Goal: Task Accomplishment & Management: Use online tool/utility

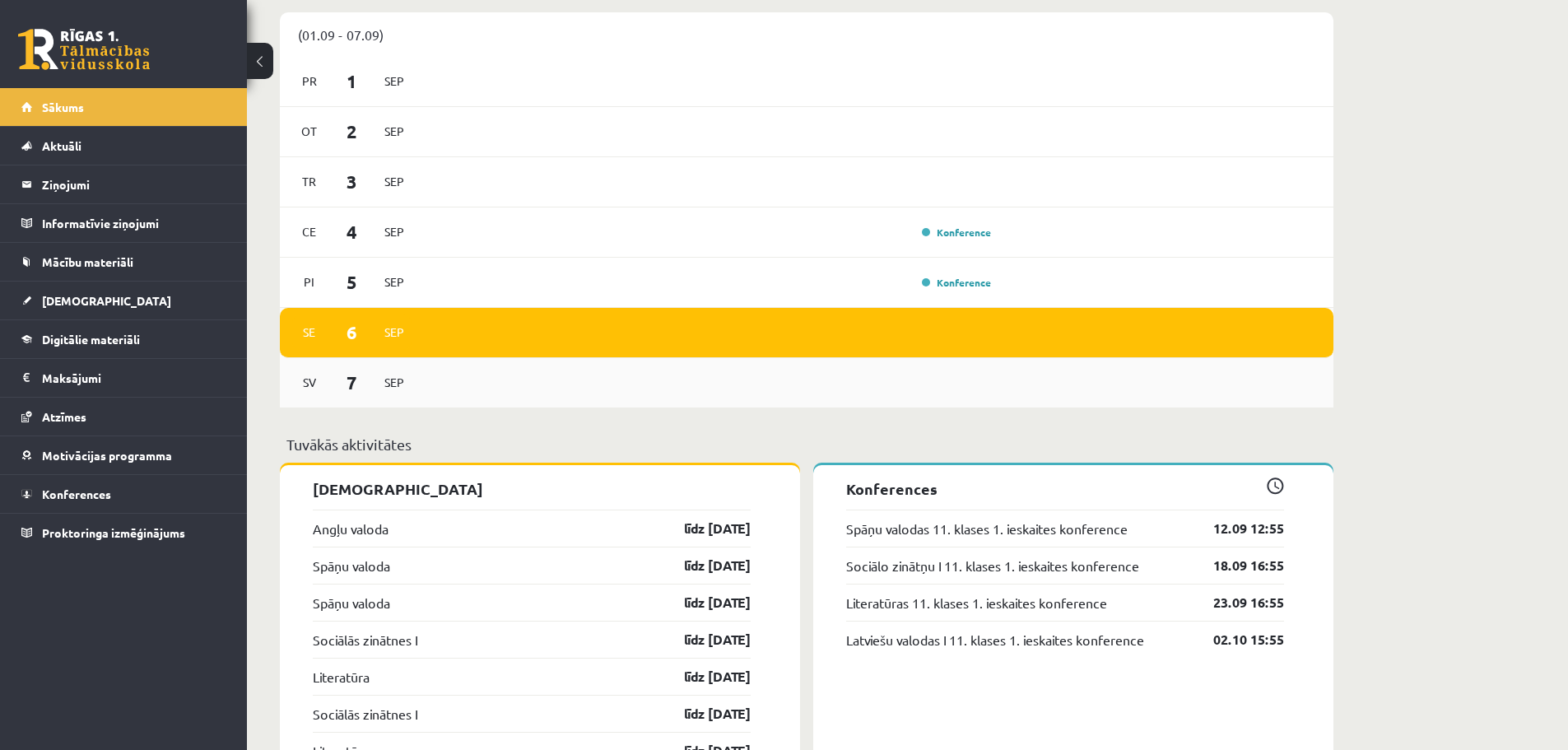
scroll to position [905, 0]
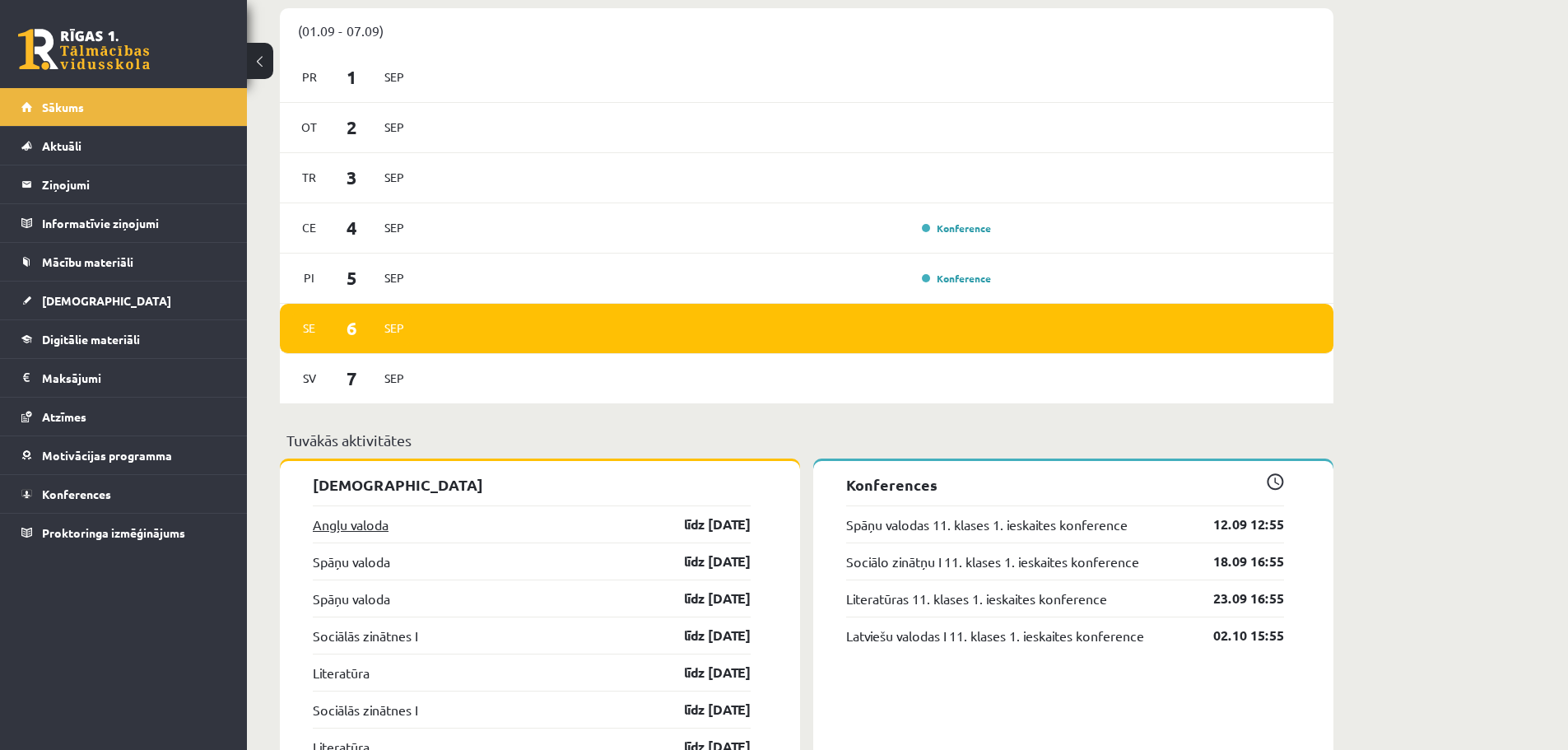
click at [370, 530] on link "Angļu valoda" at bounding box center [350, 525] width 75 height 20
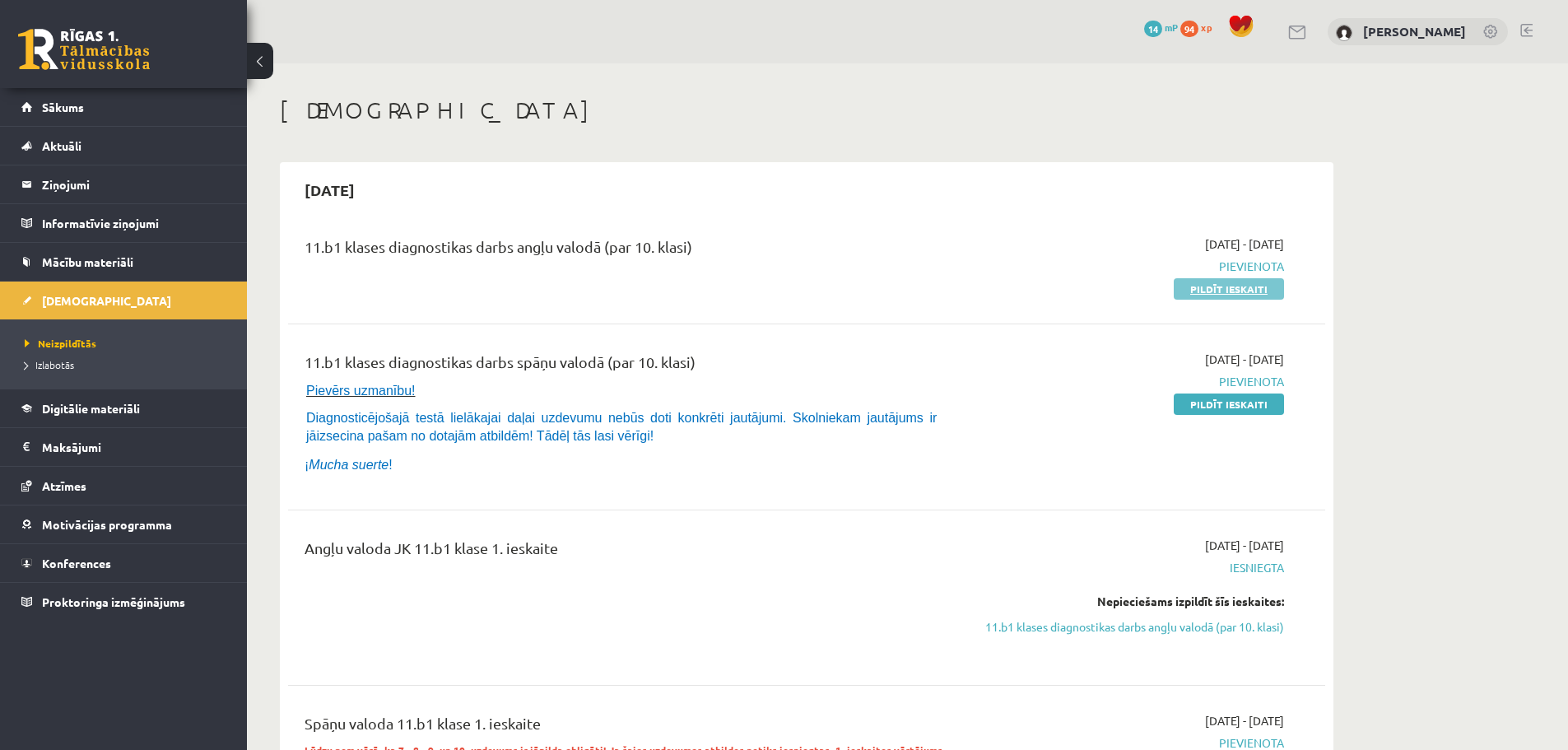
click at [1206, 296] on link "Pildīt ieskaiti" at bounding box center [1229, 289] width 110 height 22
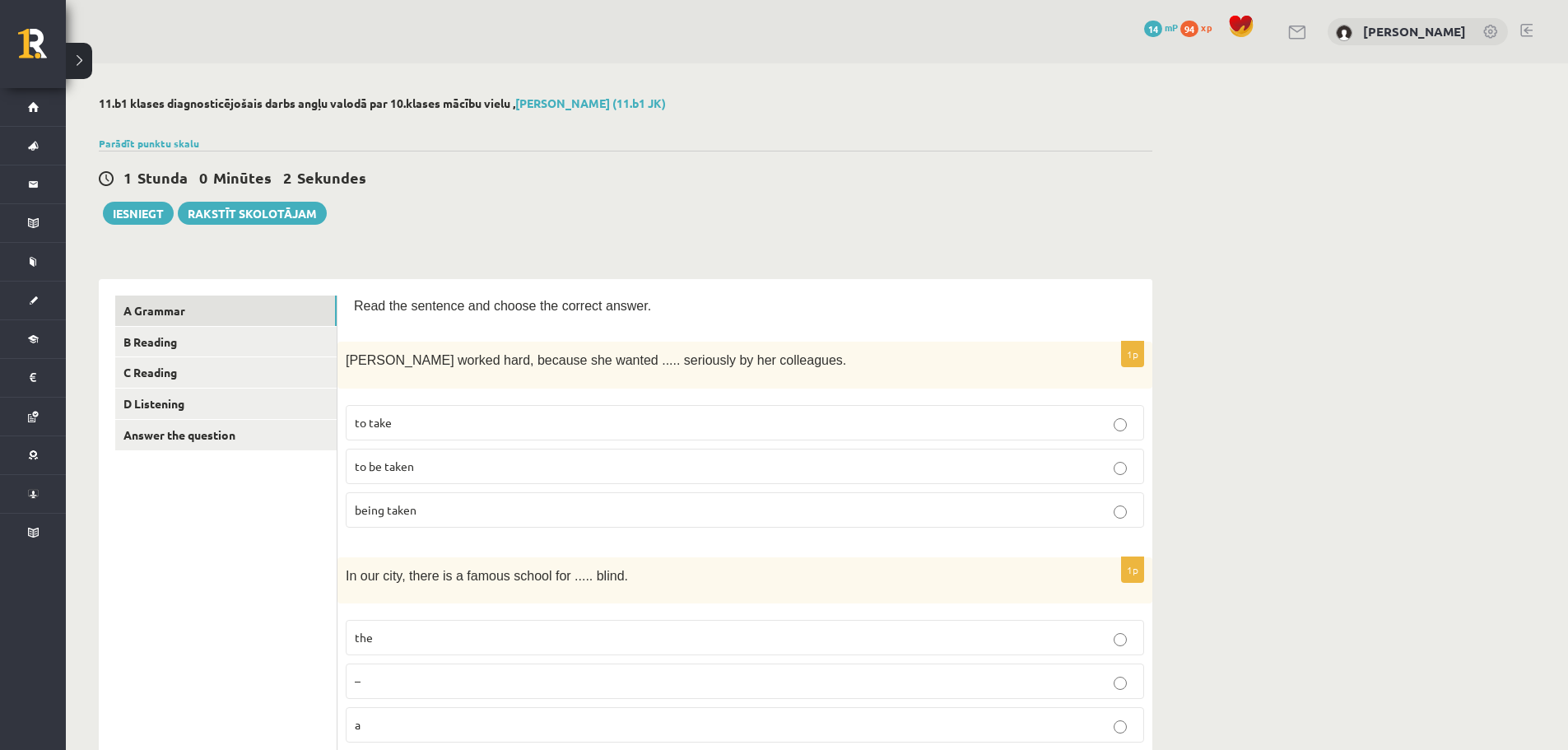
select select "**********"
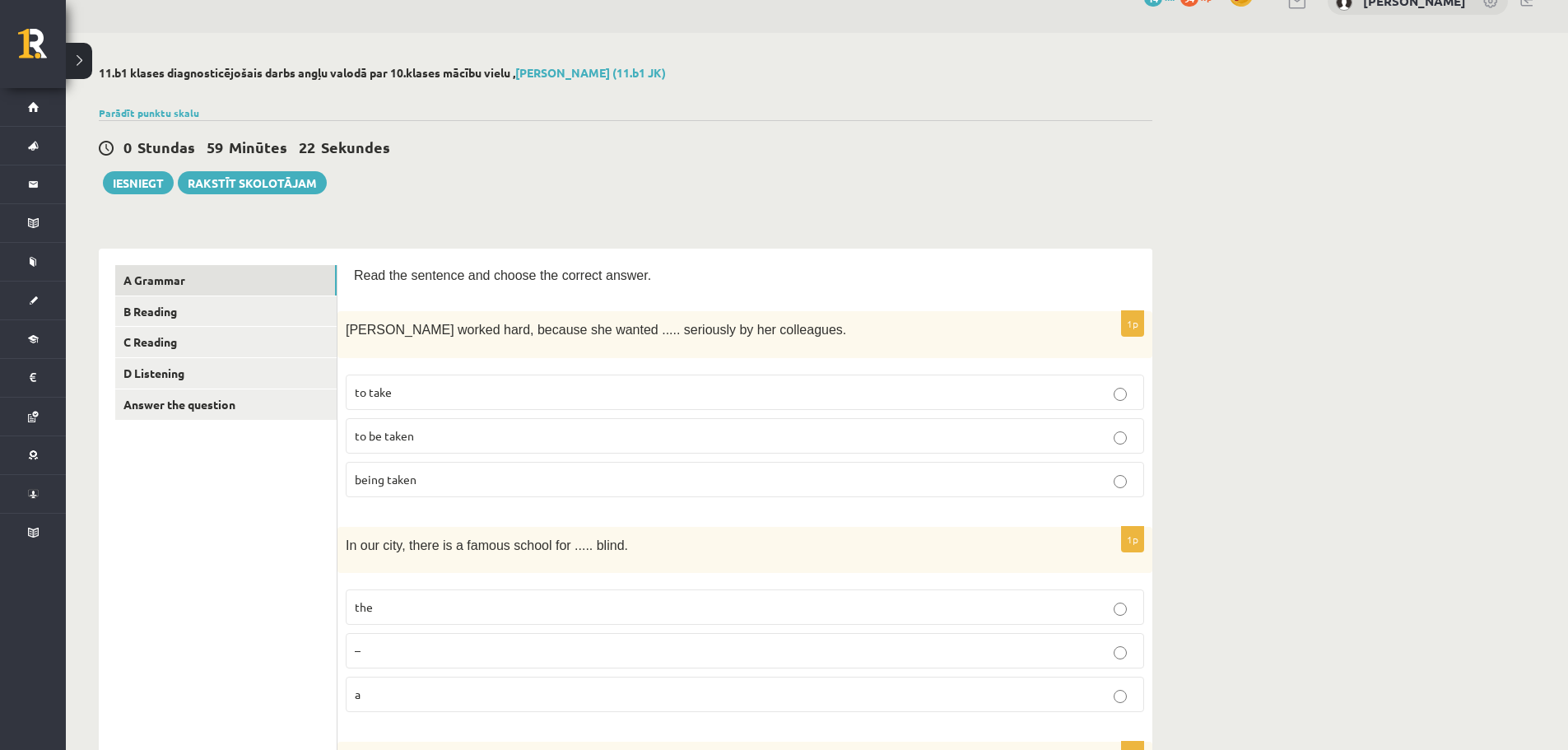
scroll to position [83, 0]
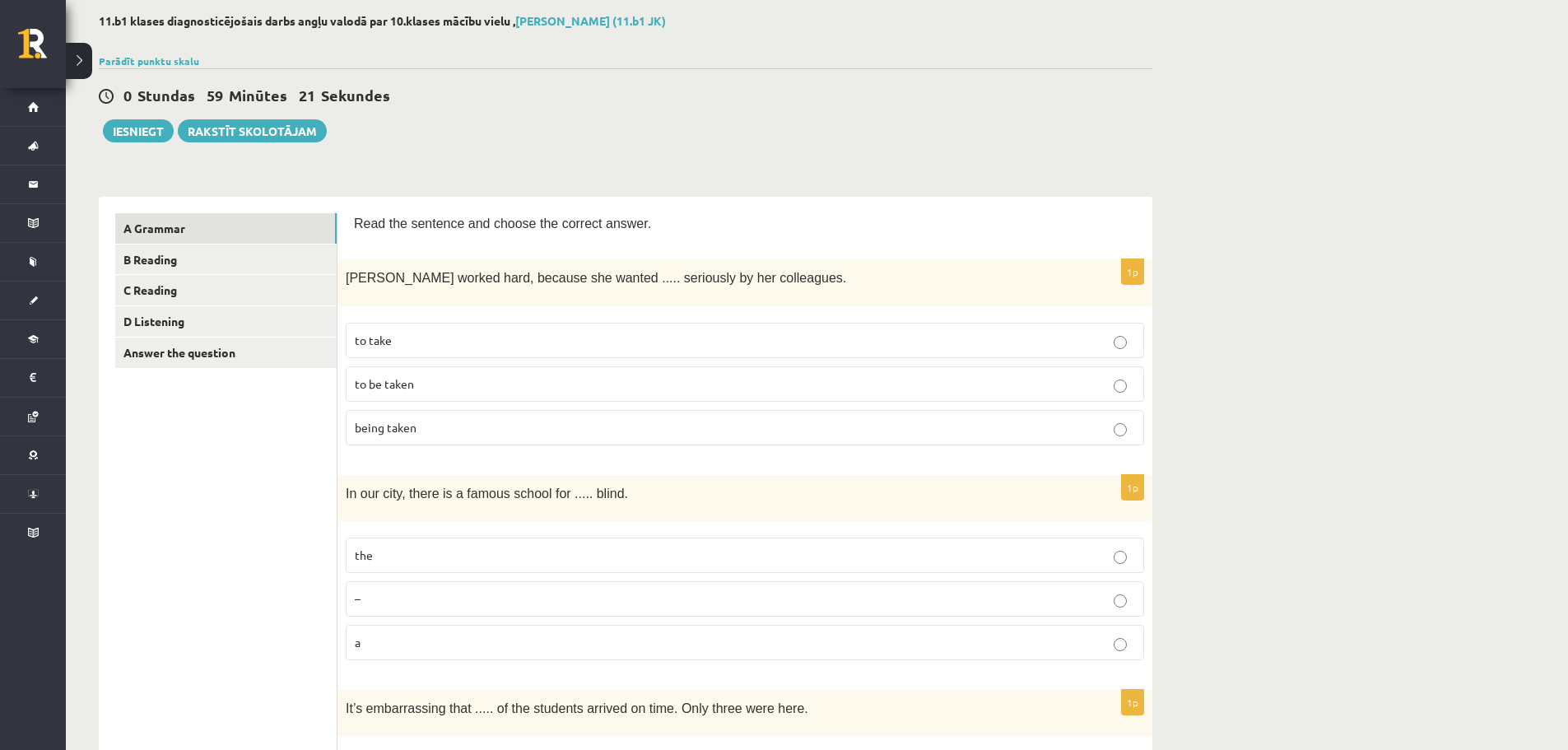
click at [997, 103] on div "0 Stundas 59 Minūtes 21 Sekundes" at bounding box center [625, 96] width 1053 height 22
drag, startPoint x: 448, startPoint y: 388, endPoint x: 485, endPoint y: 416, distance: 46.4
click at [447, 388] on p "to be taken" at bounding box center [744, 384] width 780 height 17
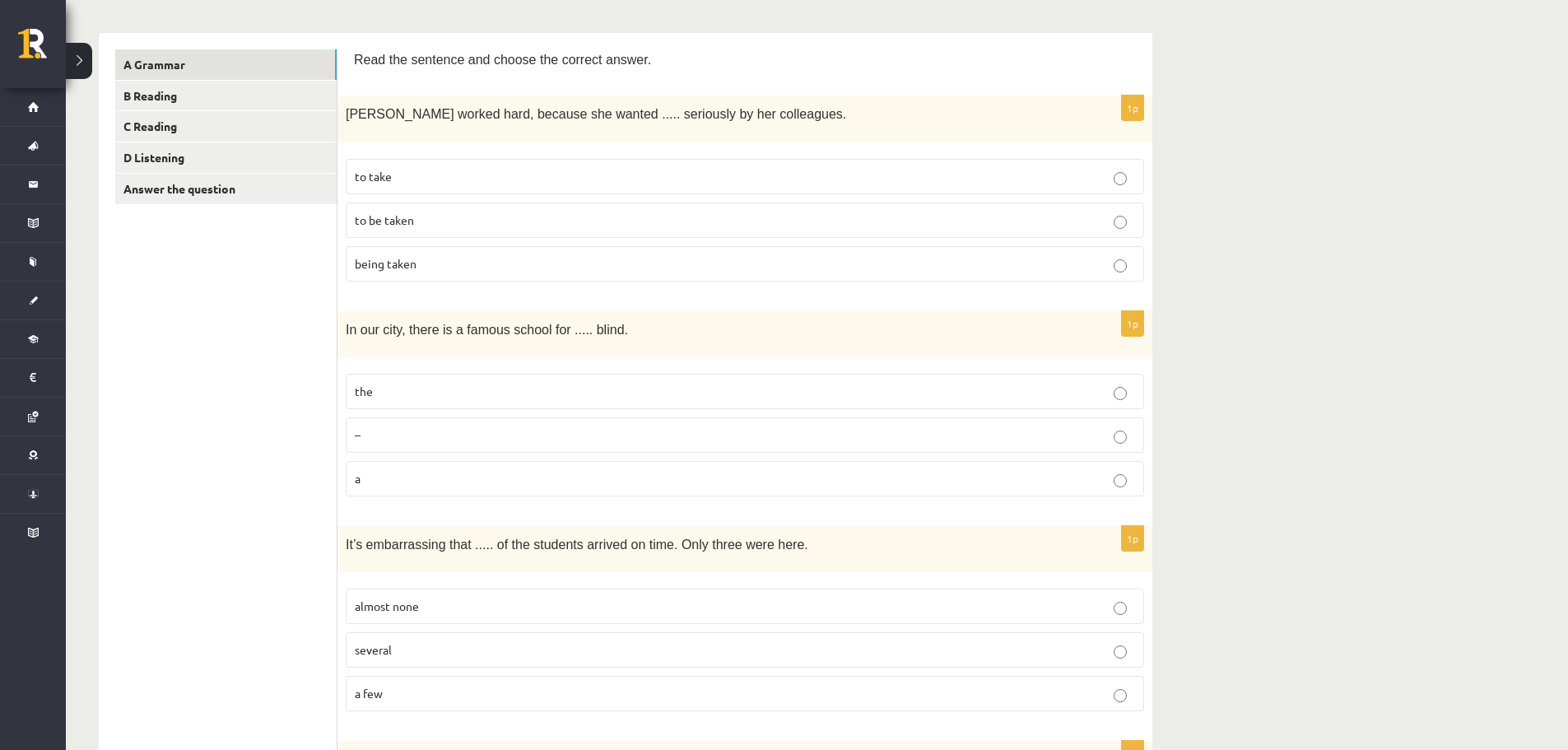
scroll to position [247, 0]
click at [416, 383] on p "the" at bounding box center [744, 390] width 780 height 17
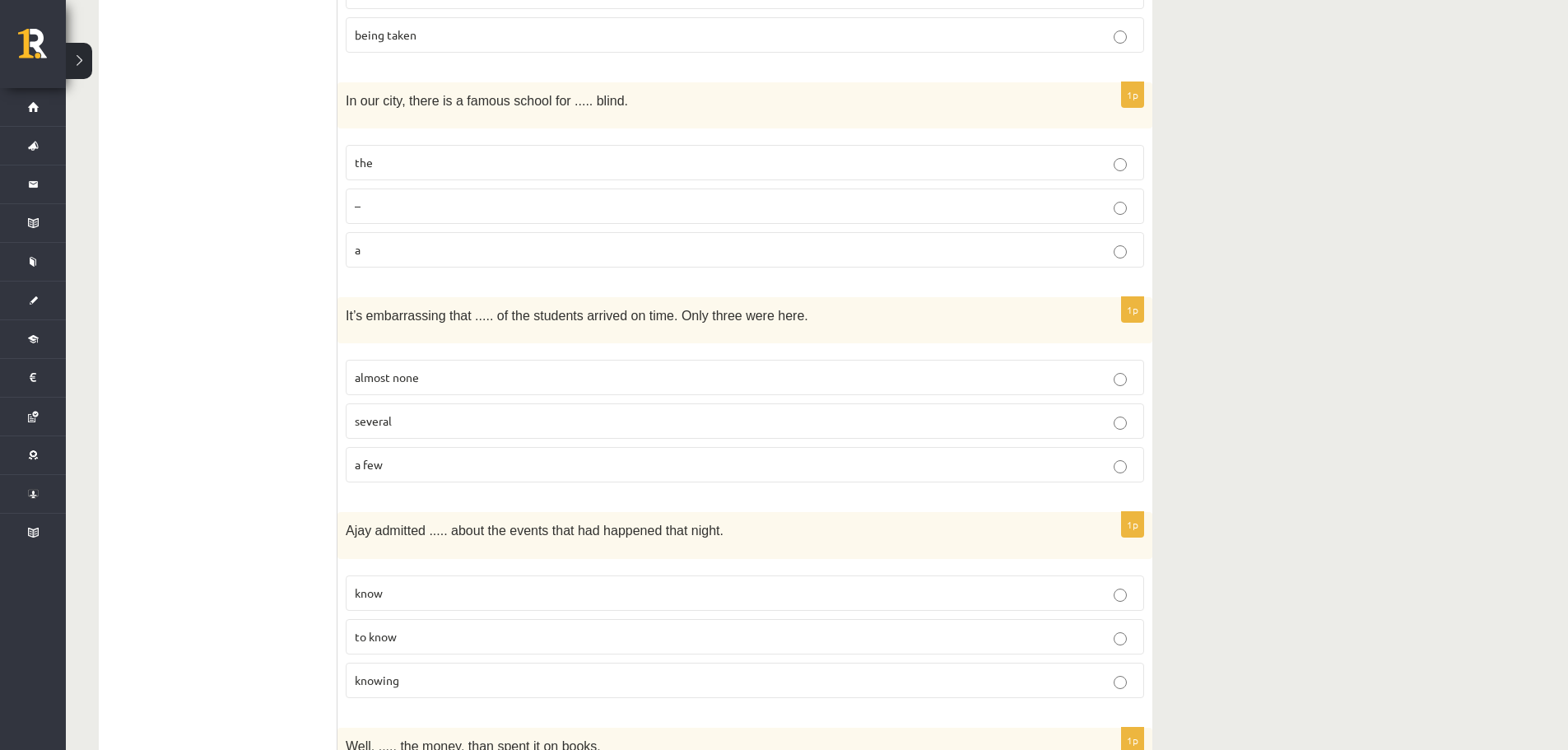
scroll to position [576, 0]
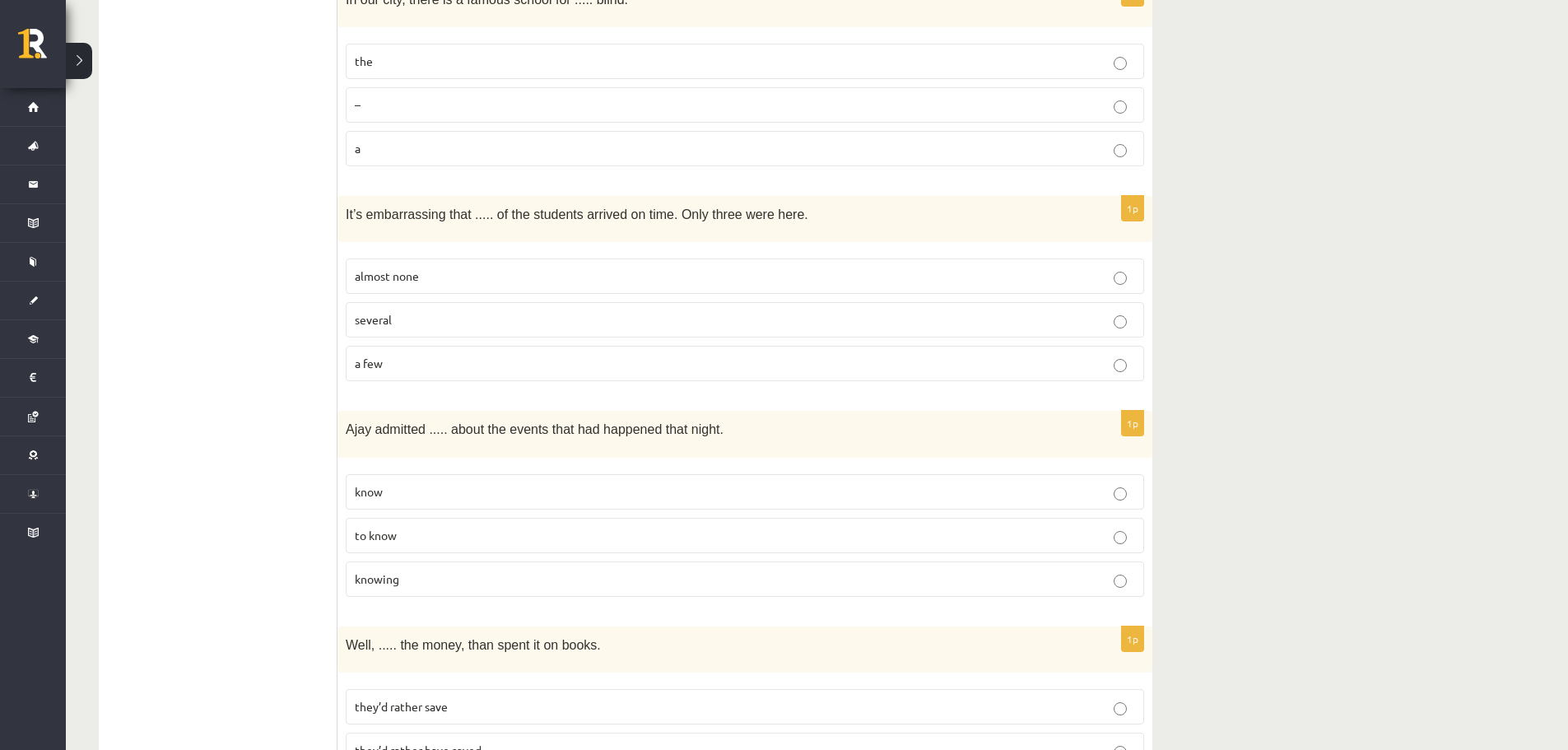
click at [622, 276] on p "almost none" at bounding box center [744, 276] width 780 height 17
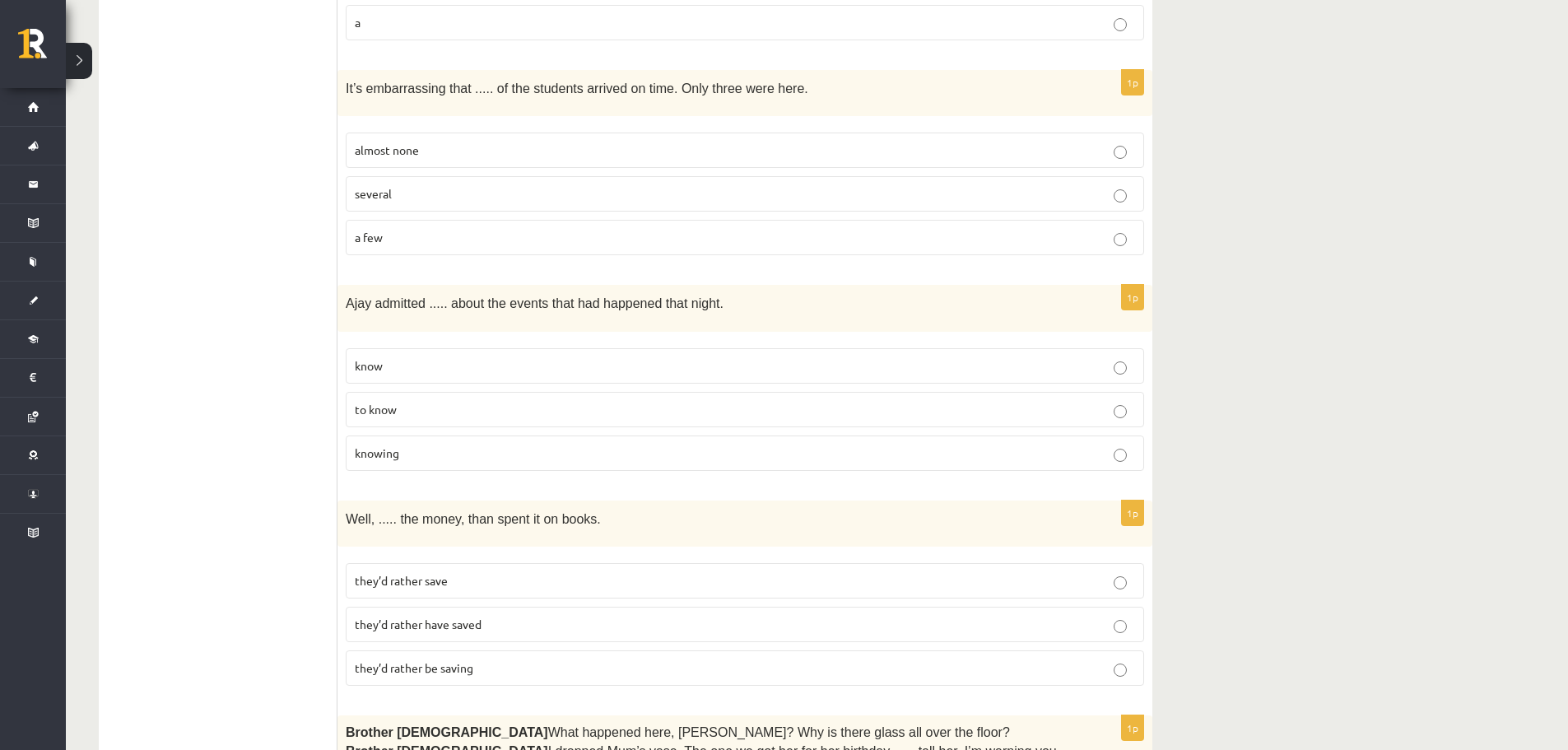
scroll to position [741, 0]
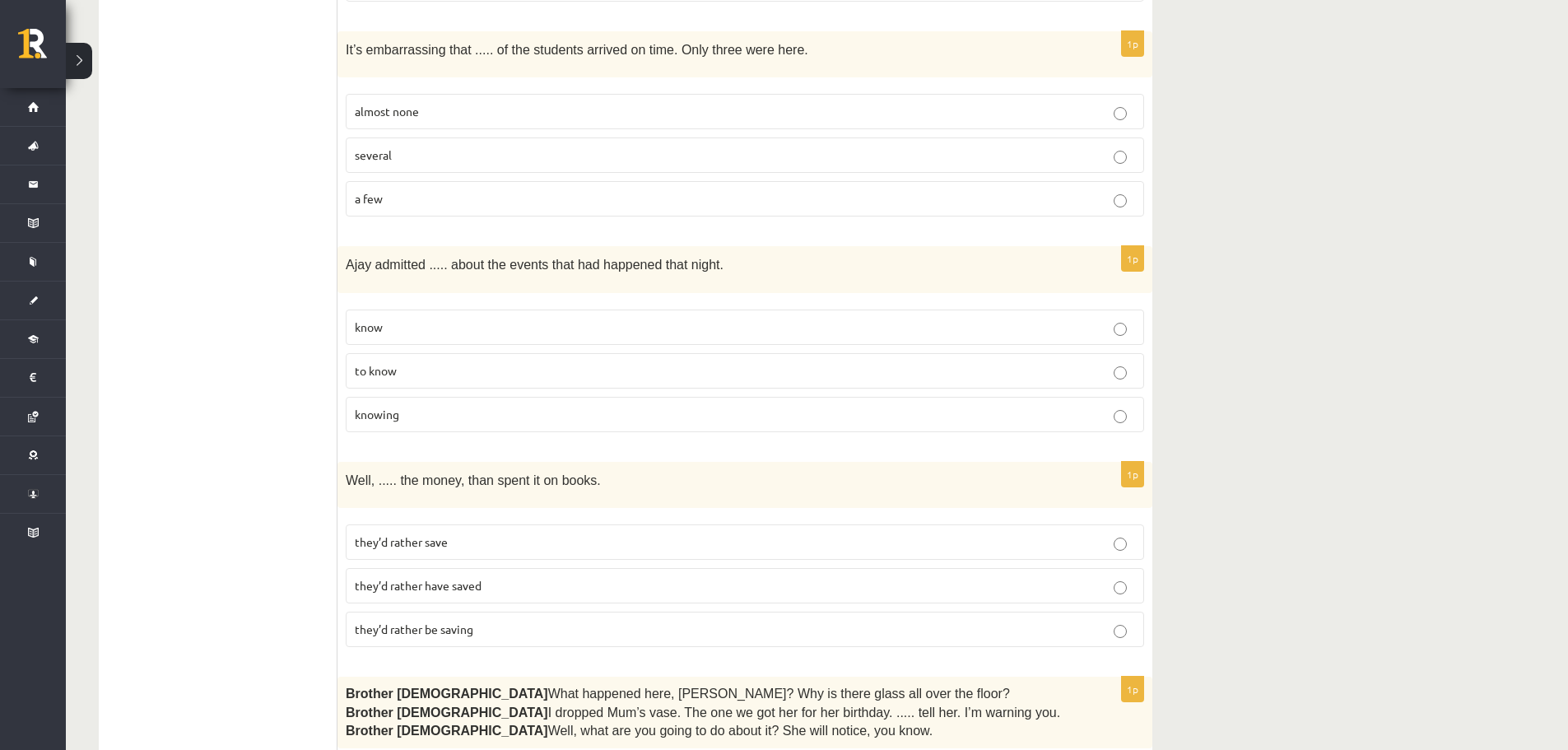
click at [564, 416] on p "knowing" at bounding box center [744, 414] width 780 height 17
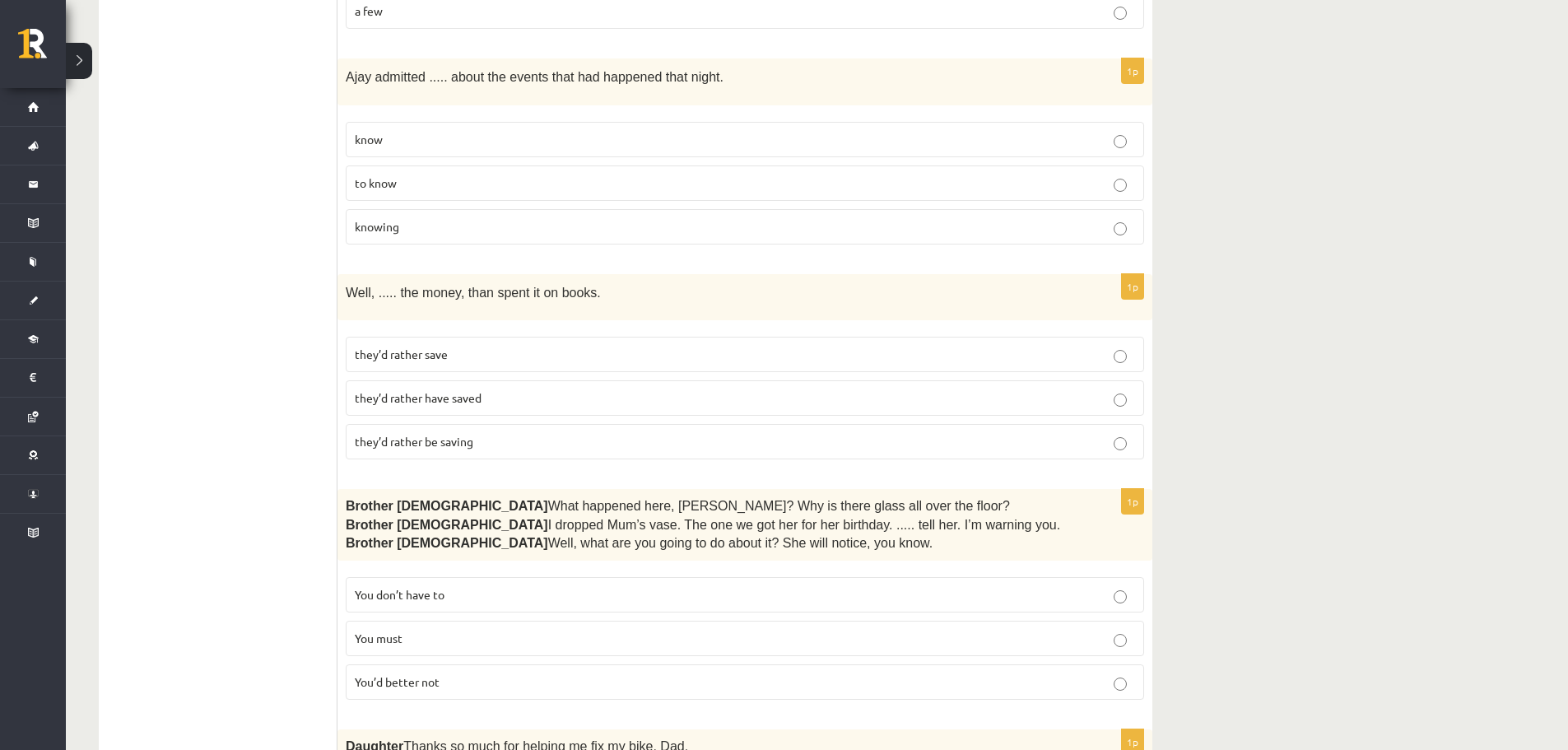
scroll to position [988, 0]
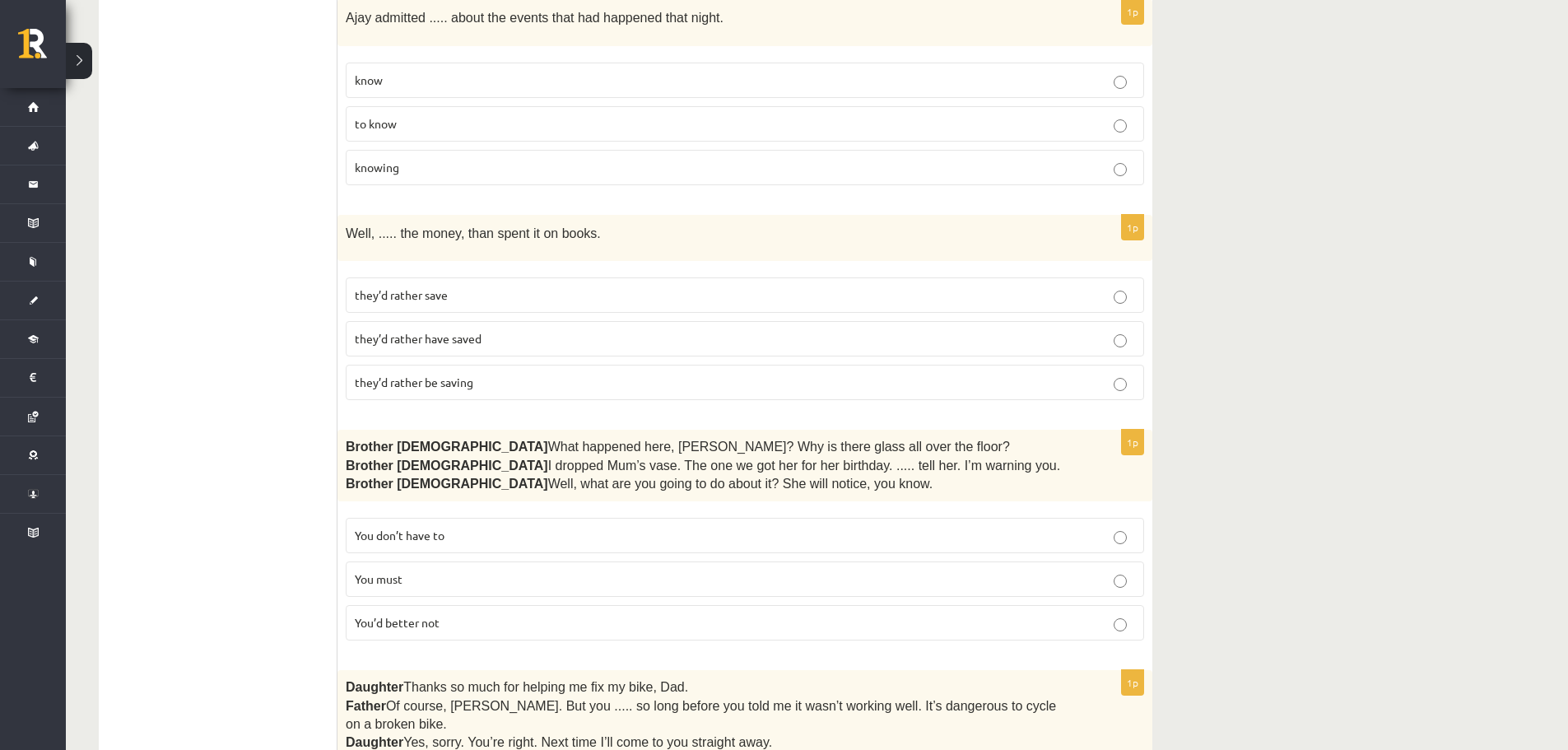
click at [457, 338] on span "they’d rather have saved" at bounding box center [418, 338] width 127 height 14
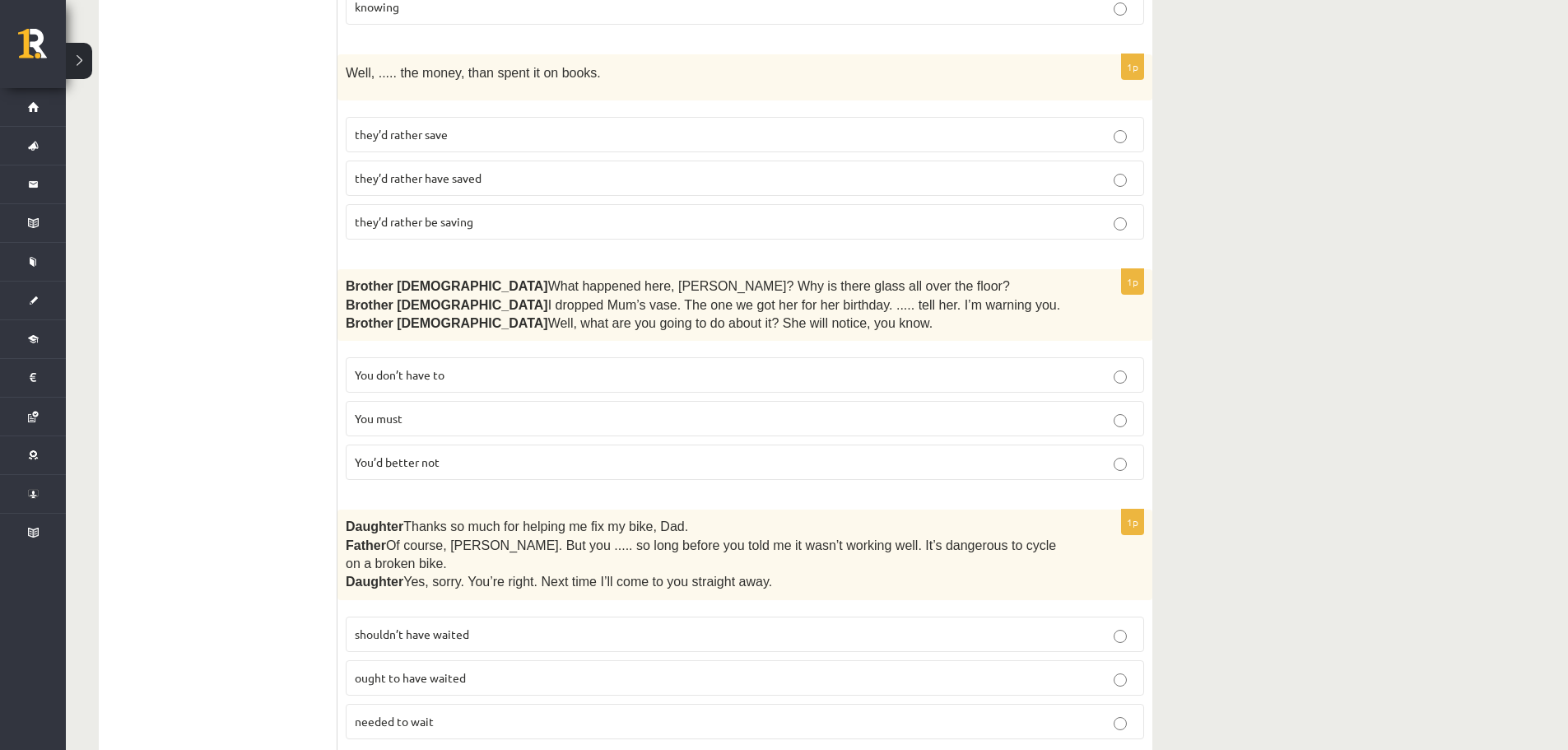
scroll to position [1152, 0]
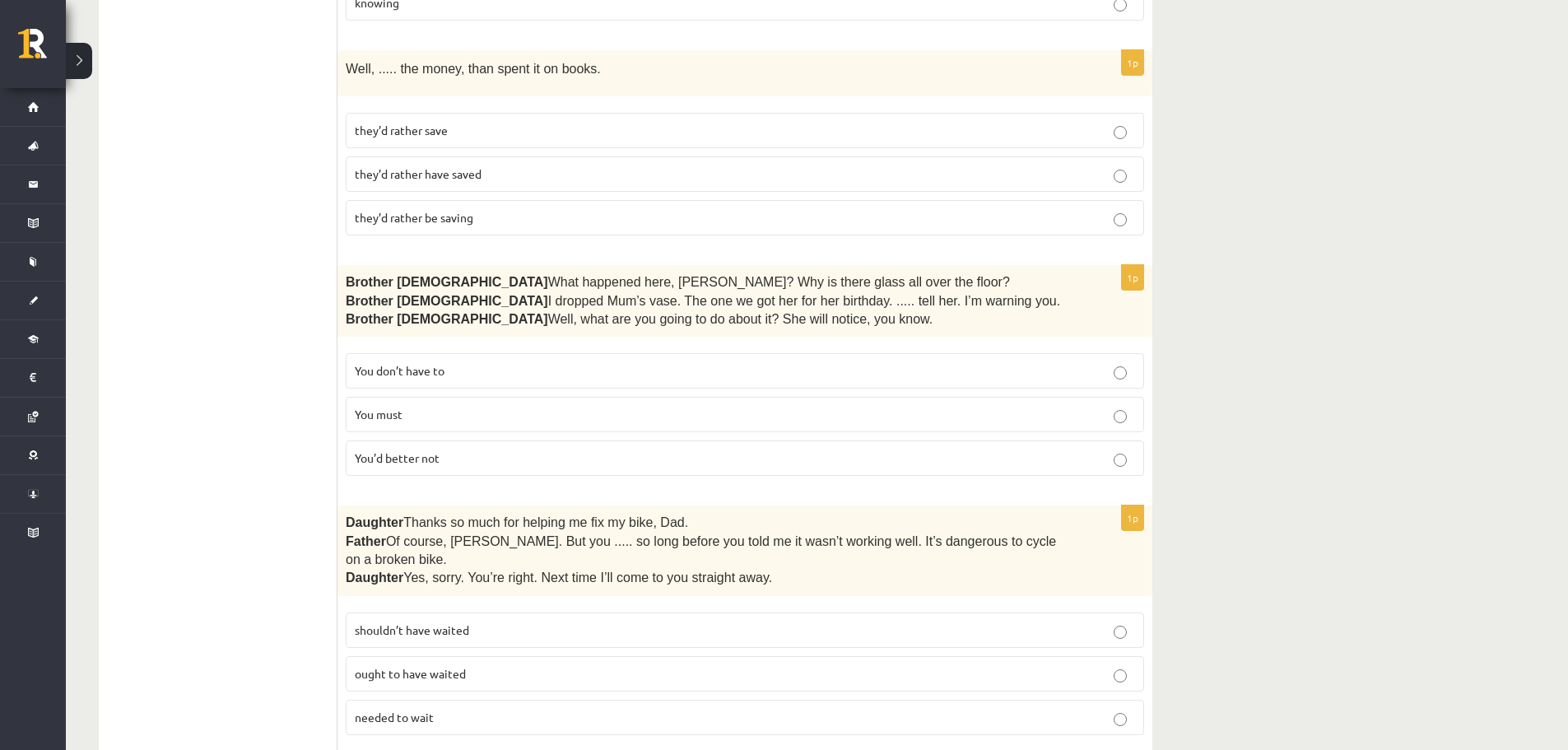
click at [462, 449] on p "You’d better not" at bounding box center [744, 457] width 780 height 17
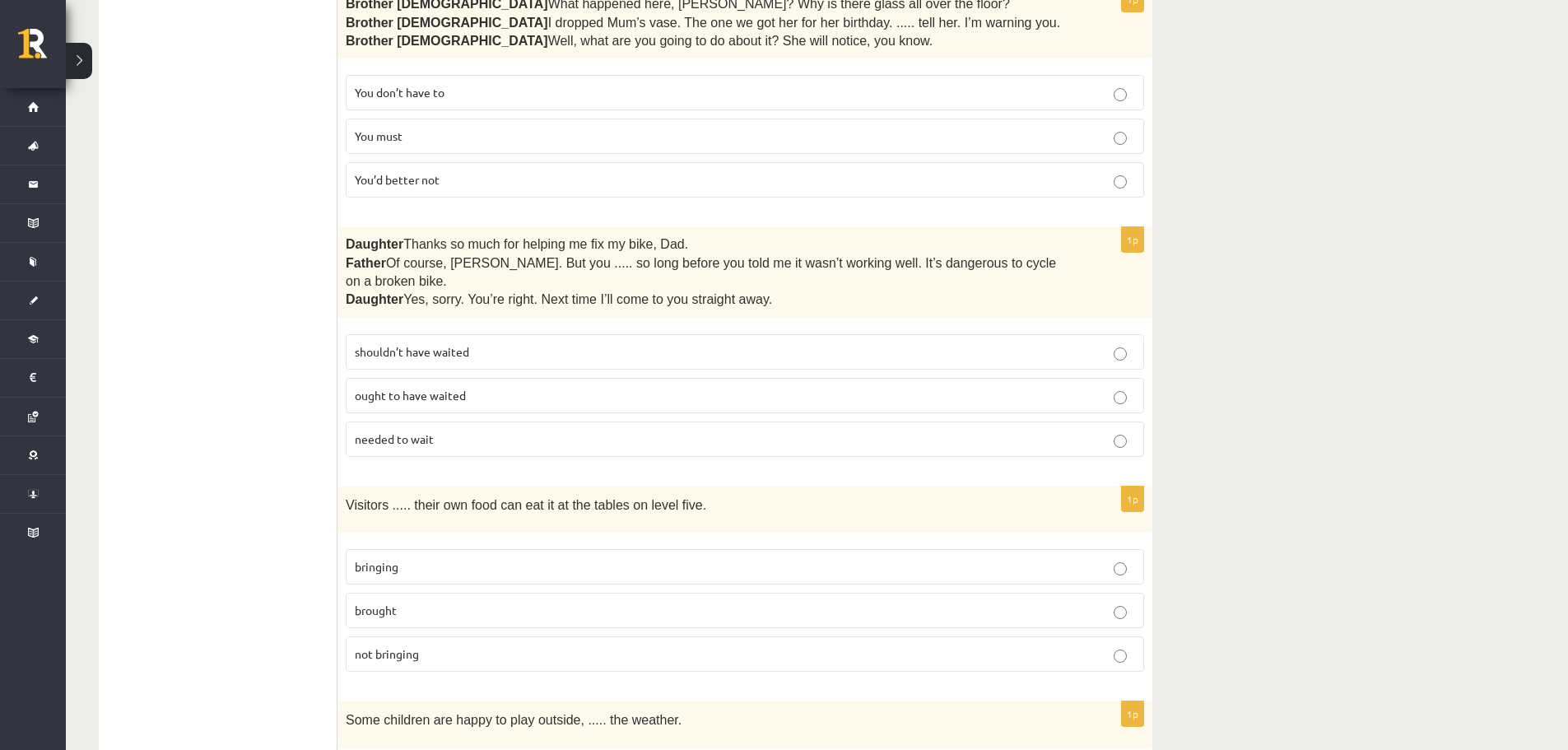
scroll to position [1481, 0]
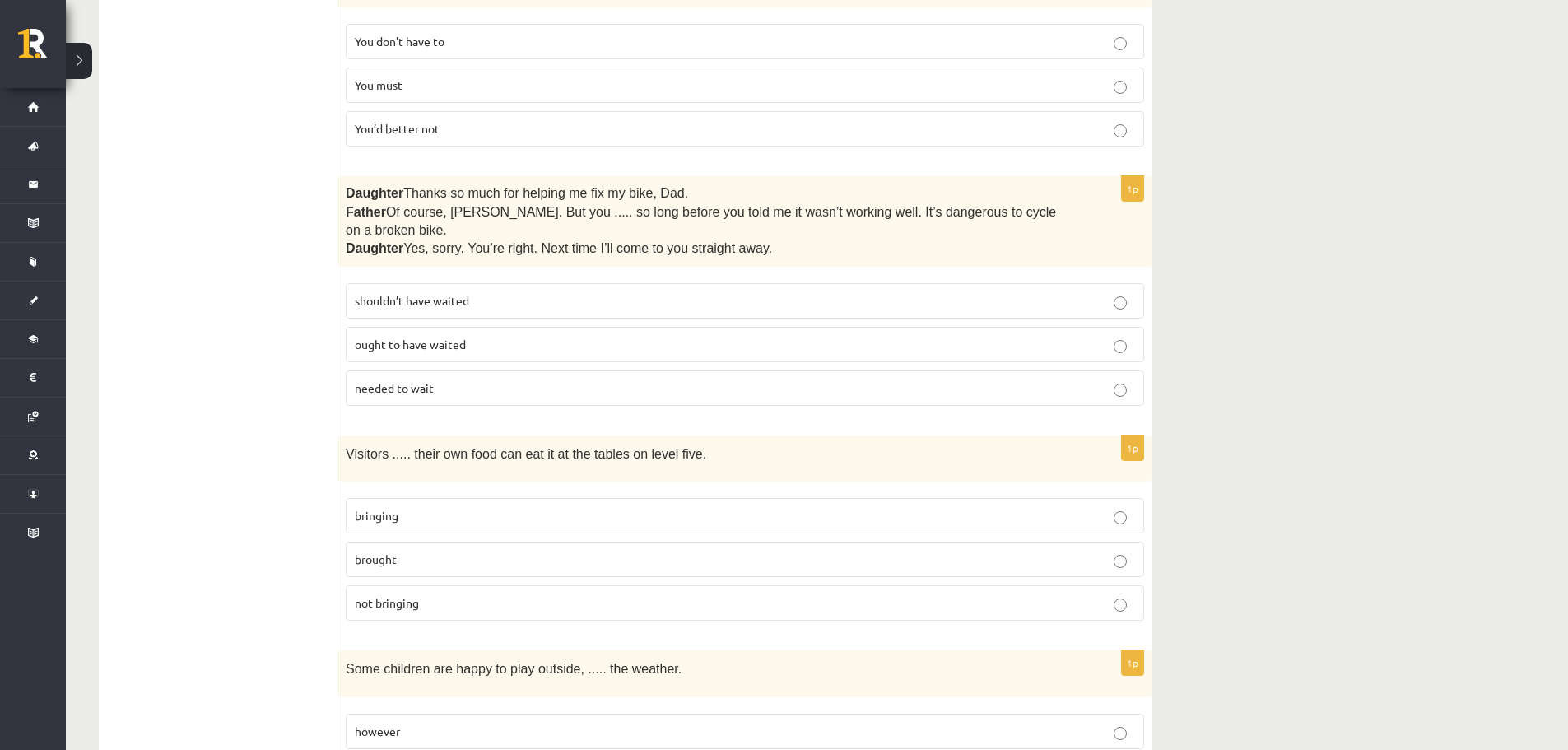
click at [441, 293] on span "shouldn’t have waited" at bounding box center [411, 300] width 114 height 14
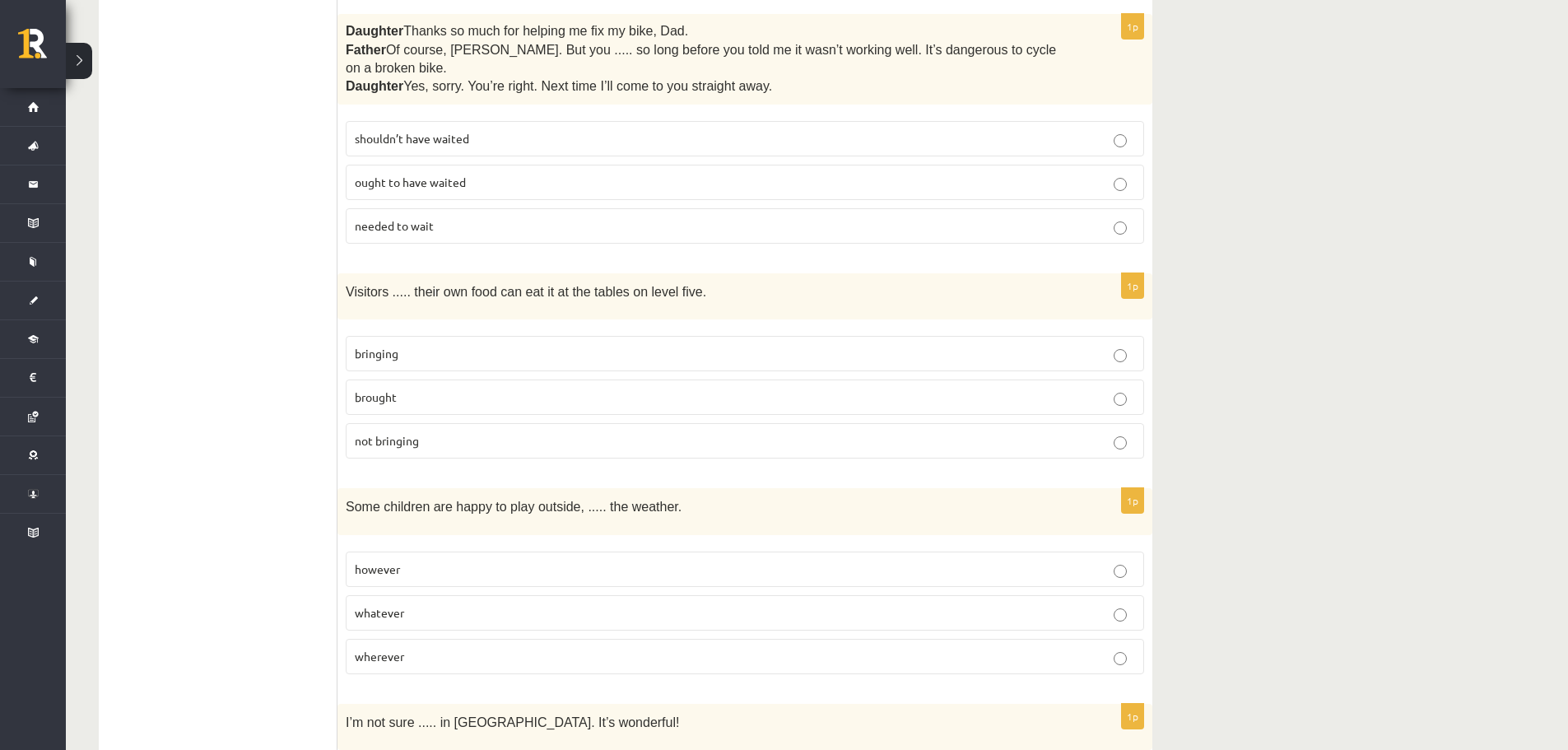
scroll to position [1646, 0]
click at [430, 342] on p "bringing" at bounding box center [744, 350] width 780 height 17
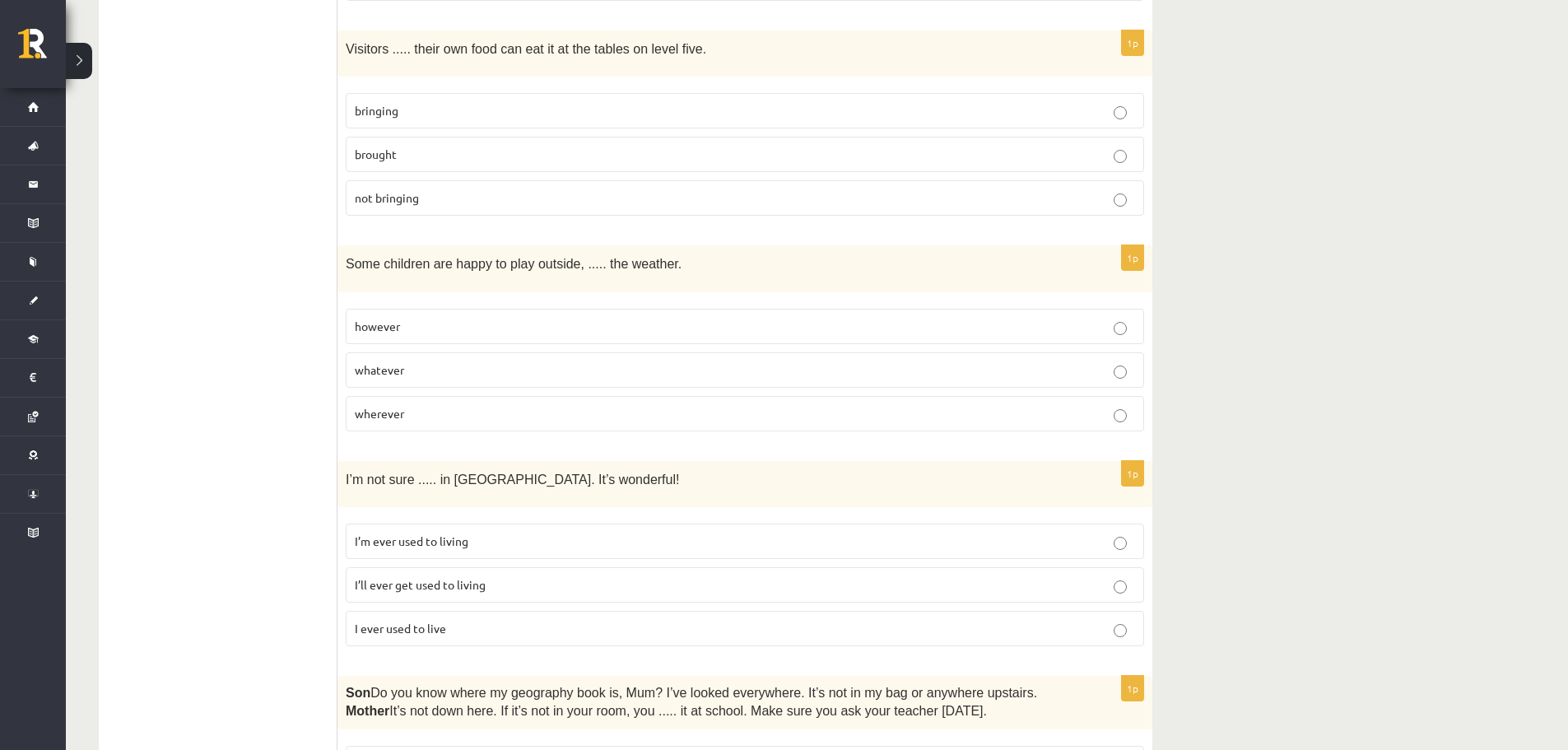
scroll to position [1893, 0]
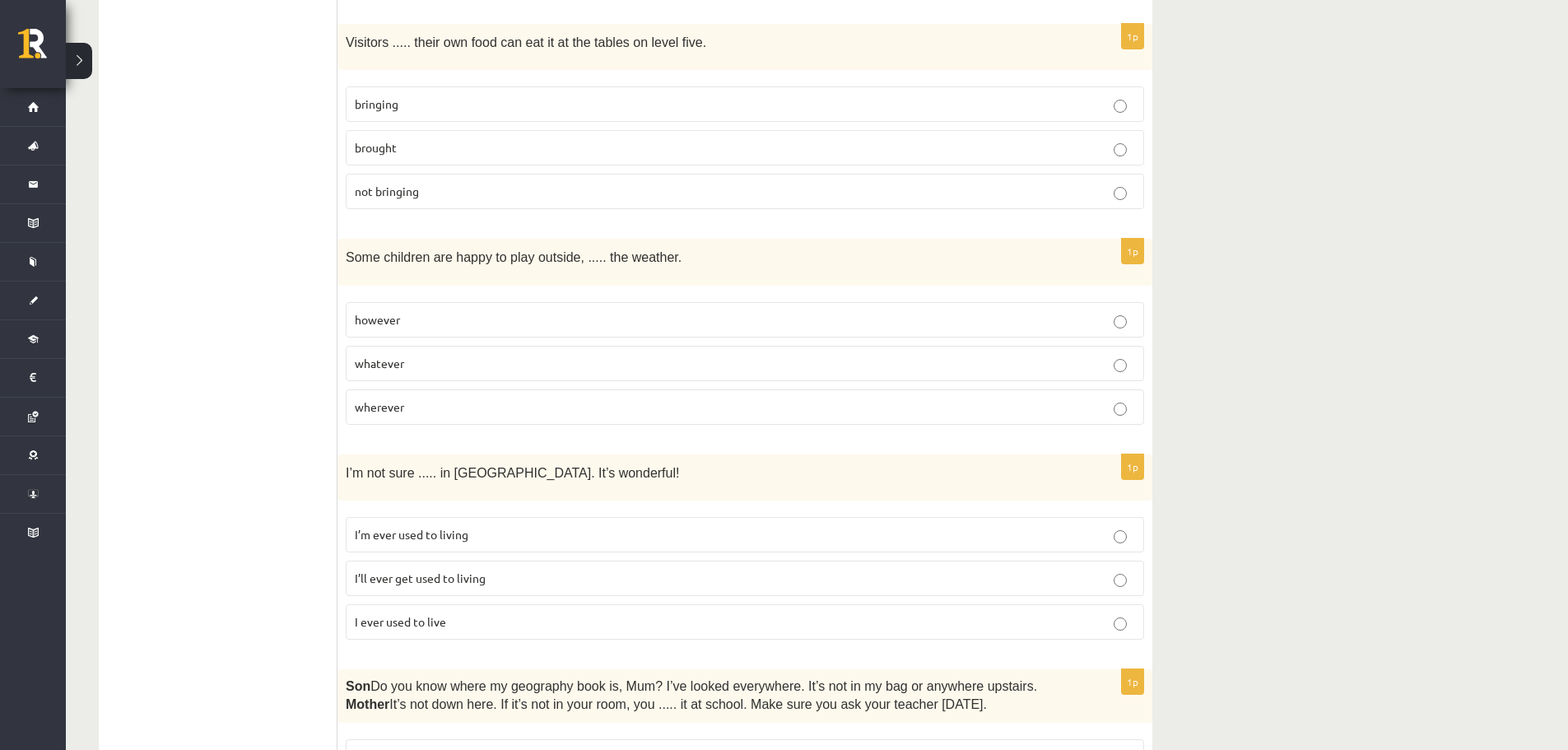
click at [524, 311] on p "however" at bounding box center [744, 319] width 780 height 17
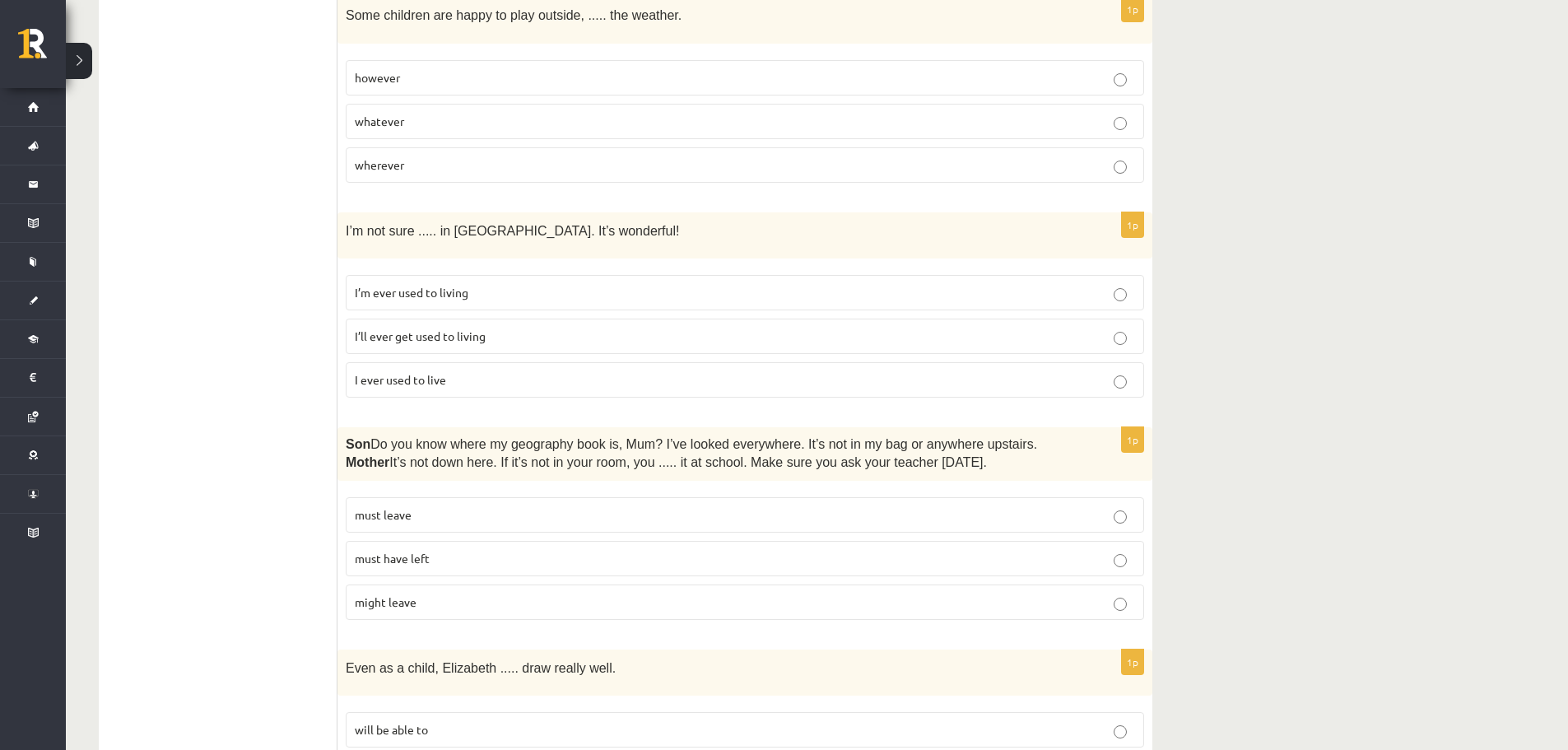
scroll to position [2140, 0]
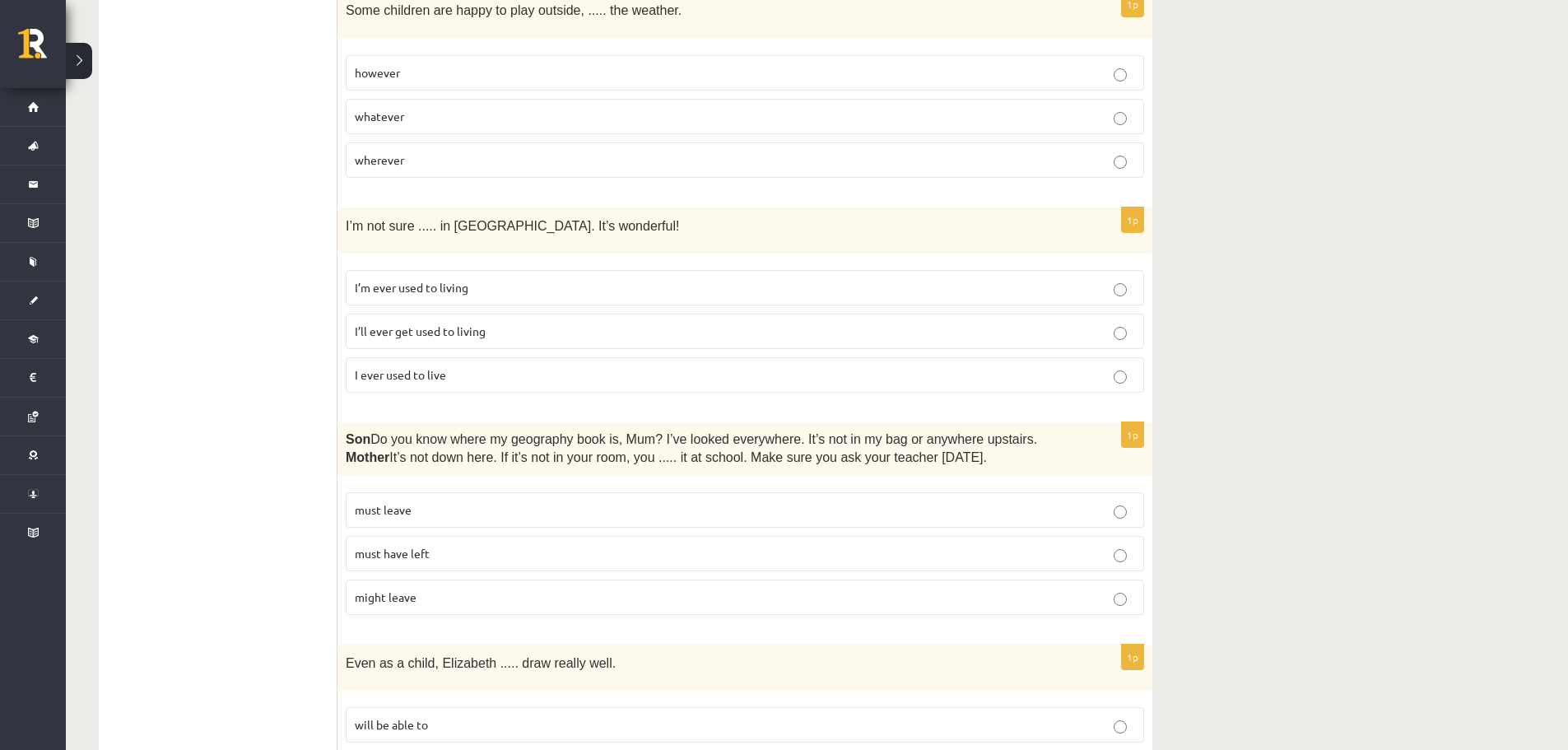
click at [490, 322] on p "I’ll ever get used to living" at bounding box center [744, 331] width 780 height 17
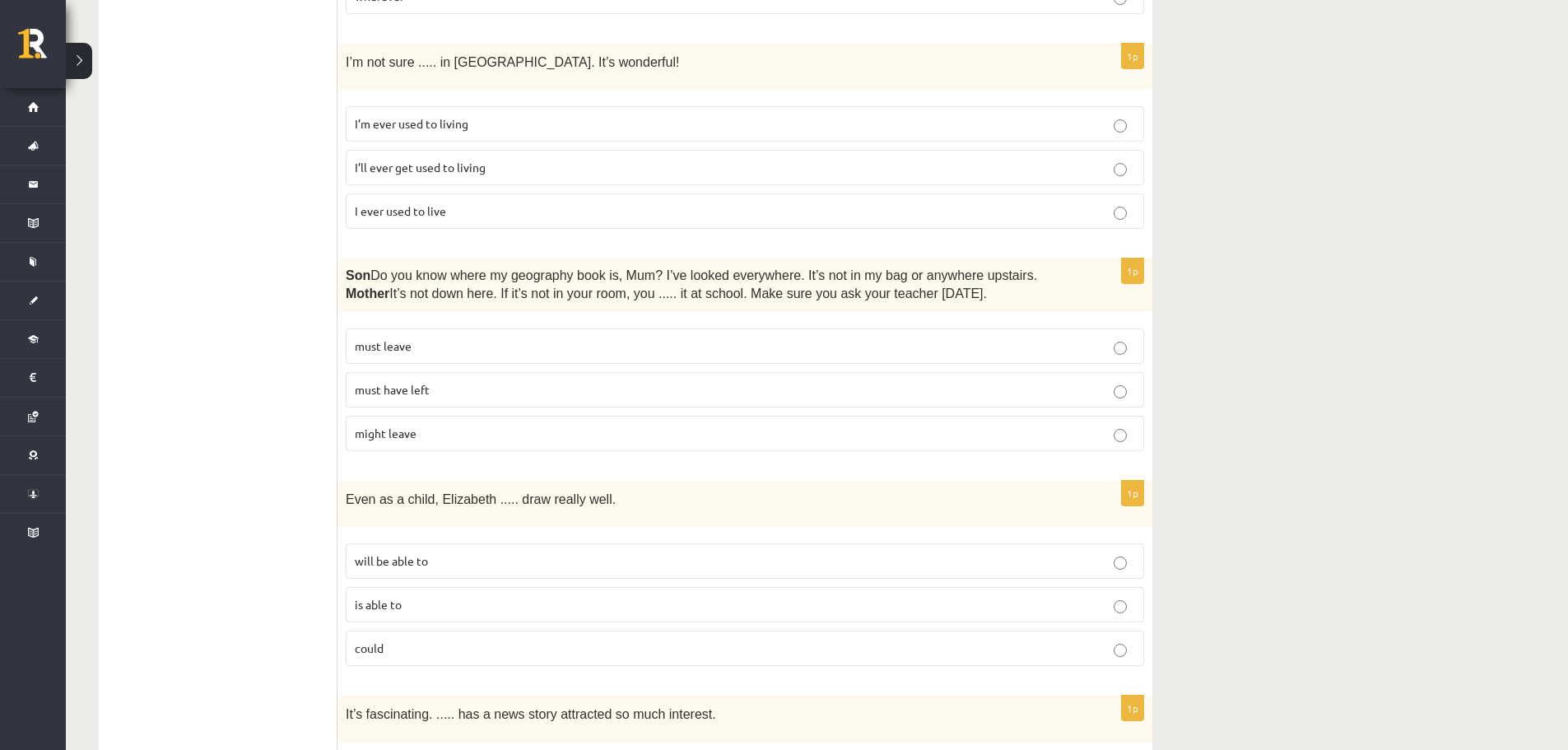
scroll to position [2305, 0]
click at [431, 380] on p "must have left" at bounding box center [744, 388] width 780 height 17
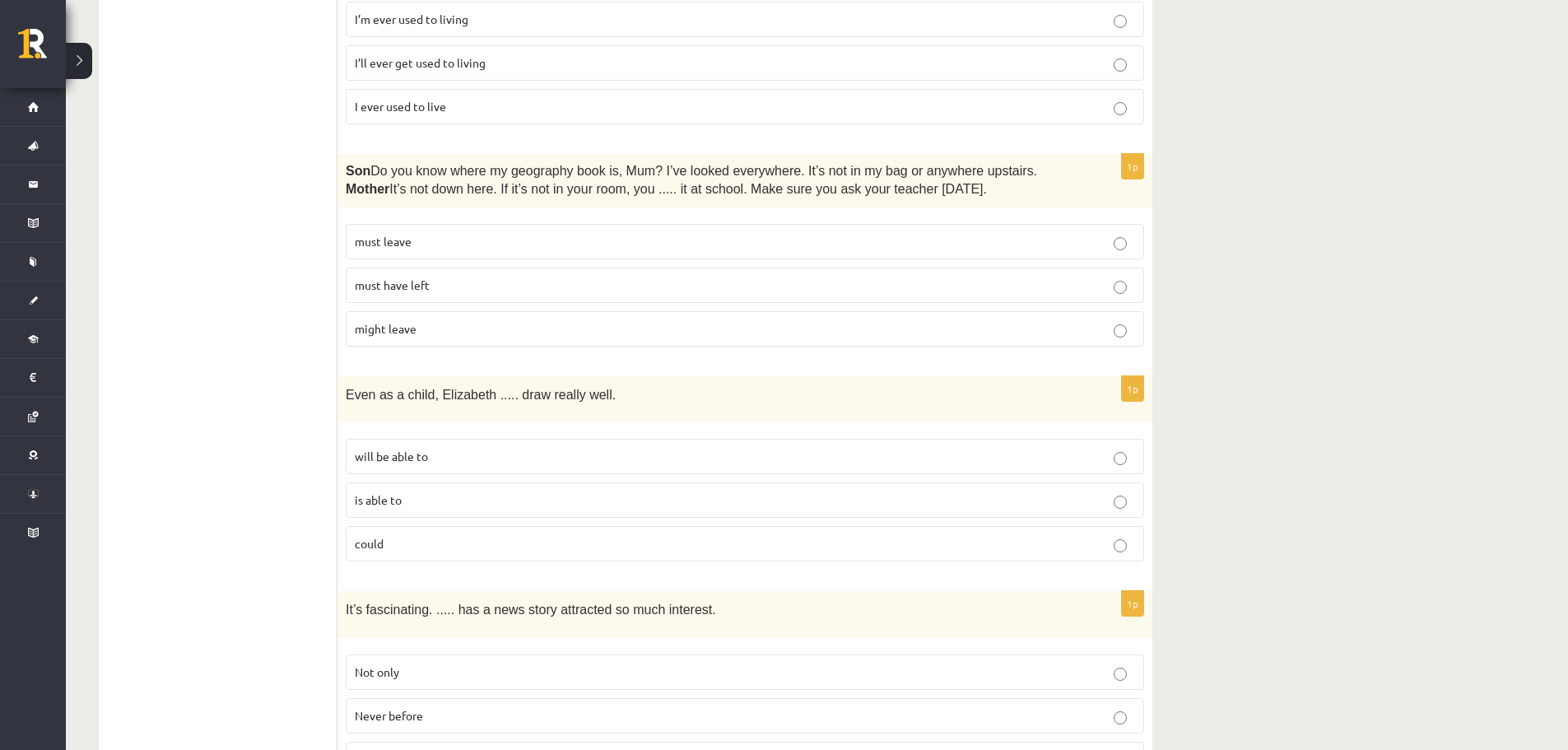
scroll to position [2469, 0]
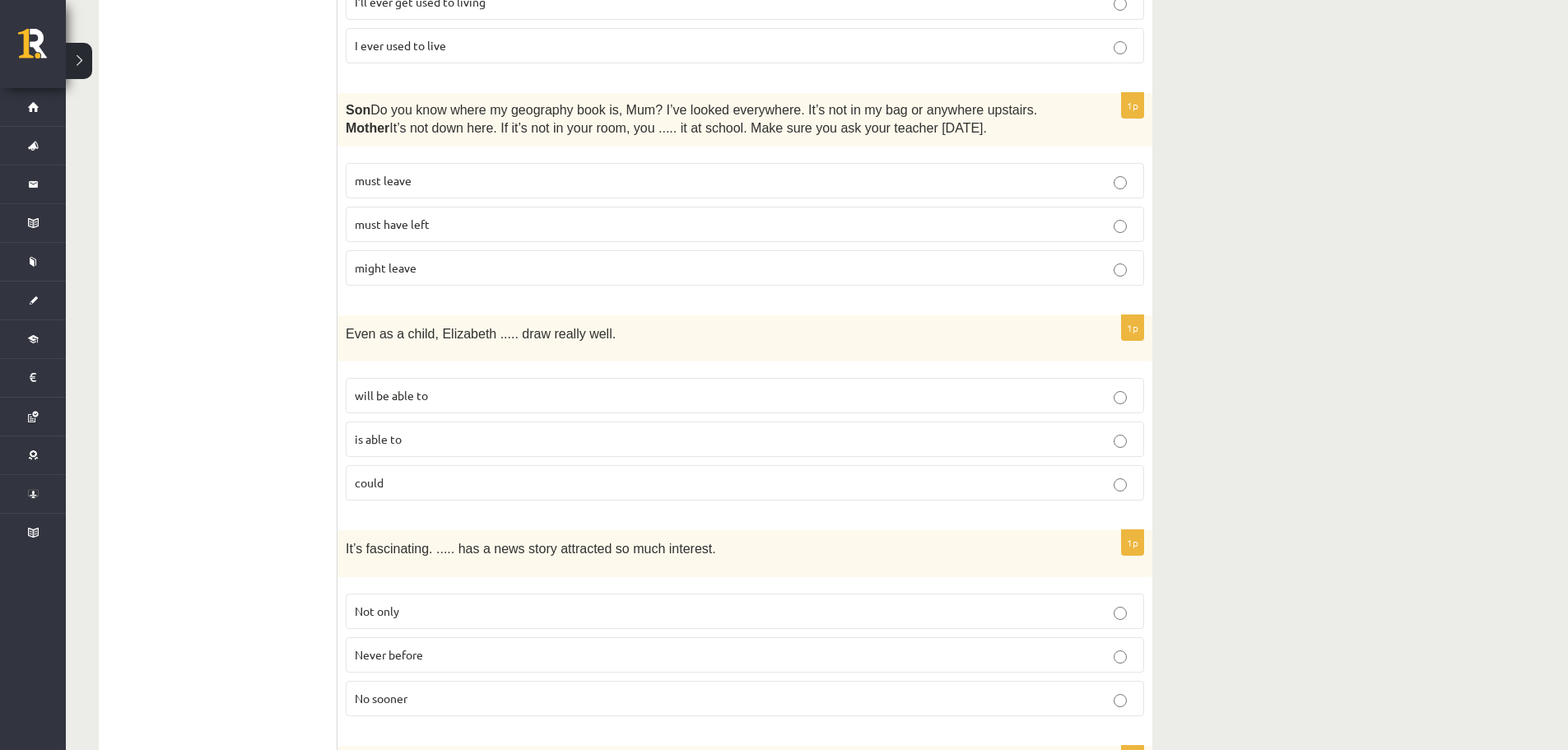
drag, startPoint x: 403, startPoint y: 453, endPoint x: 417, endPoint y: 516, distance: 64.5
click at [402, 474] on p "could" at bounding box center [744, 482] width 780 height 17
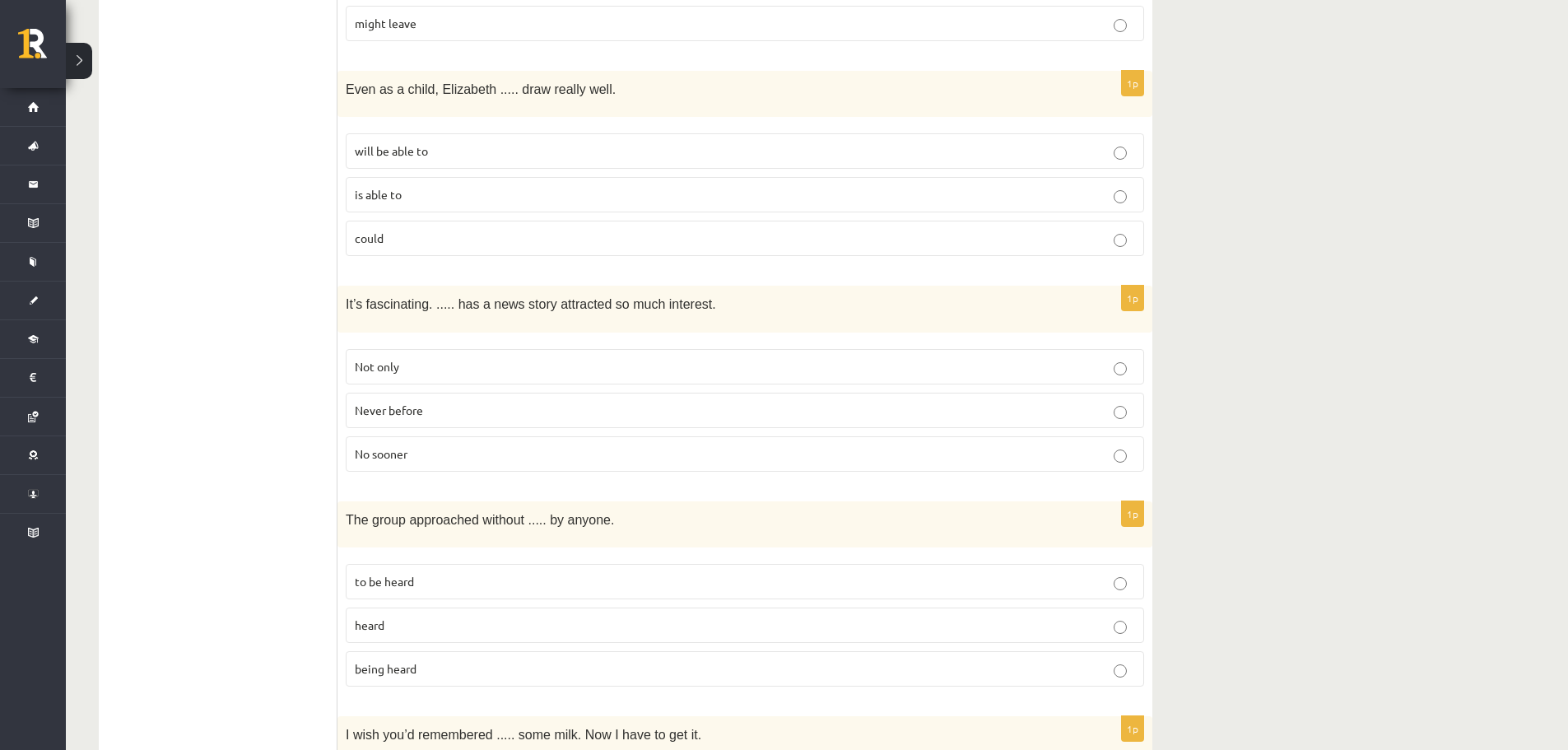
scroll to position [2716, 0]
click at [464, 399] on p "Never before" at bounding box center [744, 407] width 780 height 17
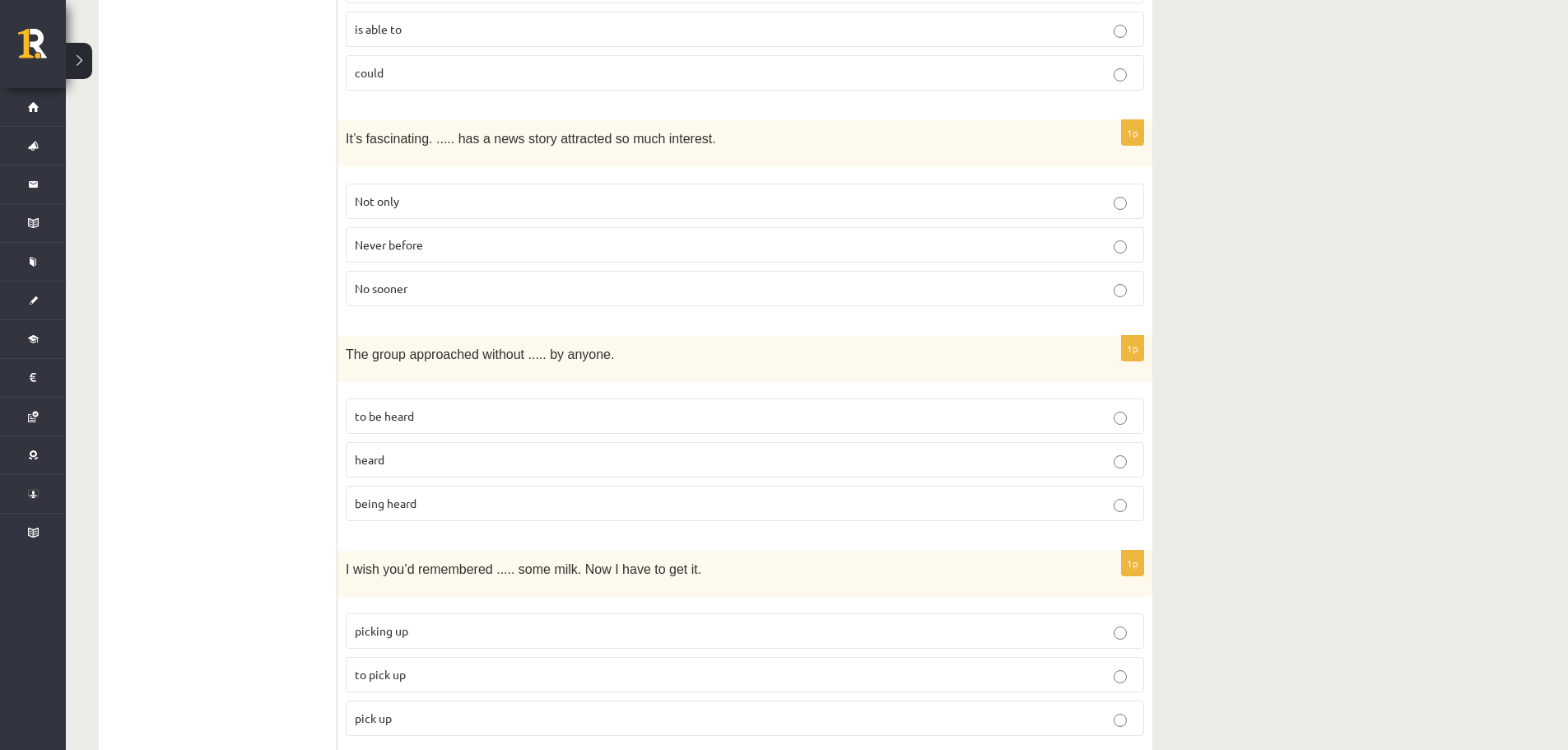
scroll to position [2881, 0]
click at [394, 494] on span "being heard" at bounding box center [385, 501] width 62 height 14
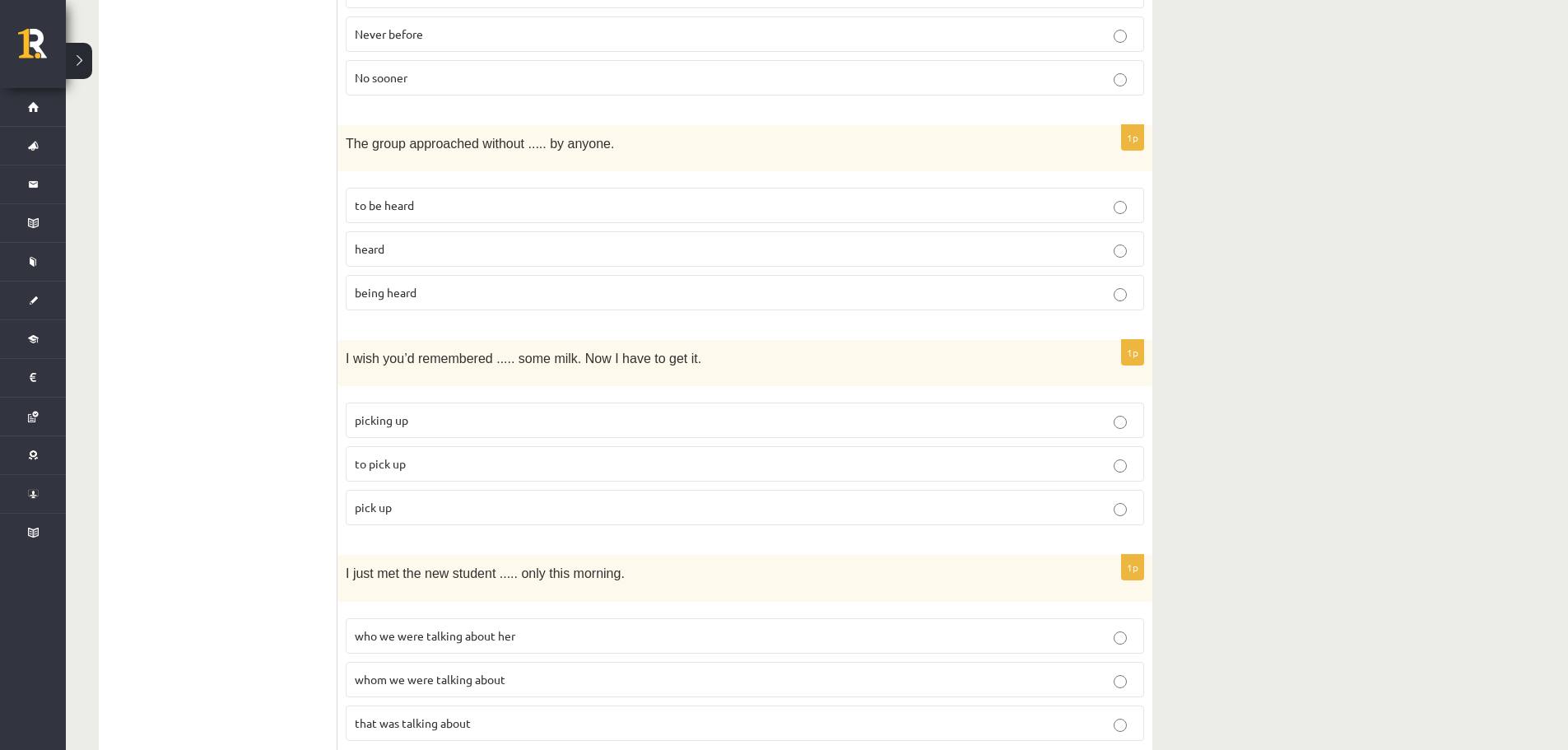
scroll to position [3128, 0]
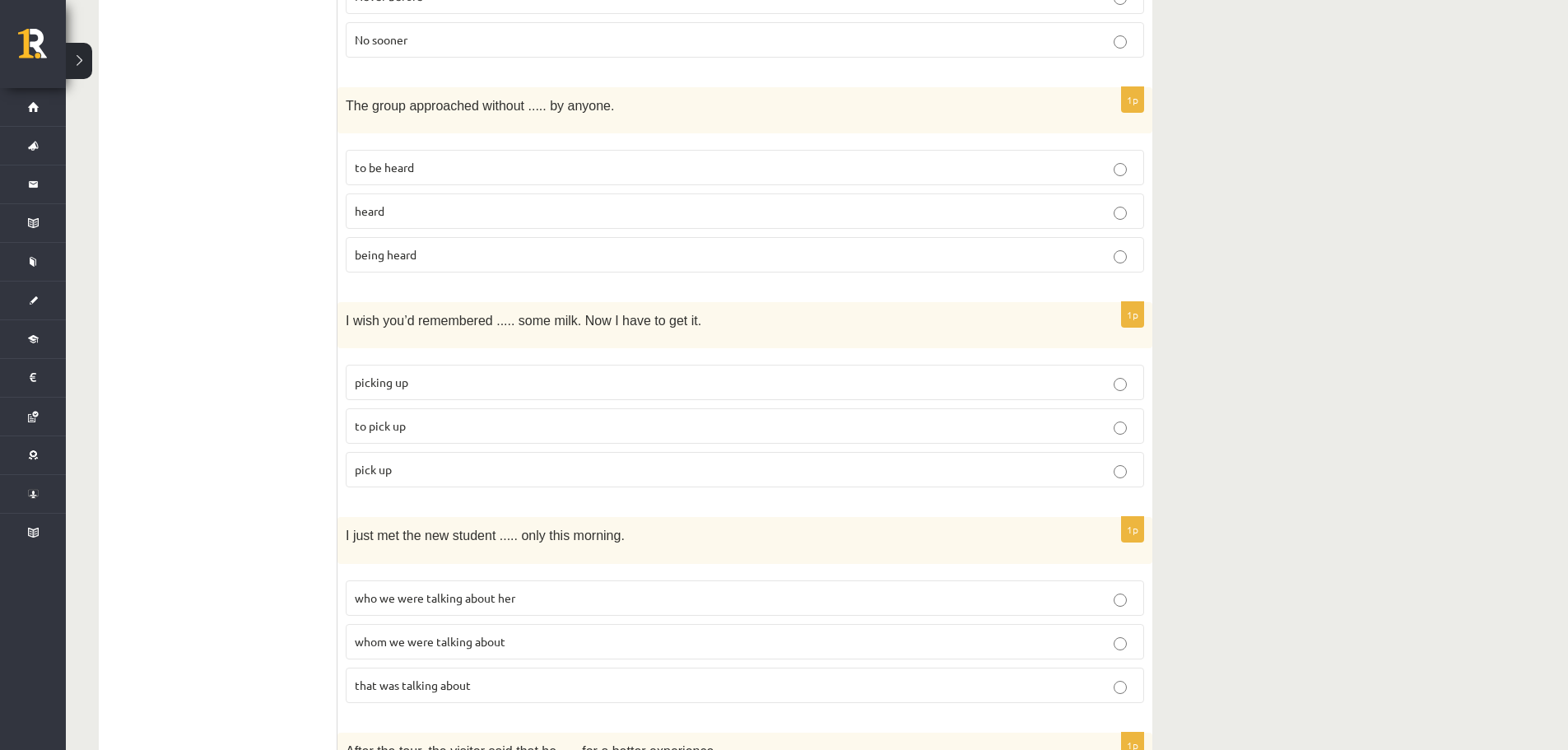
click at [434, 418] on p "to pick up" at bounding box center [744, 426] width 780 height 17
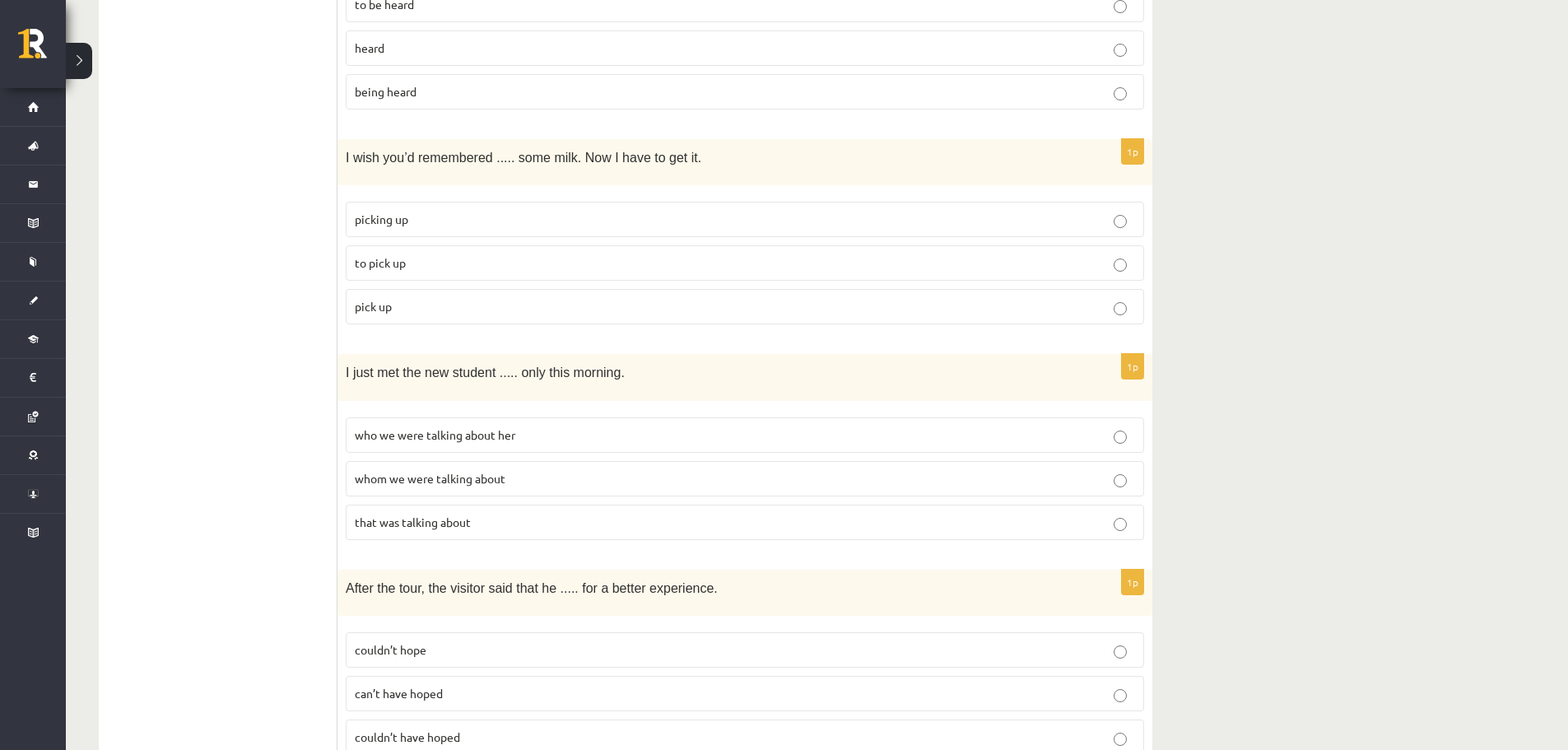
scroll to position [3292, 0]
click at [410, 469] on span "whom we were talking about" at bounding box center [430, 476] width 151 height 14
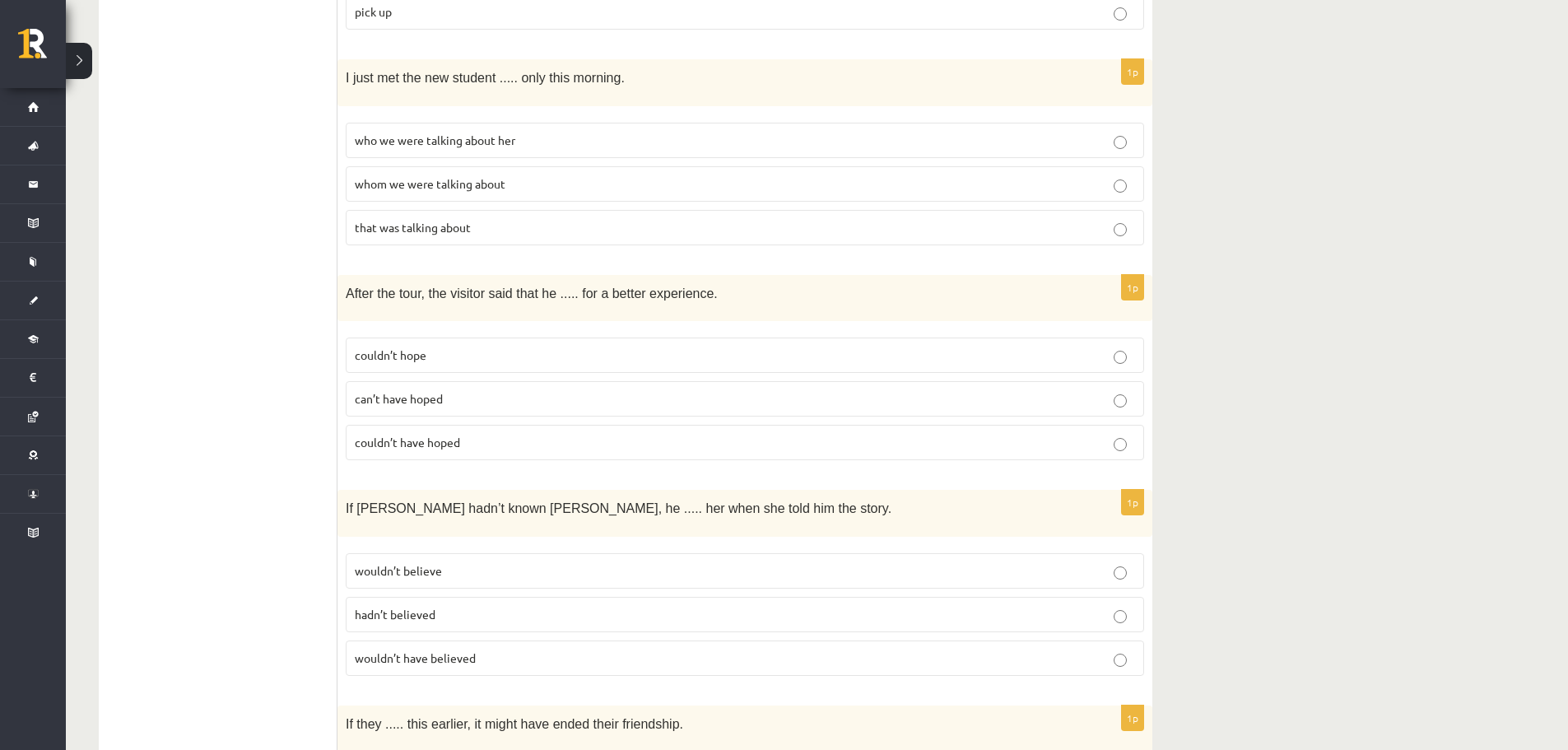
scroll to position [3622, 0]
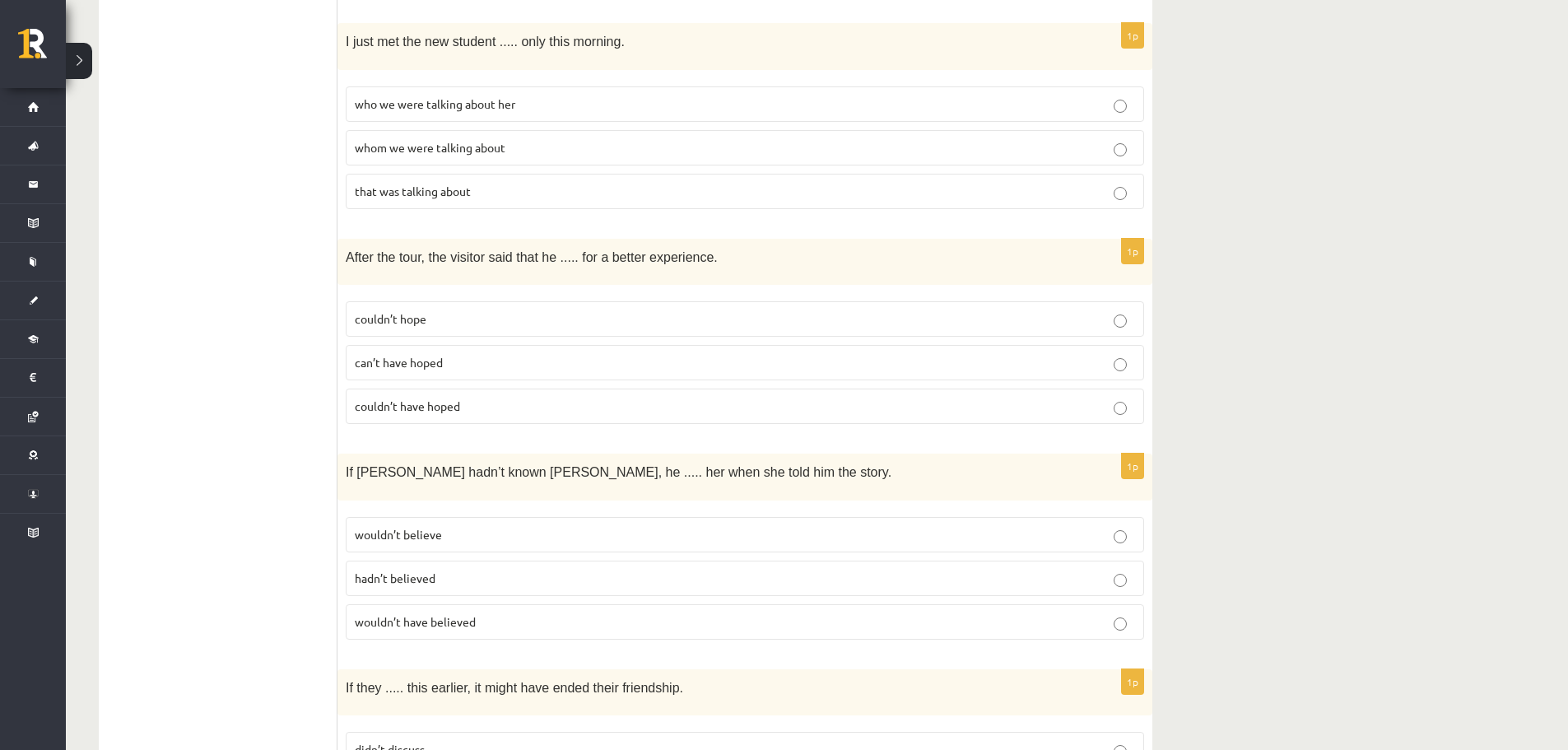
click at [435, 301] on label "couldn’t hope" at bounding box center [744, 318] width 798 height 35
click at [439, 398] on span "couldn’t have hoped" at bounding box center [407, 405] width 105 height 14
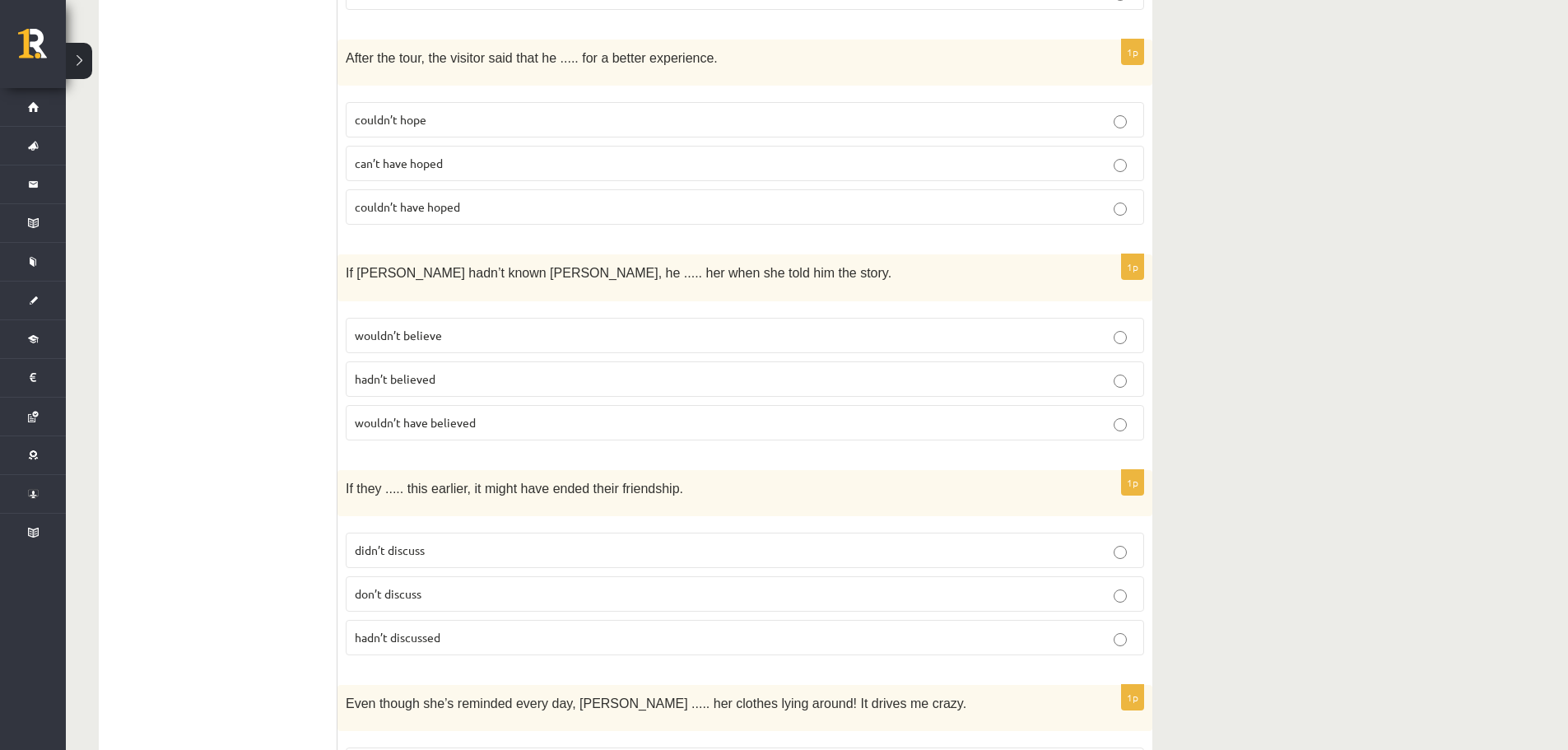
scroll to position [3869, 0]
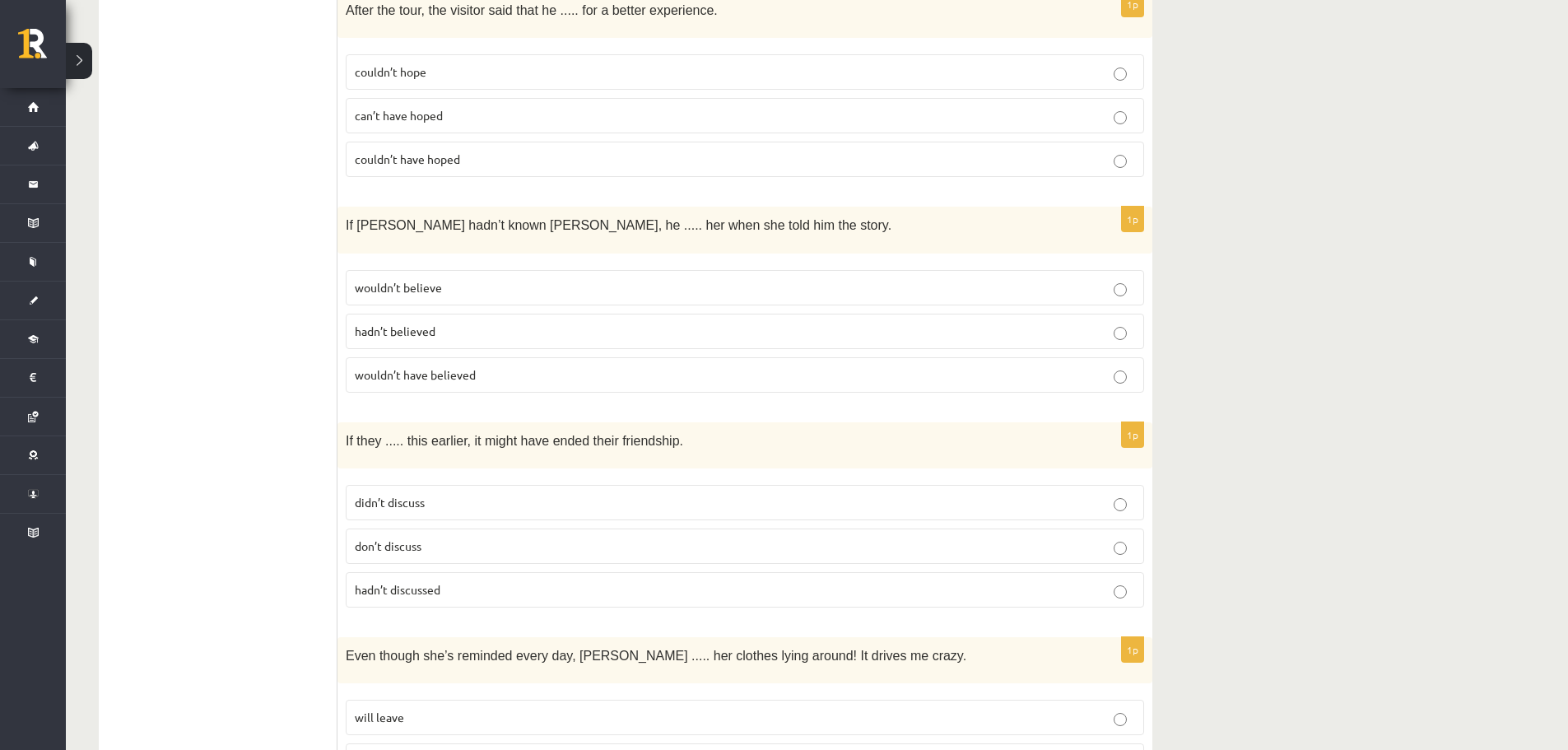
click at [543, 357] on label "wouldn’t have believed" at bounding box center [744, 375] width 798 height 35
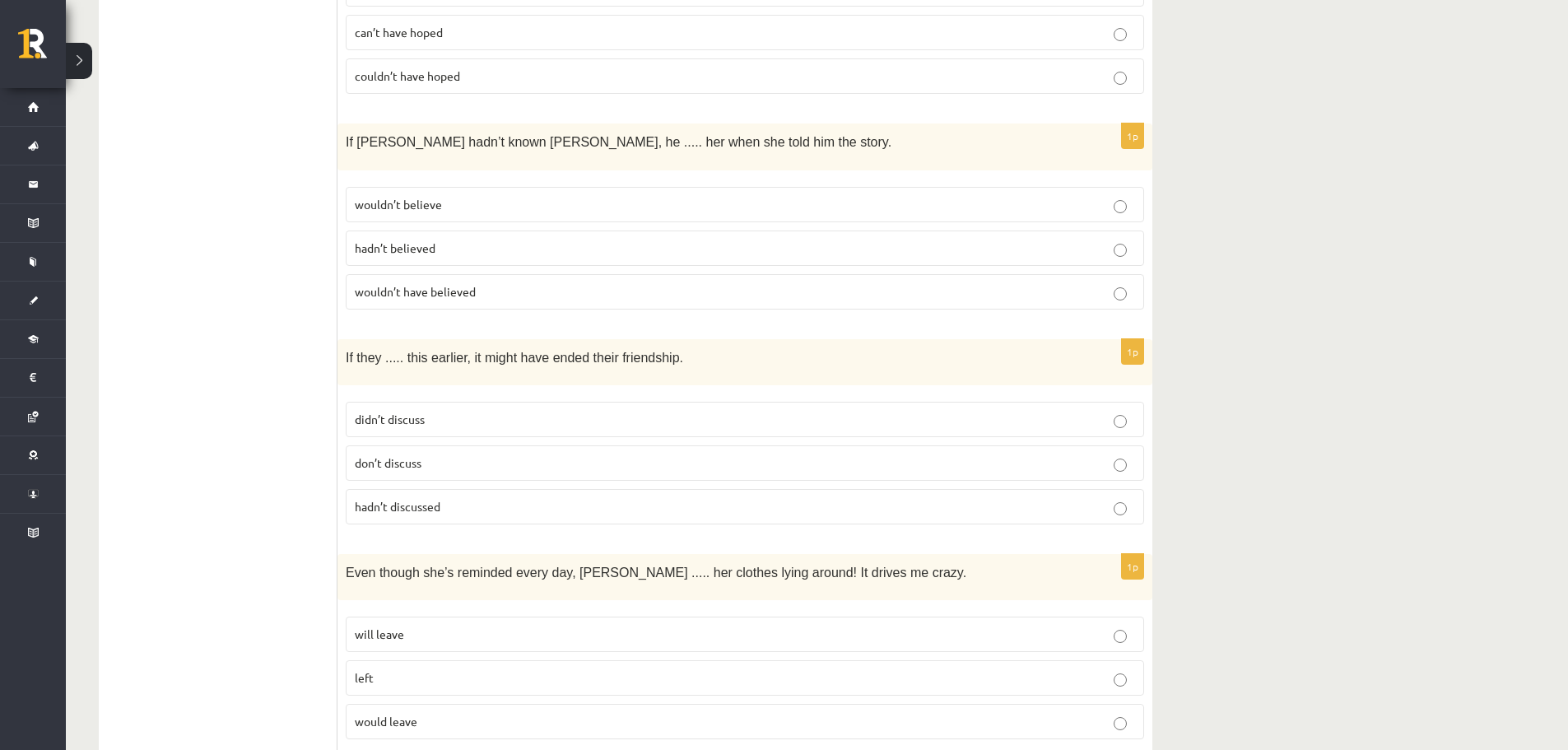
scroll to position [3971, 0]
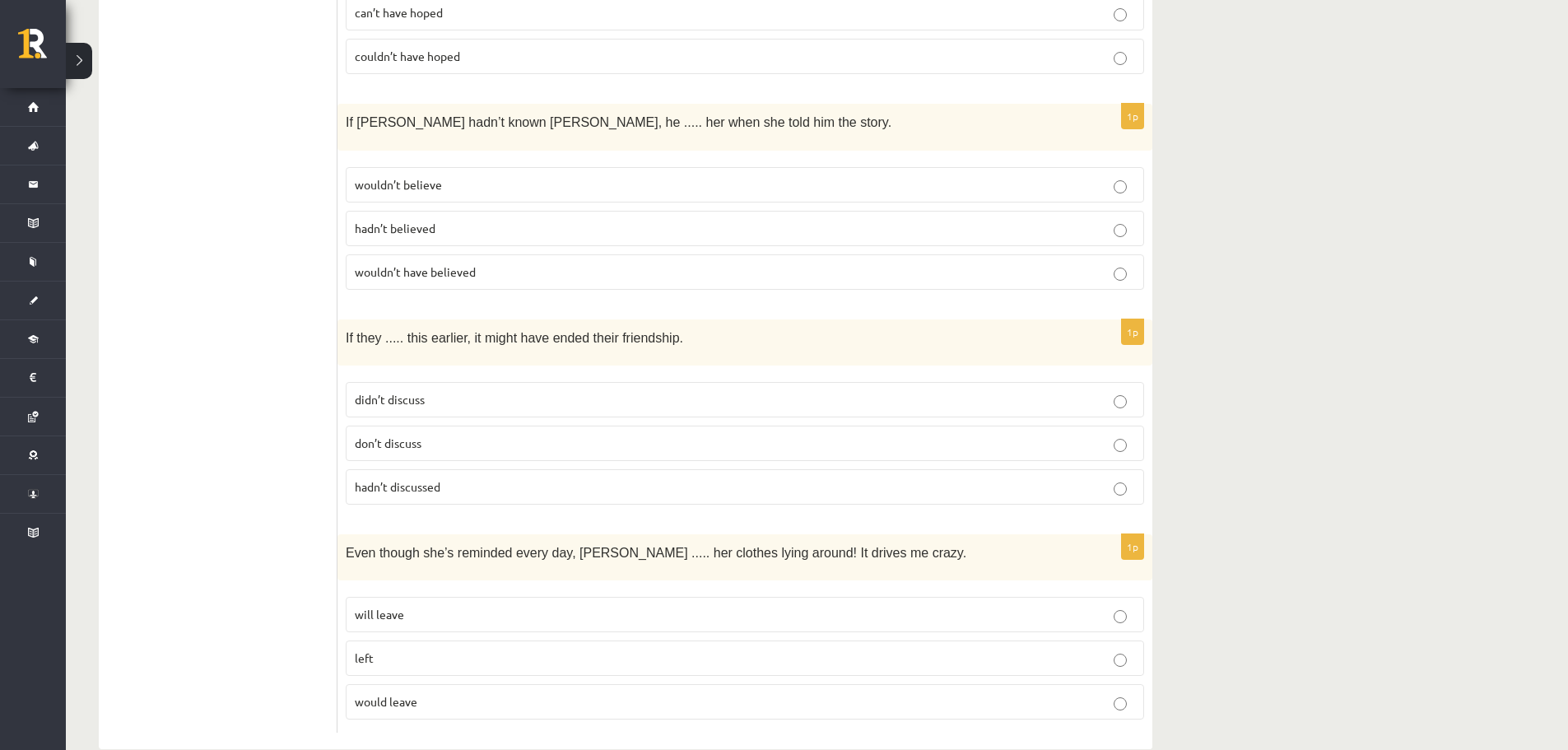
click at [481, 176] on p "wouldn’t believe" at bounding box center [744, 184] width 780 height 17
click at [439, 391] on p "didn’t discuss" at bounding box center [744, 399] width 780 height 17
click at [423, 479] on span "hadn’t discussed" at bounding box center [397, 486] width 85 height 14
click at [429, 264] on span "wouldn’t have believed" at bounding box center [415, 271] width 121 height 14
click at [416, 649] on p "left" at bounding box center [744, 657] width 780 height 17
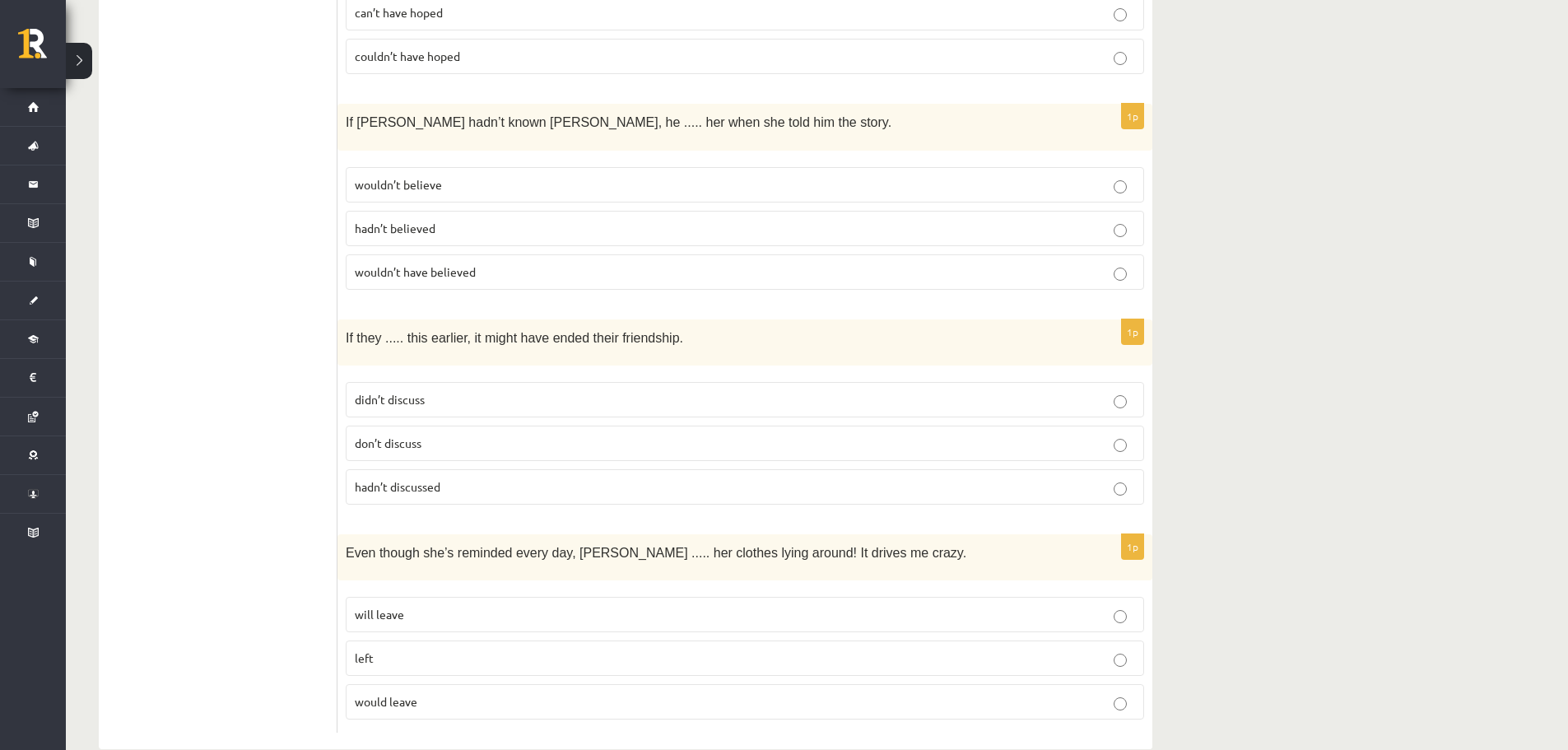
click at [526, 605] on p "will leave" at bounding box center [744, 613] width 780 height 17
click at [412, 693] on p "would leave" at bounding box center [744, 701] width 780 height 17
click at [367, 650] on span "left" at bounding box center [364, 657] width 19 height 14
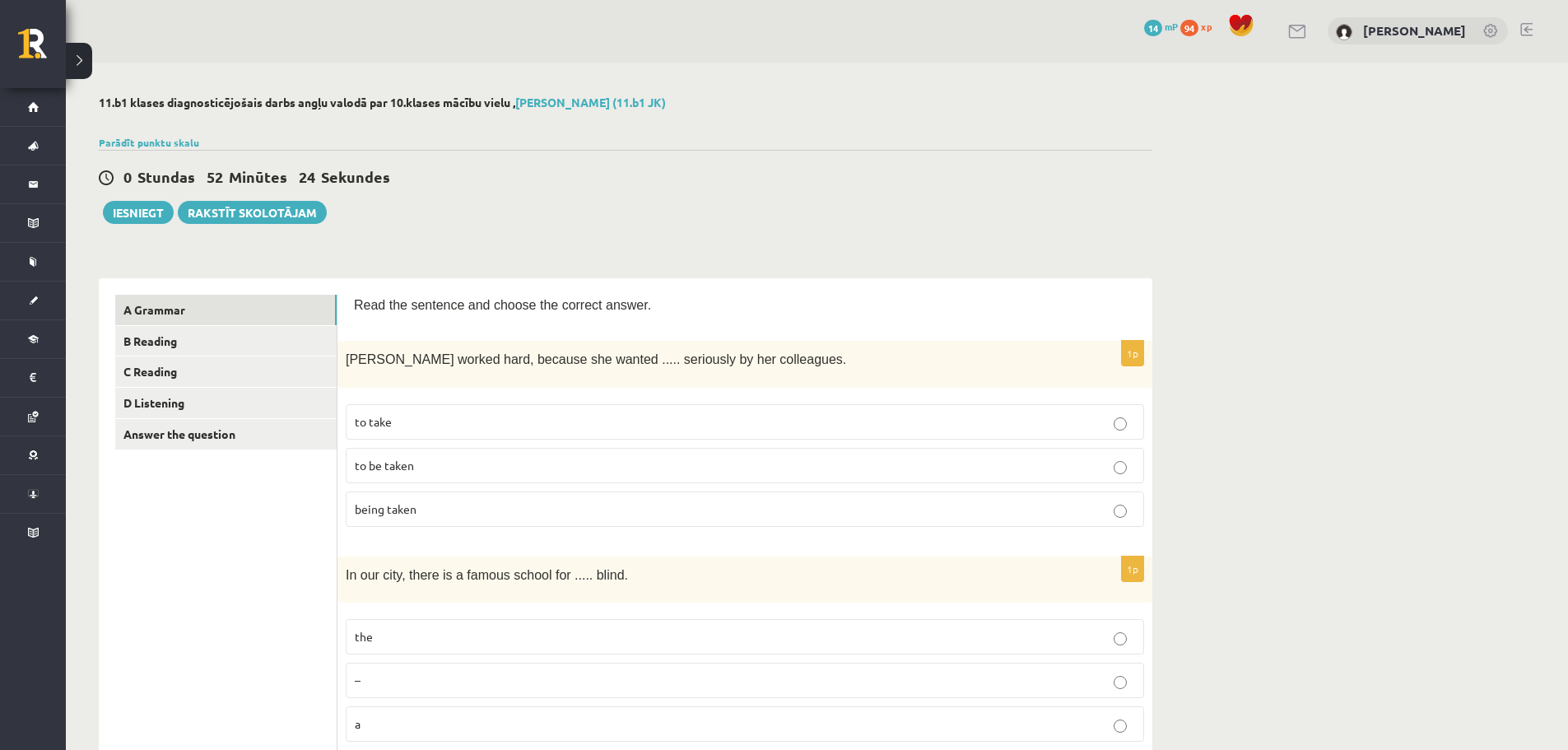
scroll to position [0, 0]
click at [216, 340] on link "B Reading" at bounding box center [225, 342] width 221 height 31
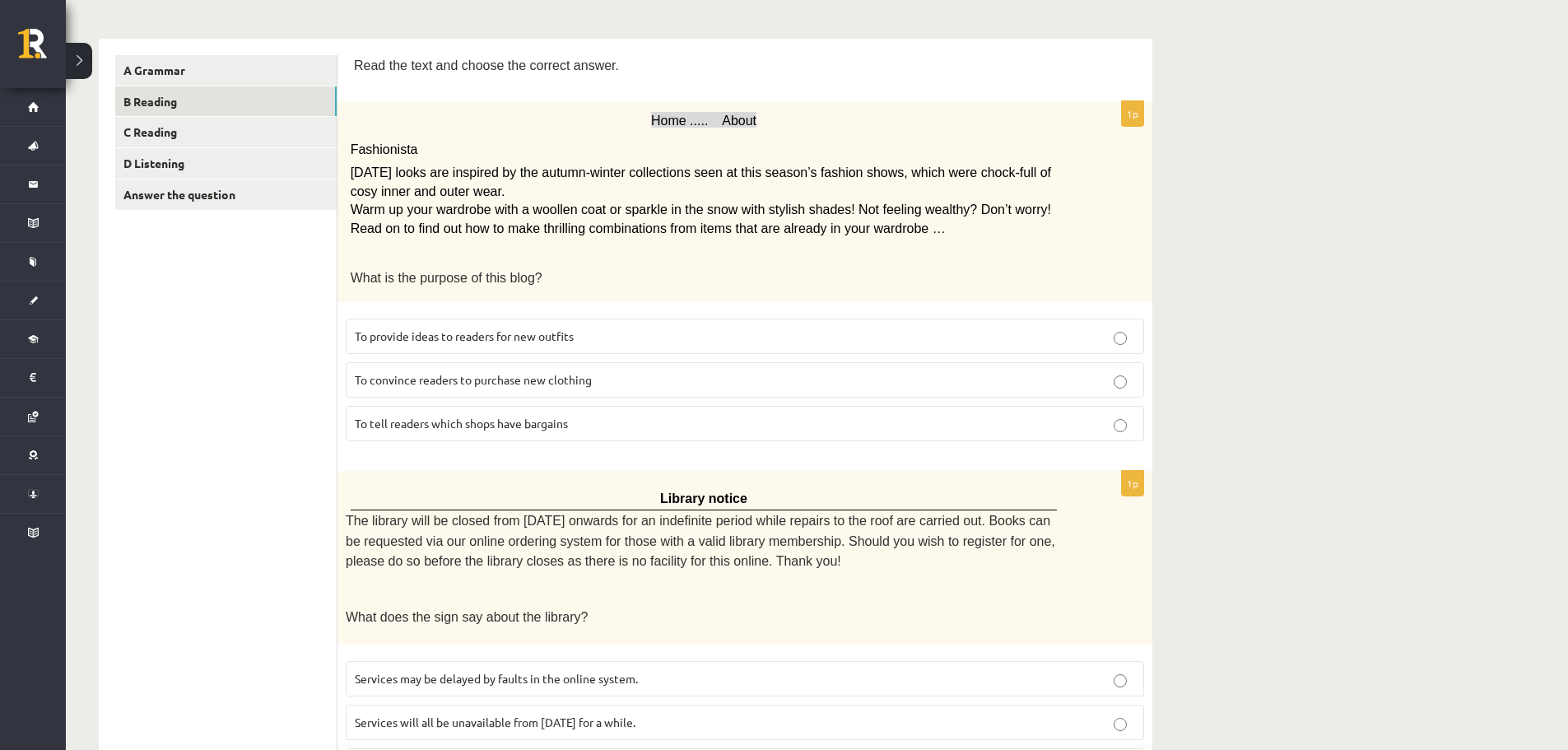
scroll to position [247, 0]
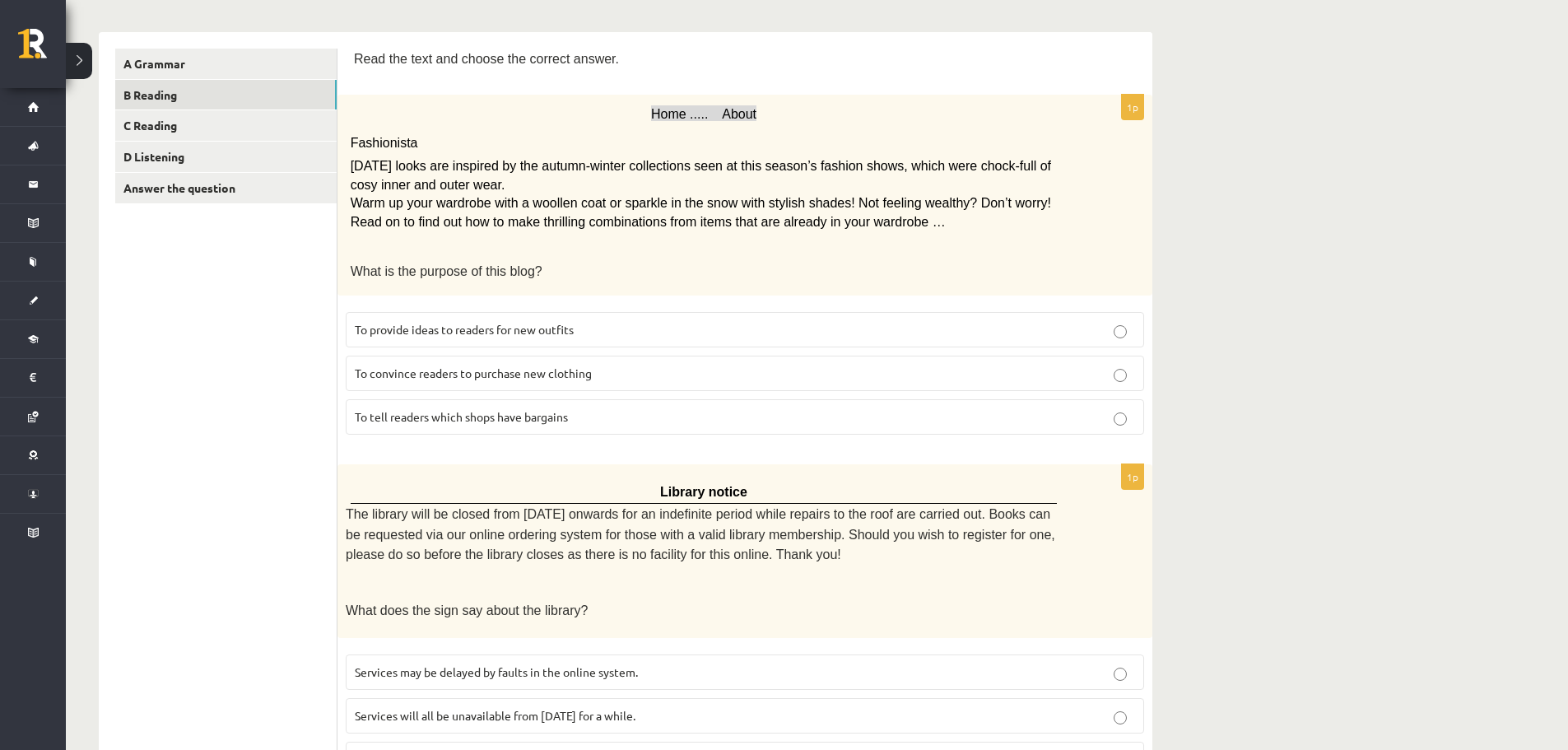
click at [466, 328] on span "To provide ideas to readers for new outfits" at bounding box center [464, 329] width 219 height 14
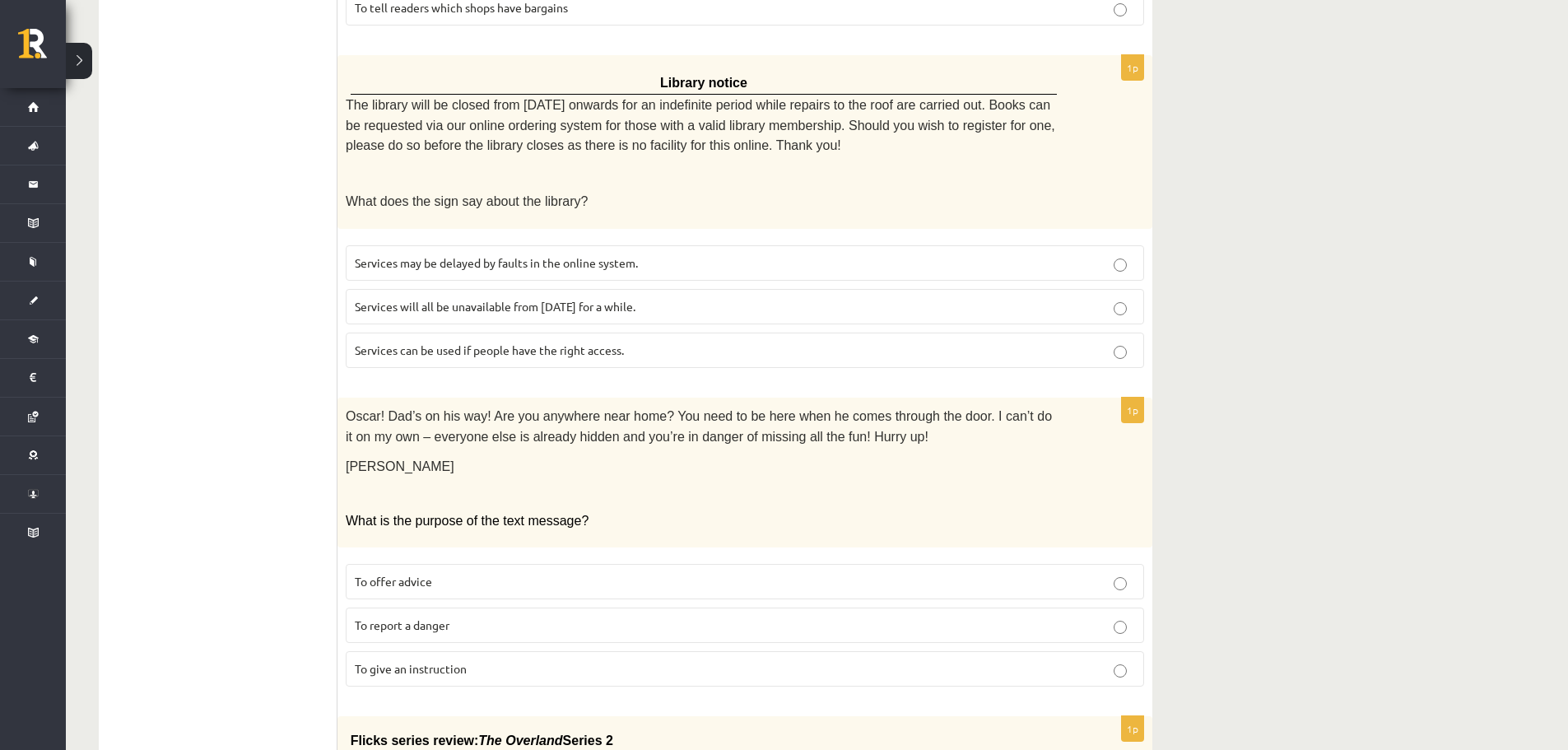
scroll to position [658, 0]
click at [482, 296] on span "Services will all be unavailable from Monday for a while." at bounding box center [495, 304] width 280 height 14
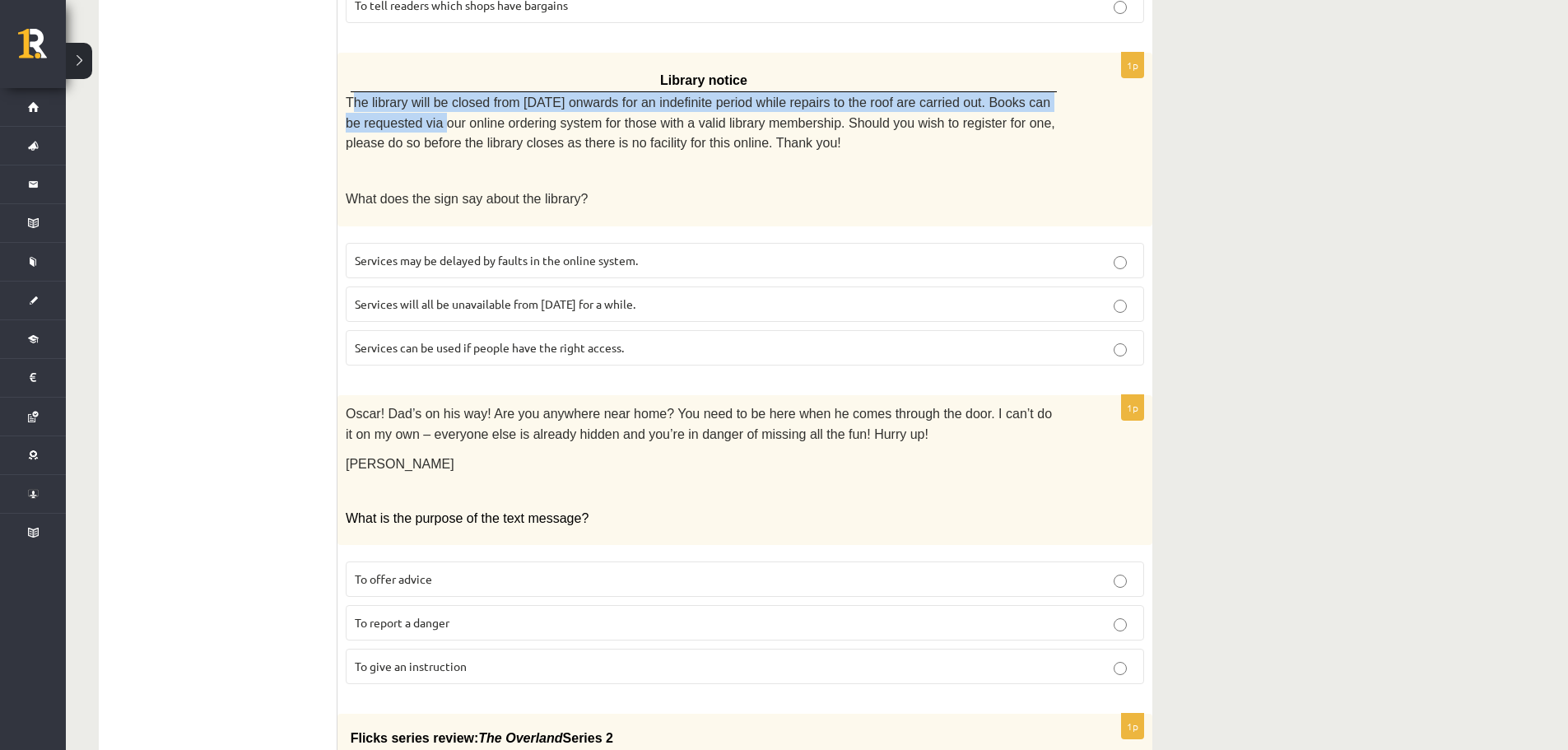
drag, startPoint x: 349, startPoint y: 99, endPoint x: 428, endPoint y: 132, distance: 85.6
click at [419, 116] on span "The library will be closed from Monday onwards for an indefinite period while r…" at bounding box center [700, 122] width 709 height 54
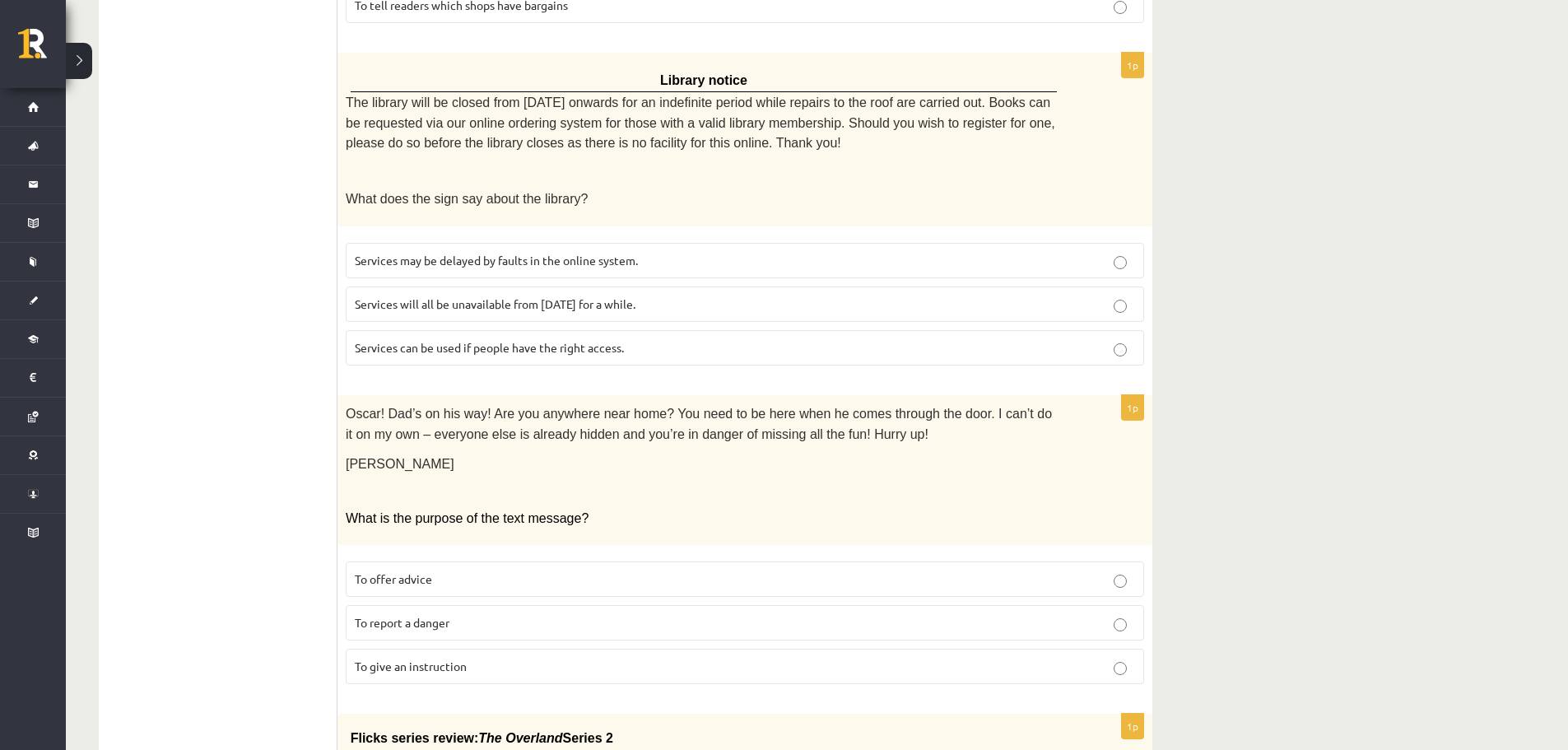
click at [462, 163] on p at bounding box center [703, 171] width 716 height 16
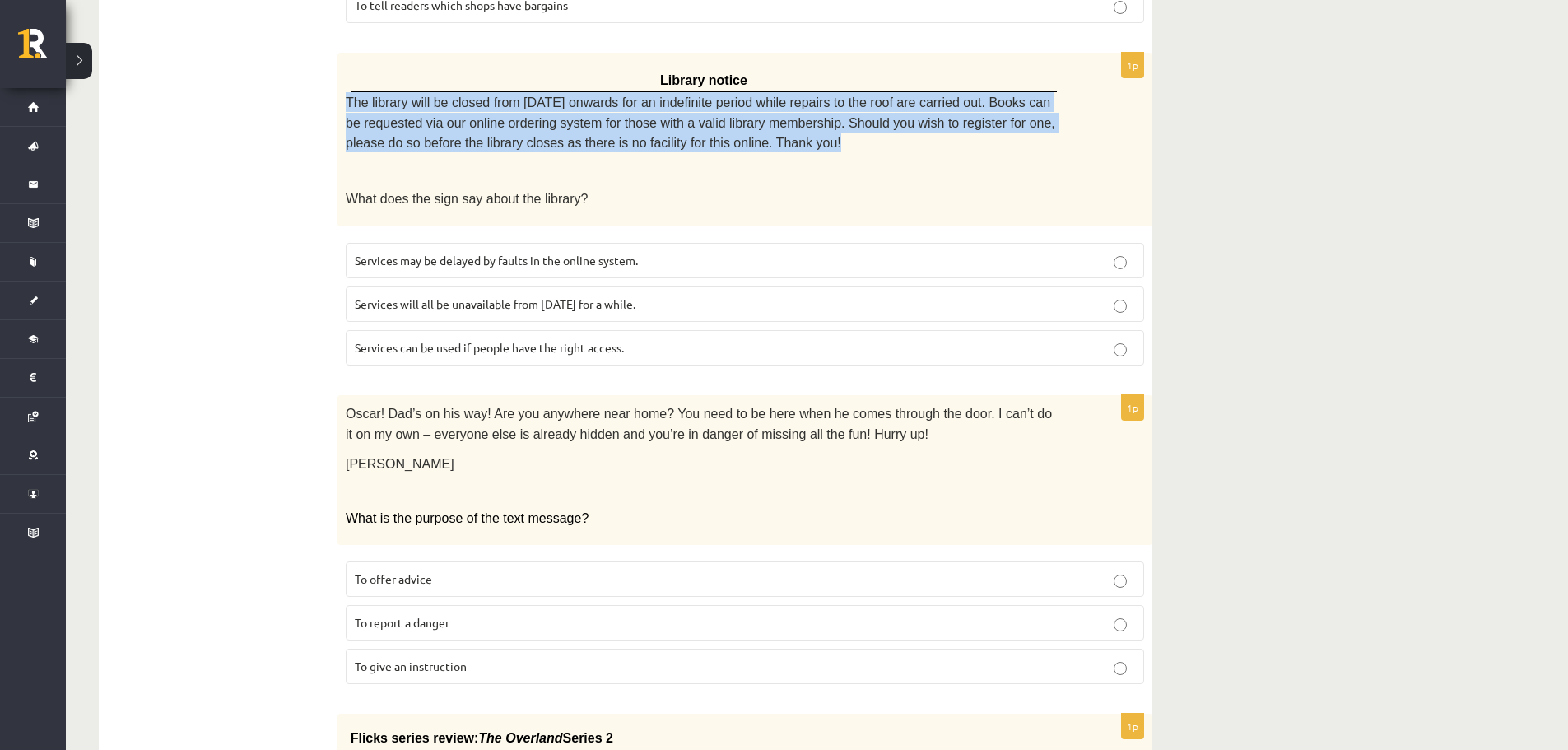
drag, startPoint x: 346, startPoint y: 99, endPoint x: 770, endPoint y: 137, distance: 425.7
click at [770, 137] on p "The library will be closed from Monday onwards for an indefinite period while r…" at bounding box center [703, 122] width 716 height 60
copy span "The library will be closed from Monday onwards for an indefinite period while r…"
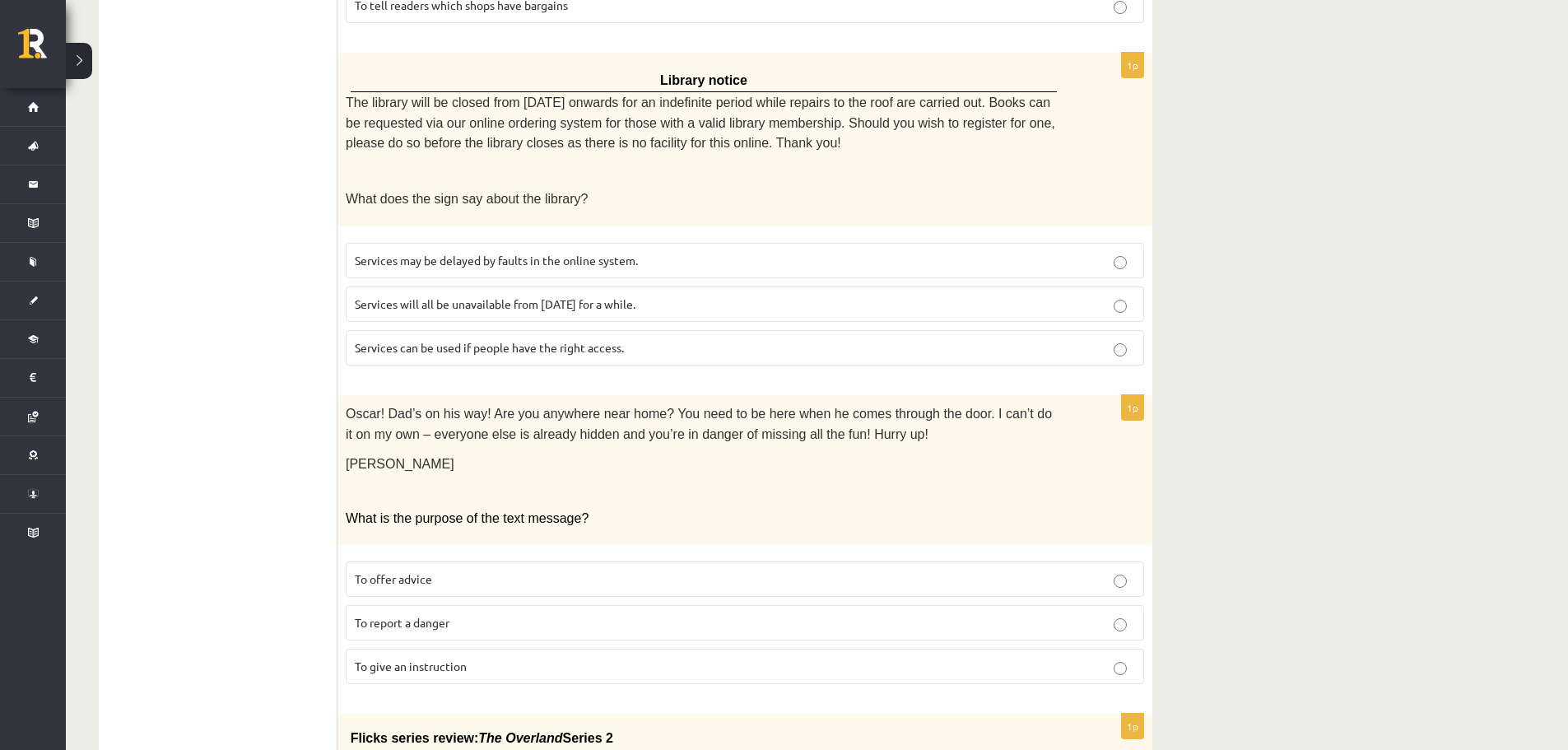
click at [341, 203] on div "Library notice The library will be closed from Monday onwards for an indefinite…" at bounding box center [744, 139] width 815 height 173
click at [403, 349] on label "Services can be used if people have the right access." at bounding box center [744, 347] width 798 height 35
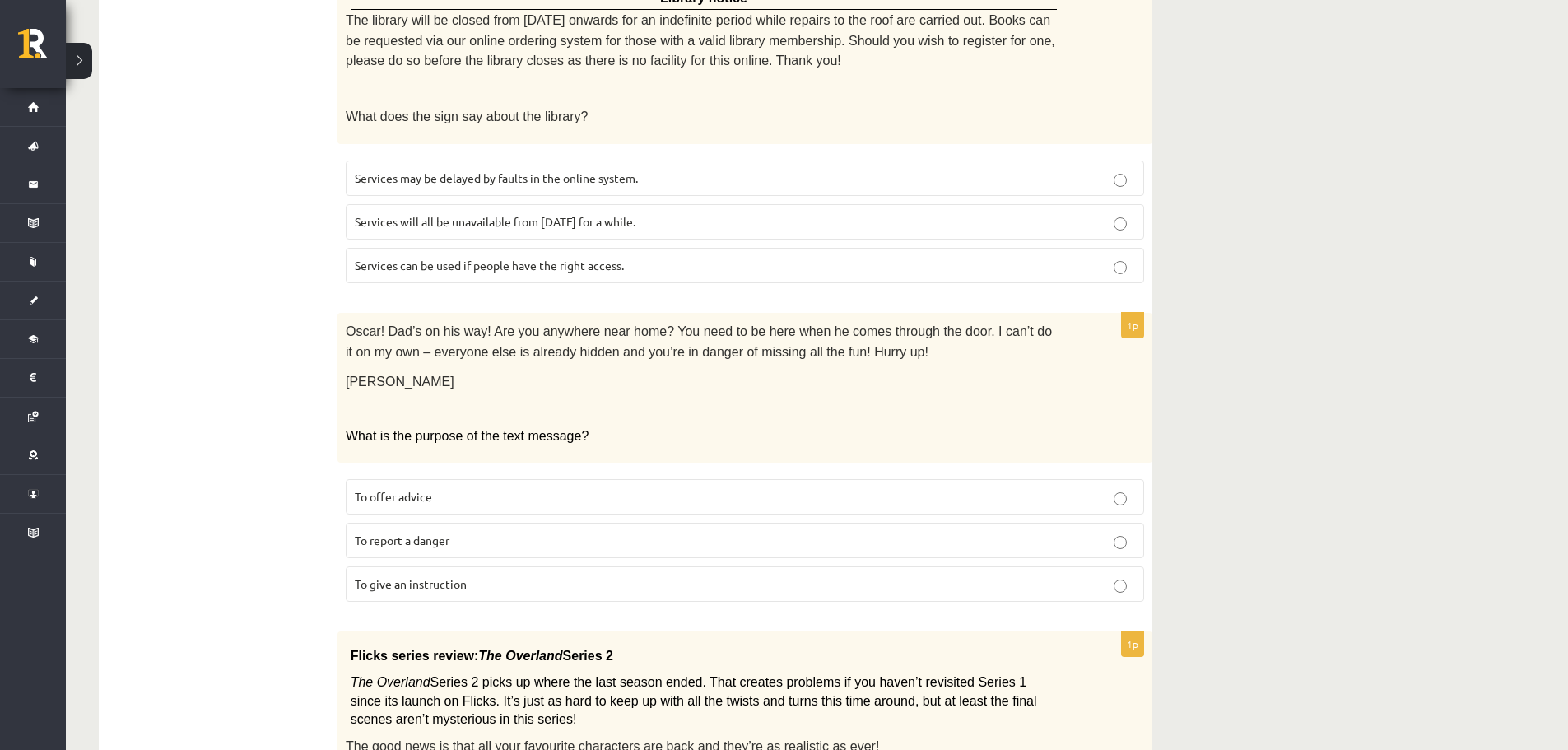
scroll to position [823, 0]
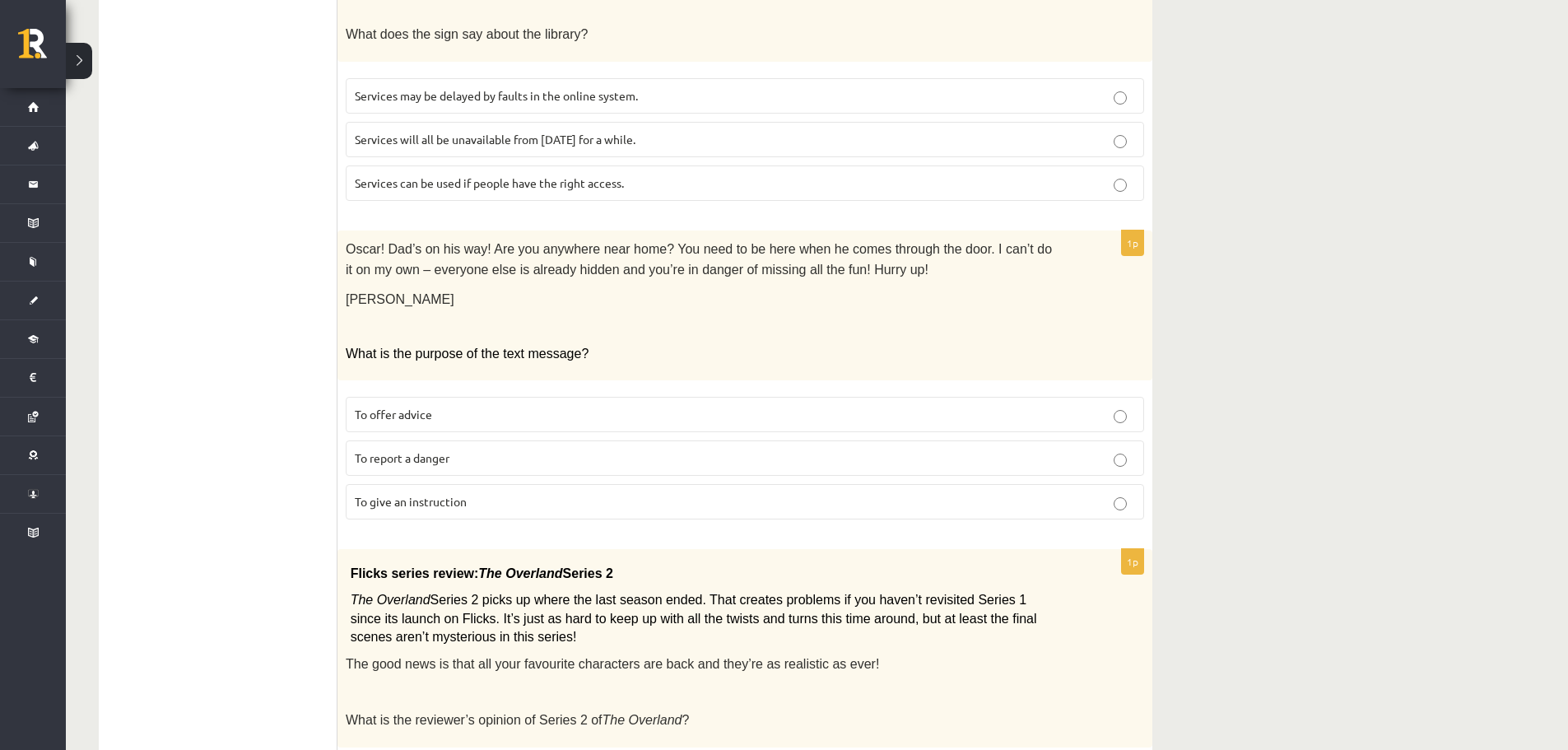
click at [389, 453] on span "To report a danger" at bounding box center [401, 457] width 94 height 14
click at [396, 407] on span "To offer advice" at bounding box center [393, 414] width 77 height 14
click at [416, 494] on span "To give an instruction" at bounding box center [410, 501] width 112 height 14
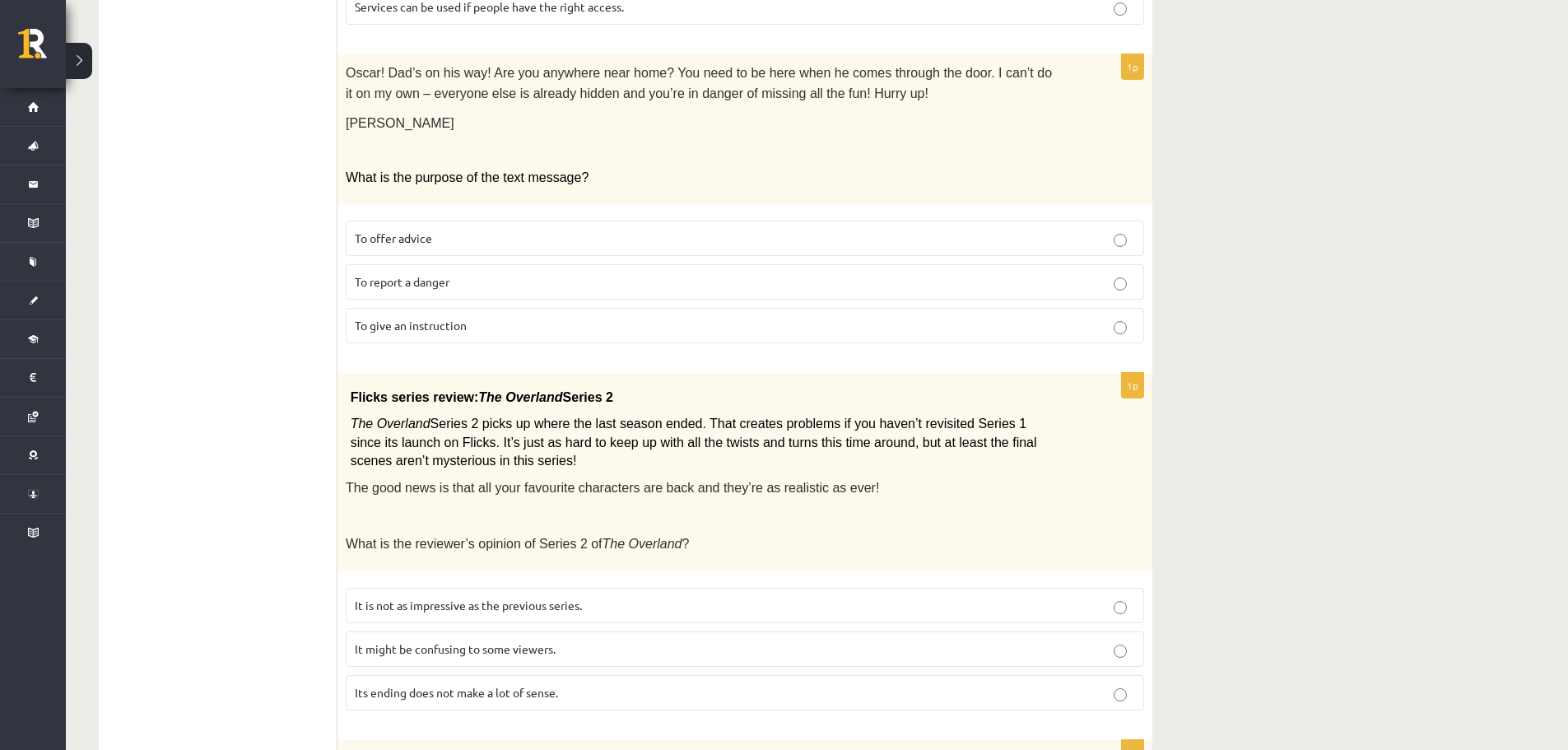
scroll to position [988, 0]
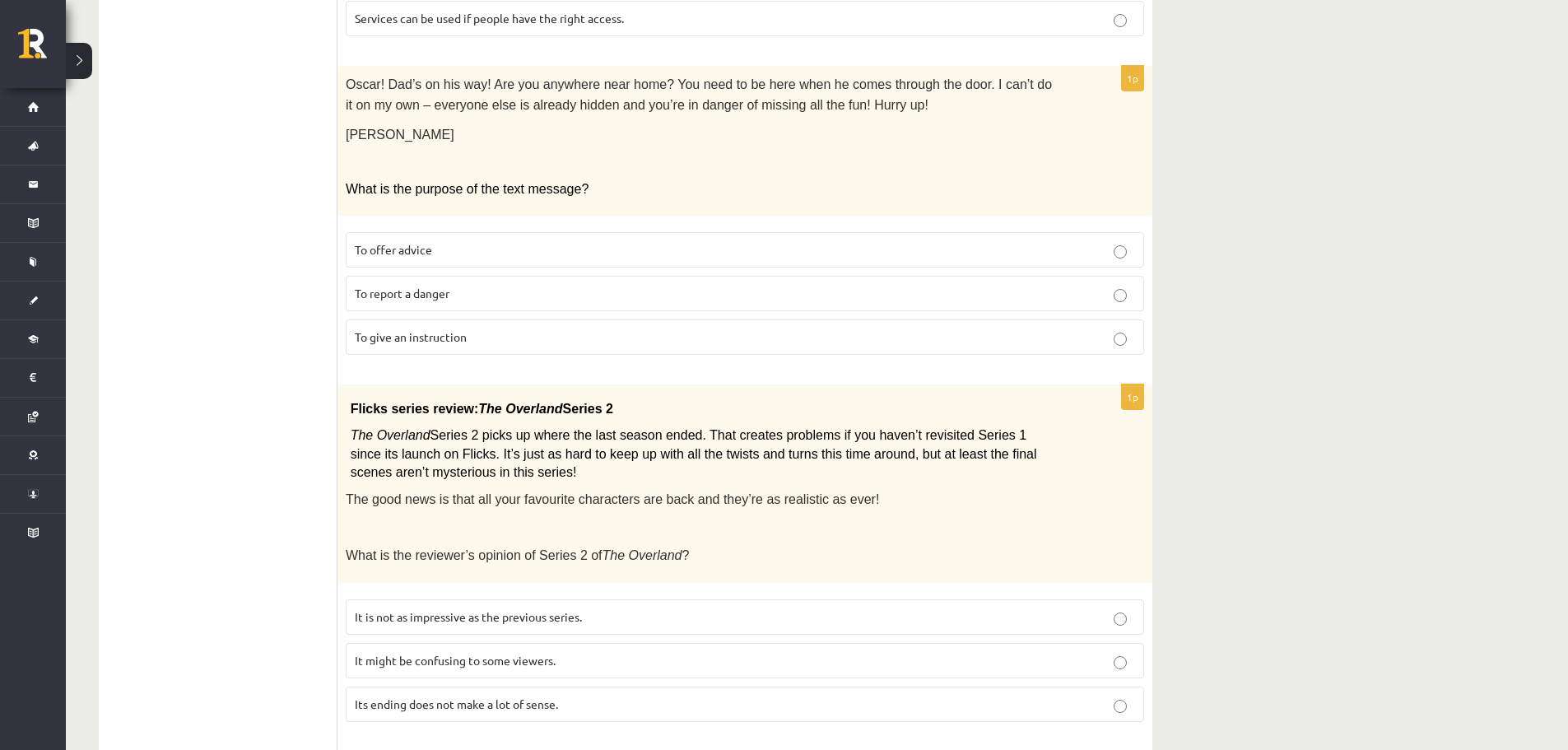
click at [414, 244] on span "To offer advice" at bounding box center [393, 249] width 77 height 14
click at [418, 330] on span "To give an instruction" at bounding box center [410, 337] width 112 height 14
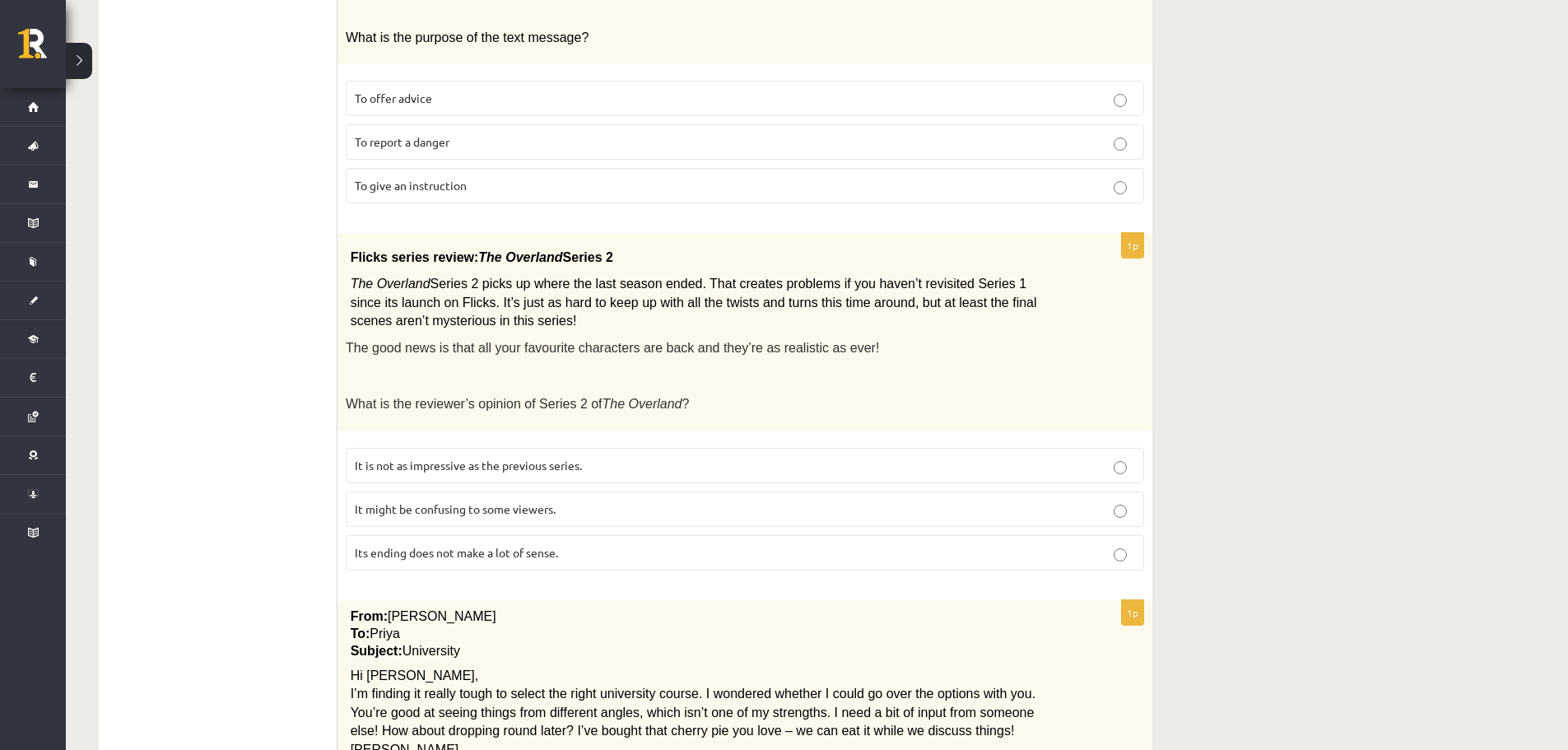
scroll to position [1152, 0]
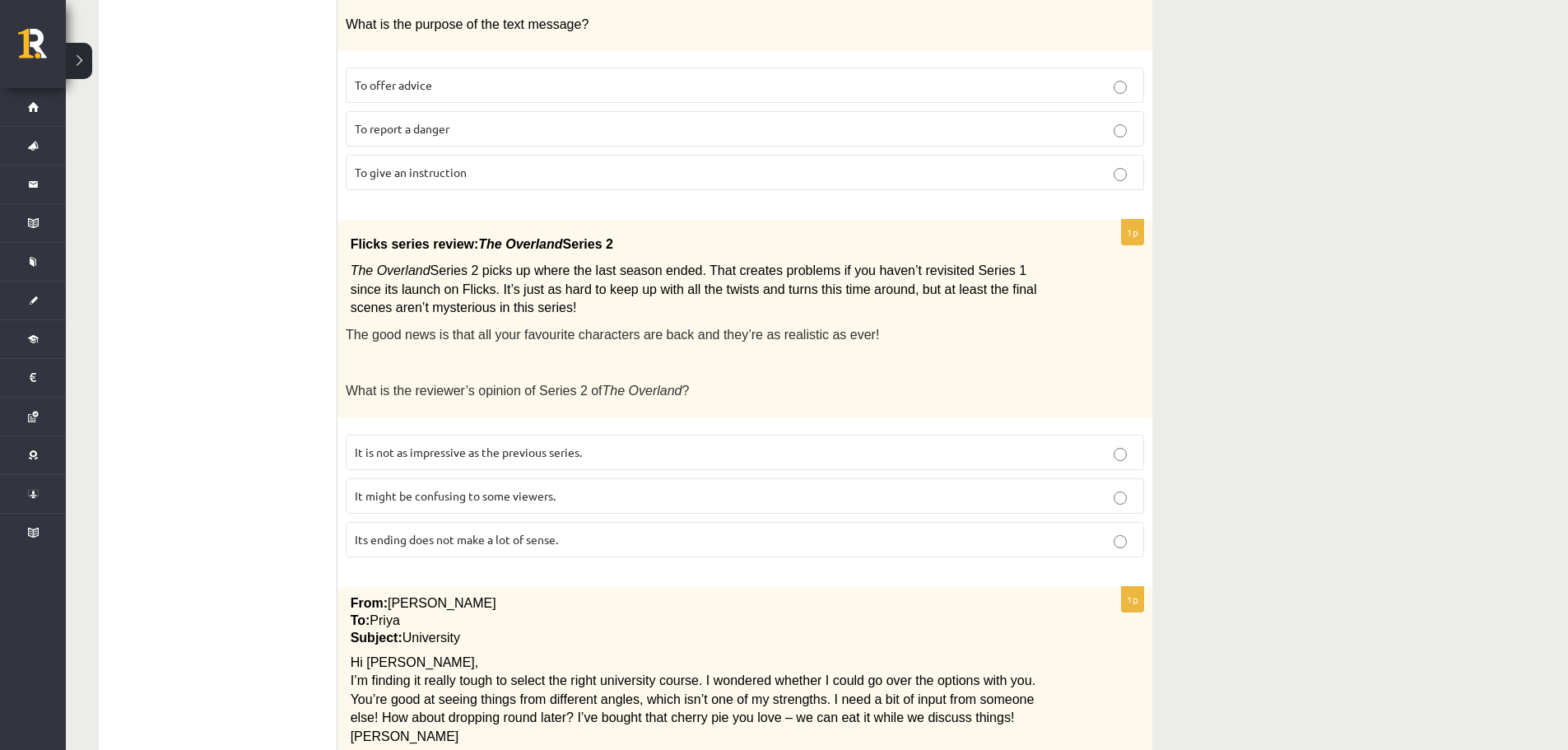
click at [403, 488] on span "It might be confusing to some viewers." at bounding box center [455, 495] width 201 height 14
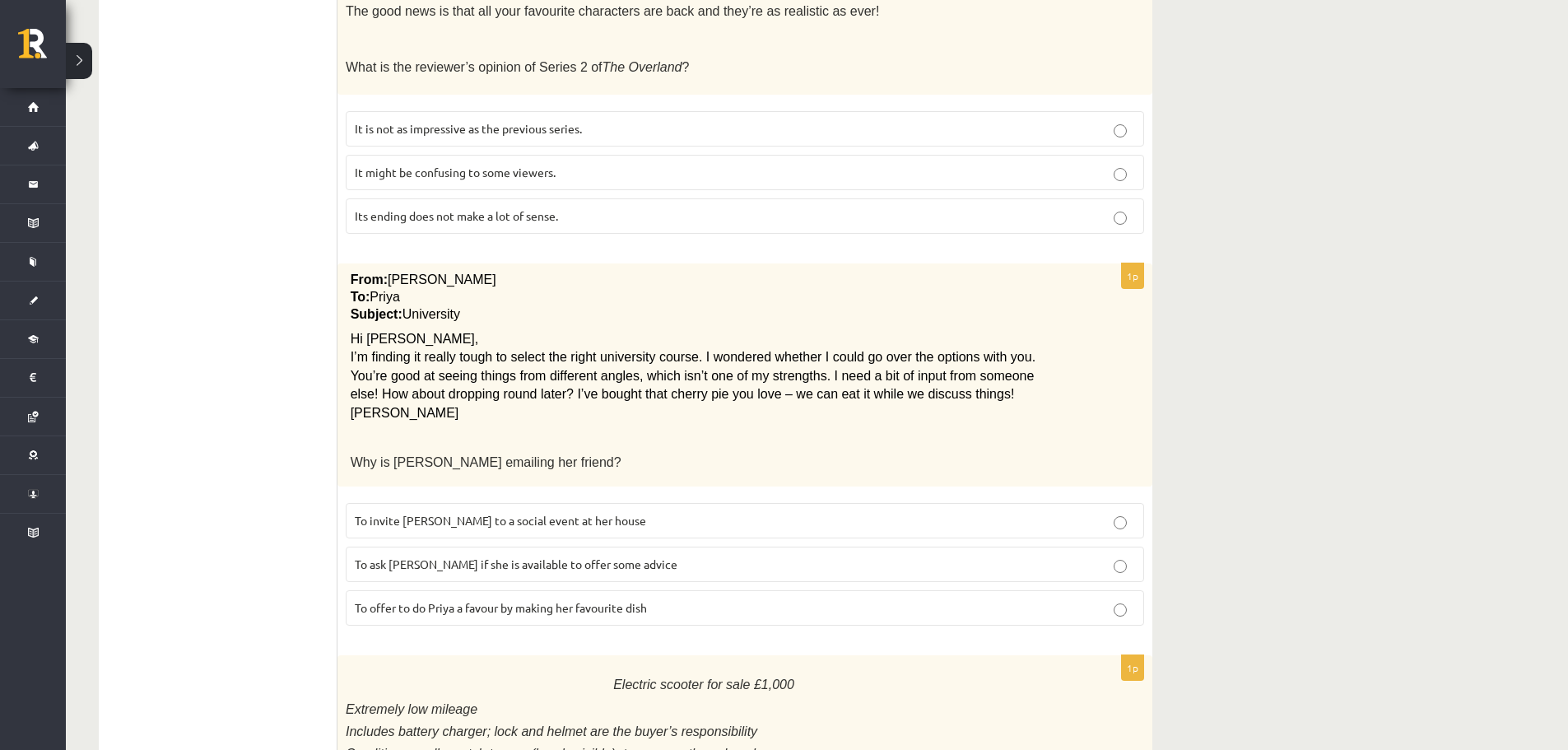
scroll to position [1481, 0]
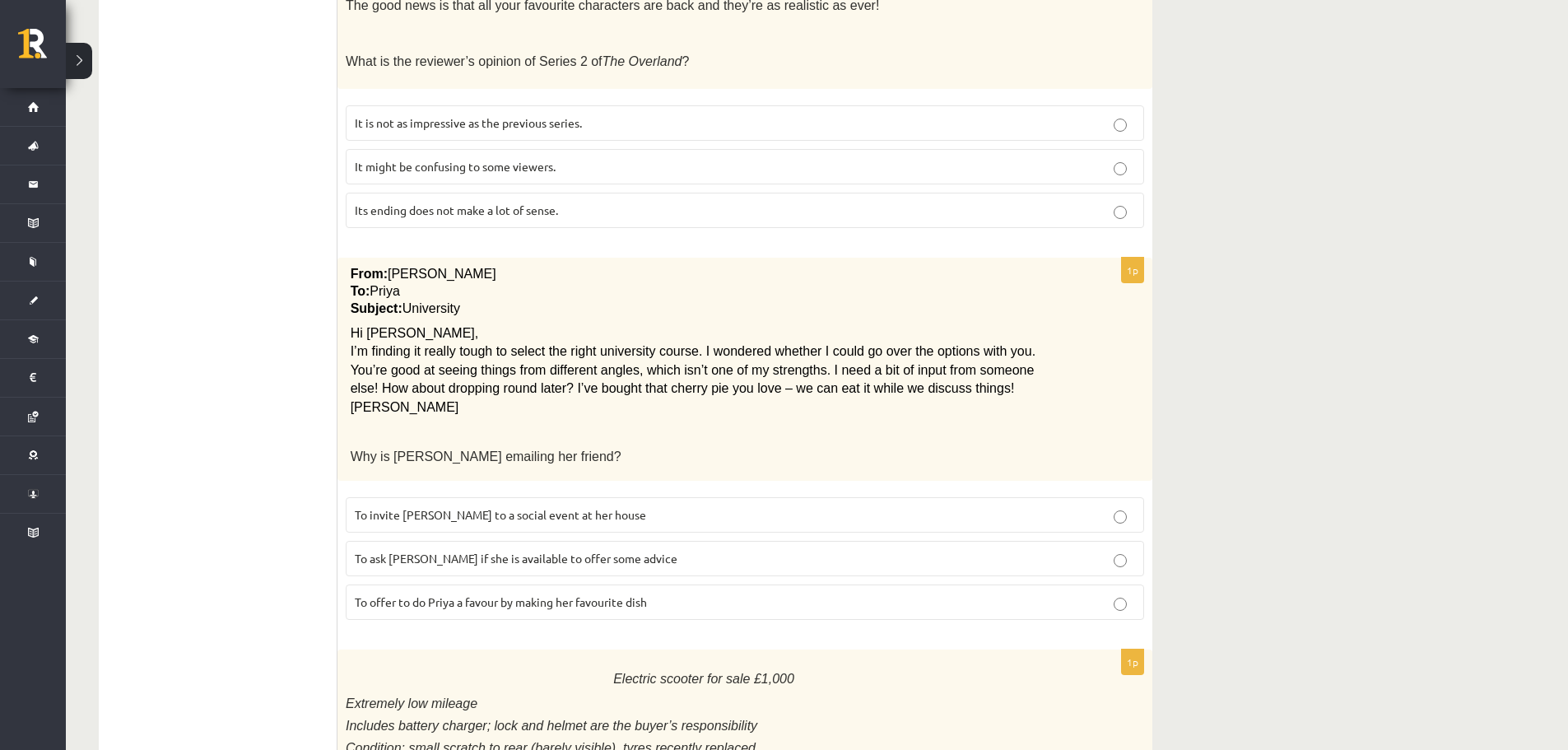
click at [483, 541] on label "To ask Priya if she is available to offer some advice" at bounding box center [744, 558] width 798 height 35
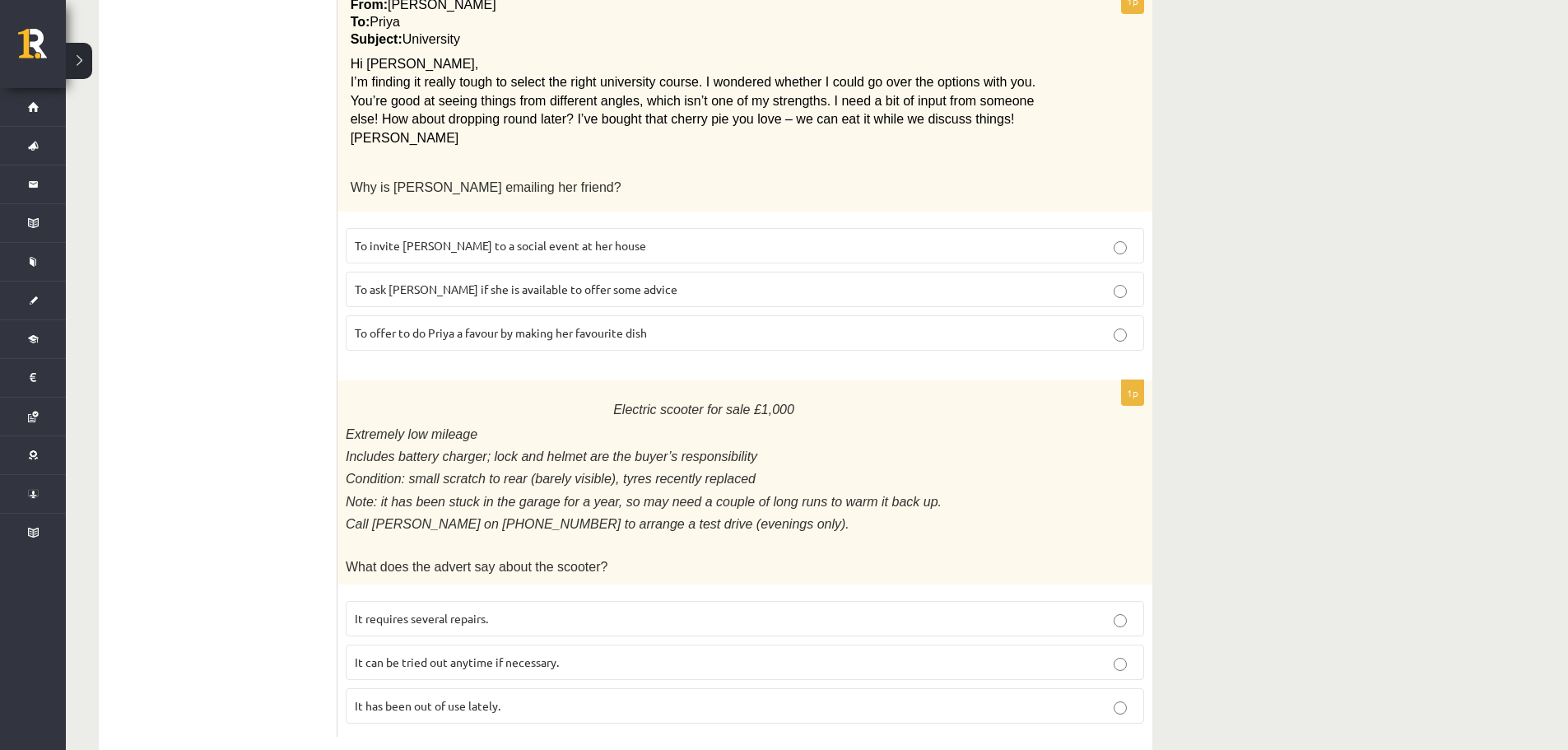
scroll to position [1767, 0]
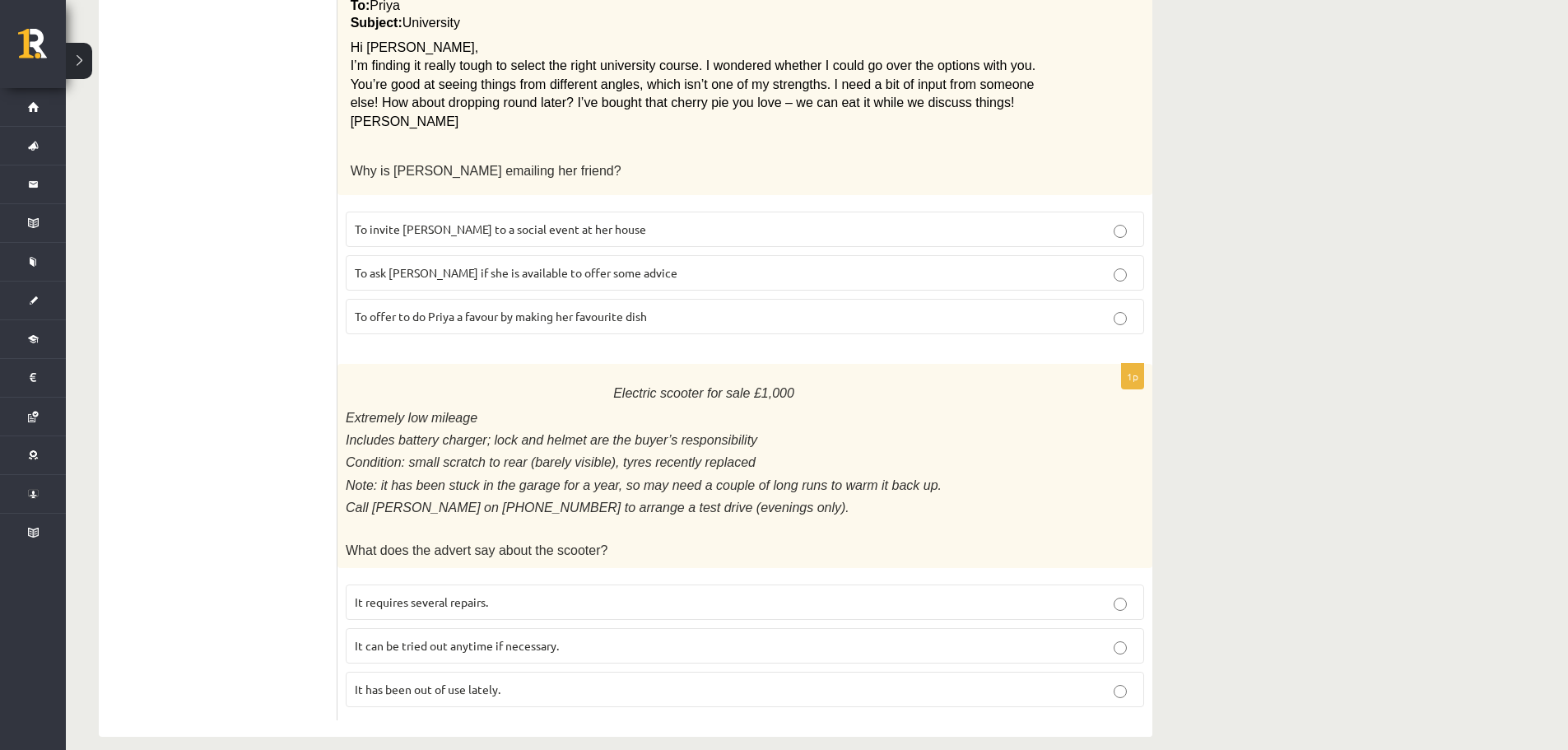
click at [579, 681] on label "It has been out of use lately." at bounding box center [744, 689] width 798 height 35
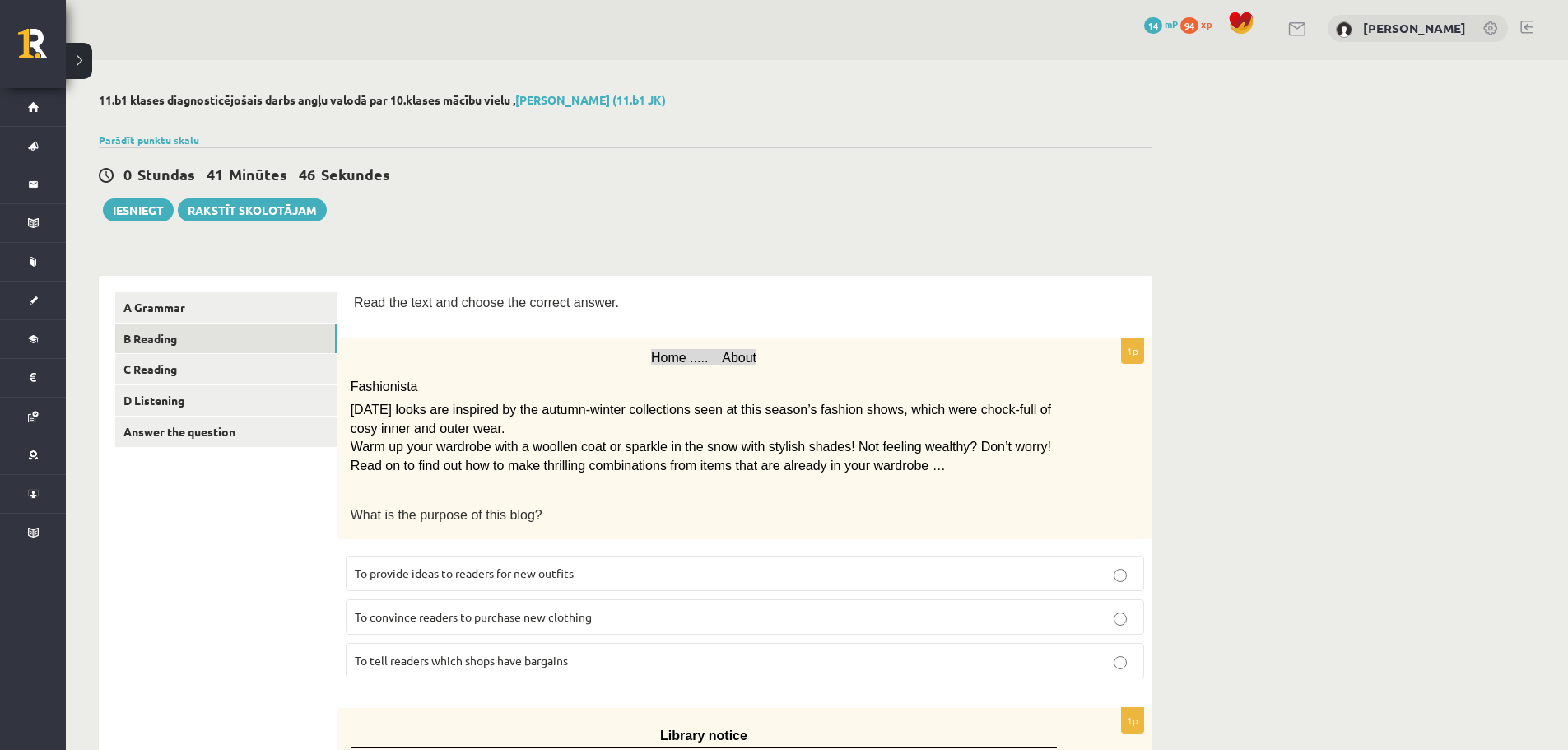
scroll to position [0, 0]
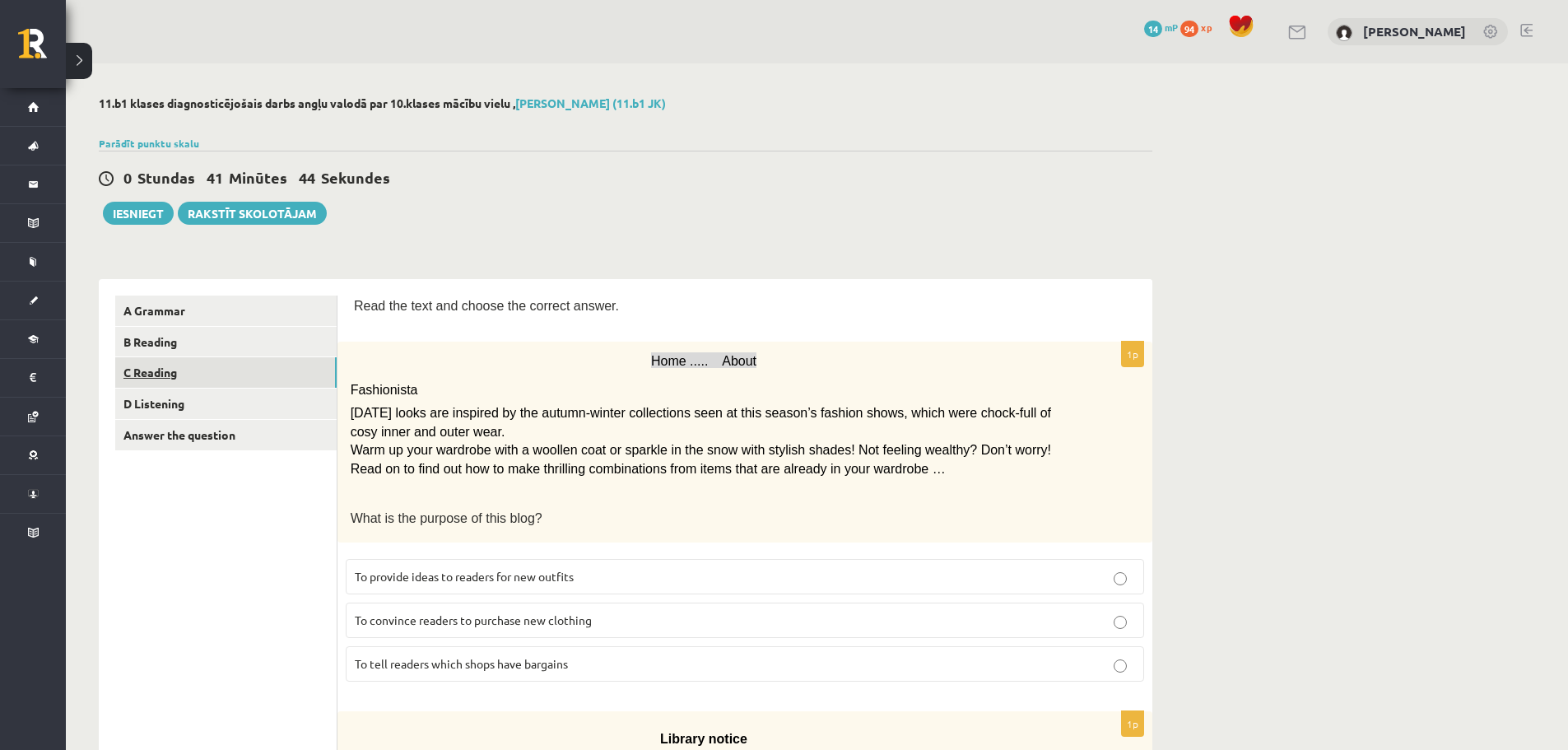
click at [270, 366] on link "C Reading" at bounding box center [225, 373] width 221 height 31
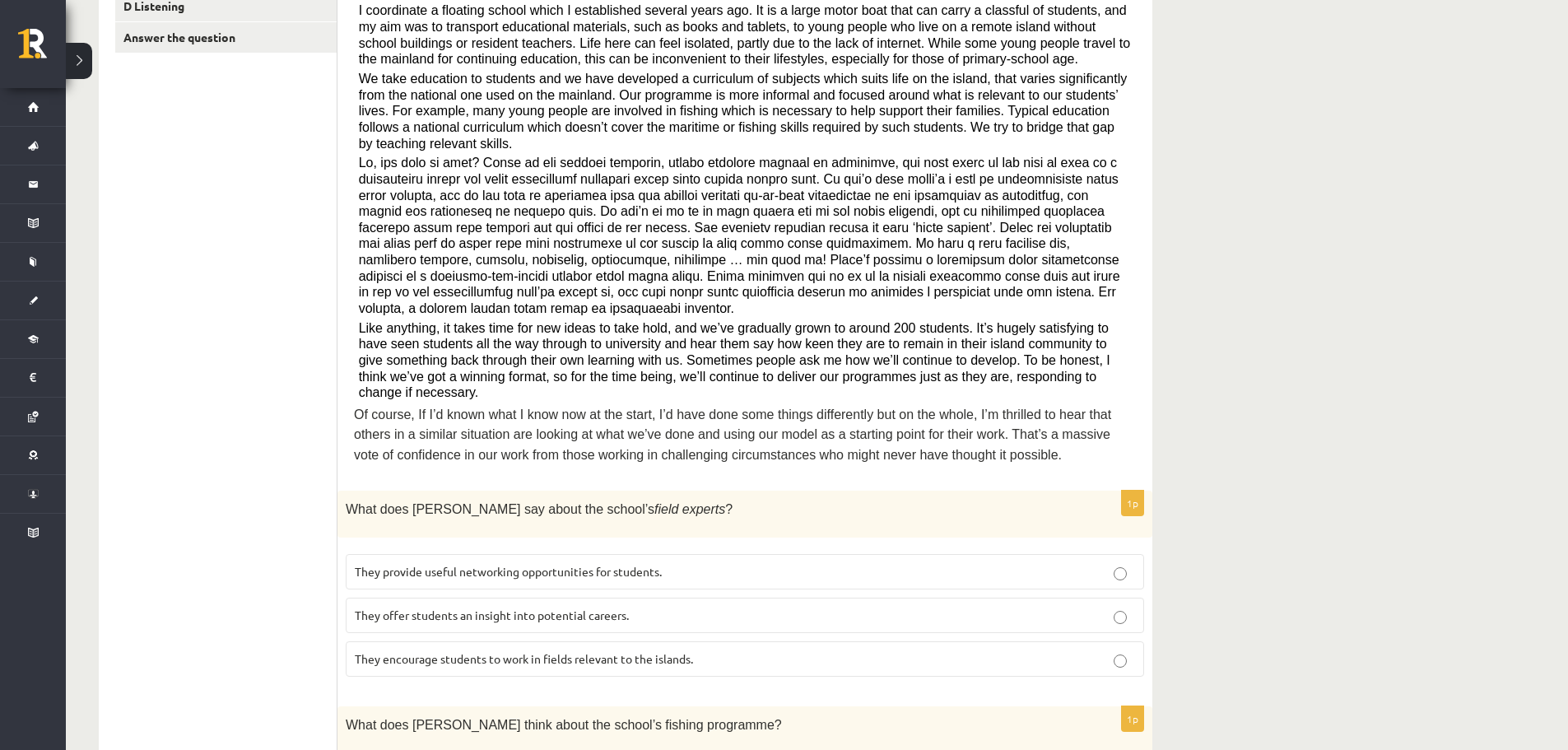
scroll to position [330, 0]
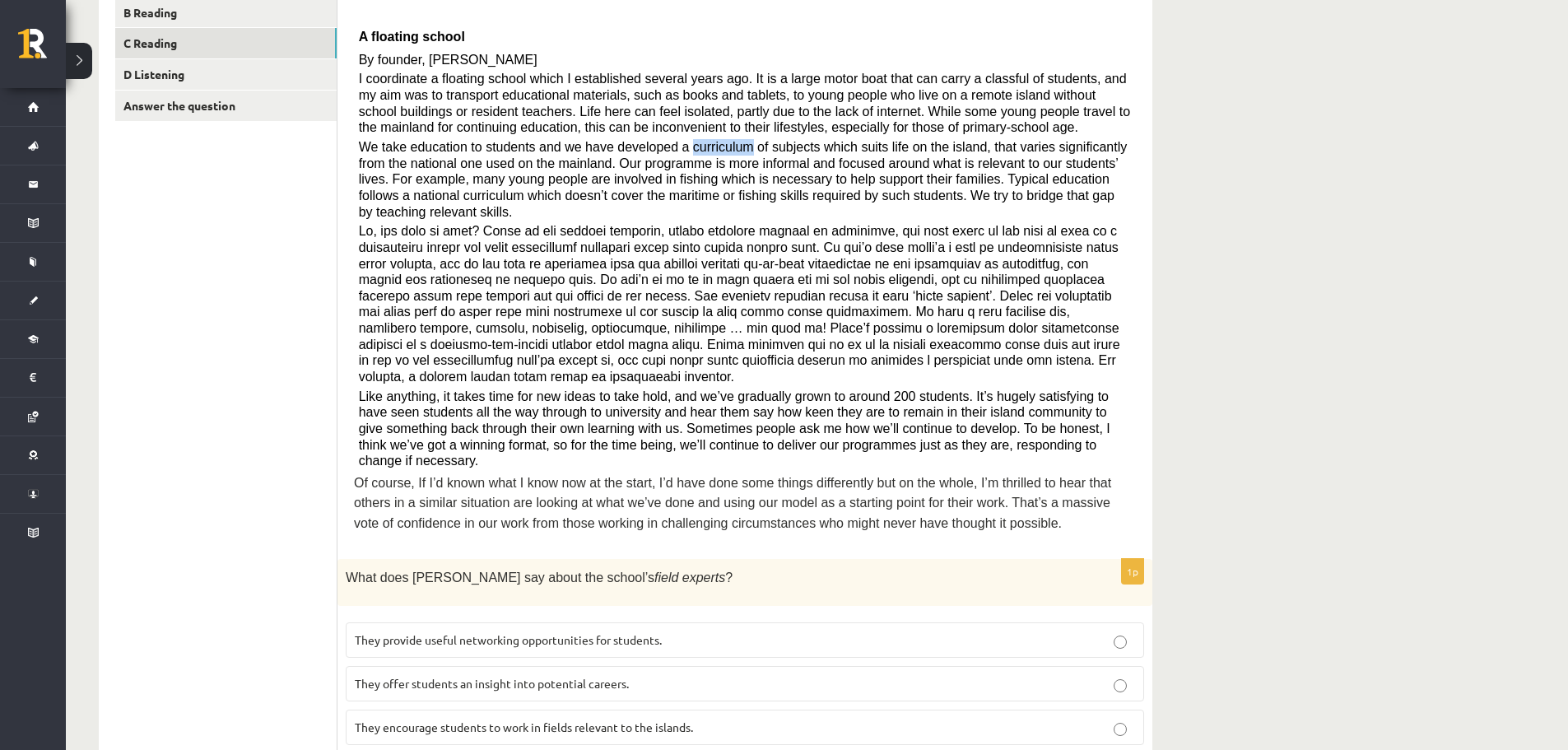
drag, startPoint x: 663, startPoint y: 146, endPoint x: 718, endPoint y: 147, distance: 55.0
click at [718, 147] on span "We take education to students and we have developed a curriculum of subjects wh…" at bounding box center [744, 180] width 769 height 79
copy span "curriculum"
click at [410, 675] on span "They offer students an insight into potential careers." at bounding box center [491, 683] width 274 height 14
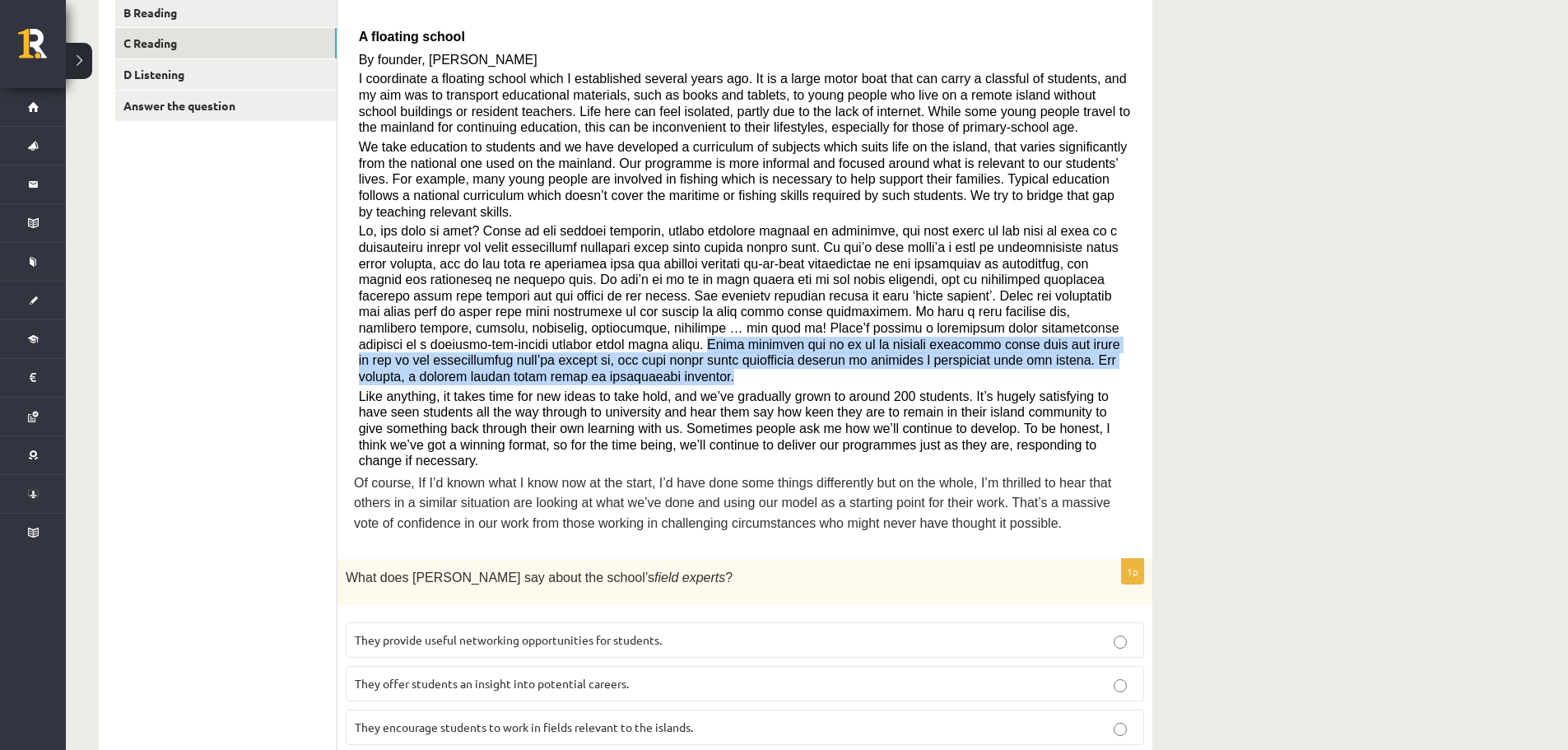
drag, startPoint x: 839, startPoint y: 305, endPoint x: 830, endPoint y: 344, distance: 40.0
click at [830, 344] on p at bounding box center [745, 304] width 772 height 163
copy span "Those students who do go on to further education often take the route of one of…"
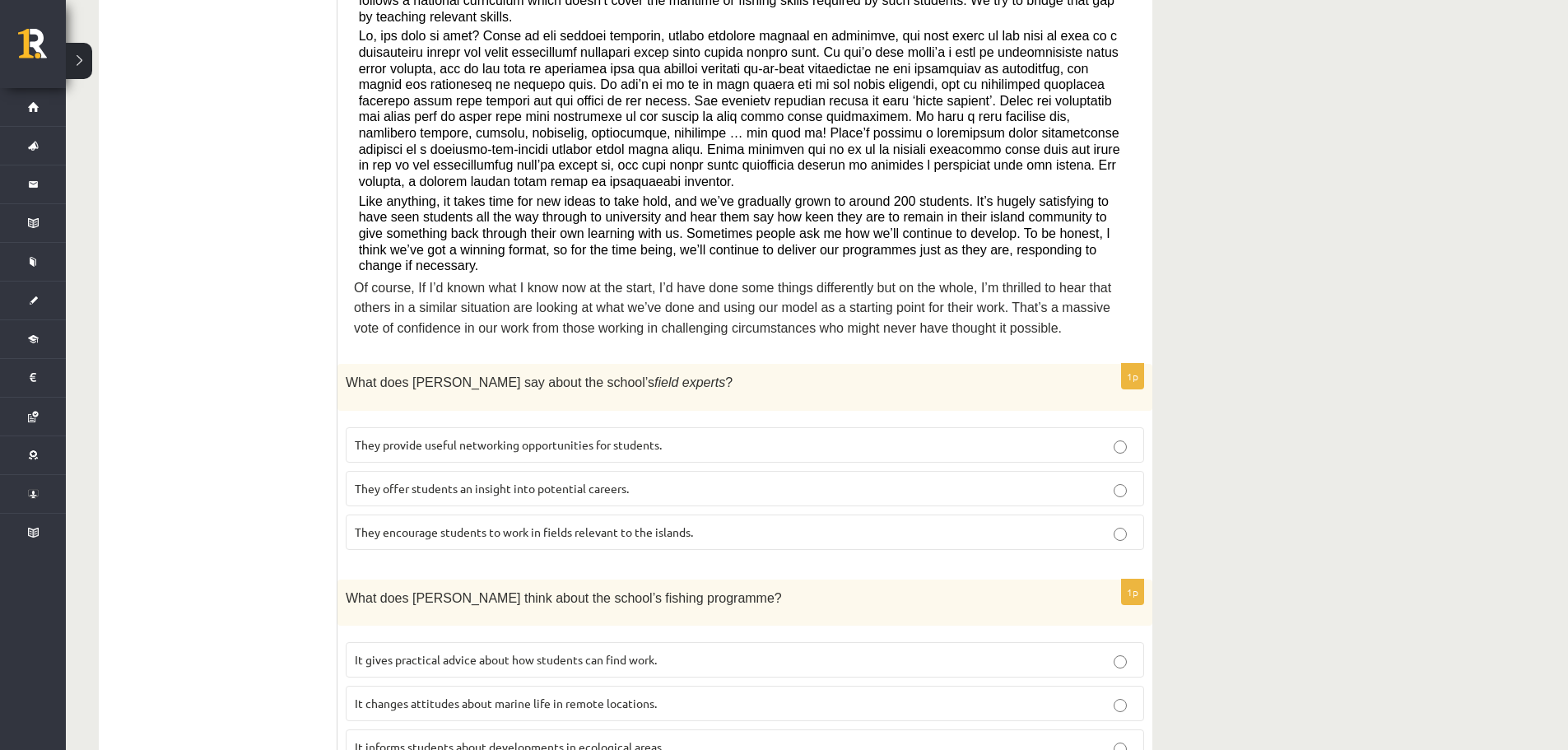
scroll to position [576, 0]
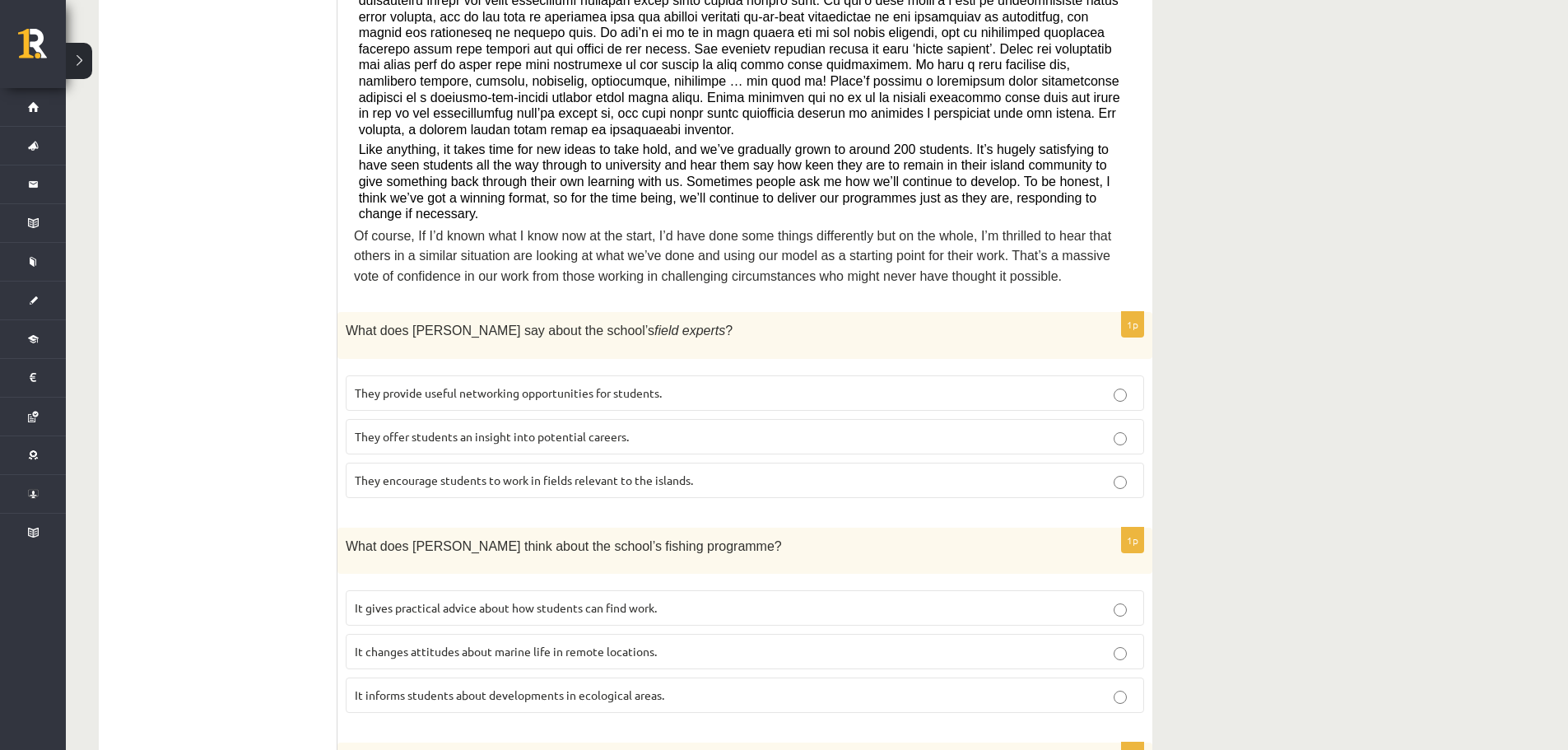
click at [393, 644] on span "It changes attitudes about marine life in remote locations." at bounding box center [506, 651] width 302 height 14
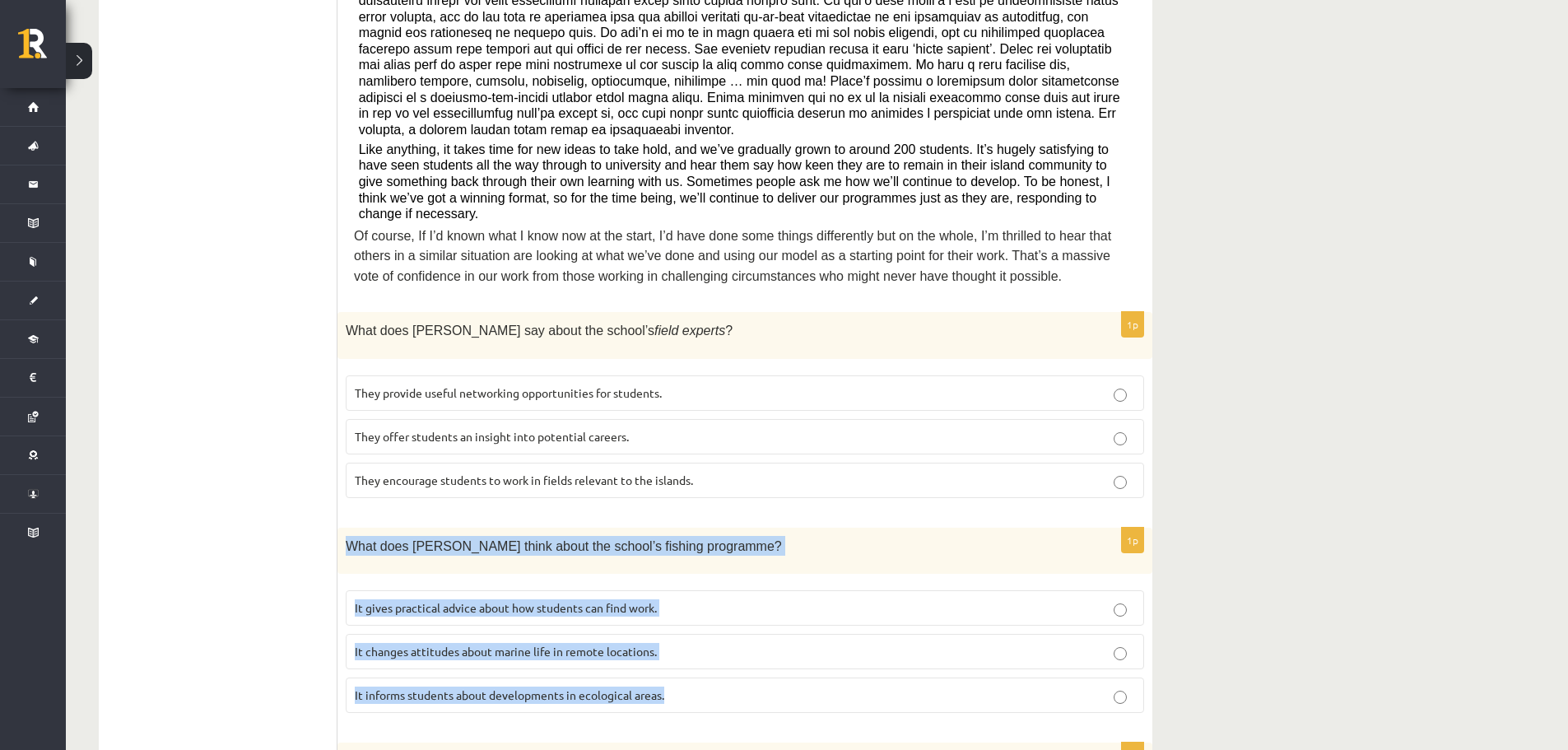
drag, startPoint x: 344, startPoint y: 484, endPoint x: 693, endPoint y: 640, distance: 382.3
click at [693, 640] on div "1p What does Anna think about the school’s fishing programme? It gives practica…" at bounding box center [744, 626] width 815 height 199
copy div "What does Anna think about the school’s fishing programme? It gives practical a…"
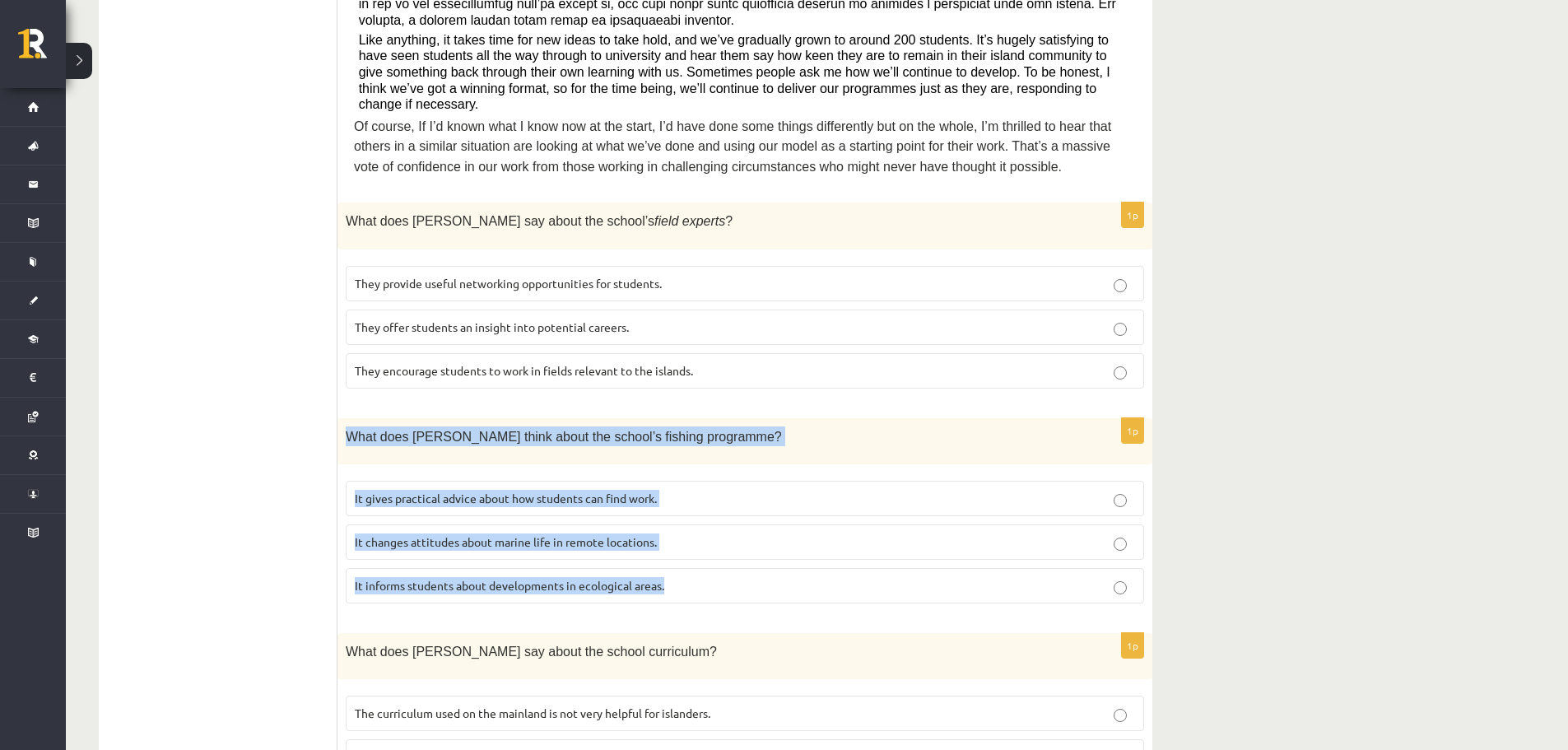
scroll to position [741, 0]
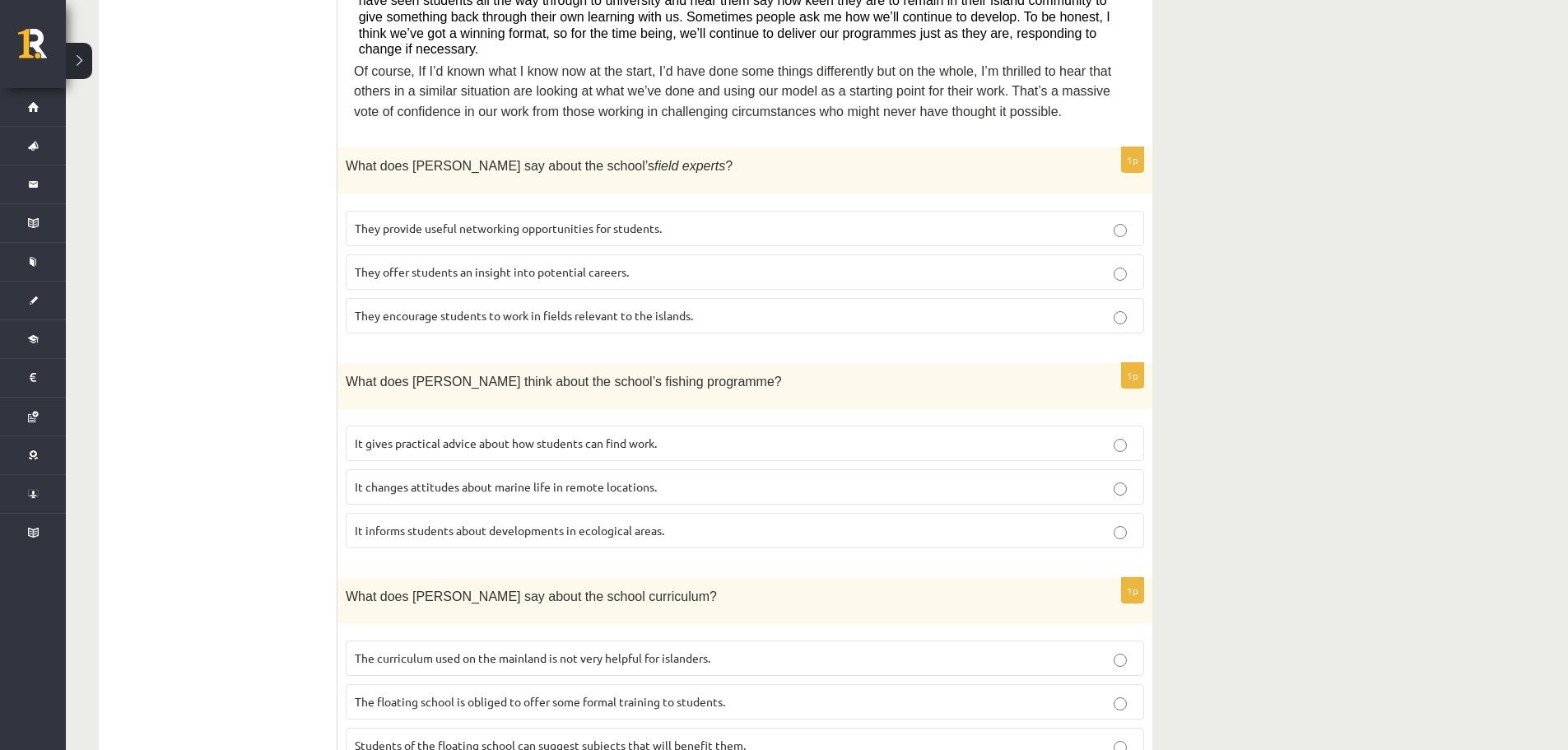
click at [231, 262] on ul "A Grammar B Reading C Reading D Listening Answer the question" at bounding box center [225, 498] width 222 height 1887
click at [475, 523] on span "It informs students about developments in ecological areas." at bounding box center [509, 530] width 310 height 14
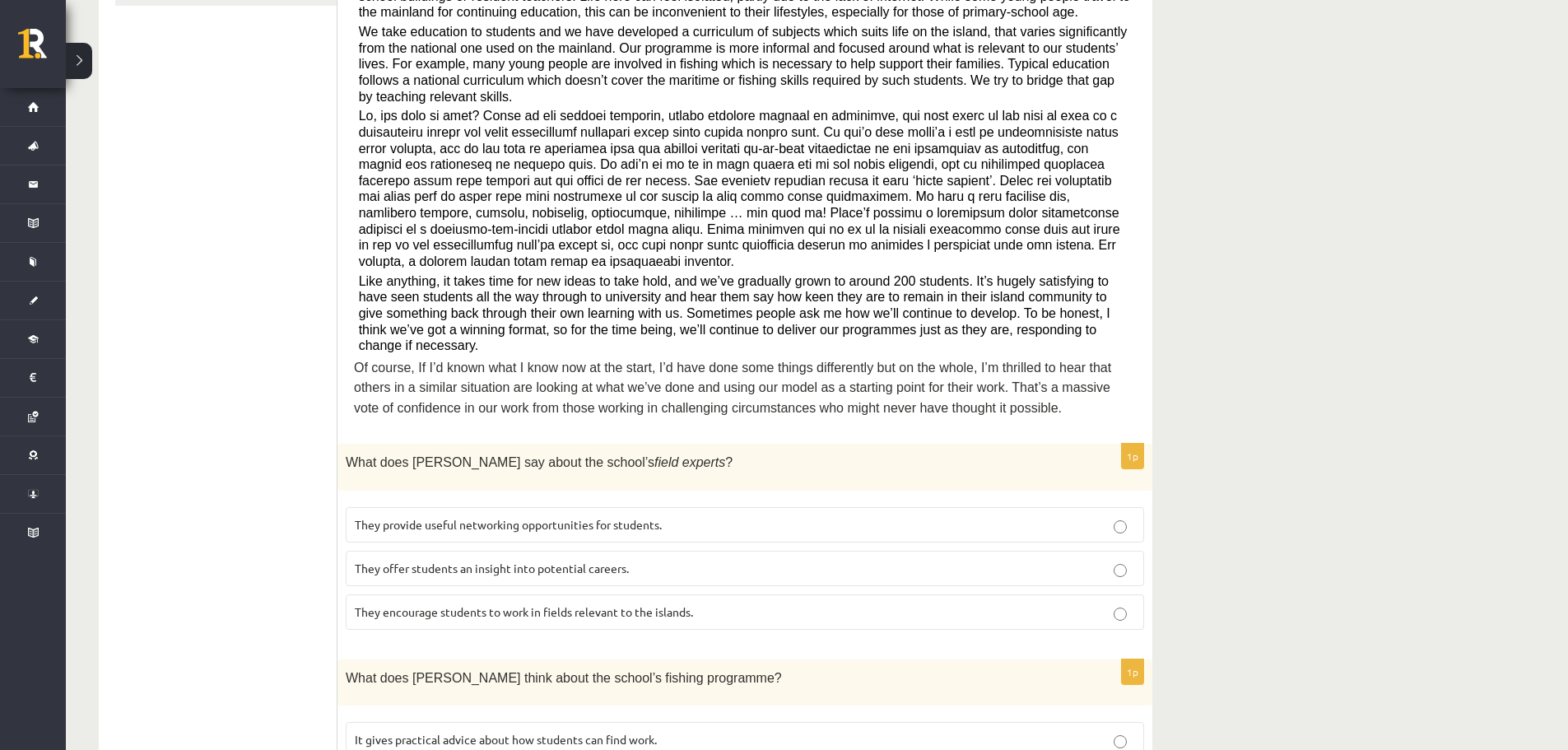
scroll to position [576, 0]
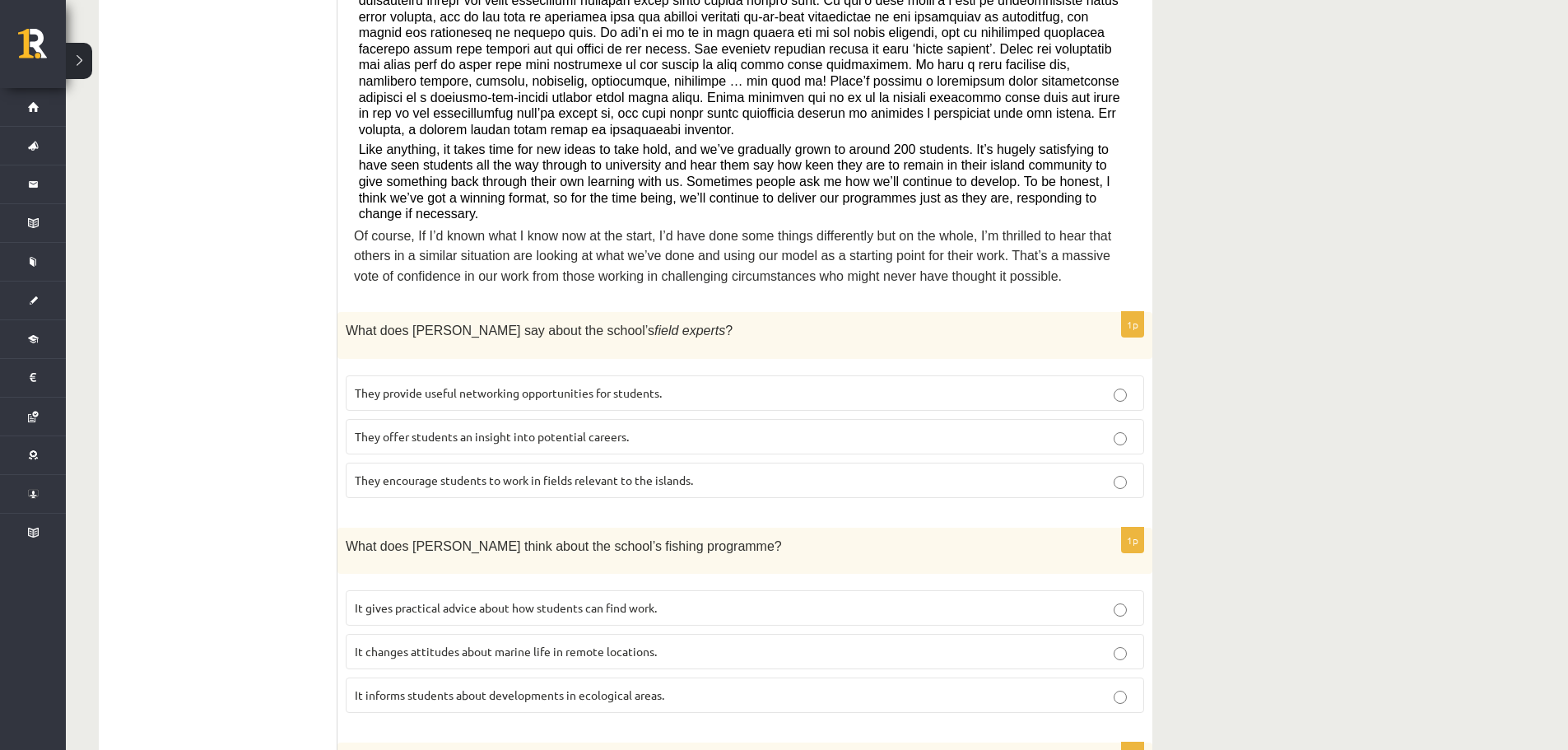
click at [492, 644] on span "It changes attitudes about marine life in remote locations." at bounding box center [506, 651] width 302 height 14
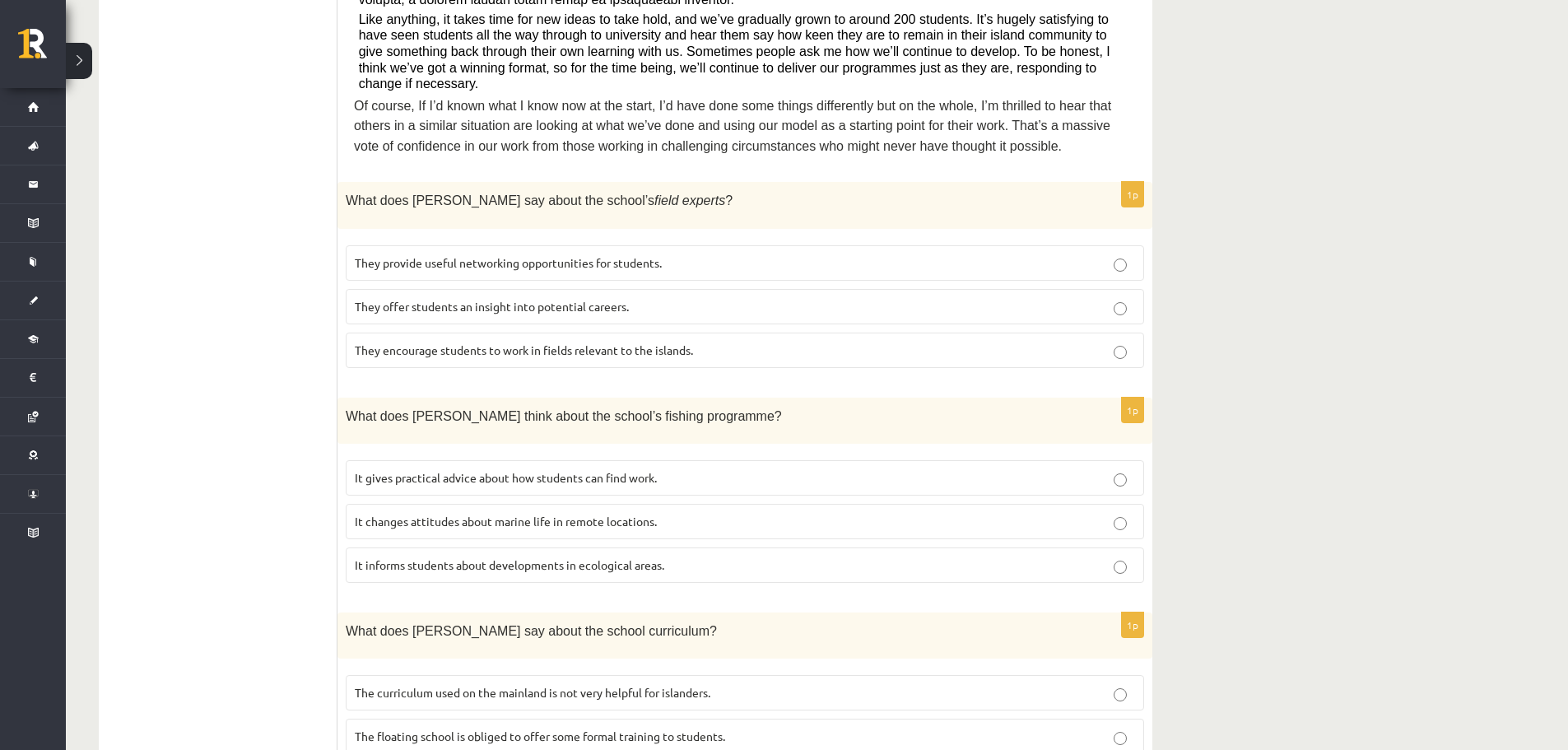
scroll to position [823, 0]
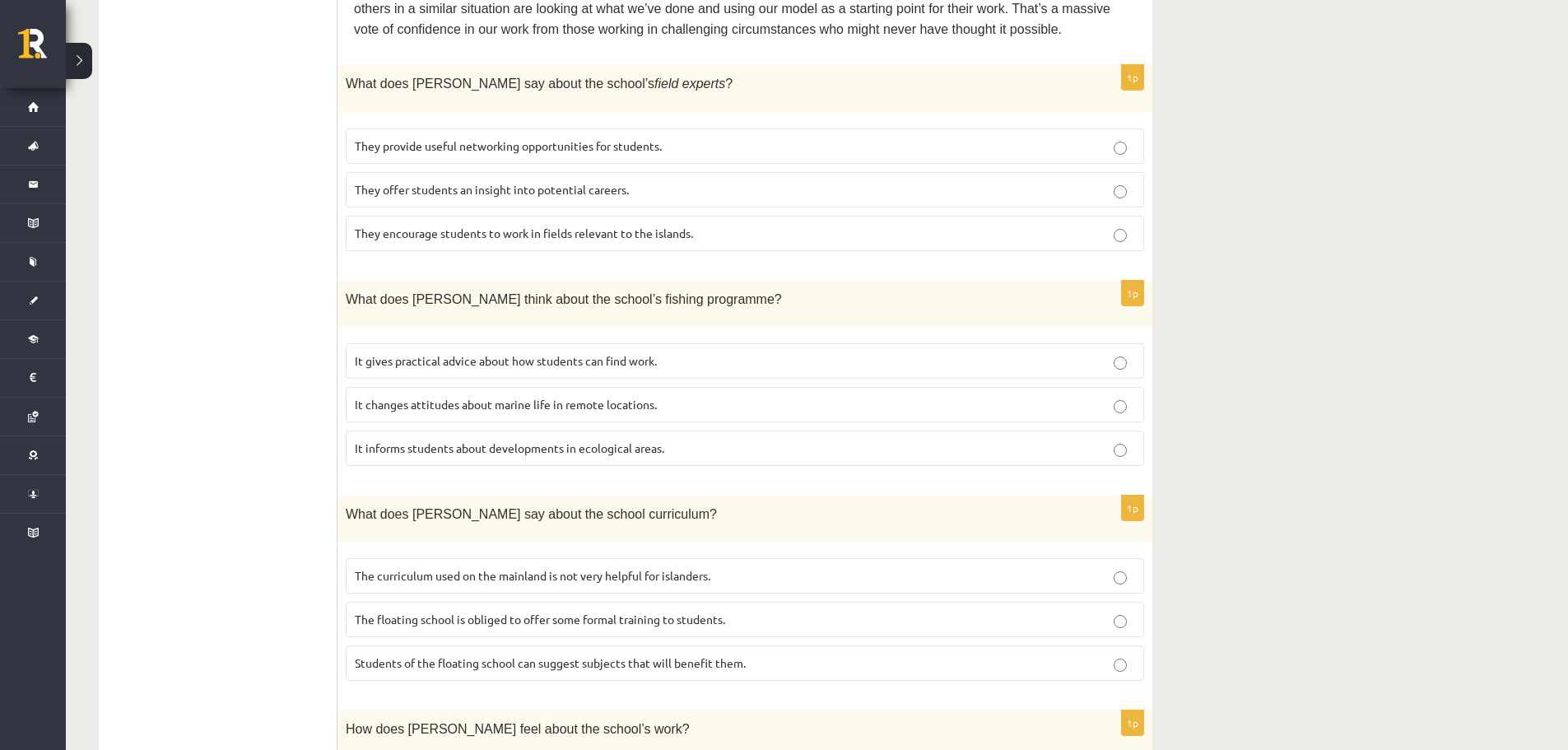
click at [433, 440] on span "It informs students about developments in ecological areas." at bounding box center [509, 447] width 310 height 14
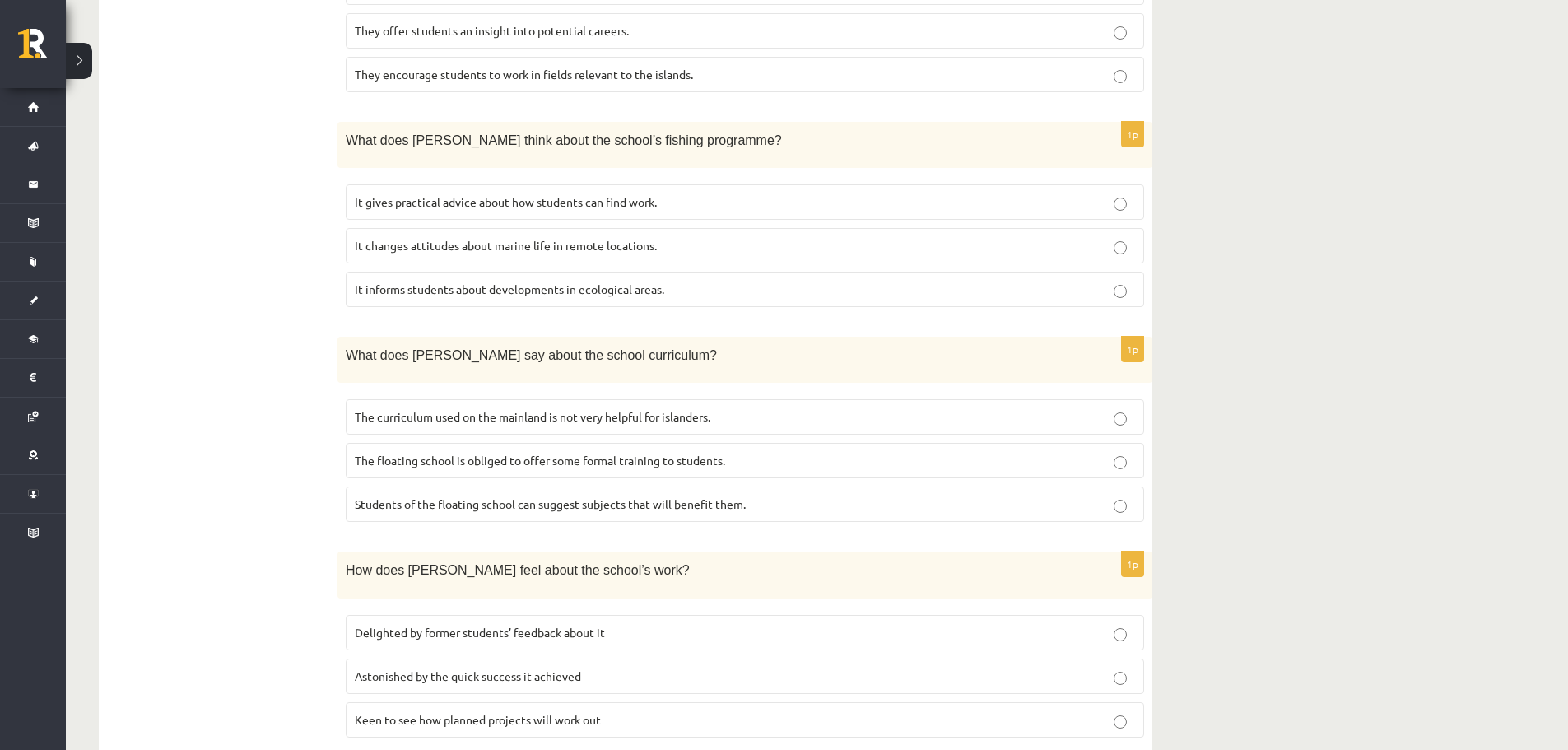
scroll to position [988, 0]
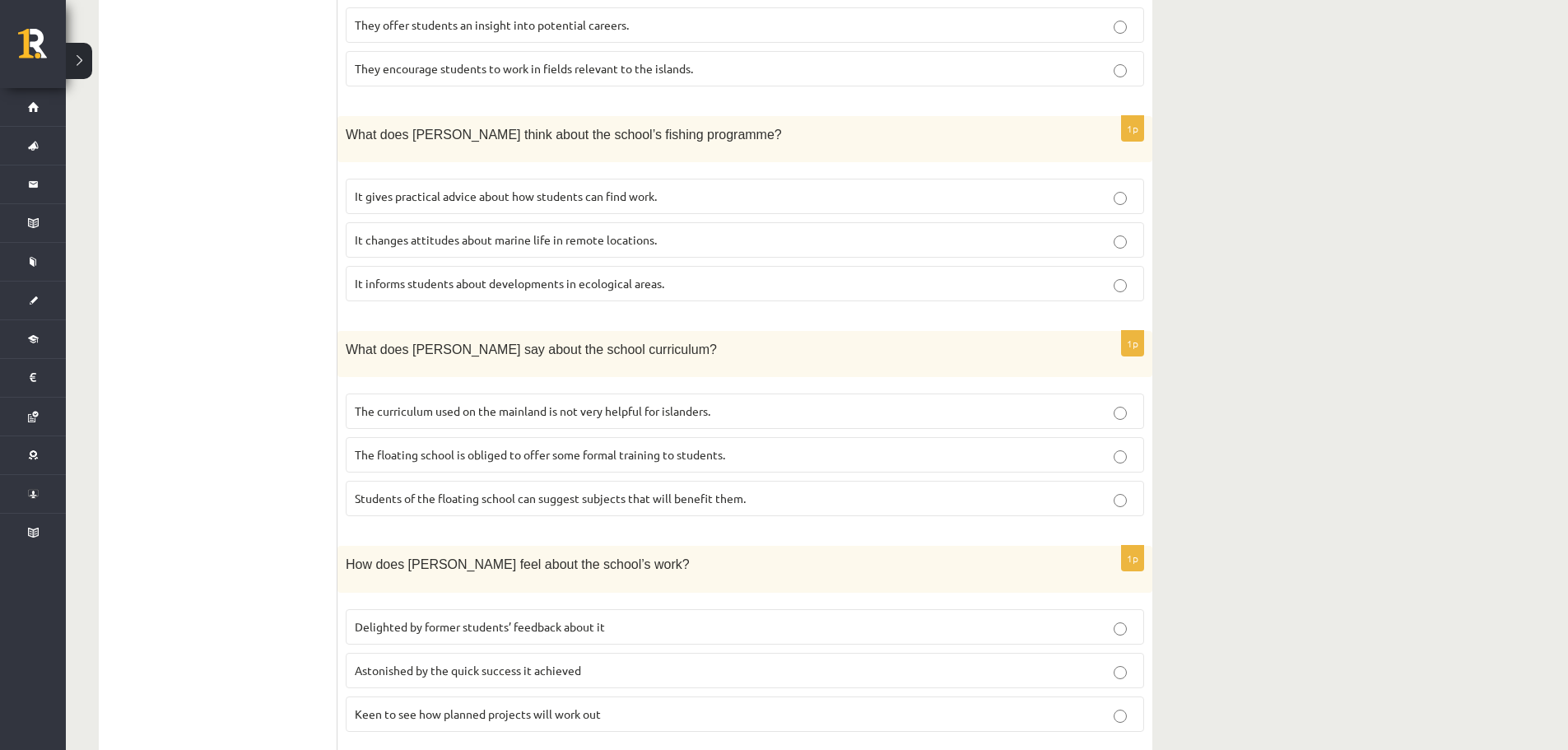
click at [542, 403] on span "The curriculum used on the mainland is not very helpful for islanders." at bounding box center [533, 410] width 356 height 14
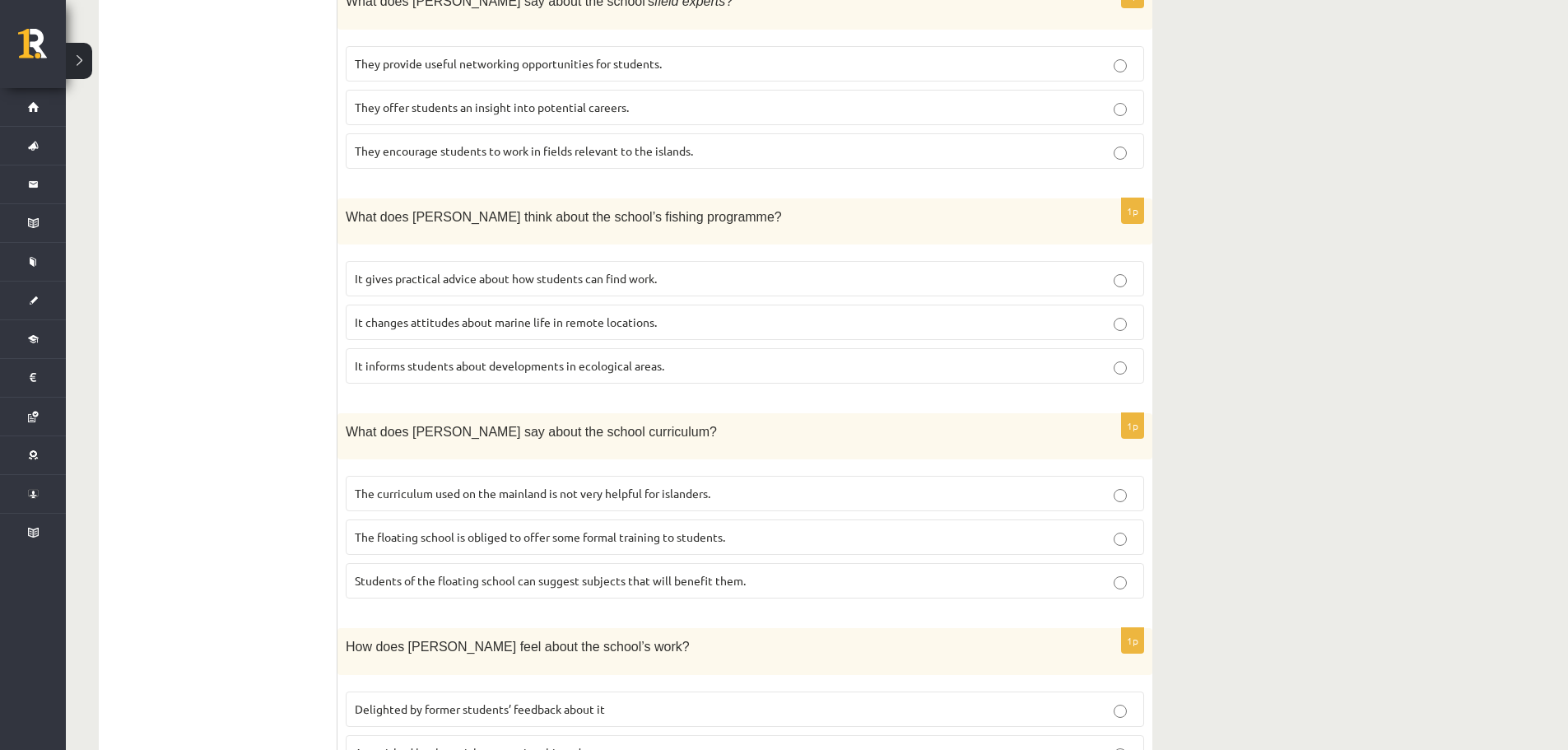
scroll to position [1070, 0]
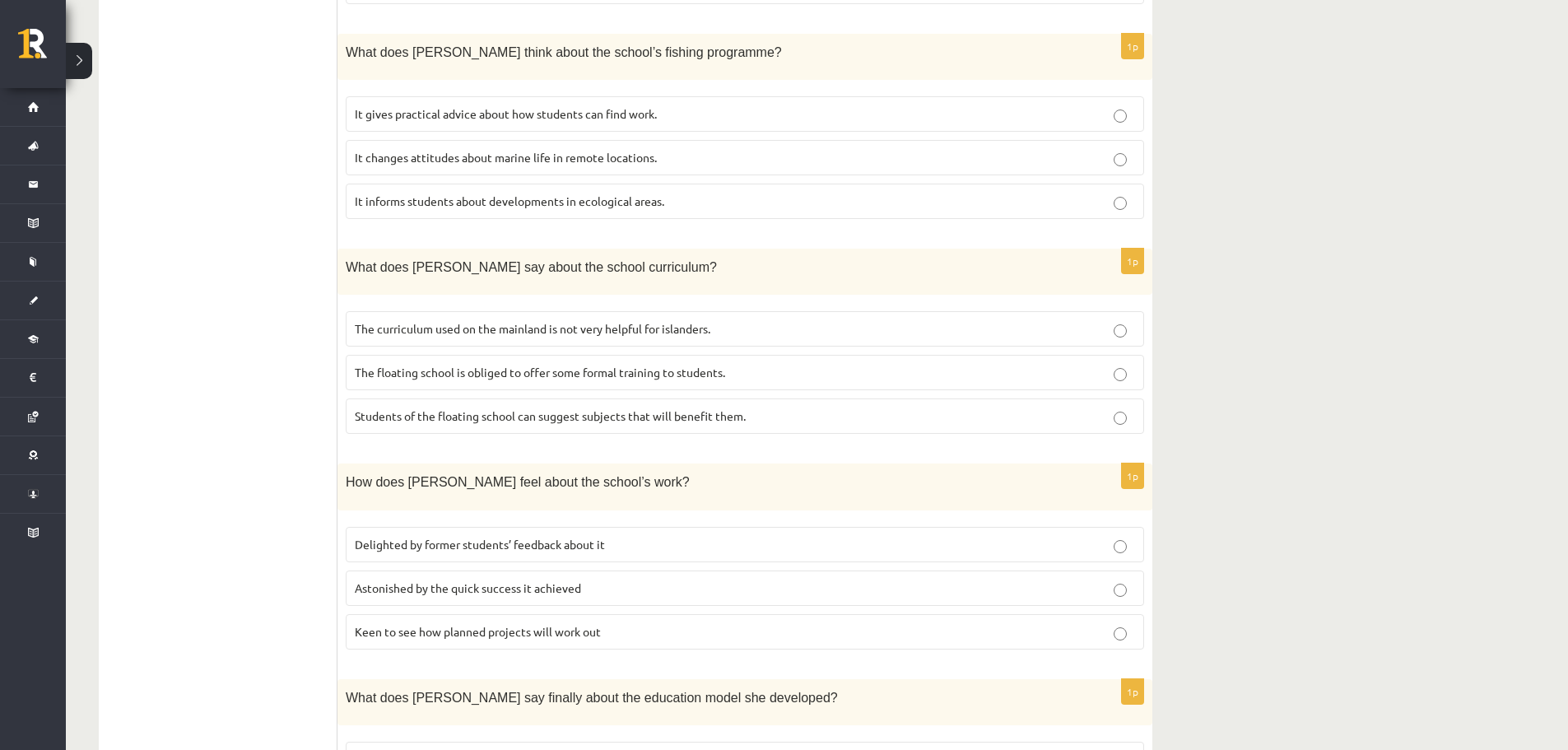
click at [482, 536] on span "Delighted by former students’ feedback about it" at bounding box center [480, 543] width 251 height 14
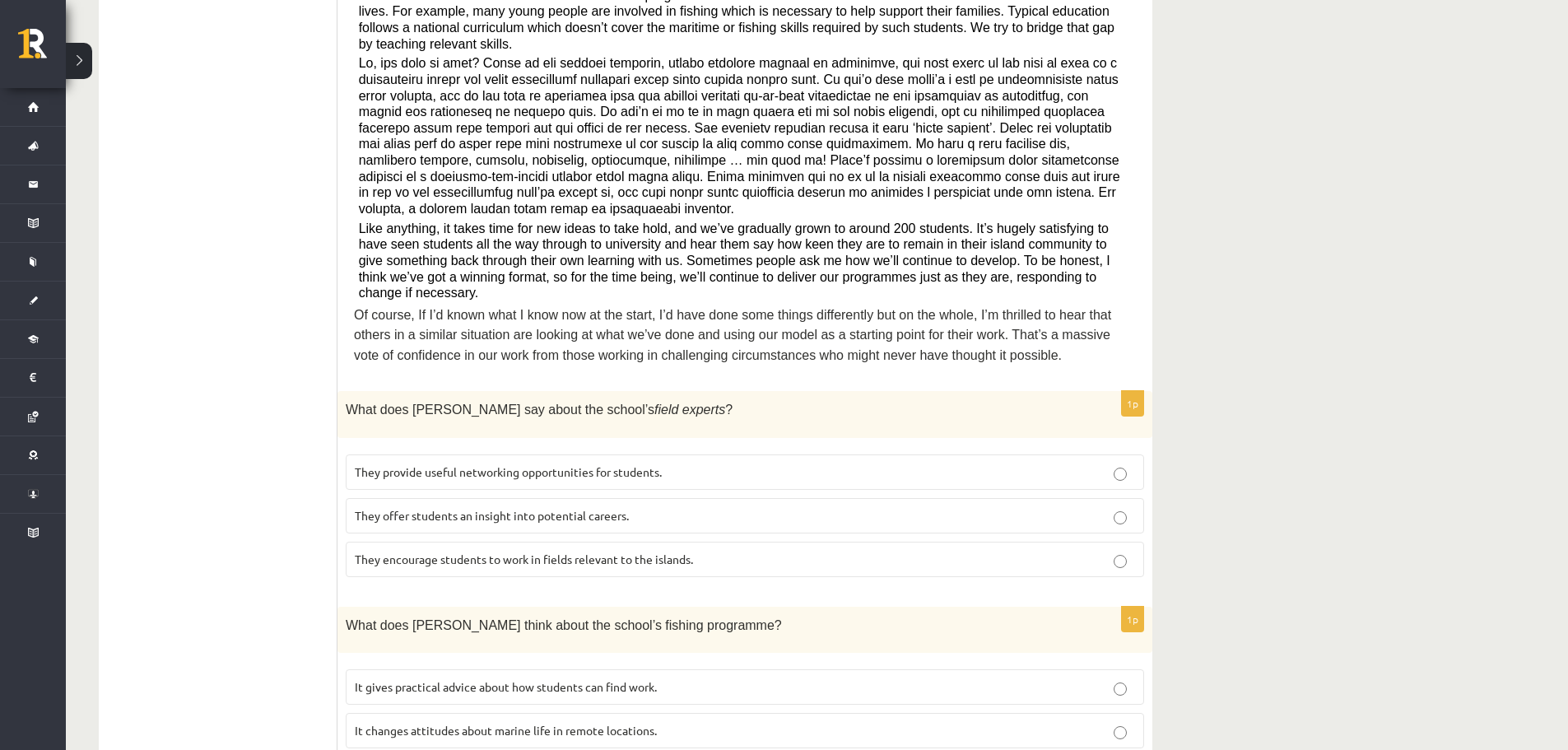
scroll to position [411, 0]
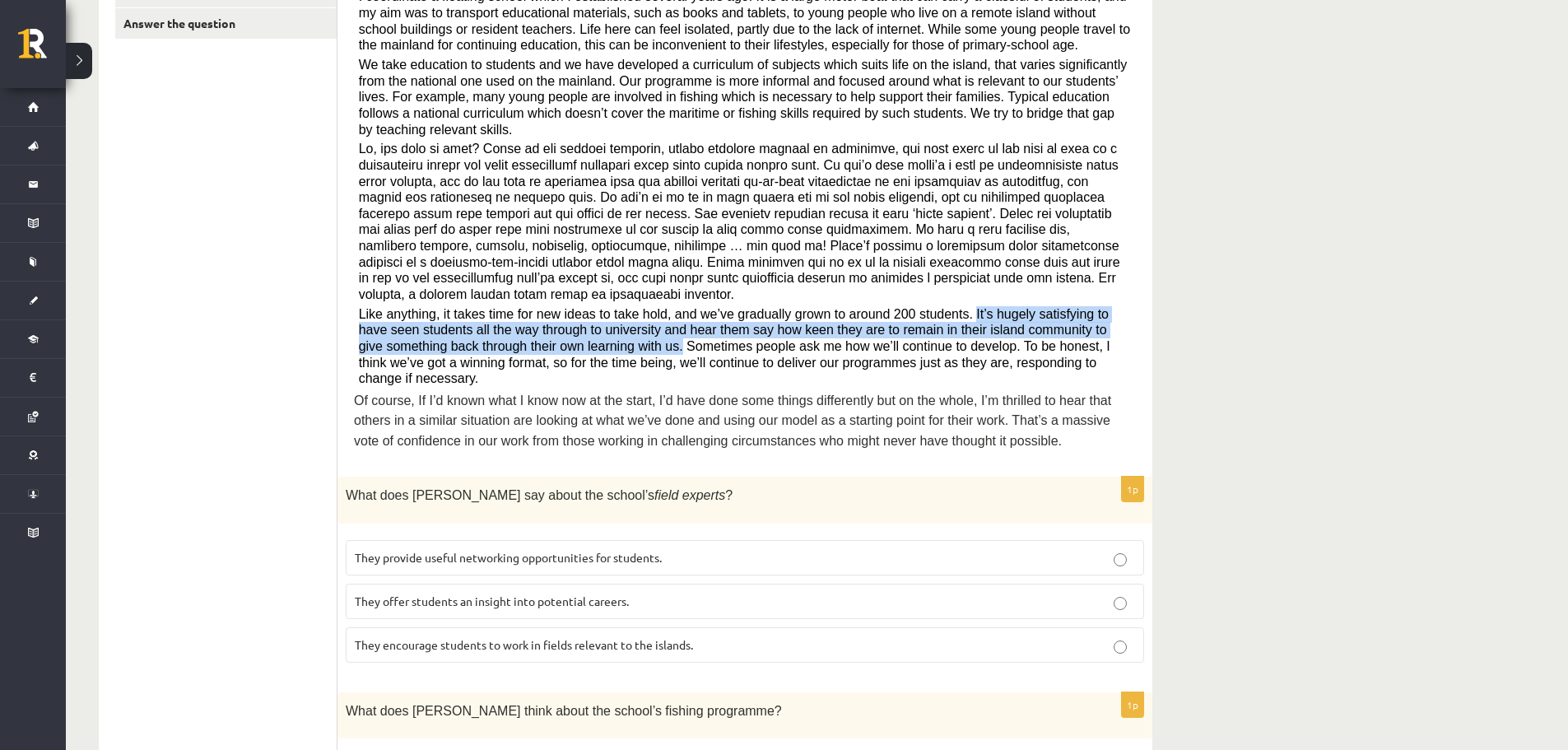
drag, startPoint x: 926, startPoint y: 273, endPoint x: 549, endPoint y: 316, distance: 379.4
click at [549, 316] on span "Like anything, it takes time for new ideas to take hold, and we’ve gradually gr…" at bounding box center [735, 347] width 752 height 79
copy span "It’s hugely satisfying to have seen students all the way through to university …"
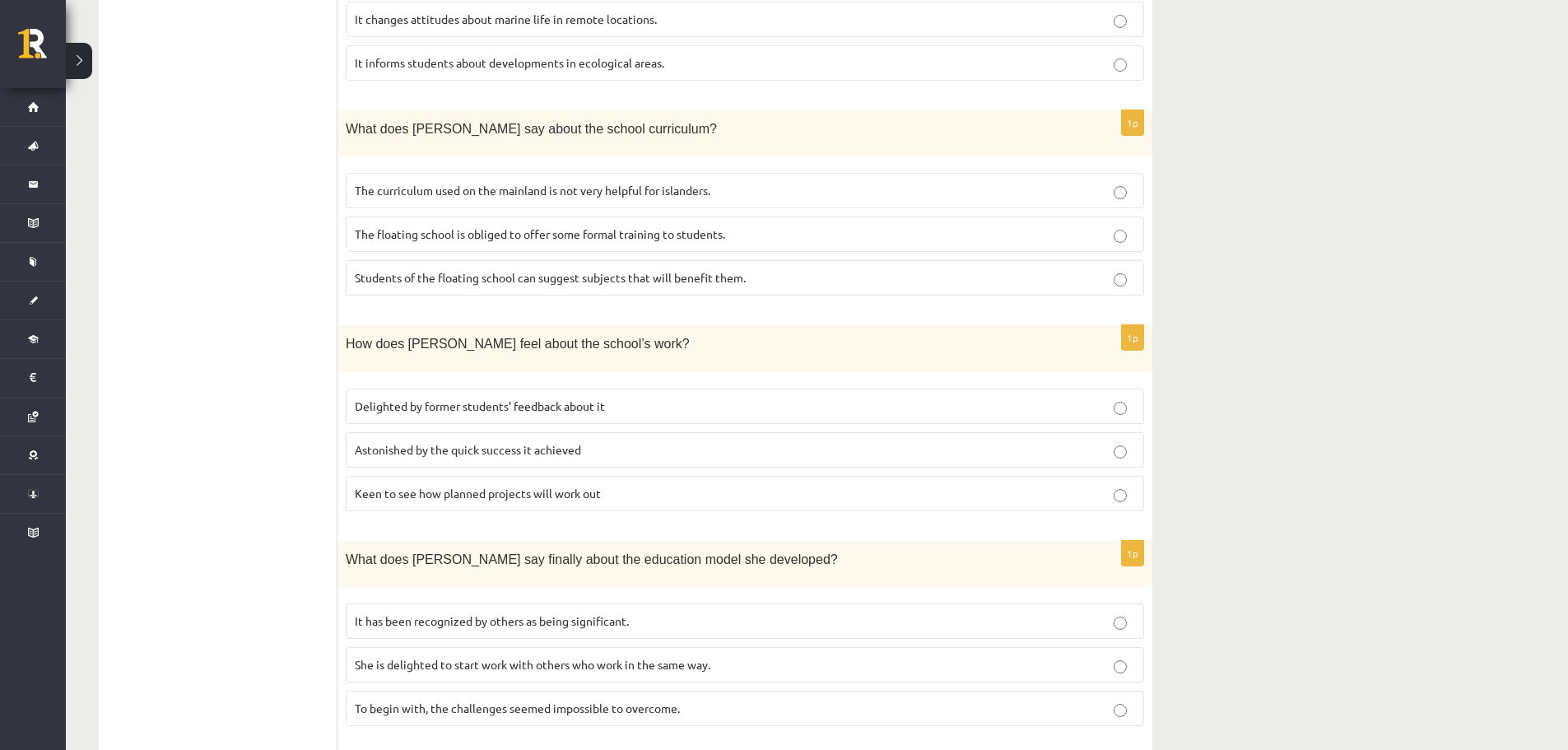
scroll to position [1234, 0]
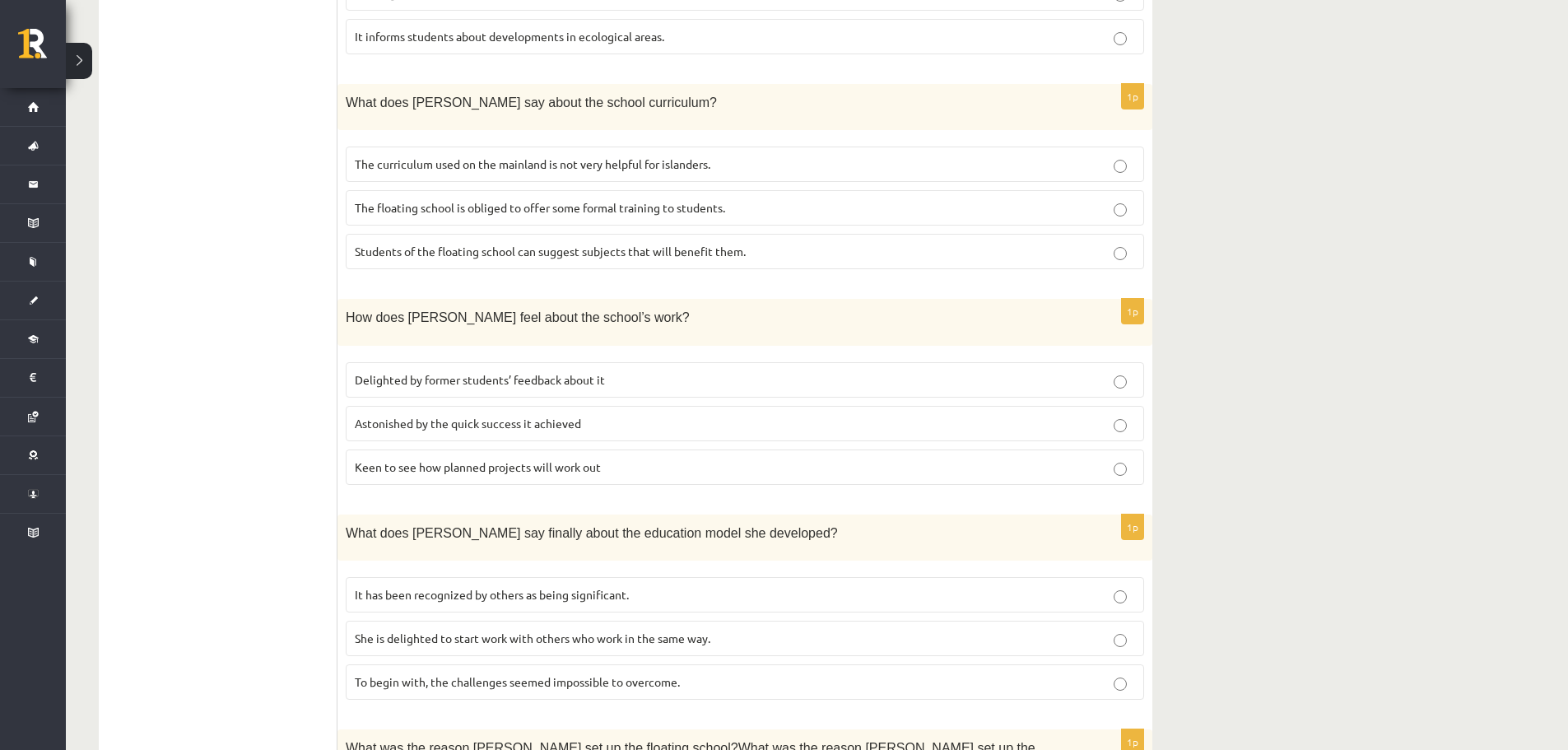
click at [427, 416] on span "Astonished by the quick success it achieved" at bounding box center [468, 423] width 226 height 14
click at [597, 362] on label "Delighted by former students’ feedback about it" at bounding box center [744, 379] width 798 height 35
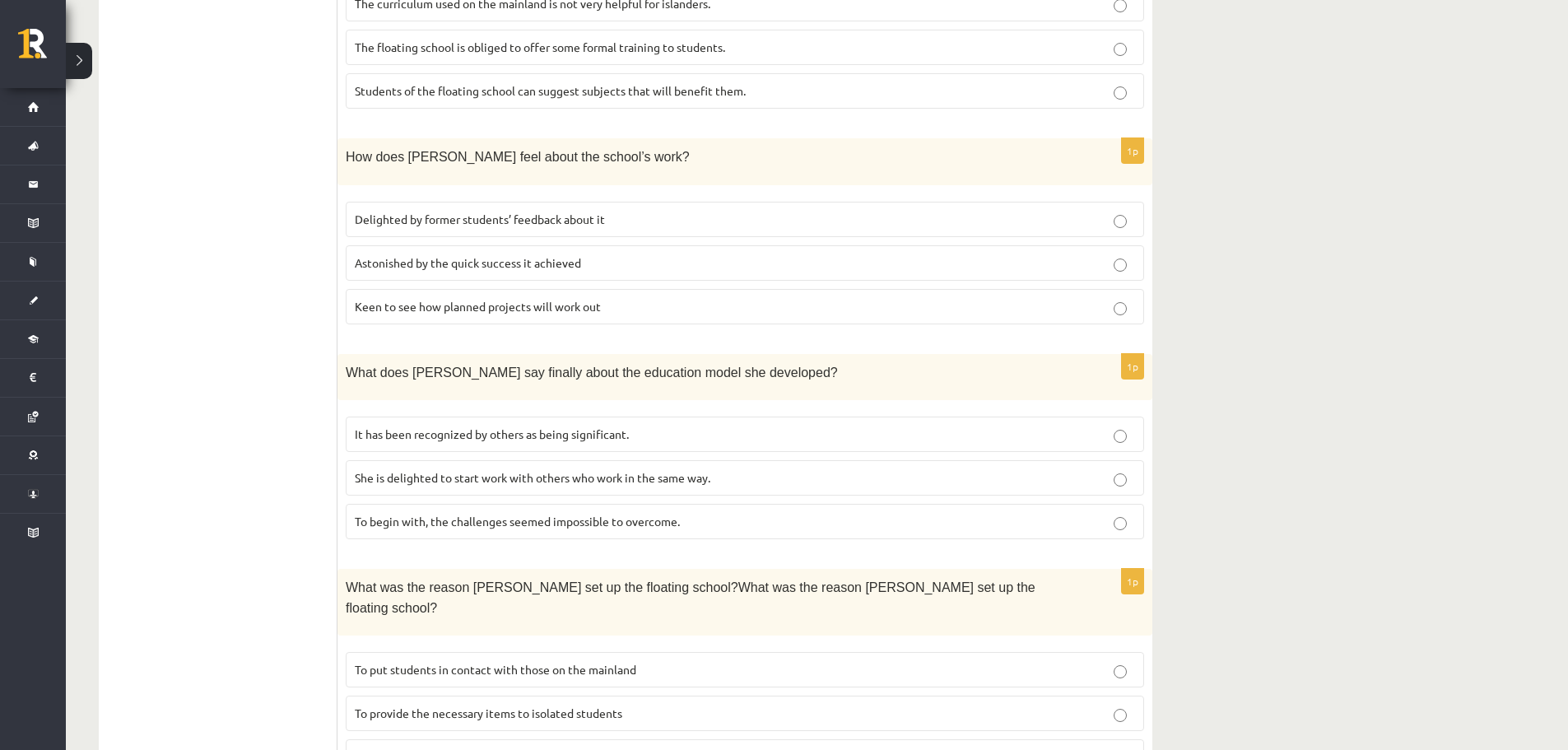
scroll to position [1399, 0]
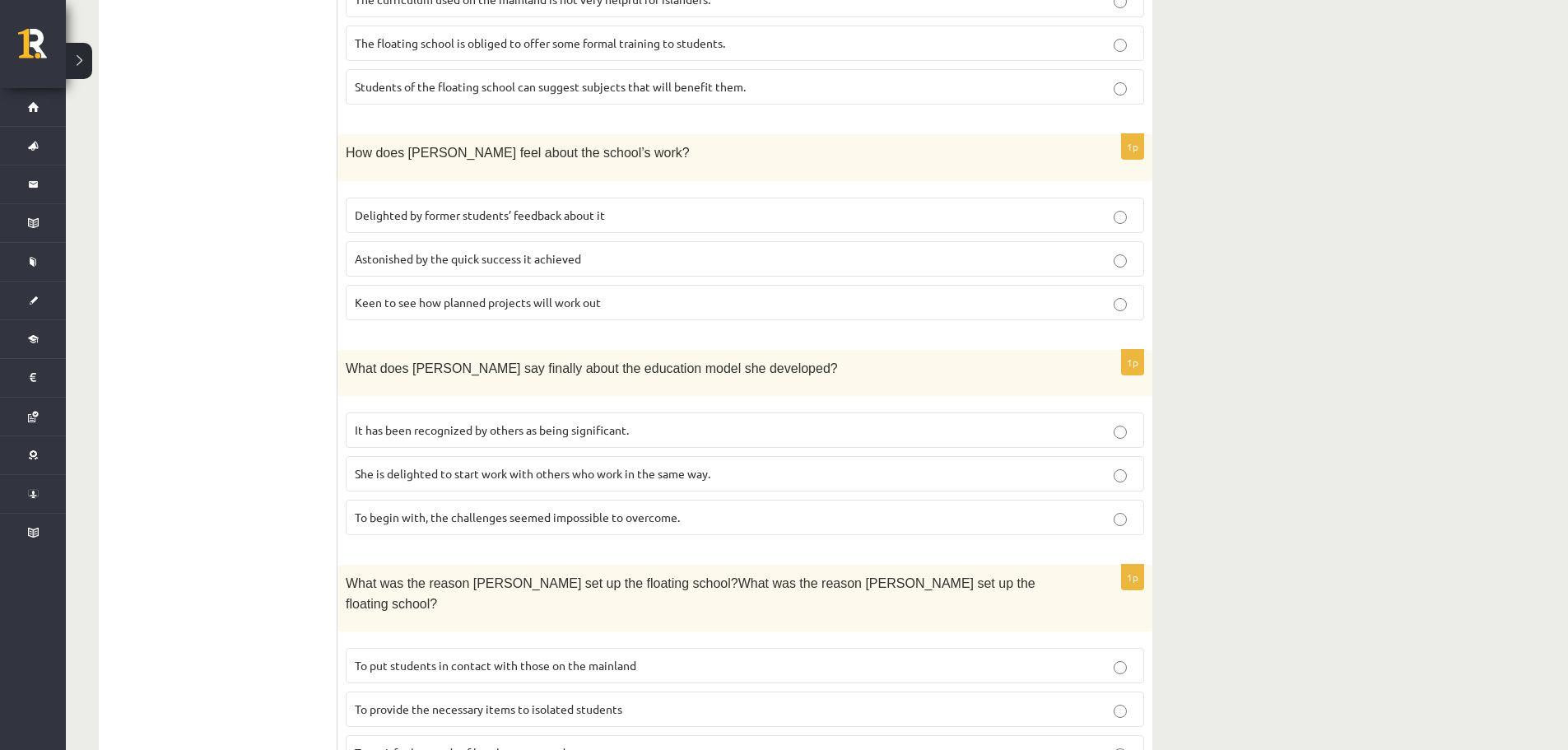
click at [551, 422] on span "It has been recognized by others as being significant." at bounding box center [491, 429] width 274 height 14
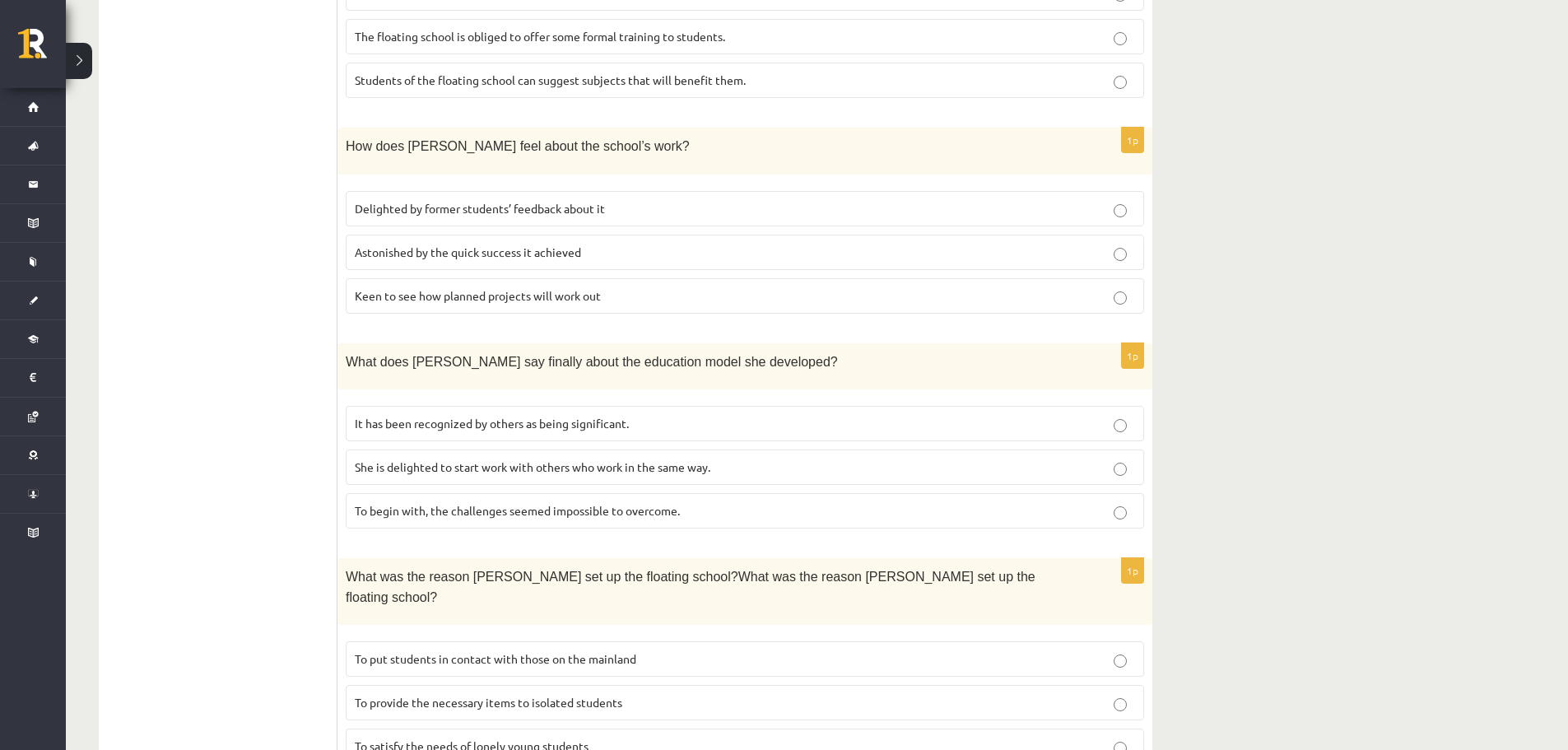
click at [398, 684] on label "To provide the necessary items to isolated students" at bounding box center [744, 701] width 798 height 35
click at [403, 738] on span "To satisfy the needs of lonely young students" at bounding box center [471, 746] width 233 height 14
click at [621, 651] on span "To put students in contact with those on the mainland" at bounding box center [495, 658] width 281 height 14
click at [524, 737] on p "To satisfy the needs of lonely young students" at bounding box center [744, 746] width 780 height 17
click at [454, 641] on label "To put students in contact with those on the mainland" at bounding box center [744, 658] width 798 height 35
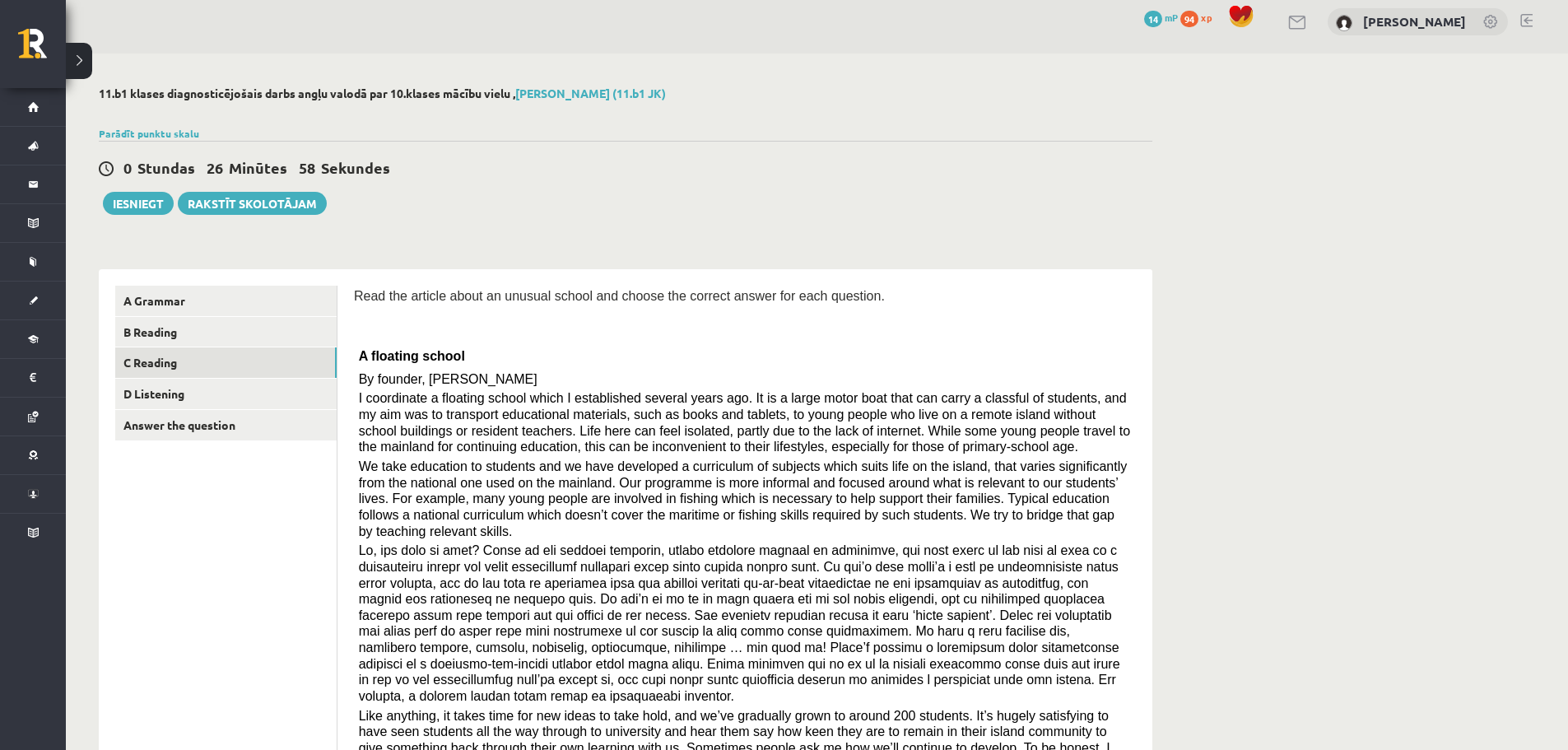
scroll to position [0, 0]
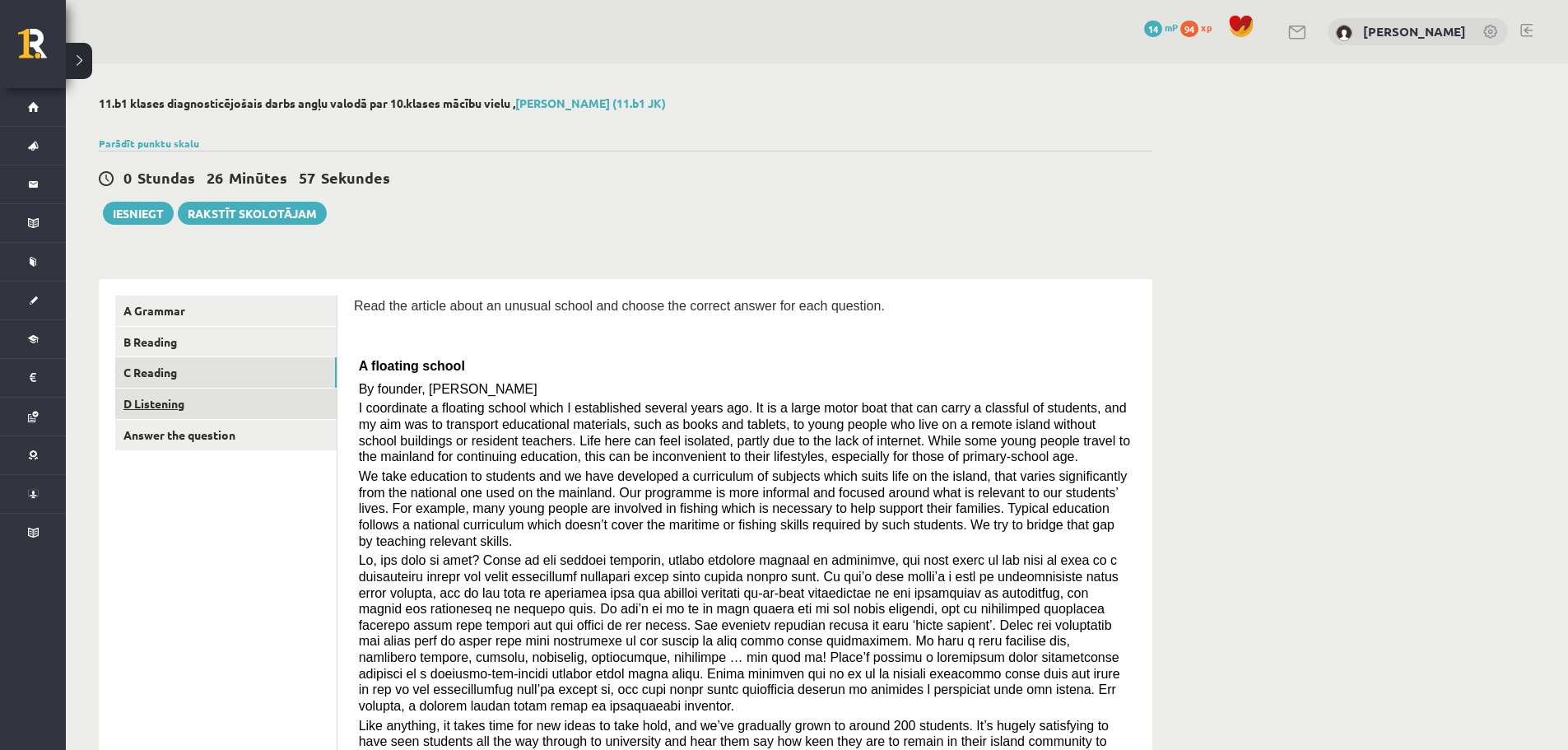
click at [251, 404] on link "D Listening" at bounding box center [225, 403] width 221 height 31
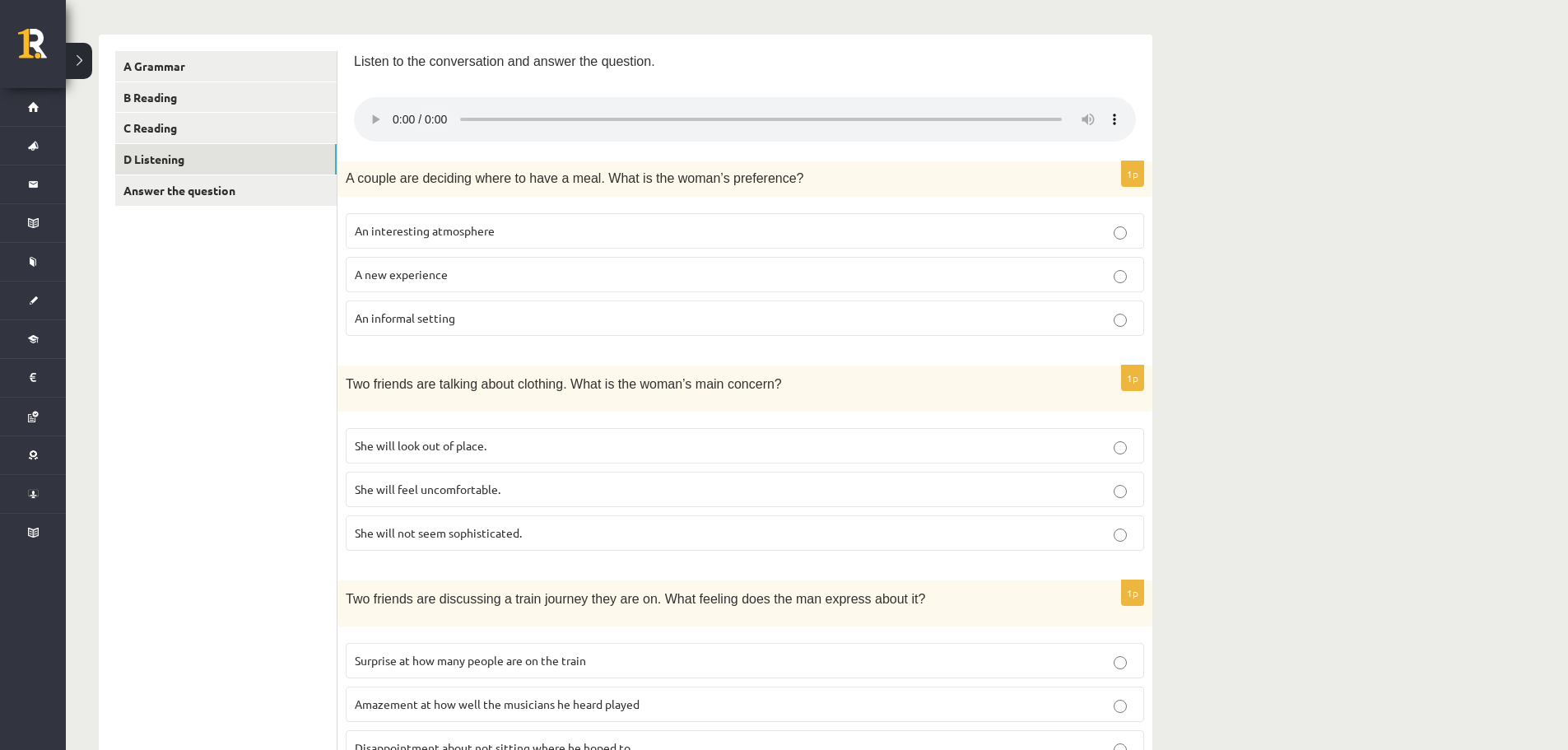
scroll to position [247, 0]
click at [443, 328] on label "An informal setting" at bounding box center [744, 315] width 798 height 35
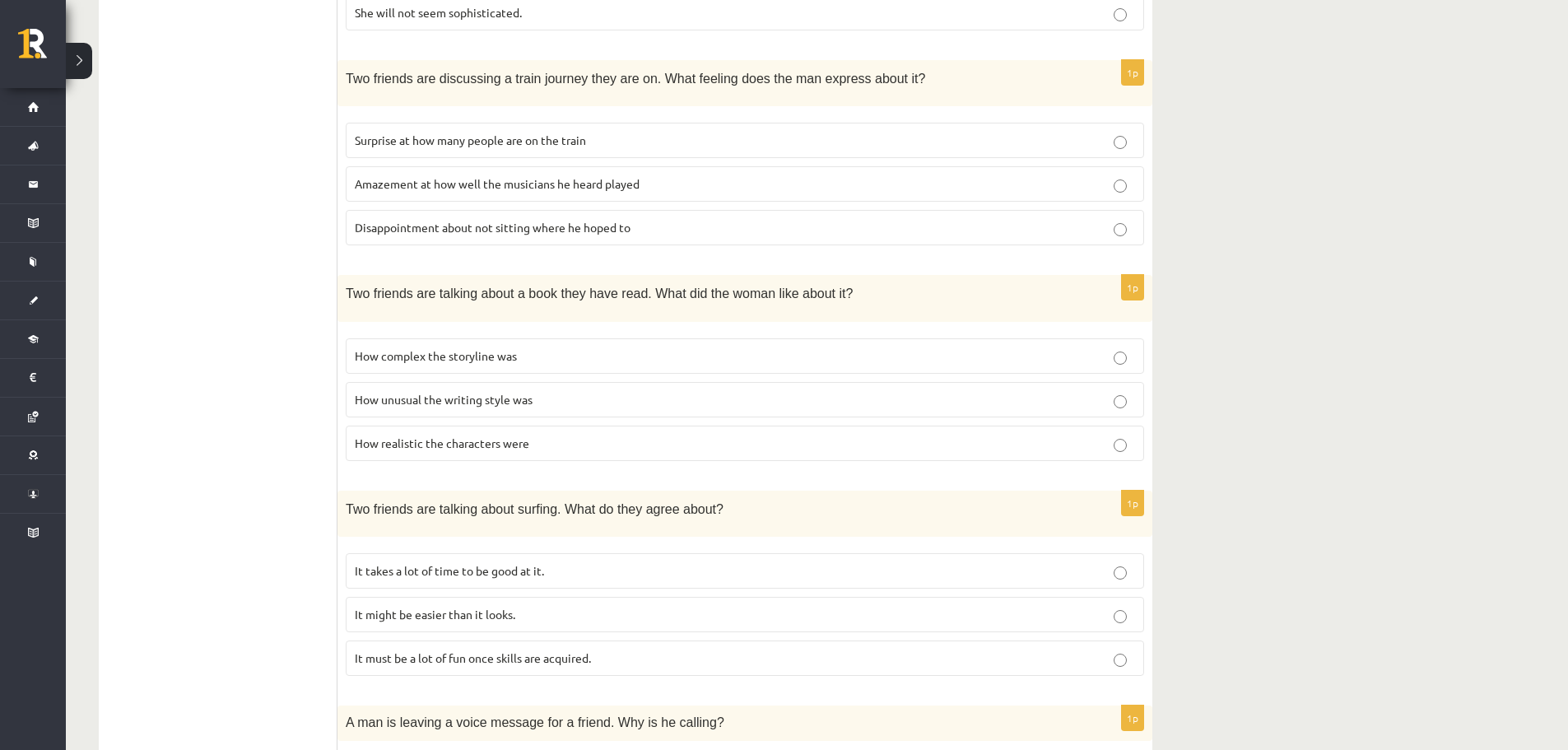
scroll to position [823, 0]
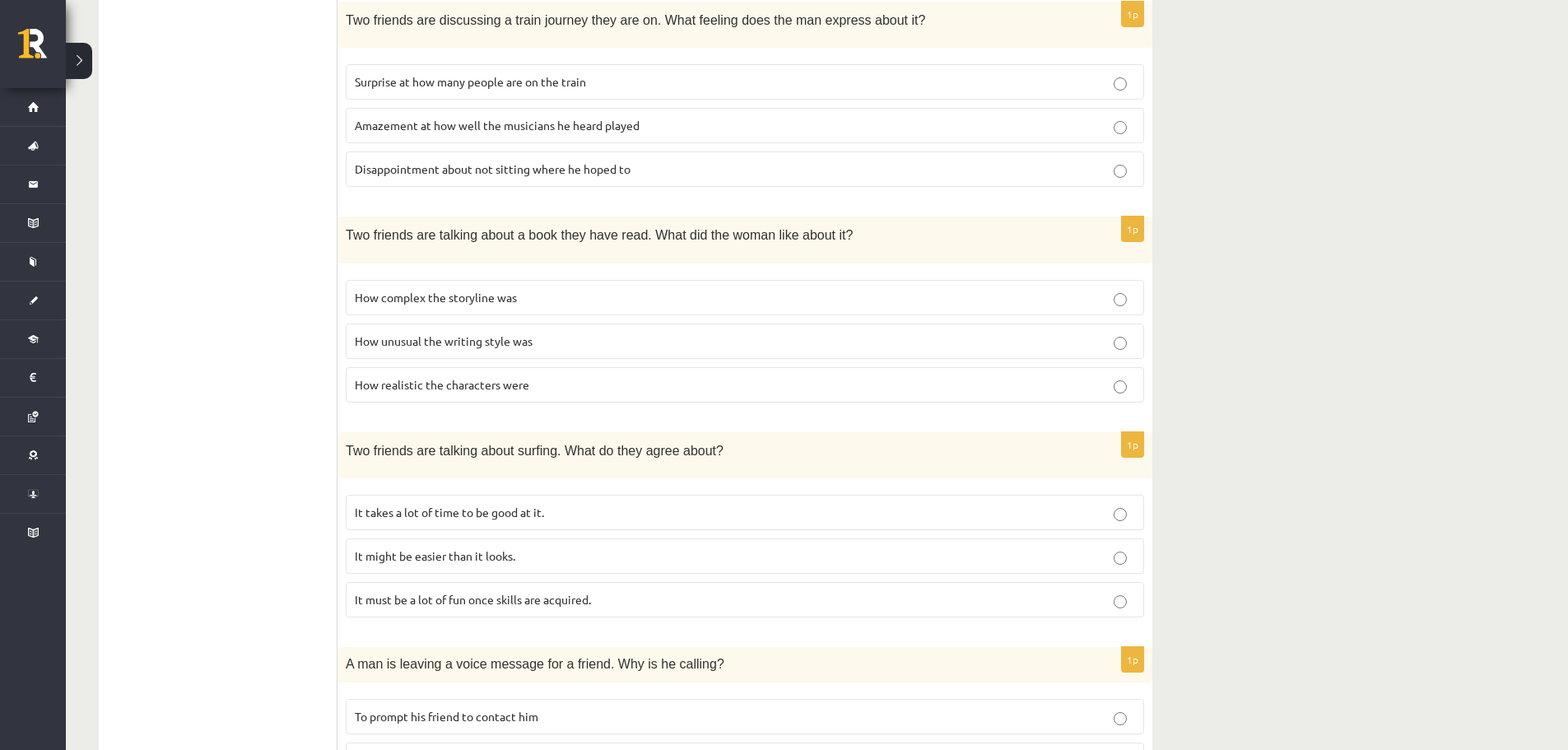
click at [404, 505] on span "It takes a lot of time to be good at it." at bounding box center [449, 512] width 189 height 14
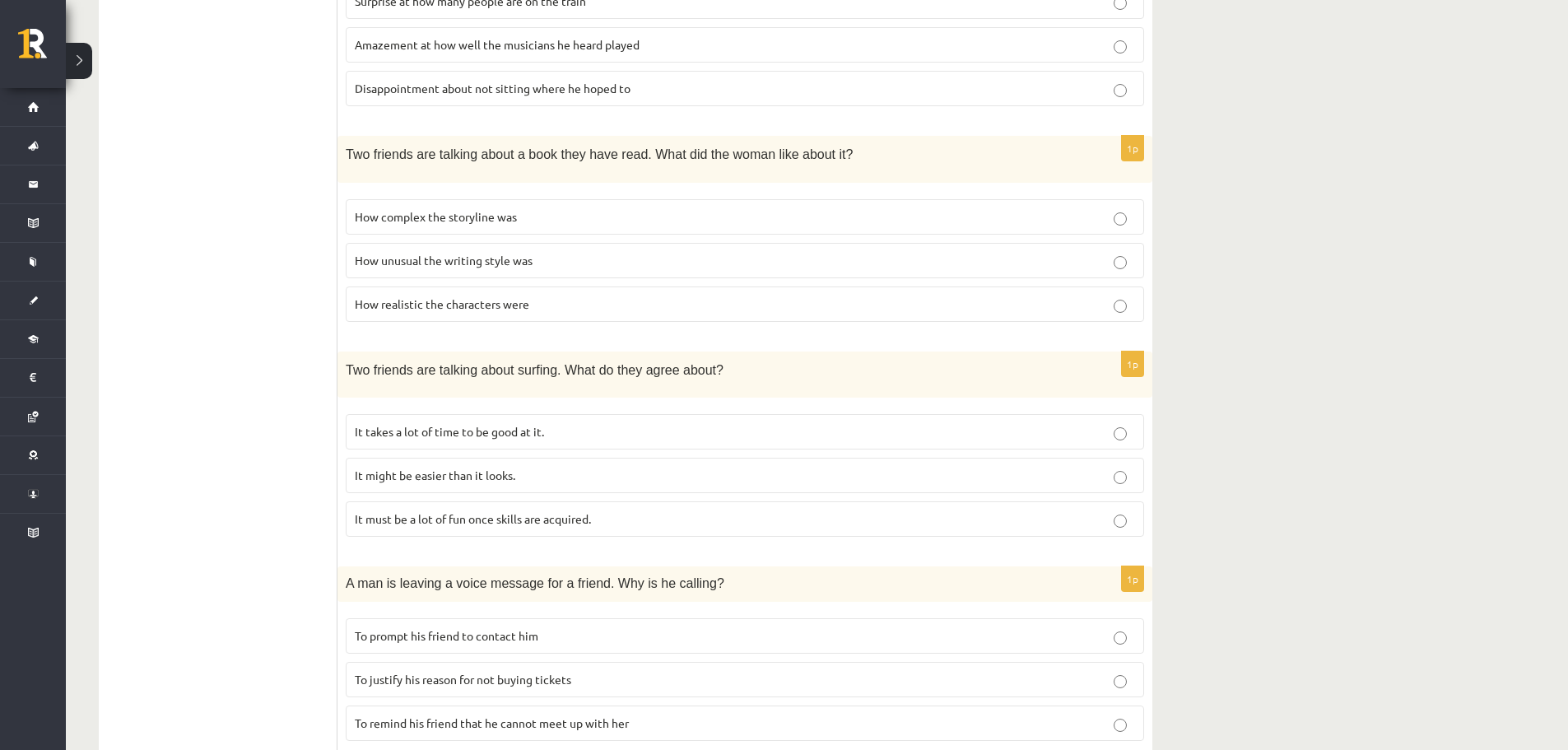
scroll to position [905, 0]
click at [425, 722] on span "To remind his friend that he cannot meet up with her" at bounding box center [491, 720] width 274 height 14
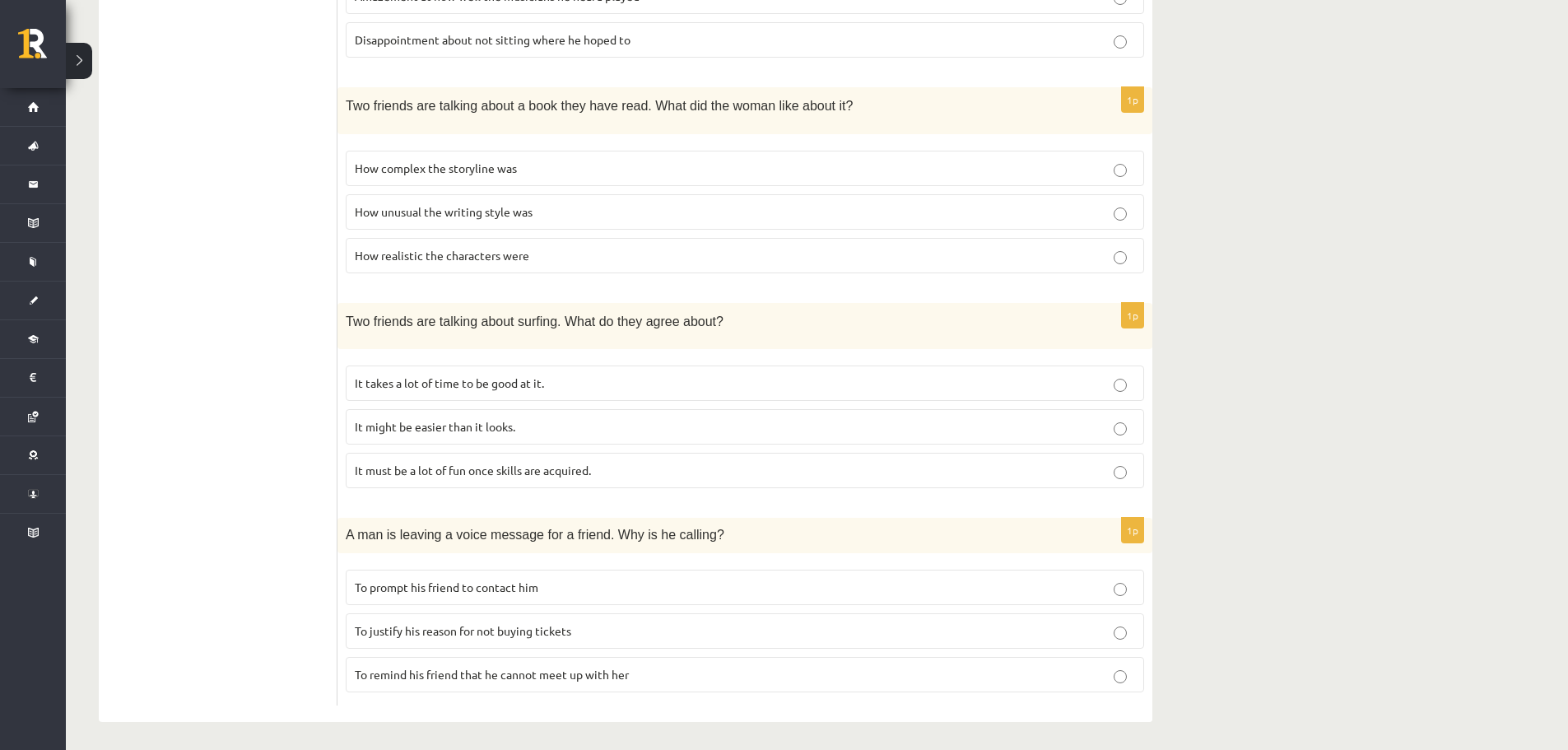
scroll to position [955, 0]
drag, startPoint x: 429, startPoint y: 582, endPoint x: 354, endPoint y: 270, distance: 320.9
click at [428, 576] on p "To prompt his friend to contact him" at bounding box center [744, 584] width 780 height 17
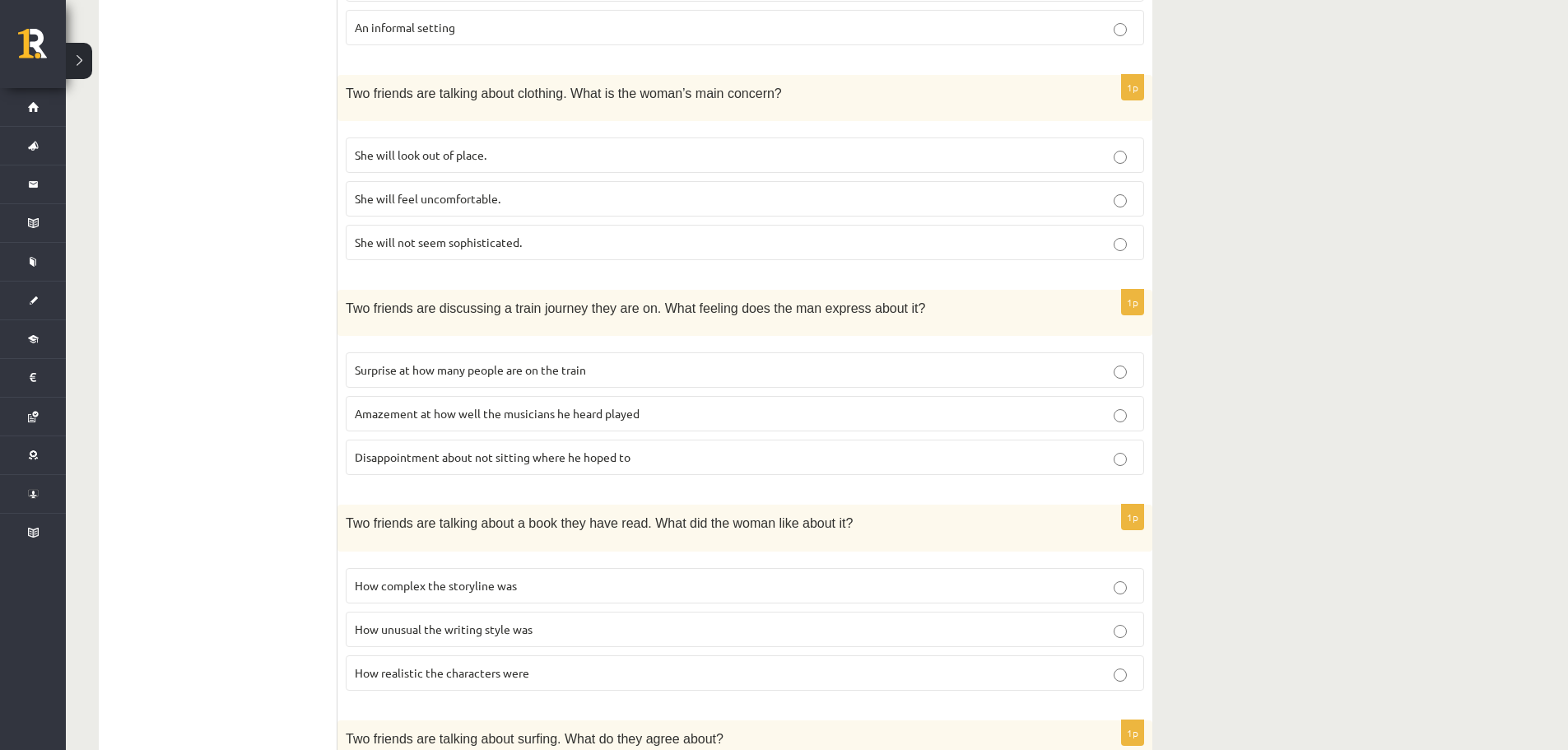
scroll to position [576, 0]
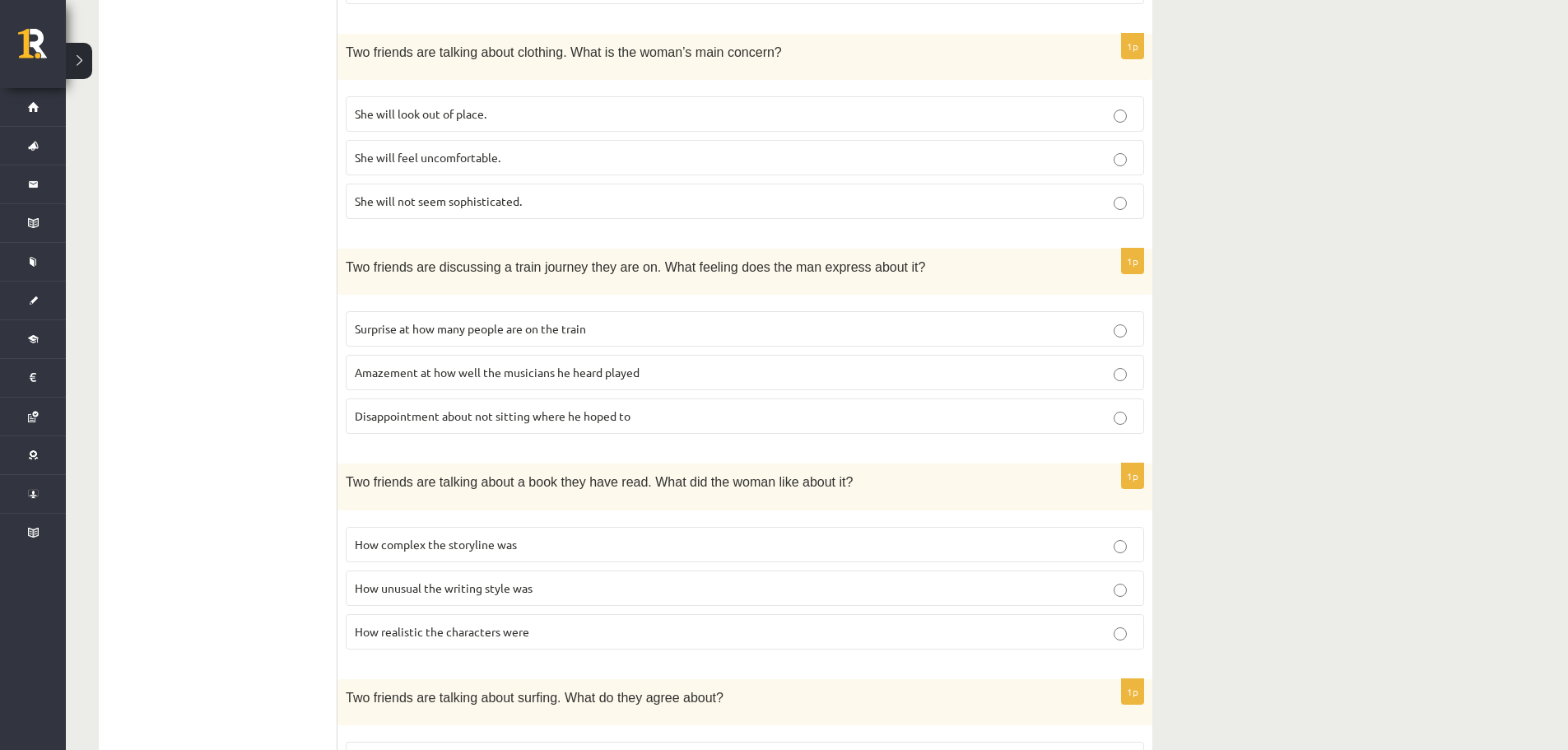
click at [378, 629] on span "How realistic the characters were" at bounding box center [442, 631] width 174 height 14
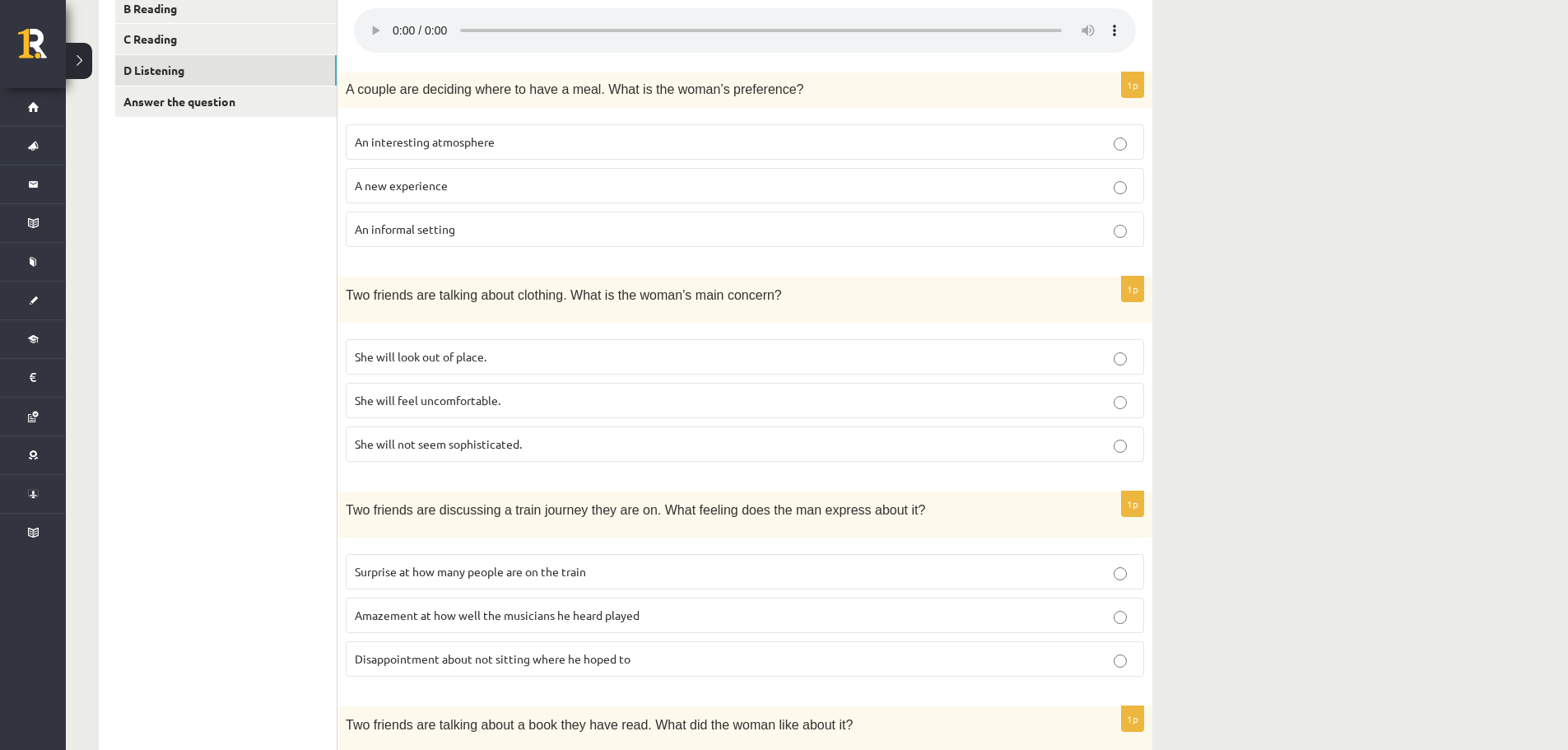
scroll to position [330, 0]
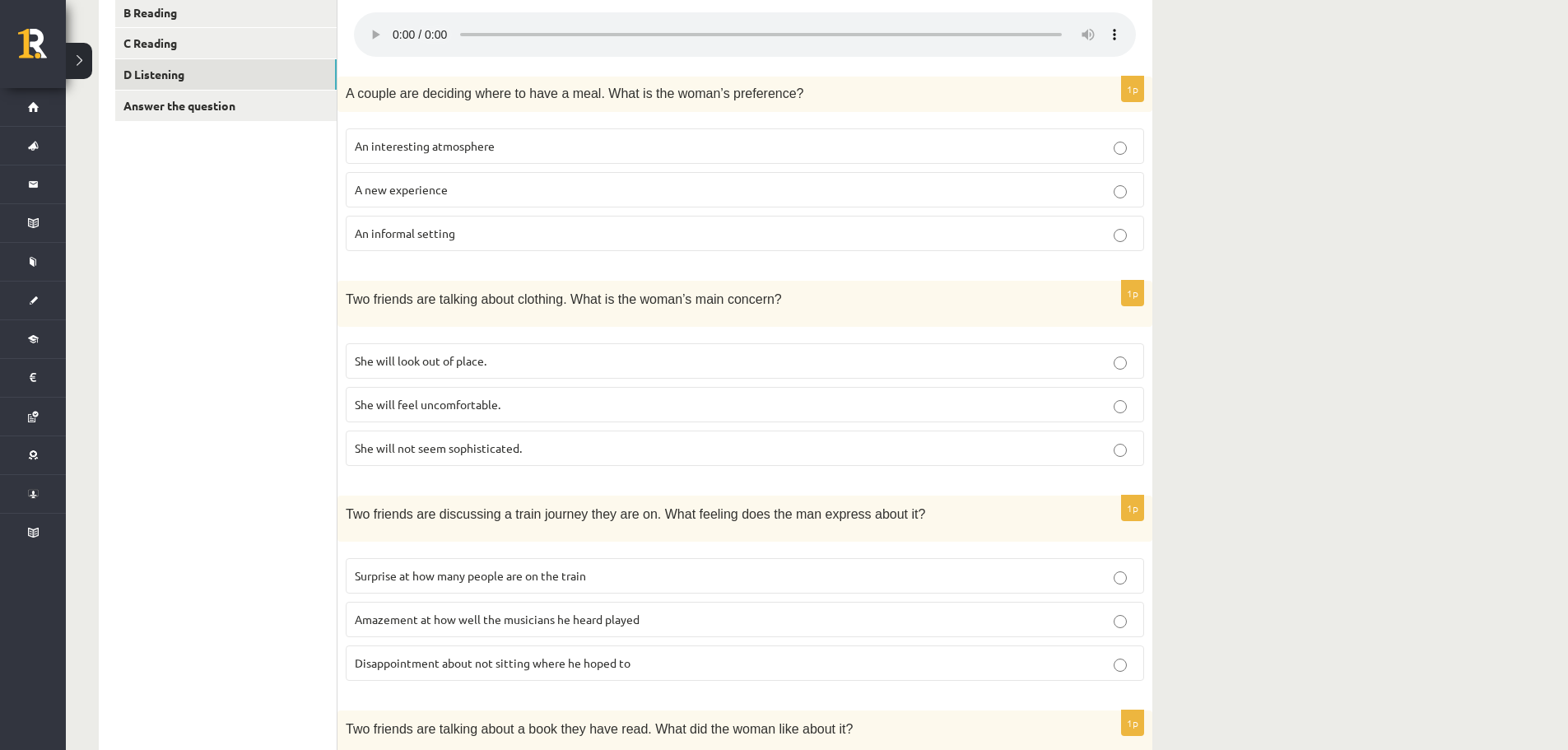
click at [410, 352] on p "She will look out of place." at bounding box center [744, 360] width 780 height 17
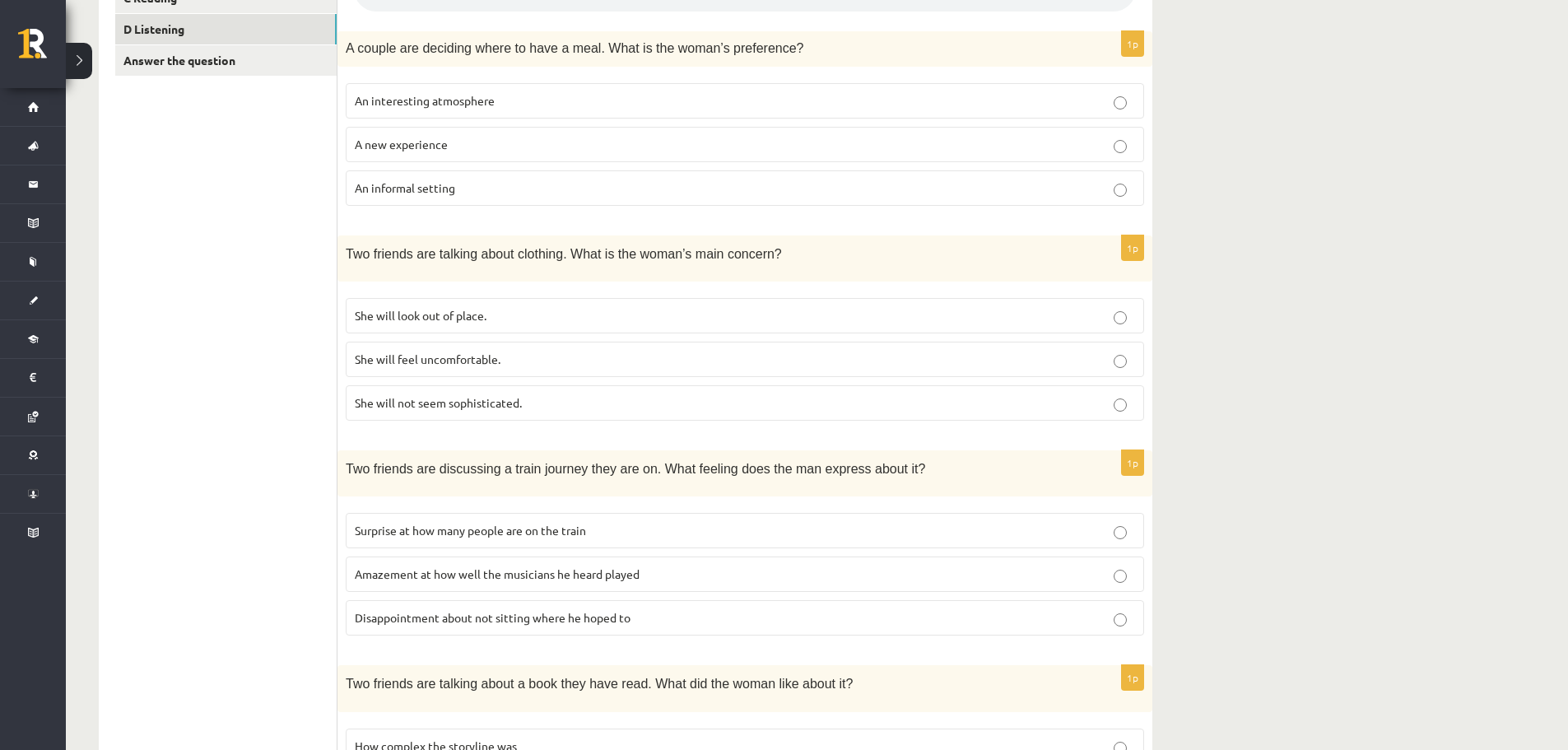
scroll to position [378, 0]
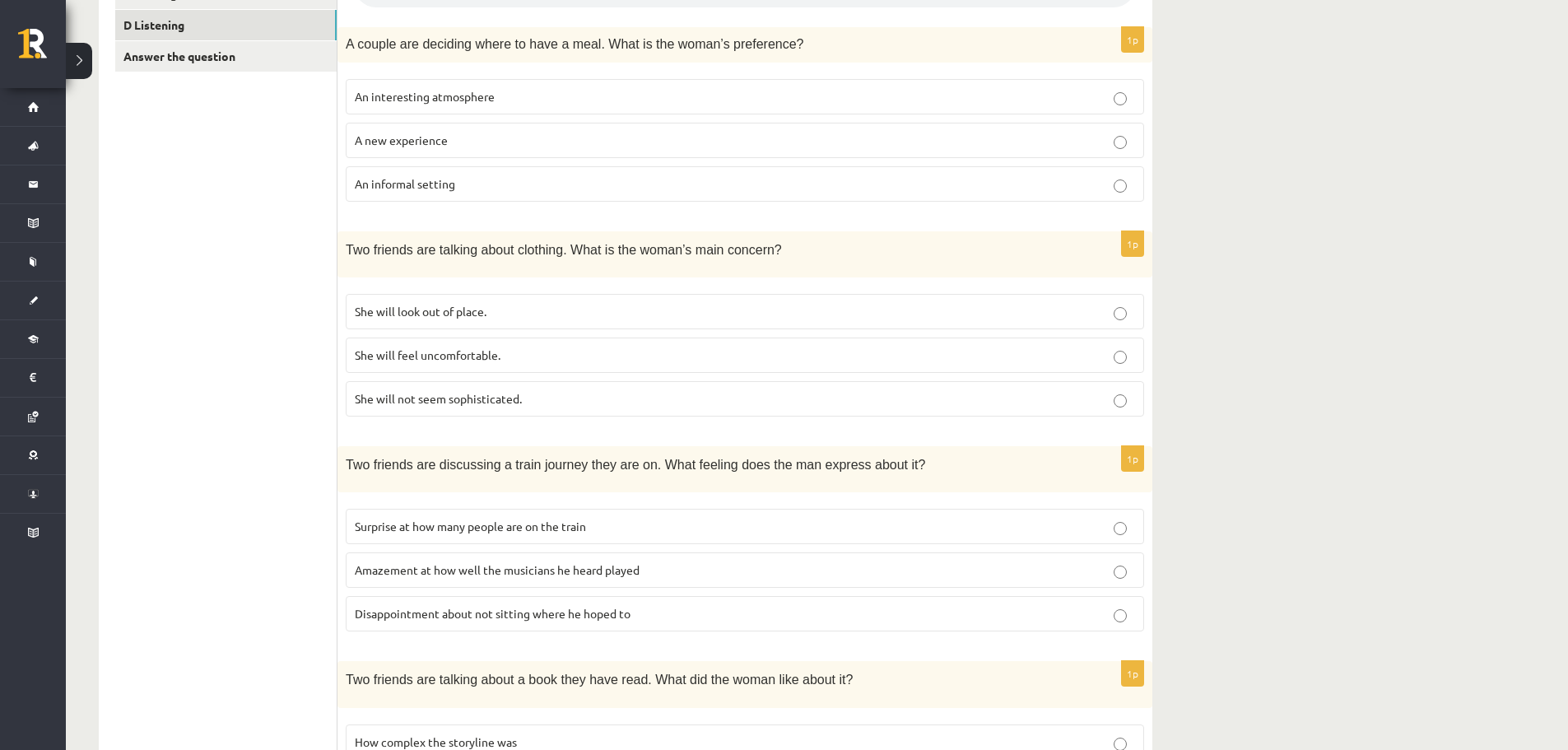
click at [584, 525] on span "Surprise at how many people are on the train" at bounding box center [470, 525] width 231 height 14
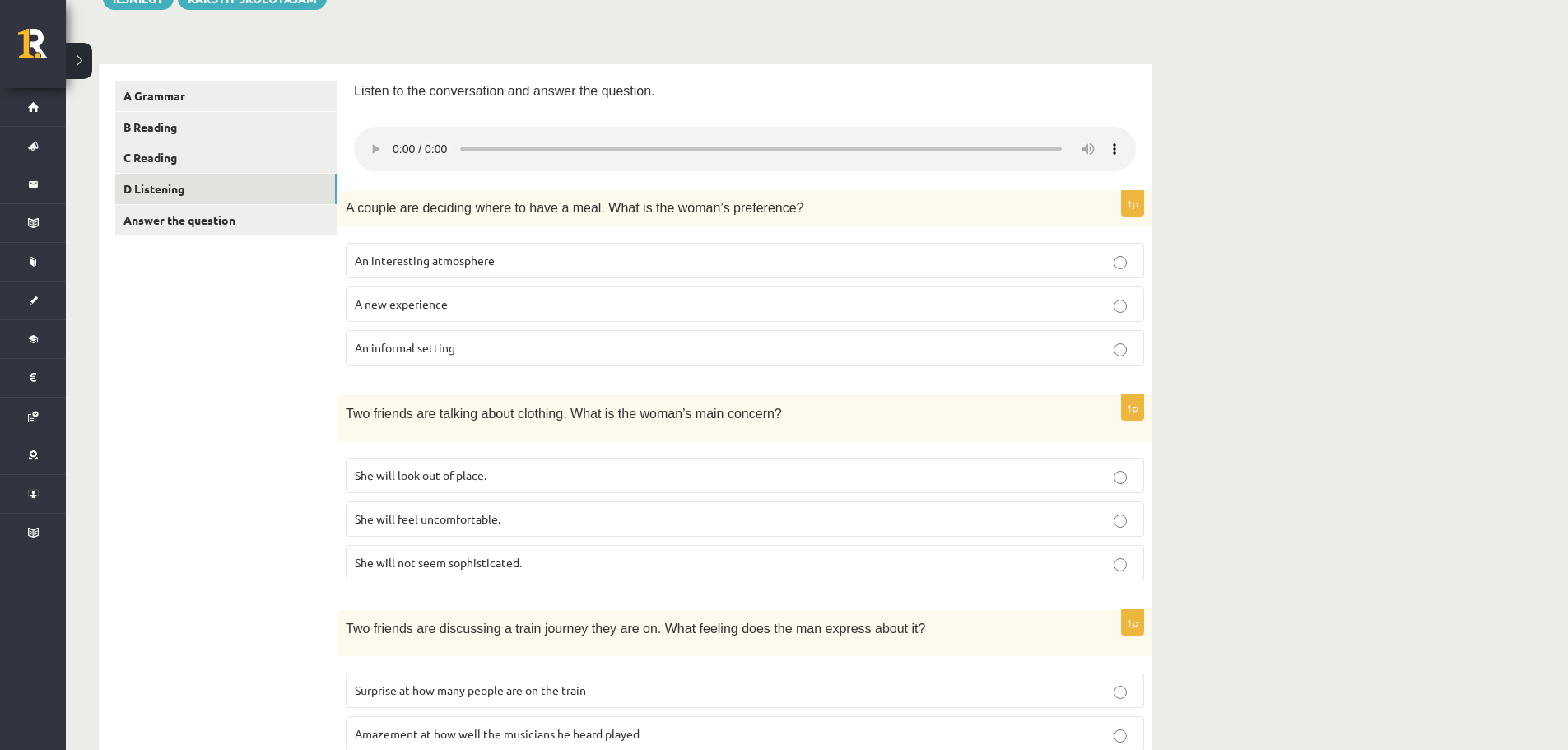
scroll to position [214, 0]
click at [219, 231] on link "Answer the question" at bounding box center [225, 221] width 221 height 31
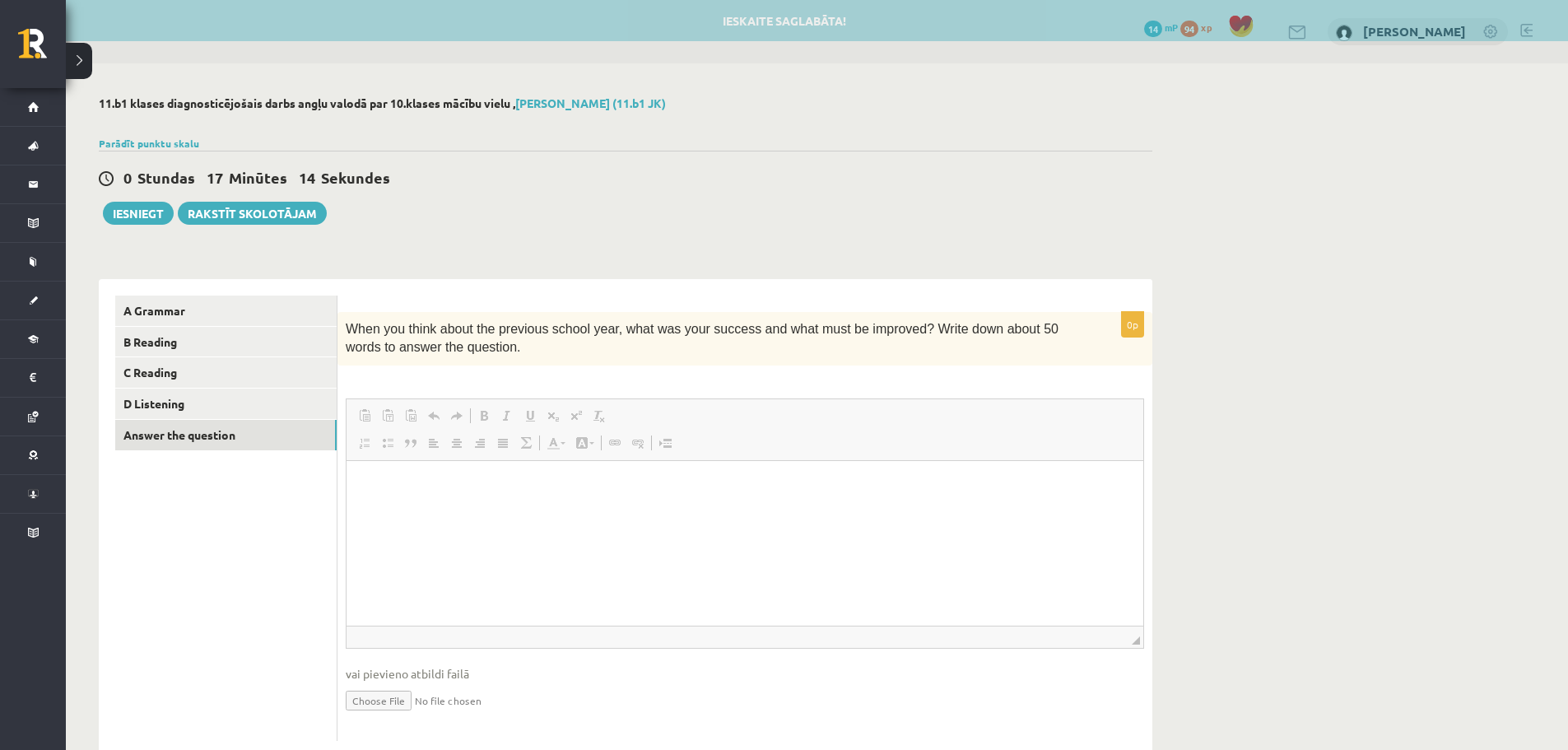
scroll to position [0, 0]
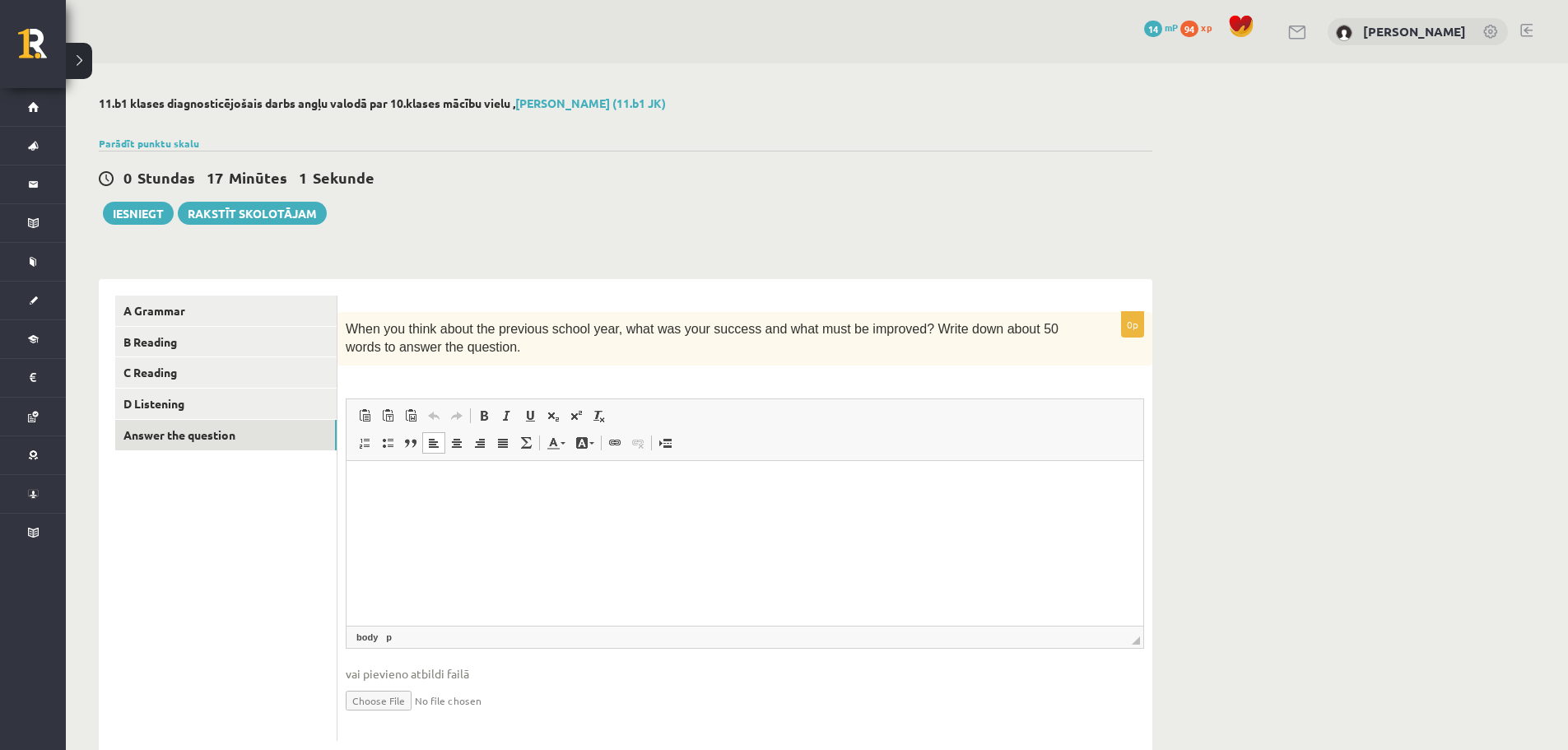
click at [467, 510] on html at bounding box center [744, 485] width 797 height 50
click at [672, 483] on p "**********" at bounding box center [744, 485] width 763 height 17
click at [699, 487] on p "**********" at bounding box center [744, 485] width 763 height 17
click at [737, 485] on p "**********" at bounding box center [744, 485] width 763 height 17
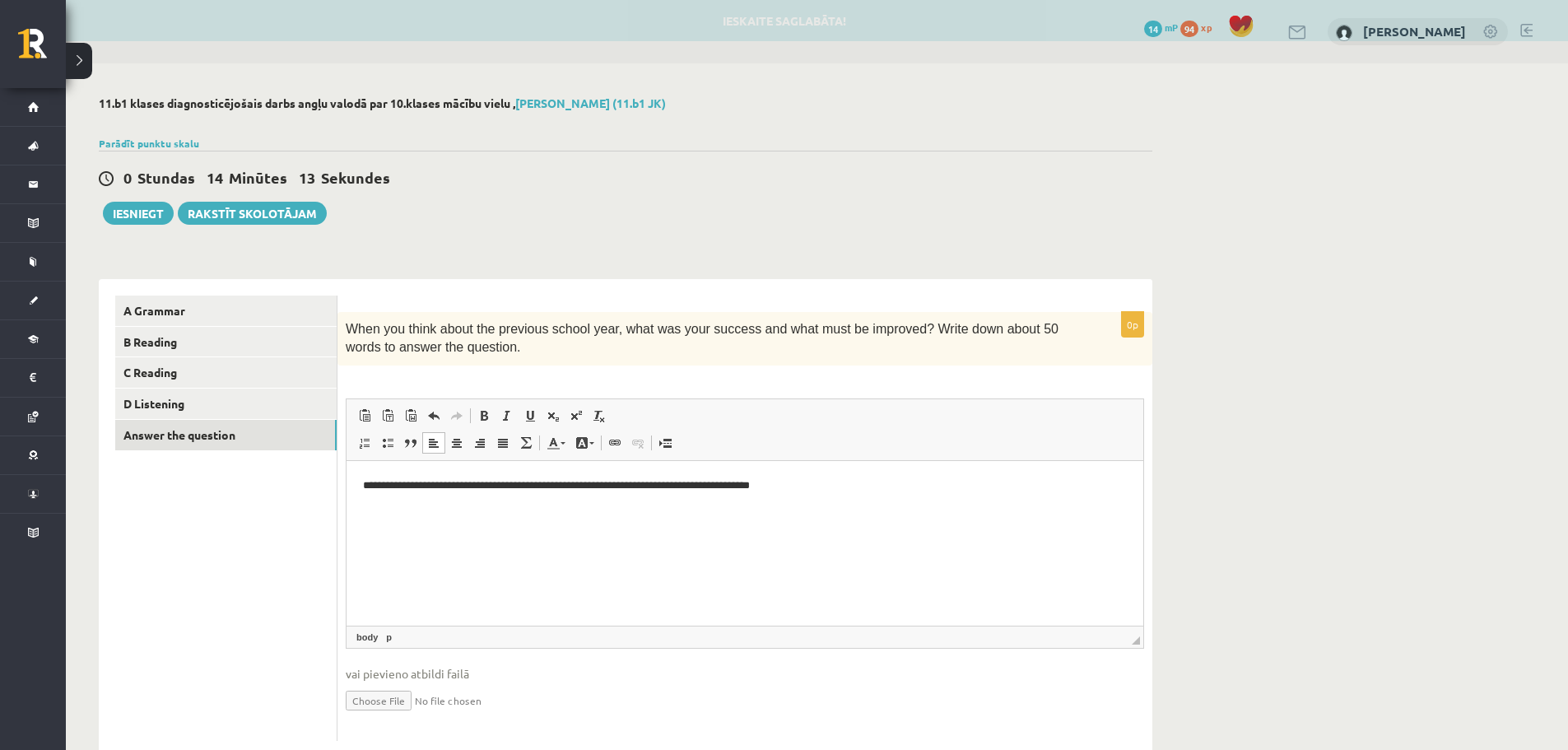
click at [607, 487] on p "**********" at bounding box center [744, 485] width 763 height 17
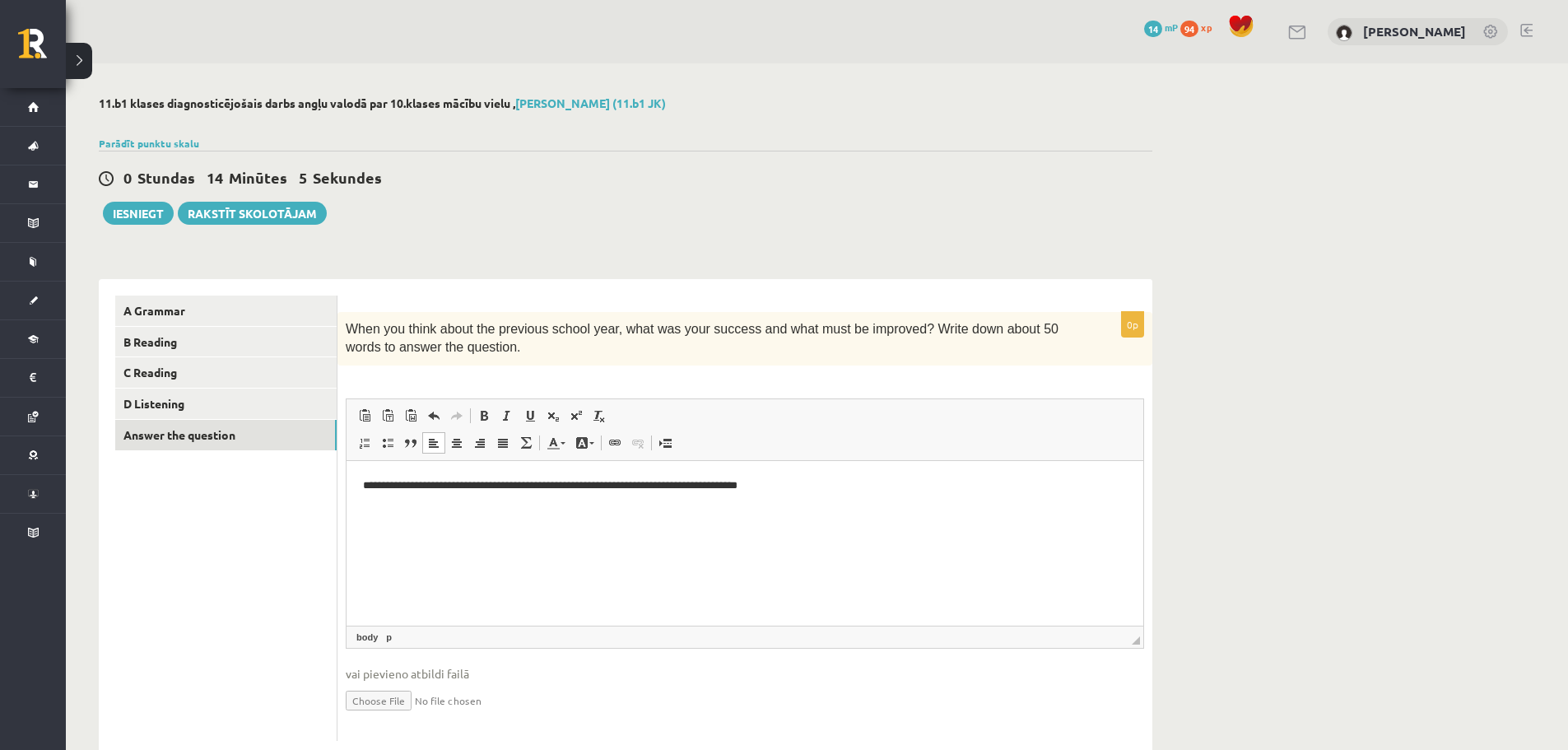
drag, startPoint x: 691, startPoint y: 484, endPoint x: 723, endPoint y: 604, distance: 124.2
click at [691, 486] on p "**********" at bounding box center [744, 485] width 763 height 17
click at [777, 487] on p "**********" at bounding box center [744, 485] width 763 height 17
click at [793, 492] on p "**********" at bounding box center [744, 485] width 763 height 17
click at [586, 486] on p "**********" at bounding box center [744, 485] width 763 height 17
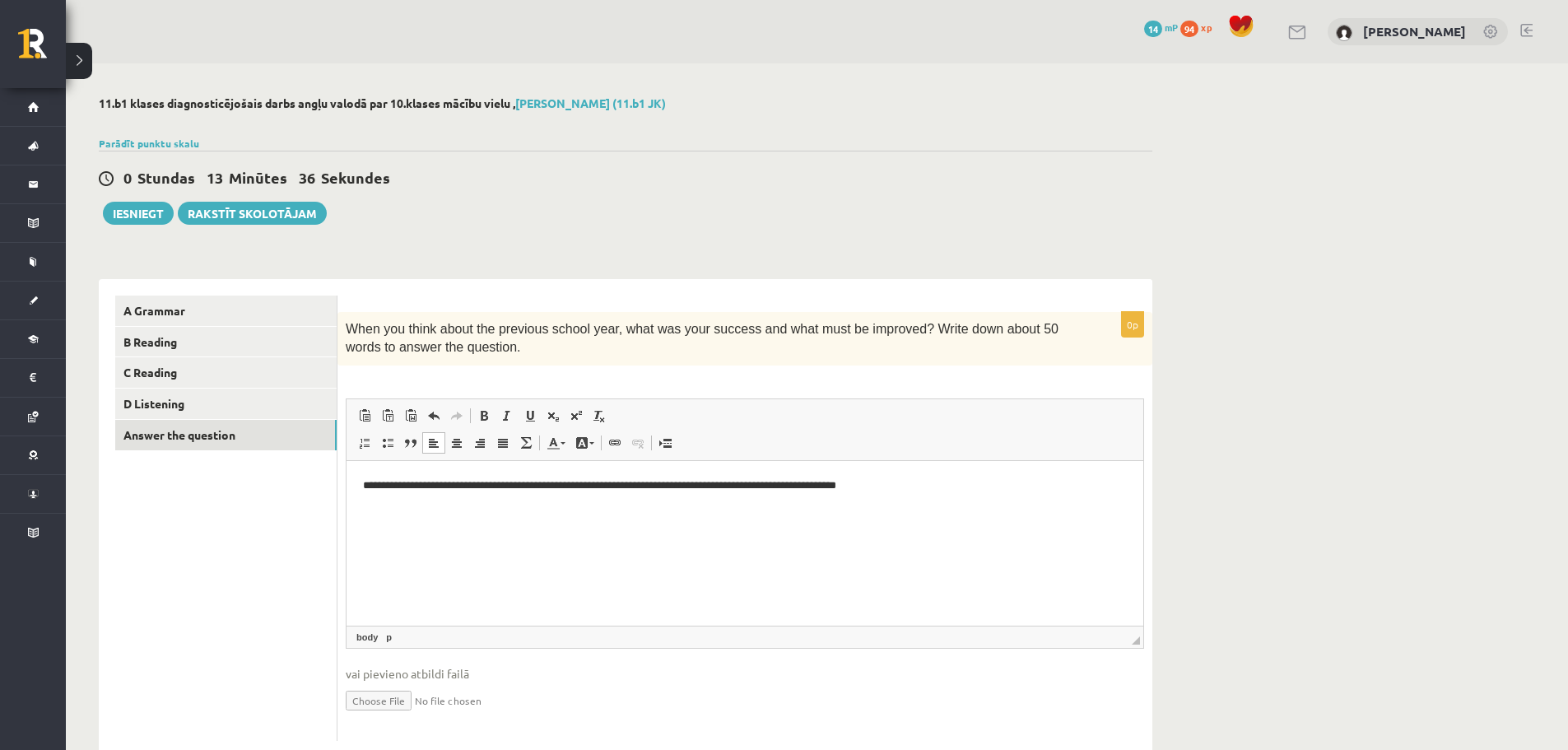
click at [897, 490] on p "**********" at bounding box center [744, 485] width 763 height 17
click at [783, 487] on p "**********" at bounding box center [744, 485] width 763 height 17
click at [910, 493] on p "**********" at bounding box center [744, 485] width 763 height 17
drag, startPoint x: 797, startPoint y: 484, endPoint x: 887, endPoint y: 486, distance: 90.0
click at [887, 486] on p "**********" at bounding box center [744, 485] width 763 height 17
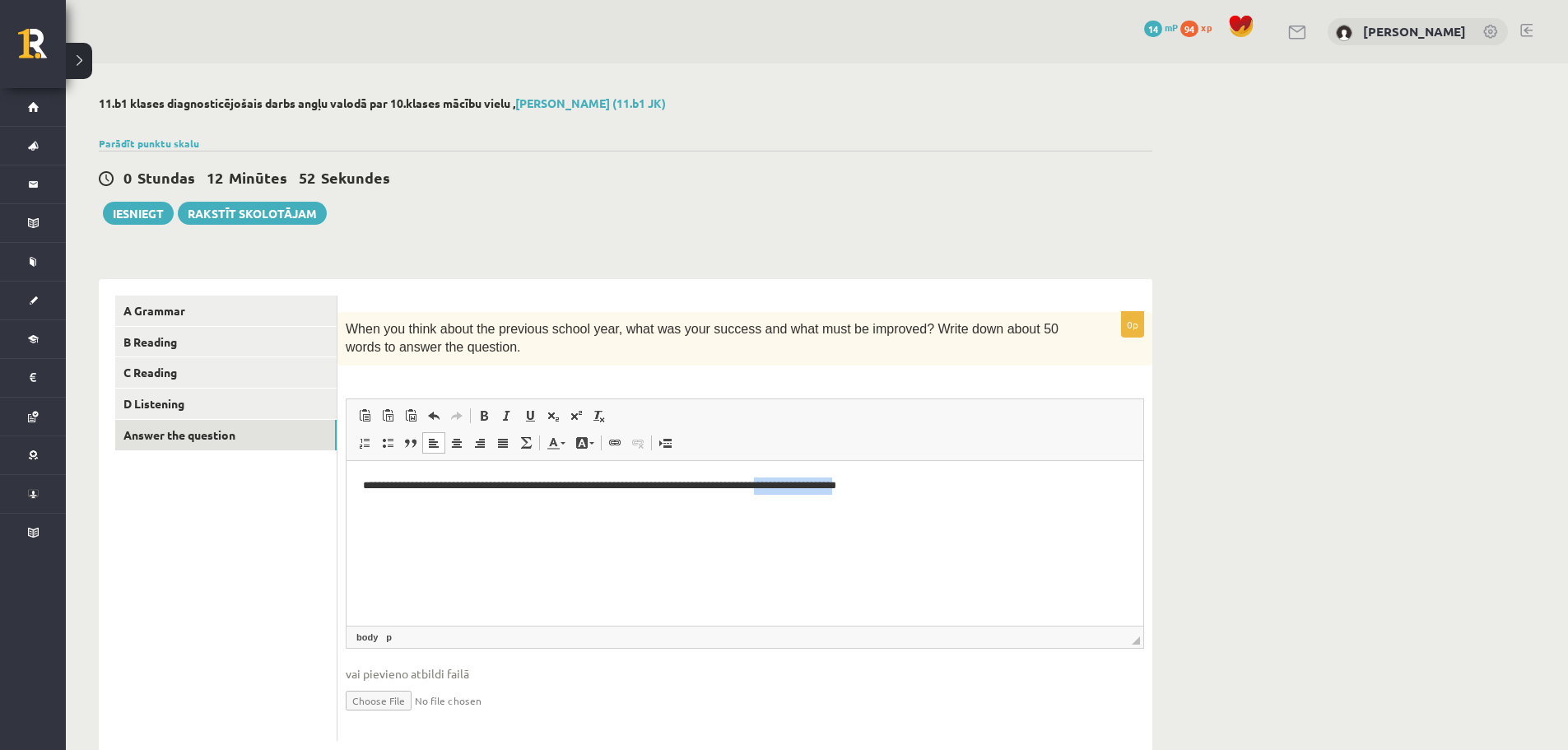
copy p "**********"
click at [691, 485] on p "**********" at bounding box center [744, 485] width 763 height 17
drag, startPoint x: 692, startPoint y: 486, endPoint x: 713, endPoint y: 573, distance: 89.5
click at [694, 496] on html "**********" at bounding box center [744, 485] width 797 height 50
click at [888, 485] on p "**********" at bounding box center [744, 485] width 763 height 17
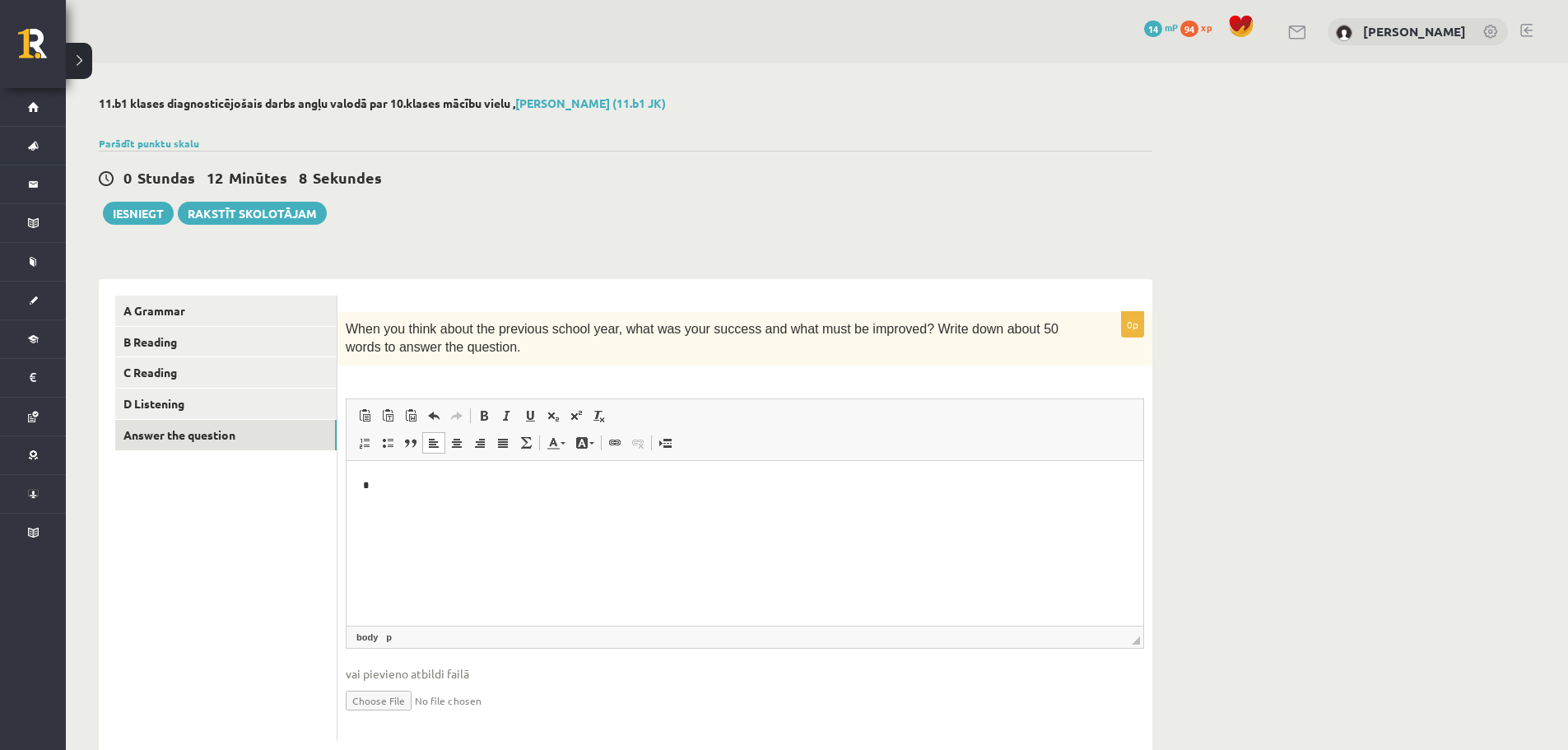
click at [372, 490] on p "*" at bounding box center [744, 485] width 763 height 17
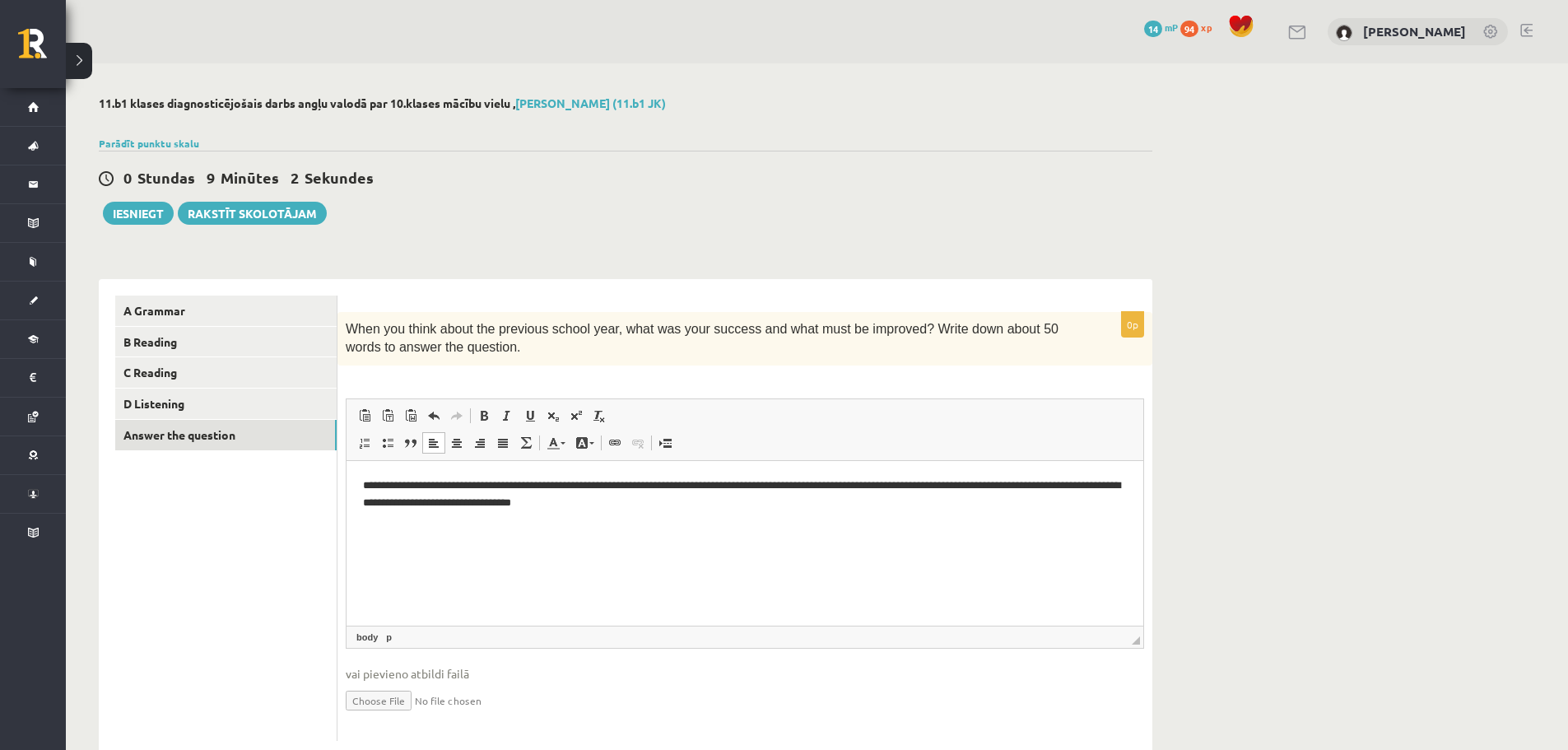
click at [423, 507] on p "**********" at bounding box center [744, 494] width 763 height 34
click at [550, 503] on p "**********" at bounding box center [744, 494] width 763 height 34
click at [777, 516] on html "**********" at bounding box center [744, 493] width 797 height 67
drag, startPoint x: 663, startPoint y: 502, endPoint x: 675, endPoint y: 543, distance: 42.7
click p "**********"
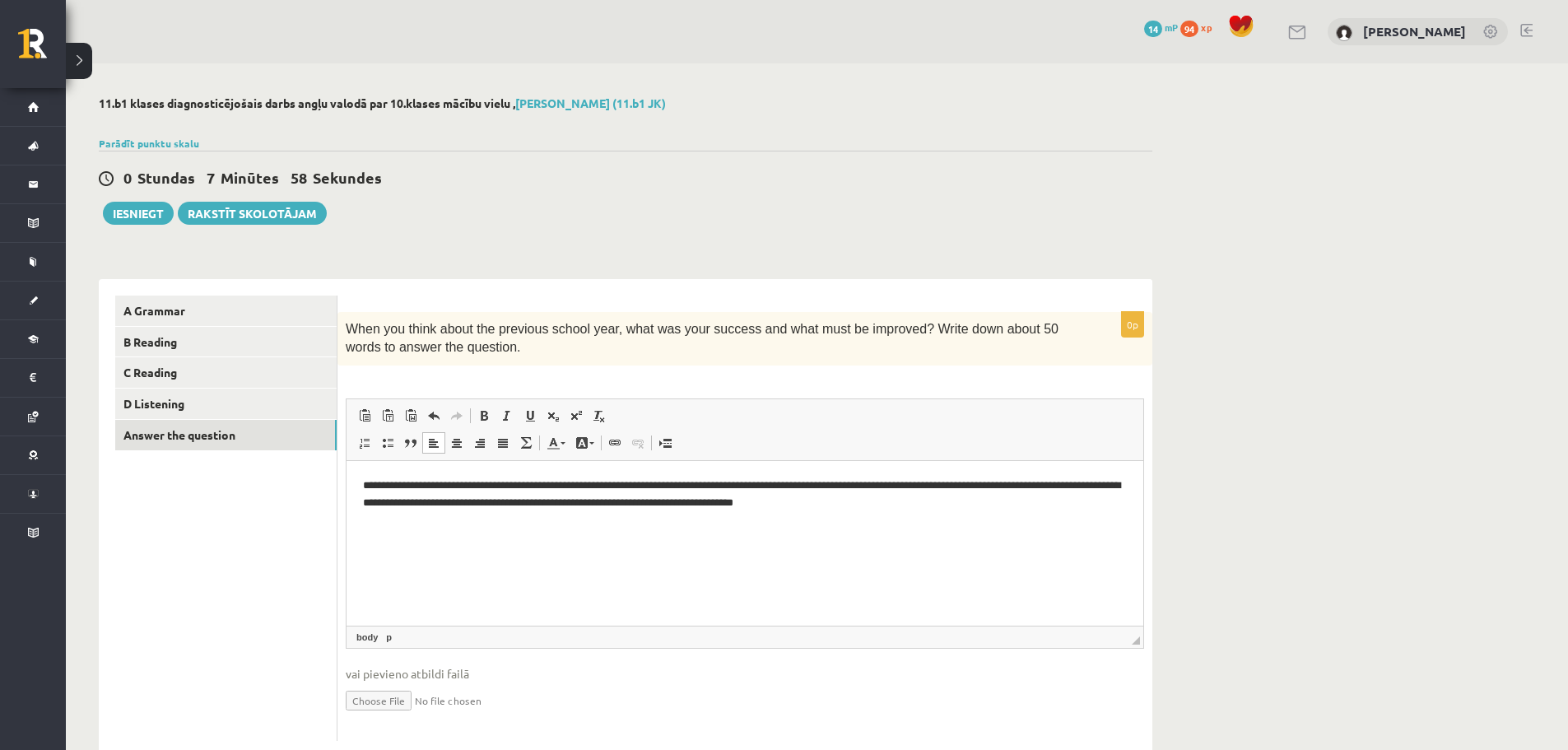
drag, startPoint x: 730, startPoint y: 24, endPoint x: 737, endPoint y: 43, distance: 20.2
click p "**********"
drag, startPoint x: 736, startPoint y: 20, endPoint x: 744, endPoint y: 77, distance: 57.6
click p "**********"
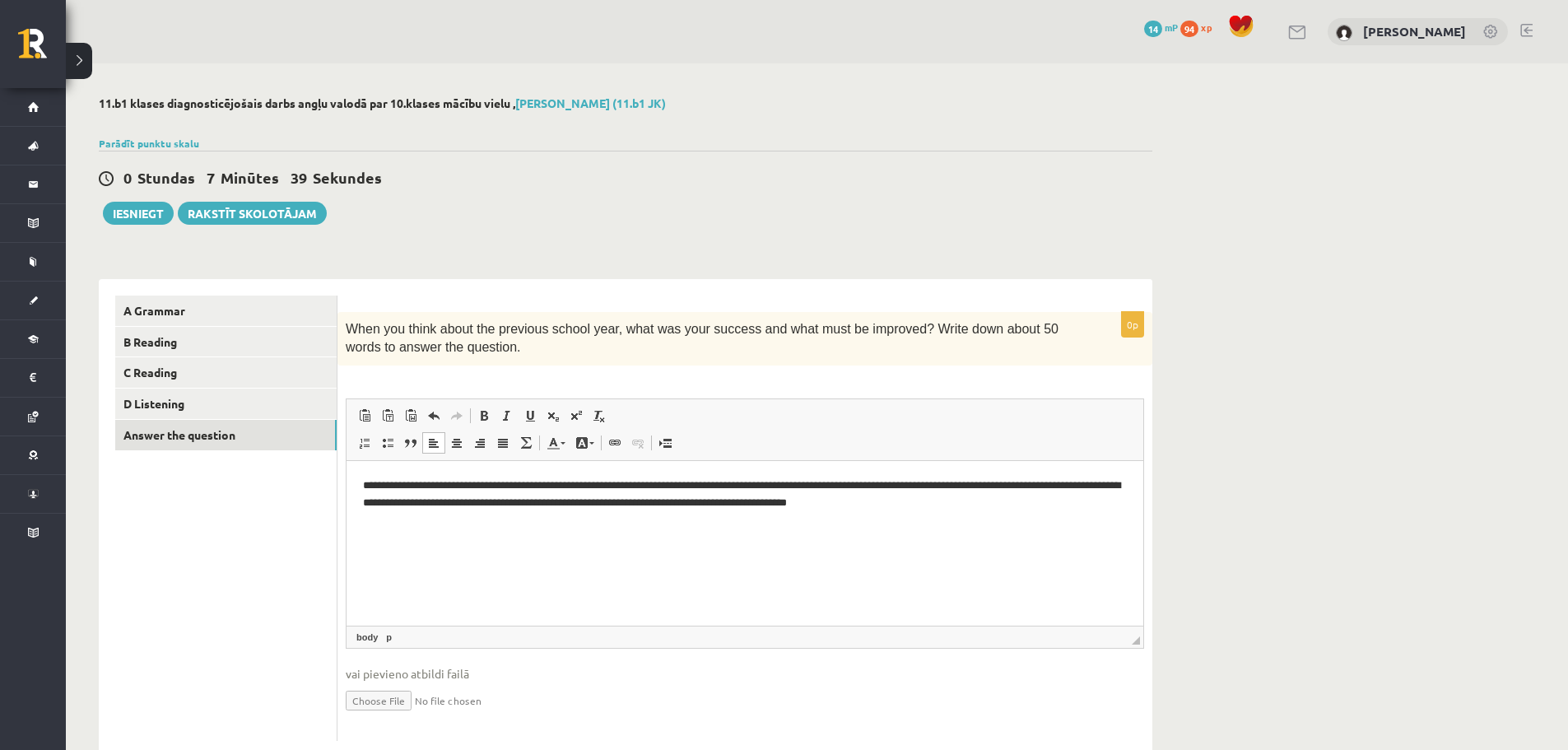
drag, startPoint x: 468, startPoint y: 44, endPoint x: 482, endPoint y: 90, distance: 48.1
click p "**********"
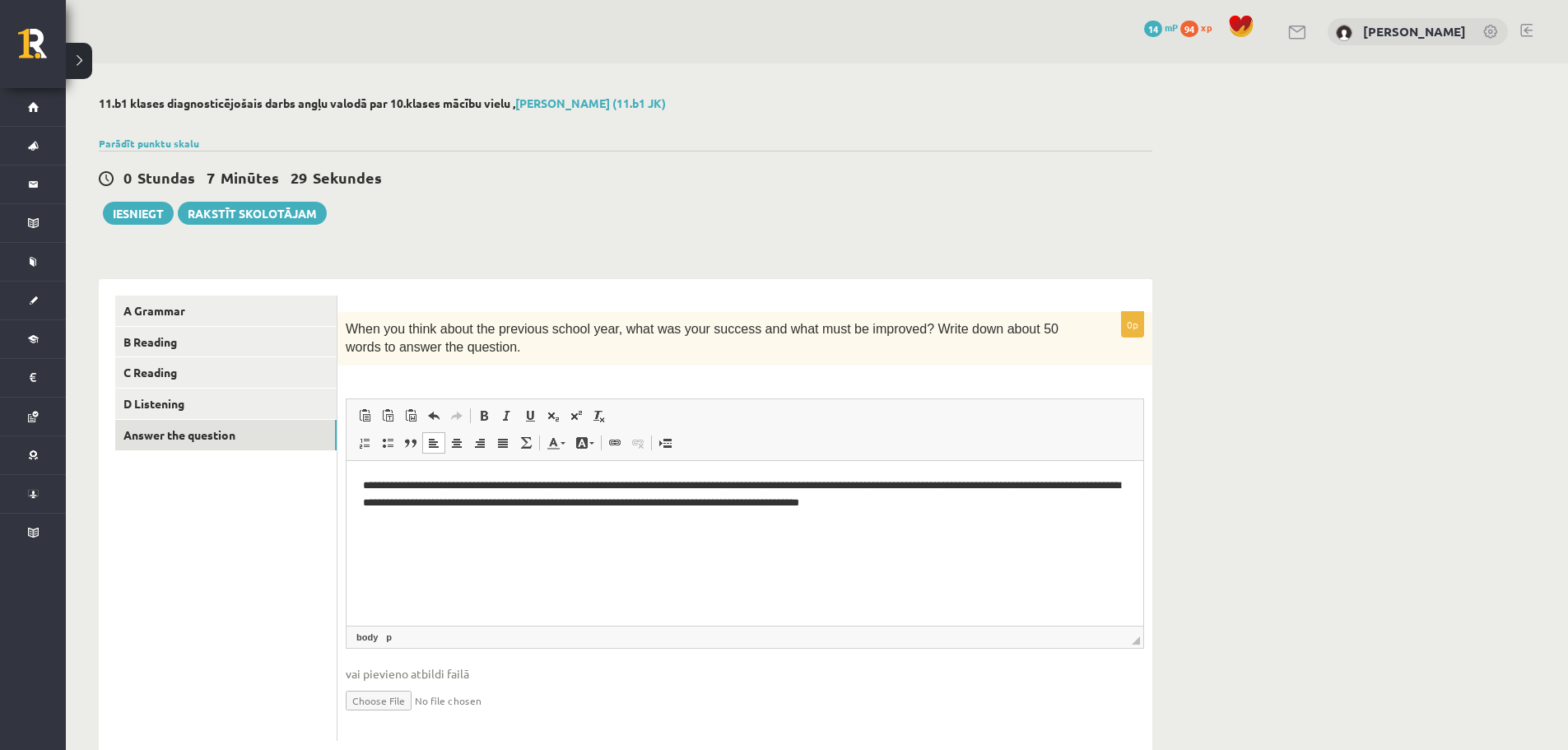
click p "**********"
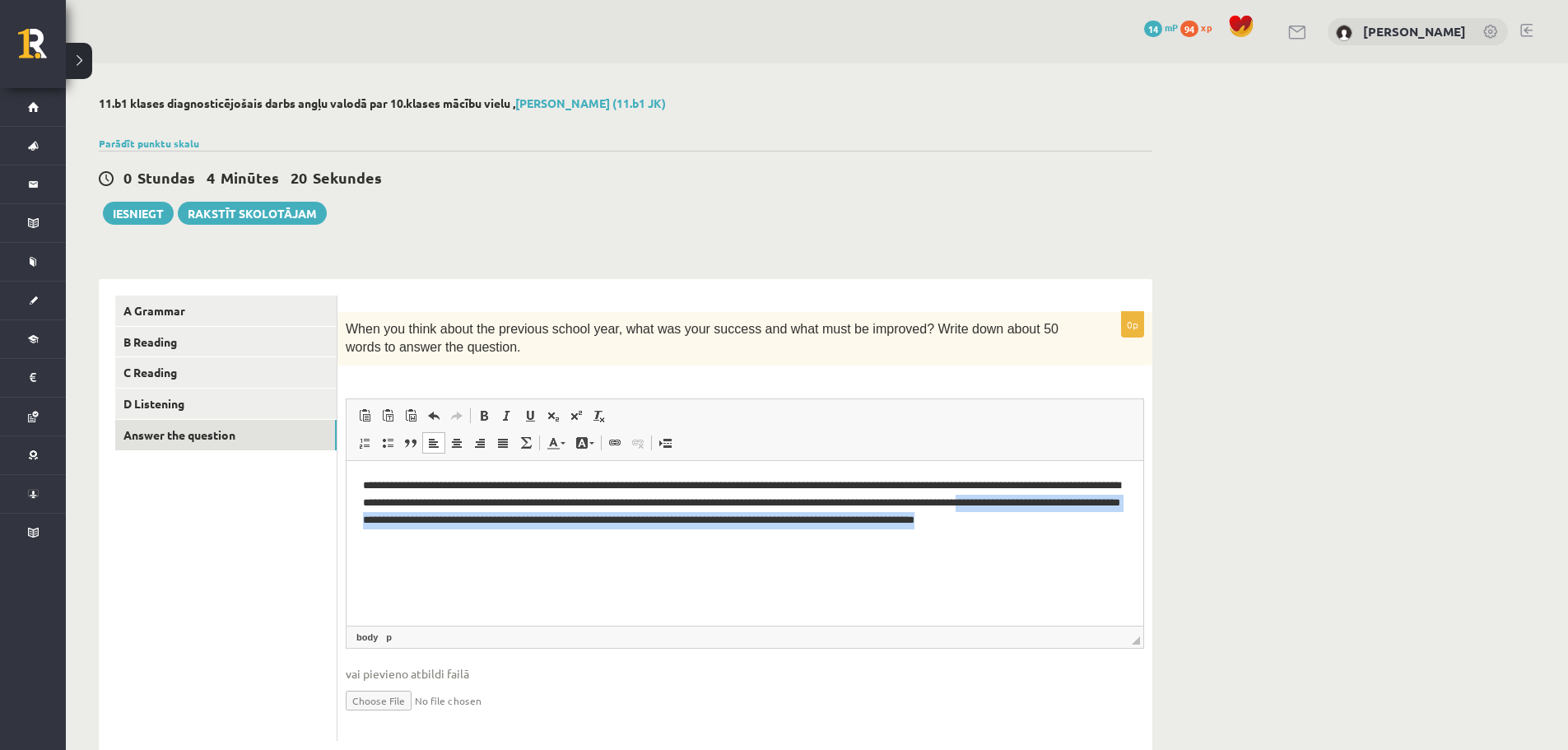
drag, startPoint x: 15, startPoint y: 55, endPoint x: 114, endPoint y: 81, distance: 102.4
click html "**********"
copy p "**********"
click p "**********"
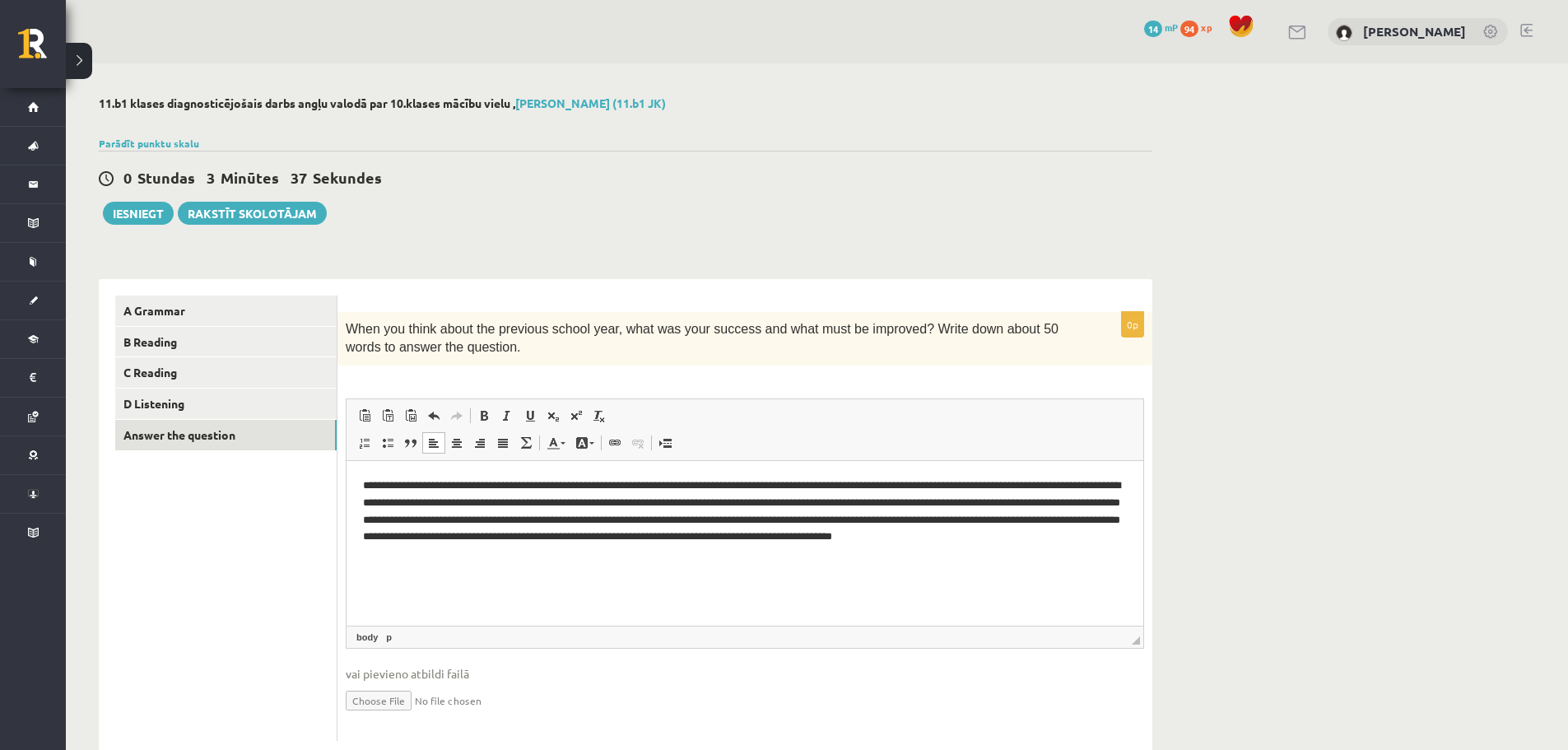
click p "**********"
drag, startPoint x: 542, startPoint y: 76, endPoint x: 565, endPoint y: 159, distance: 86.1
click p "**********"
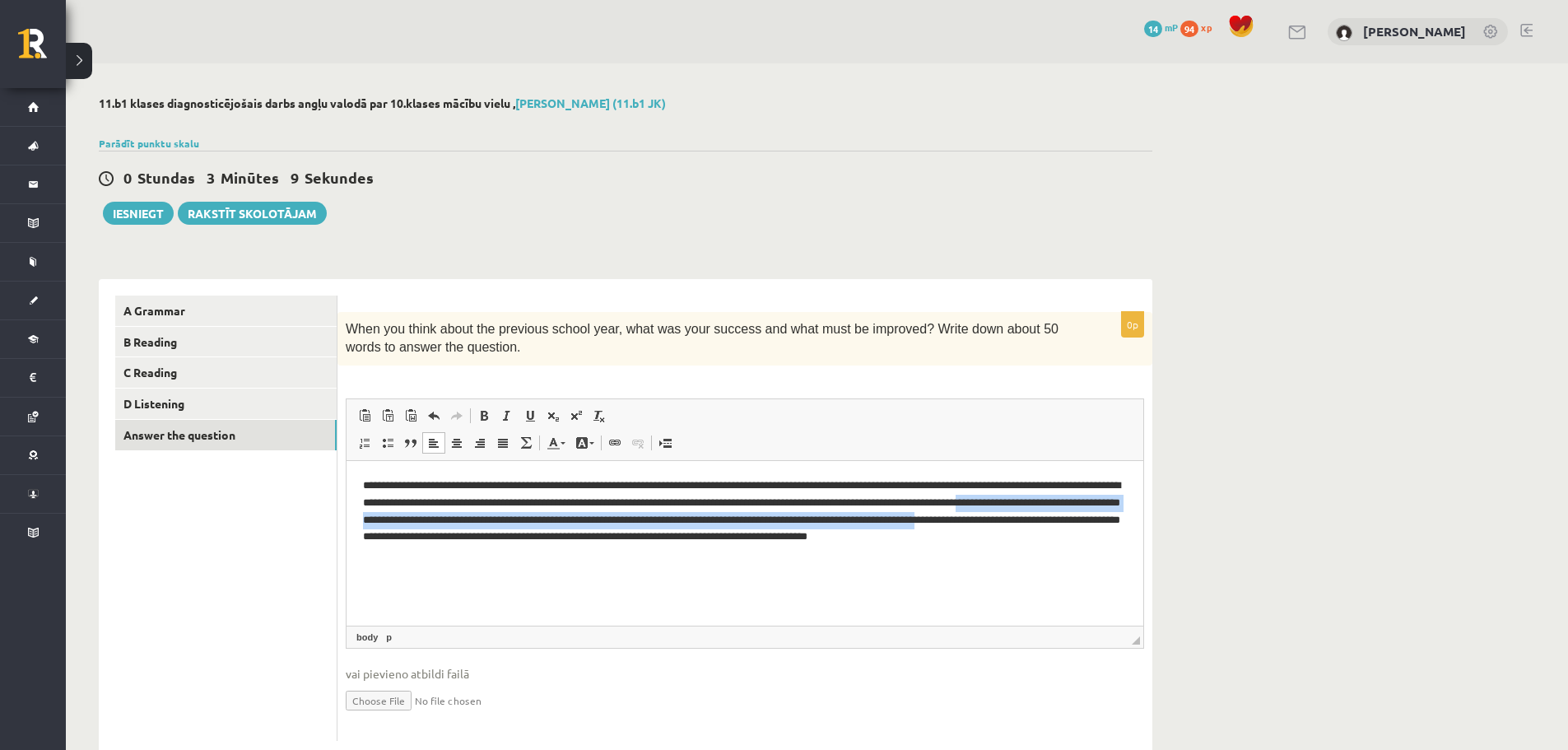
drag, startPoint x: 16, startPoint y: 58, endPoint x: 84, endPoint y: 82, distance: 72.1
click p "**********"
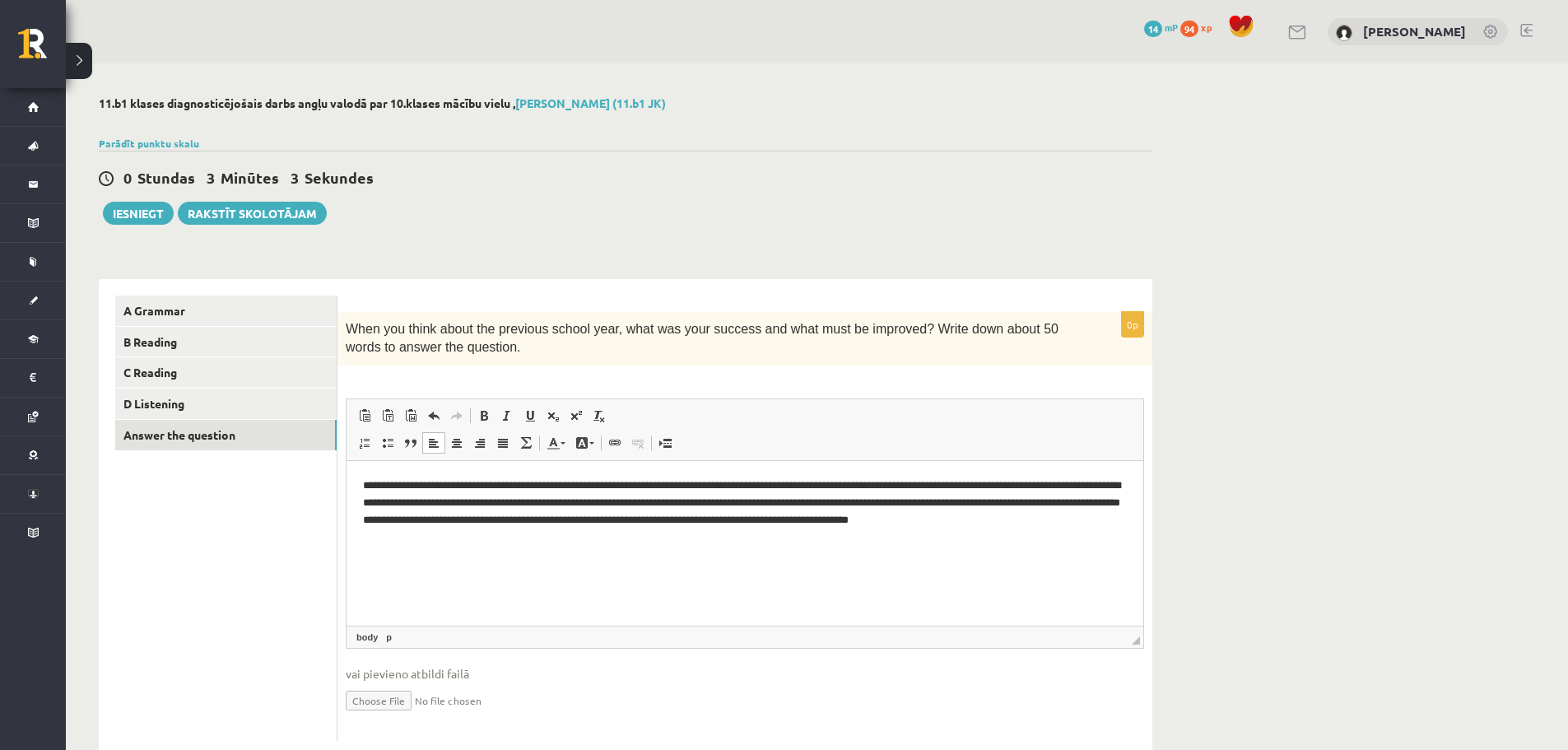
drag, startPoint x: 762, startPoint y: 64, endPoint x: 762, endPoint y: 82, distance: 18.0
click html "**********"
drag, startPoint x: 761, startPoint y: 58, endPoint x: 759, endPoint y: 84, distance: 26.1
click p "**********"
copy p "**********"
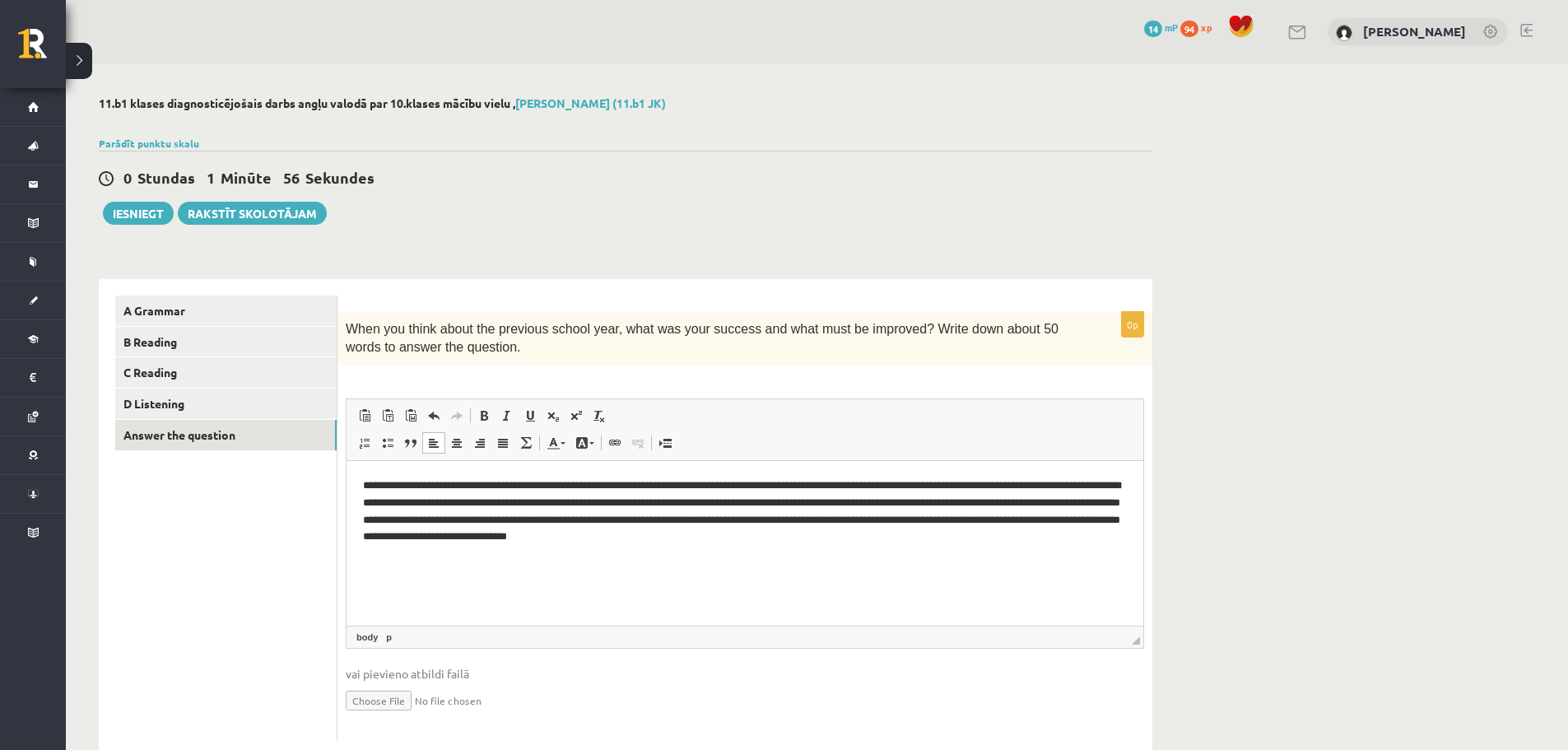
drag, startPoint x: 765, startPoint y: 57, endPoint x: 788, endPoint y: 107, distance: 55.0
click p "**********"
click html "**********"
drag, startPoint x: 765, startPoint y: 60, endPoint x: 771, endPoint y: 94, distance: 34.5
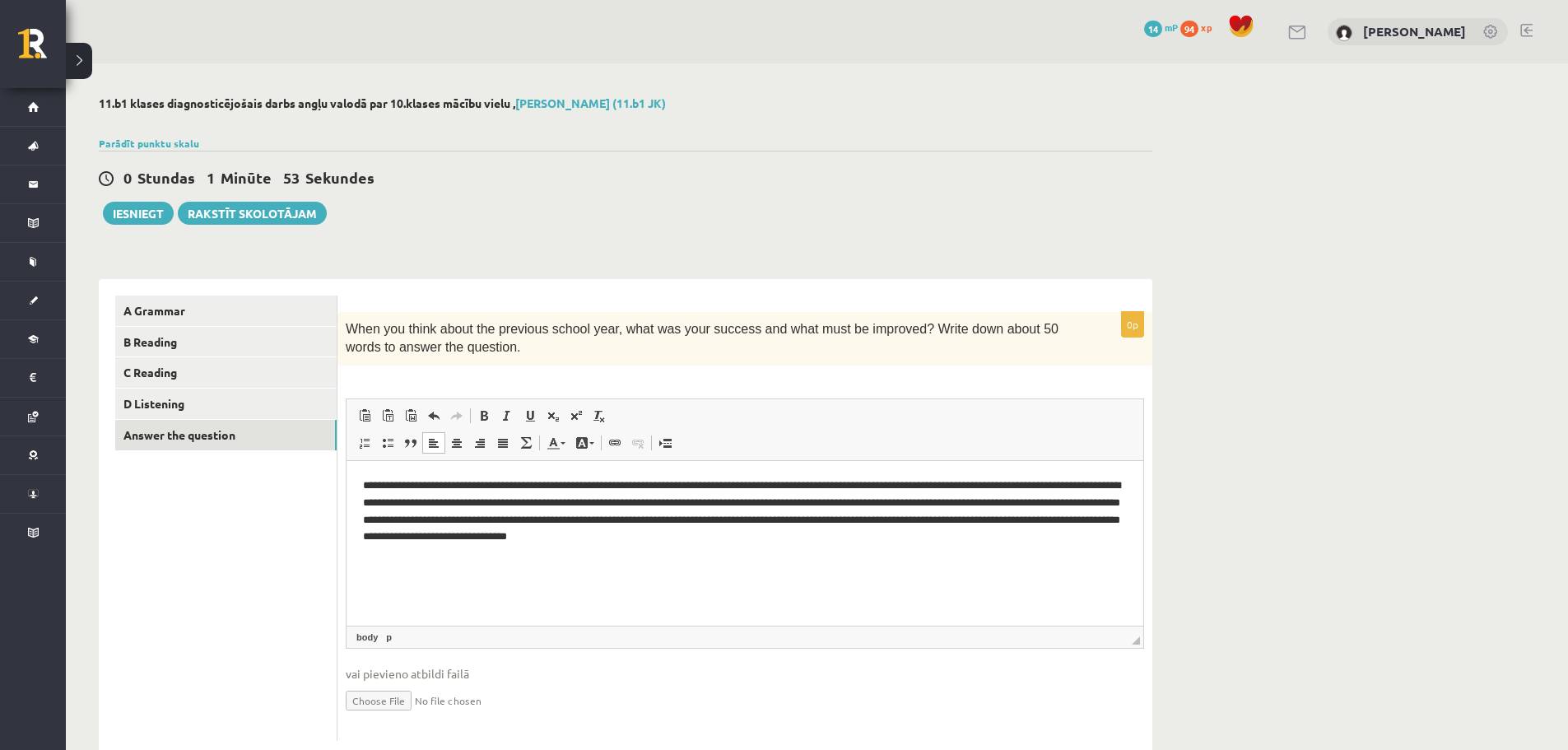
click p "**********"
click button "Iesniegt"
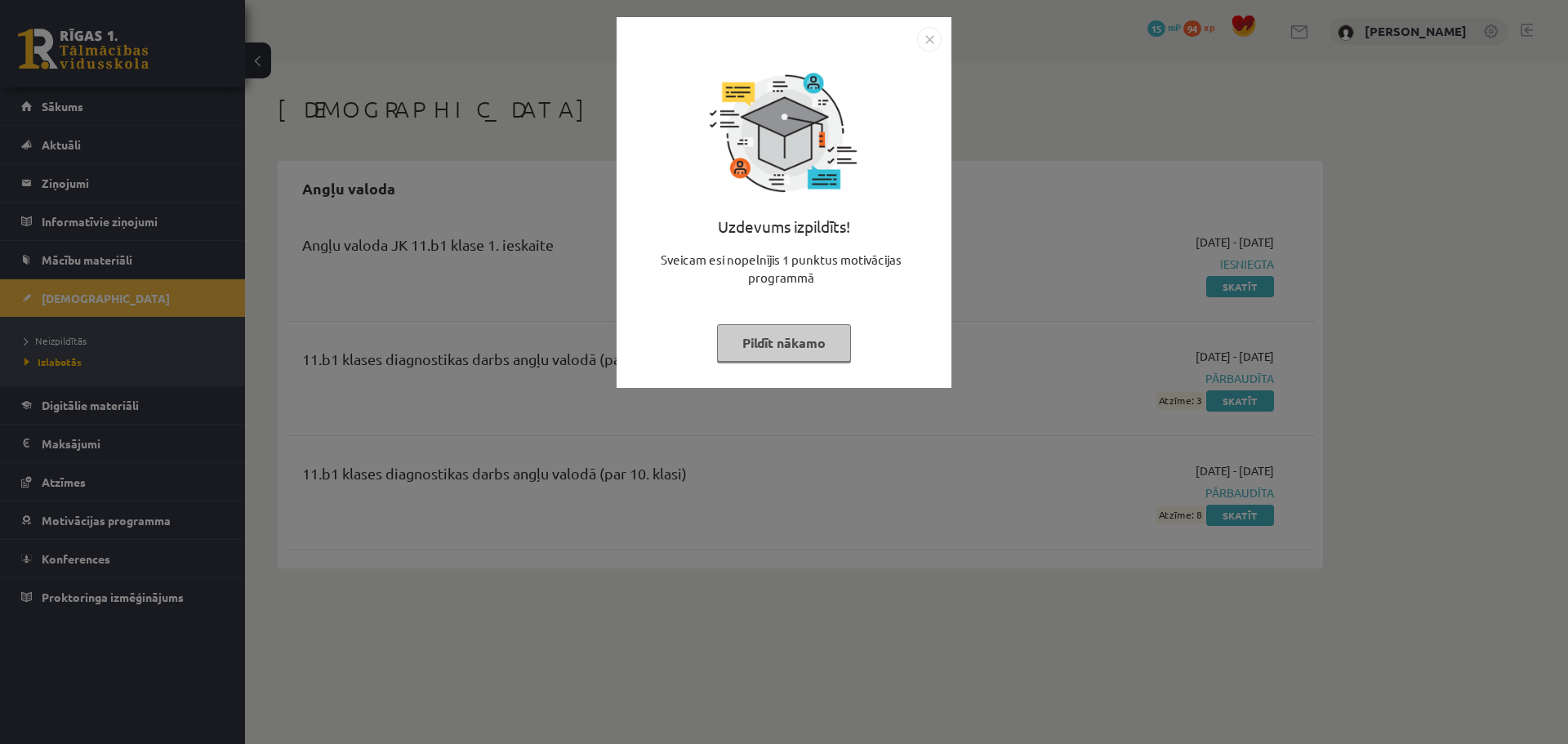
click at [932, 38] on img "Close" at bounding box center [929, 38] width 24 height 24
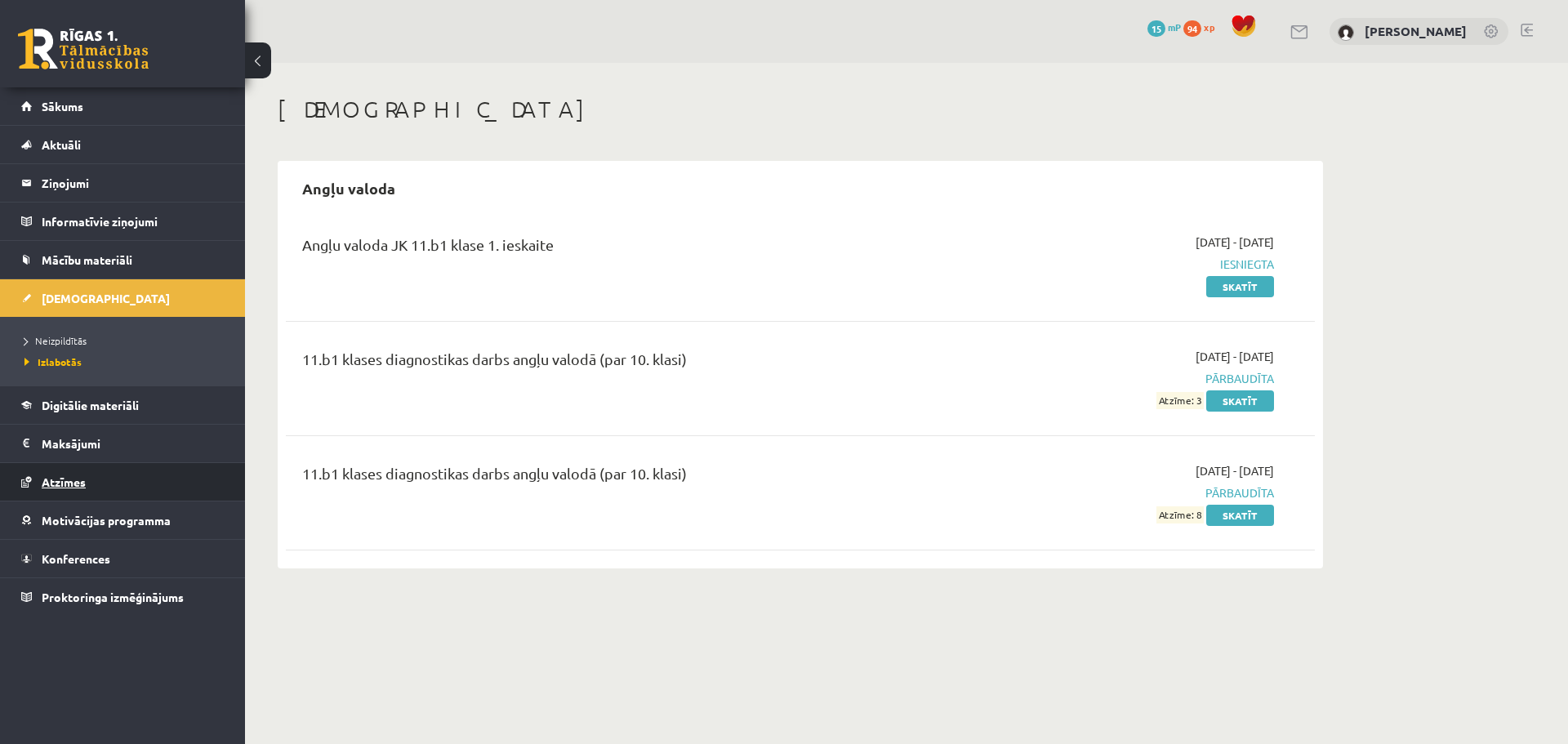
click at [63, 490] on link "Atzīmes" at bounding box center [123, 482] width 203 height 37
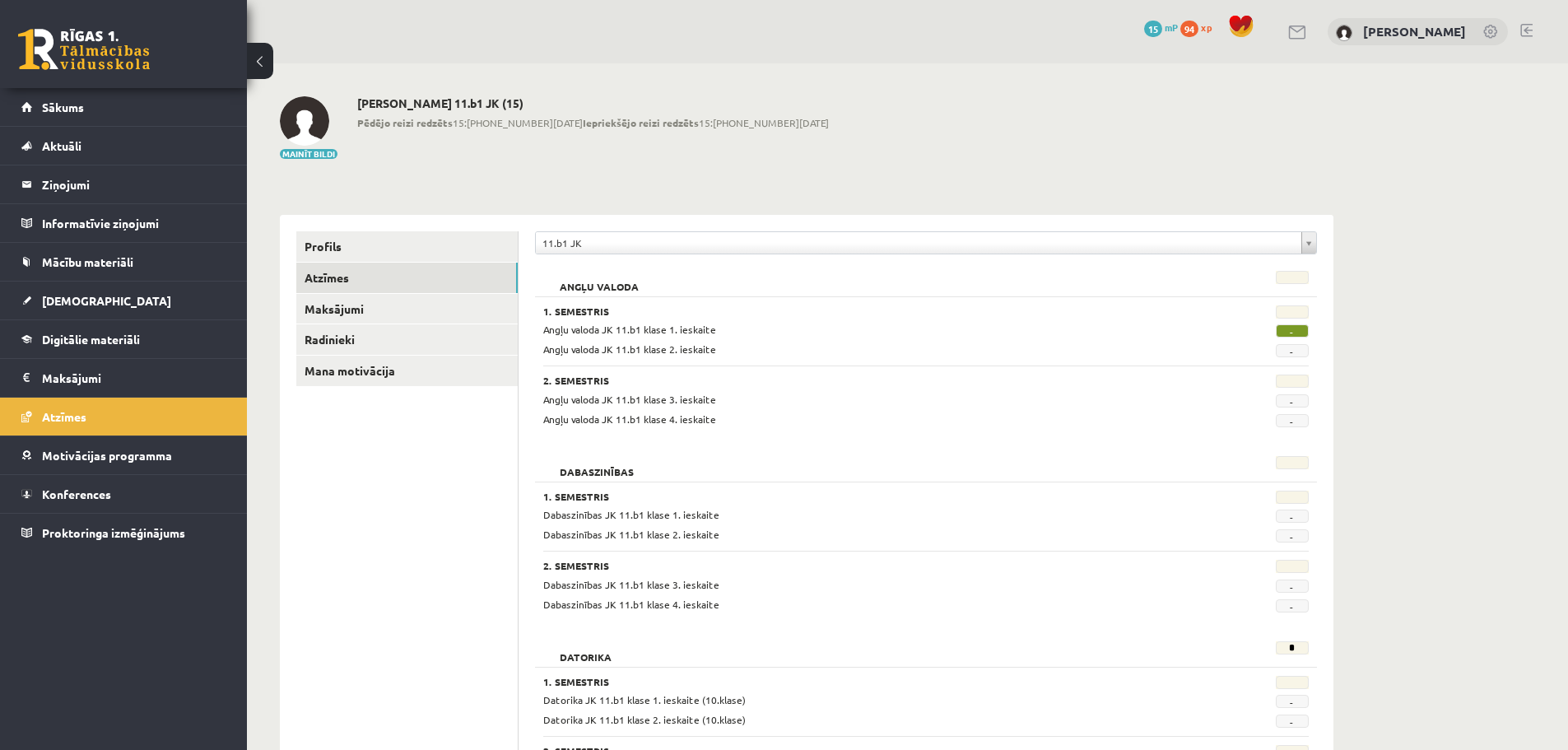
click at [1292, 330] on span "-" at bounding box center [1291, 331] width 33 height 13
click at [87, 270] on link "Mācību materiāli" at bounding box center [124, 261] width 205 height 38
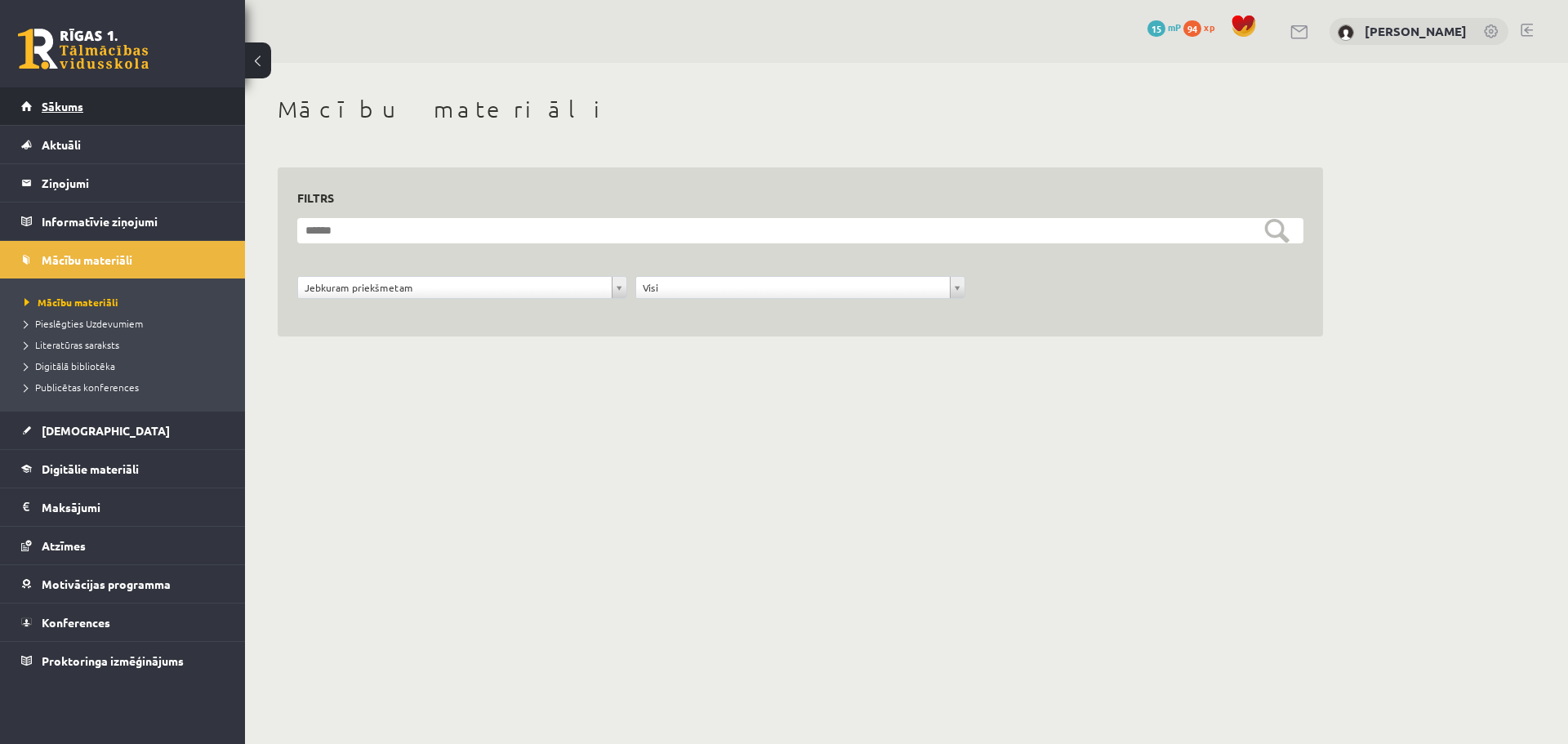
click at [93, 105] on link "Sākums" at bounding box center [123, 106] width 203 height 37
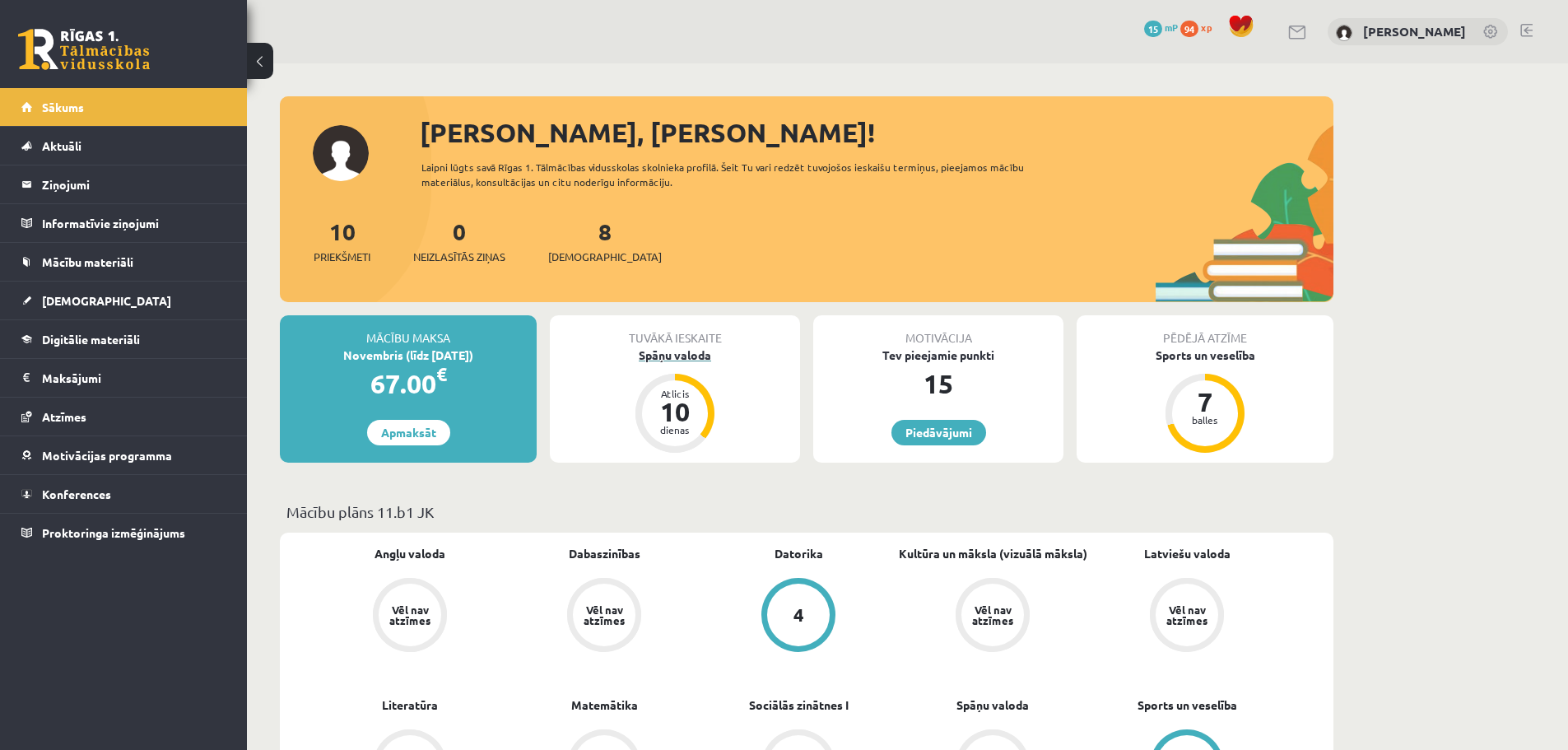
click at [661, 351] on div "Spāņu valoda" at bounding box center [674, 355] width 251 height 17
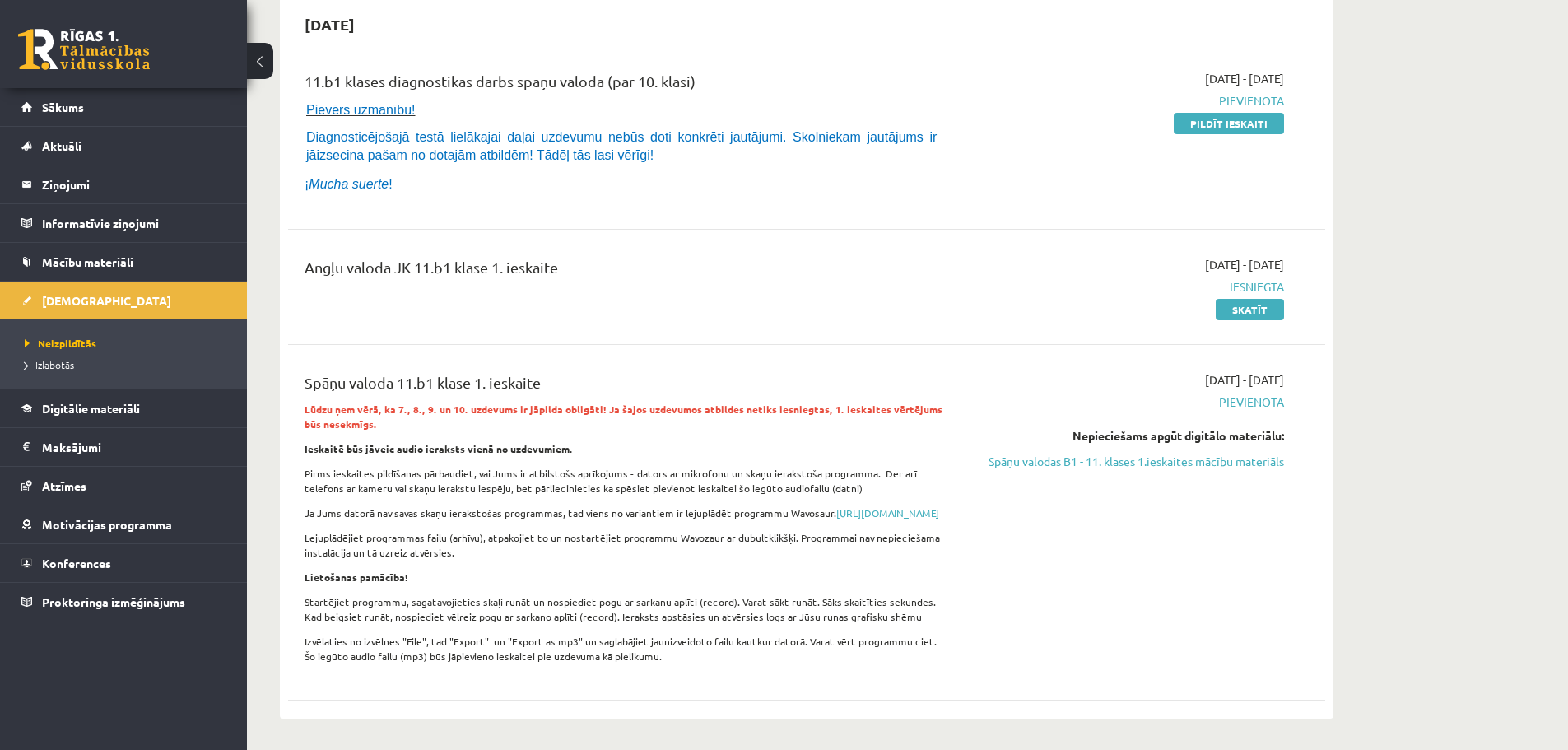
scroll to position [164, 0]
click at [1240, 317] on link "Skatīt" at bounding box center [1249, 311] width 68 height 22
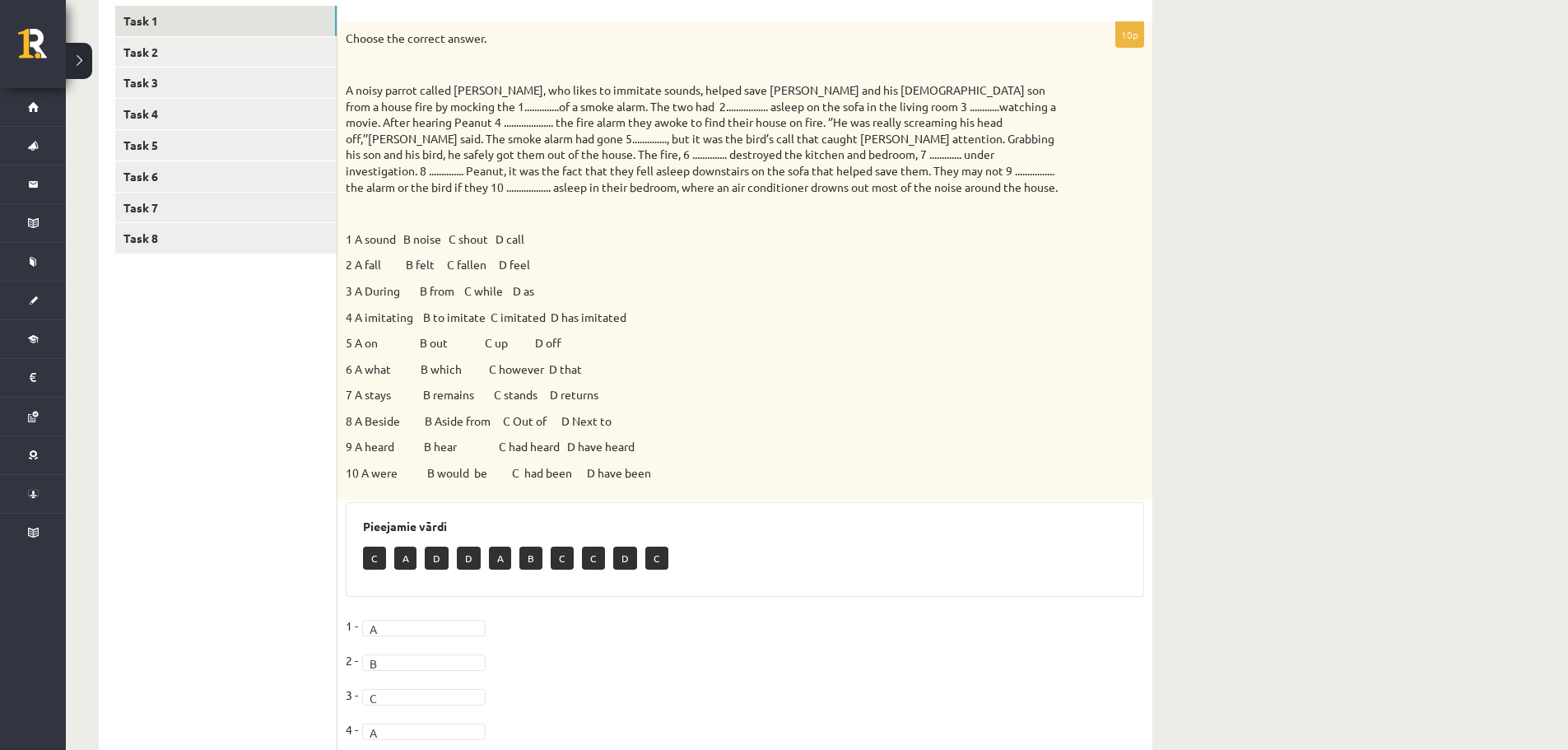
scroll to position [247, 0]
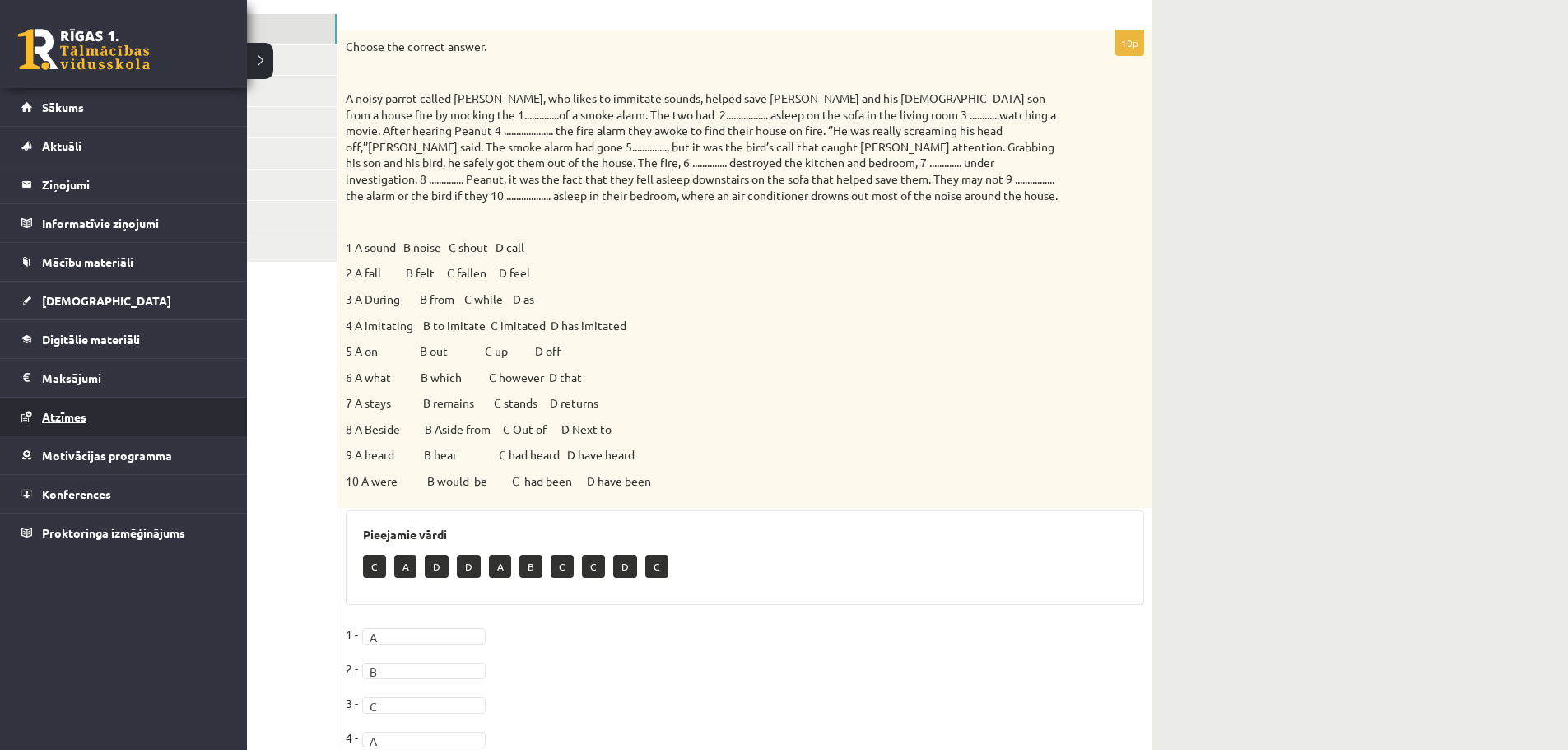
click at [57, 432] on link "Atzīmes" at bounding box center [124, 417] width 205 height 38
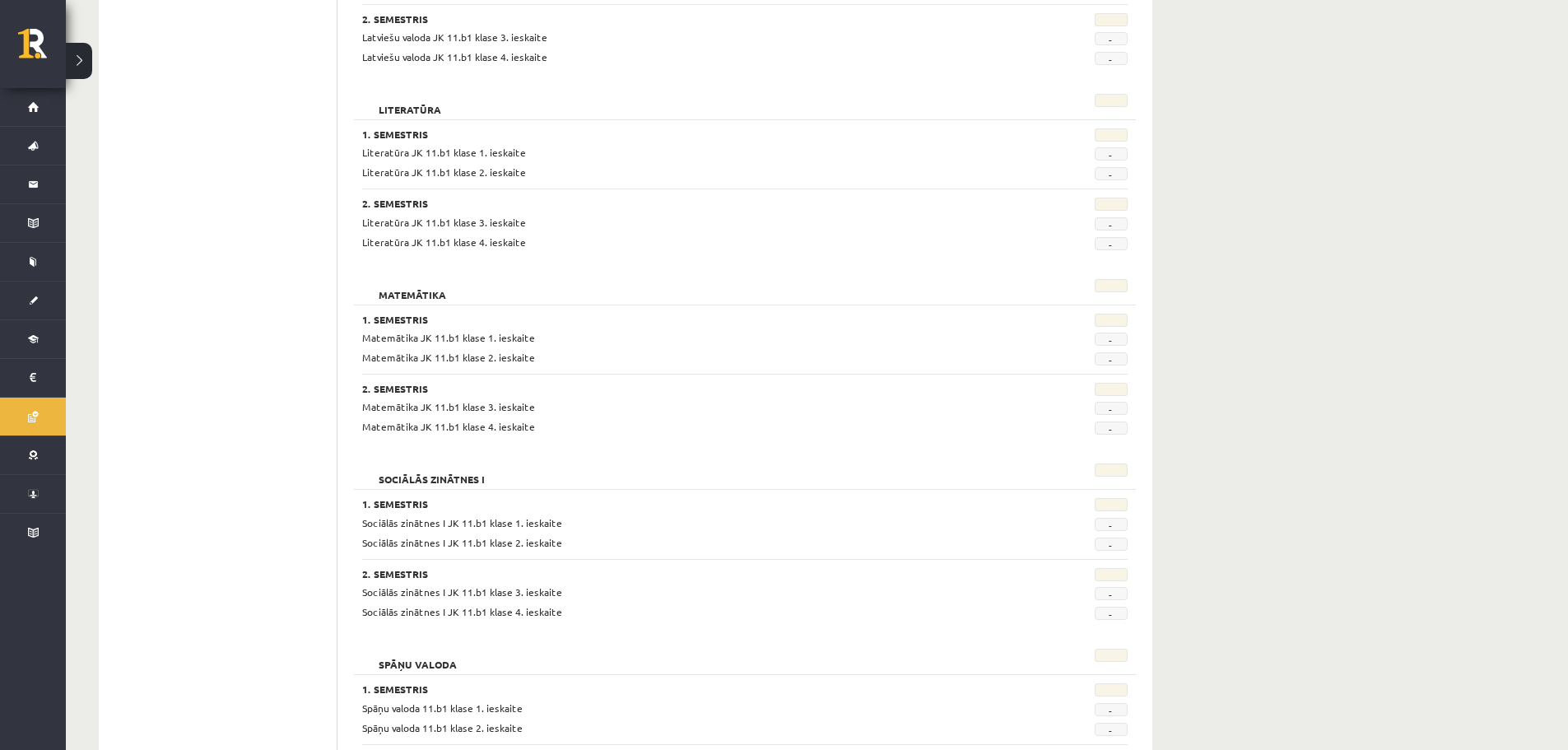
scroll to position [1083, 0]
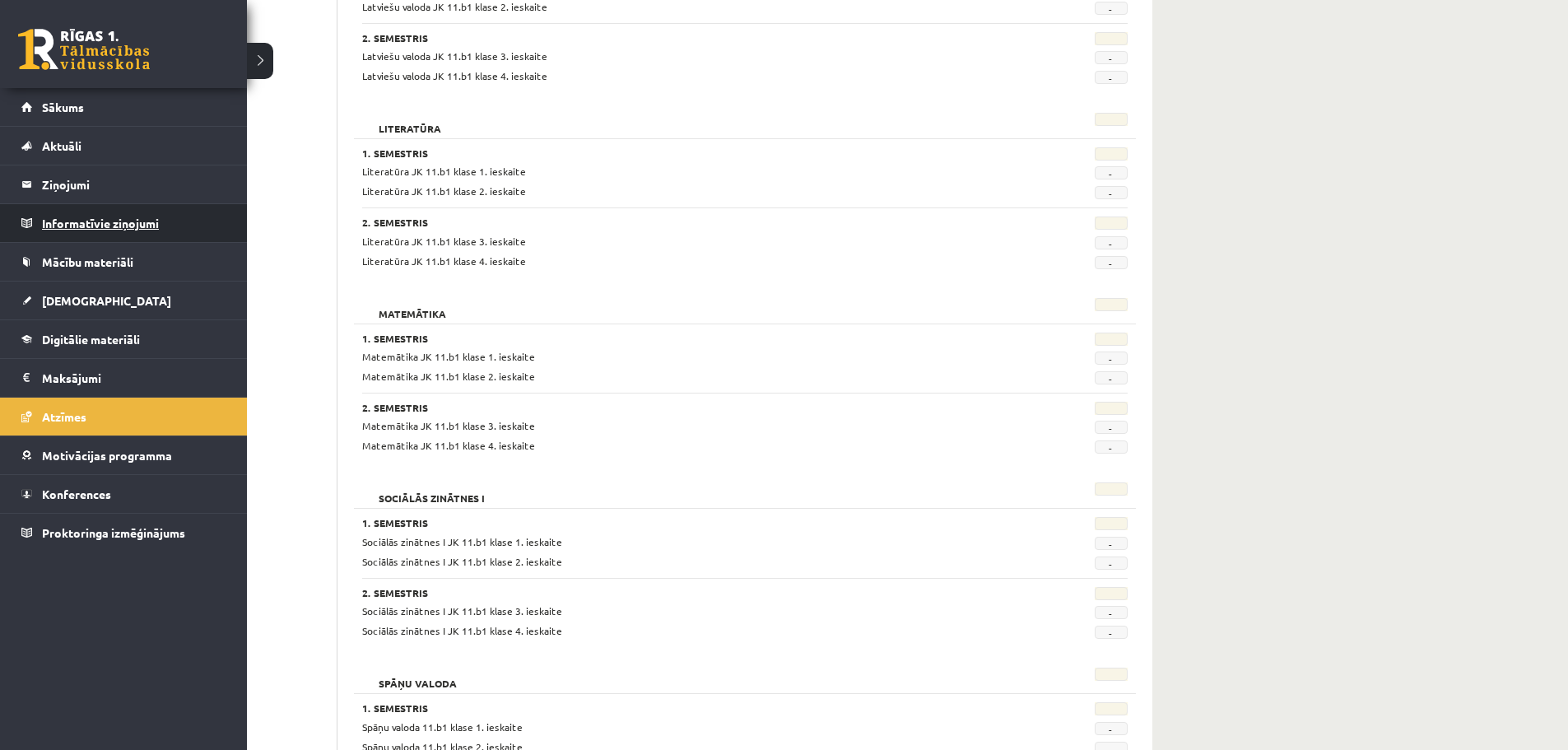
click at [81, 226] on legend "Informatīvie ziņojumi 0" at bounding box center [134, 223] width 184 height 38
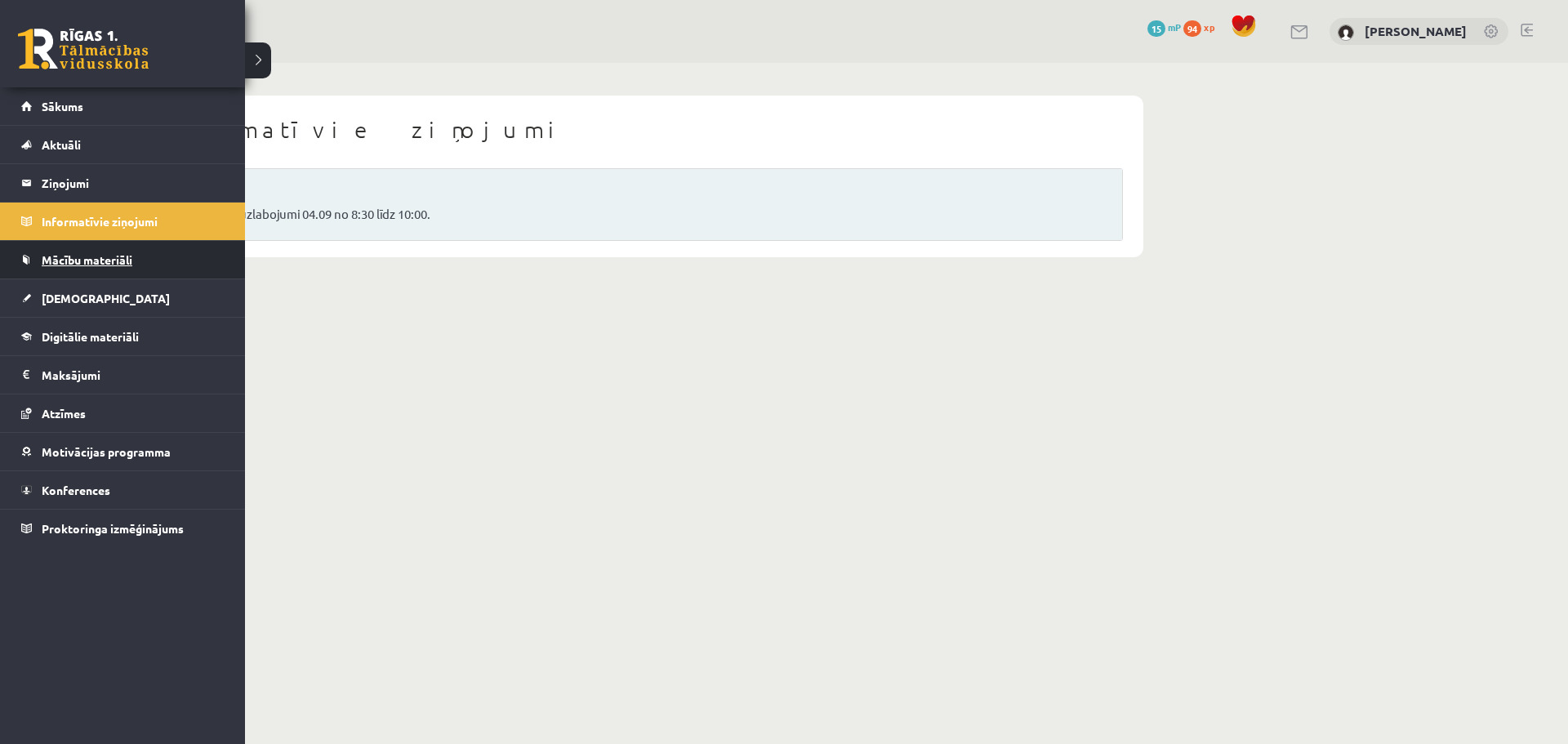
click at [56, 263] on span "Mācību materiāli" at bounding box center [87, 259] width 91 height 14
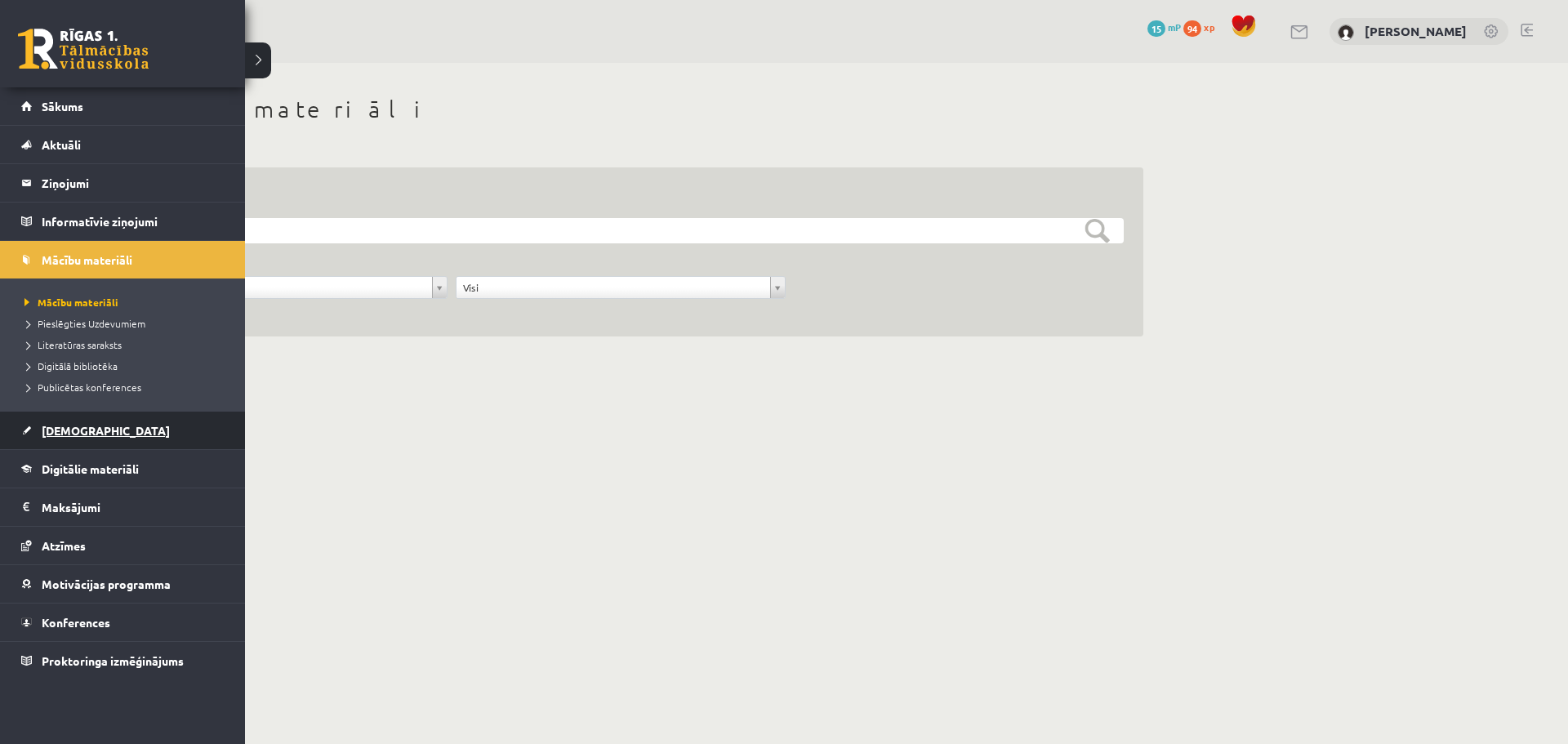
click at [96, 429] on link "[DEMOGRAPHIC_DATA]" at bounding box center [123, 430] width 203 height 37
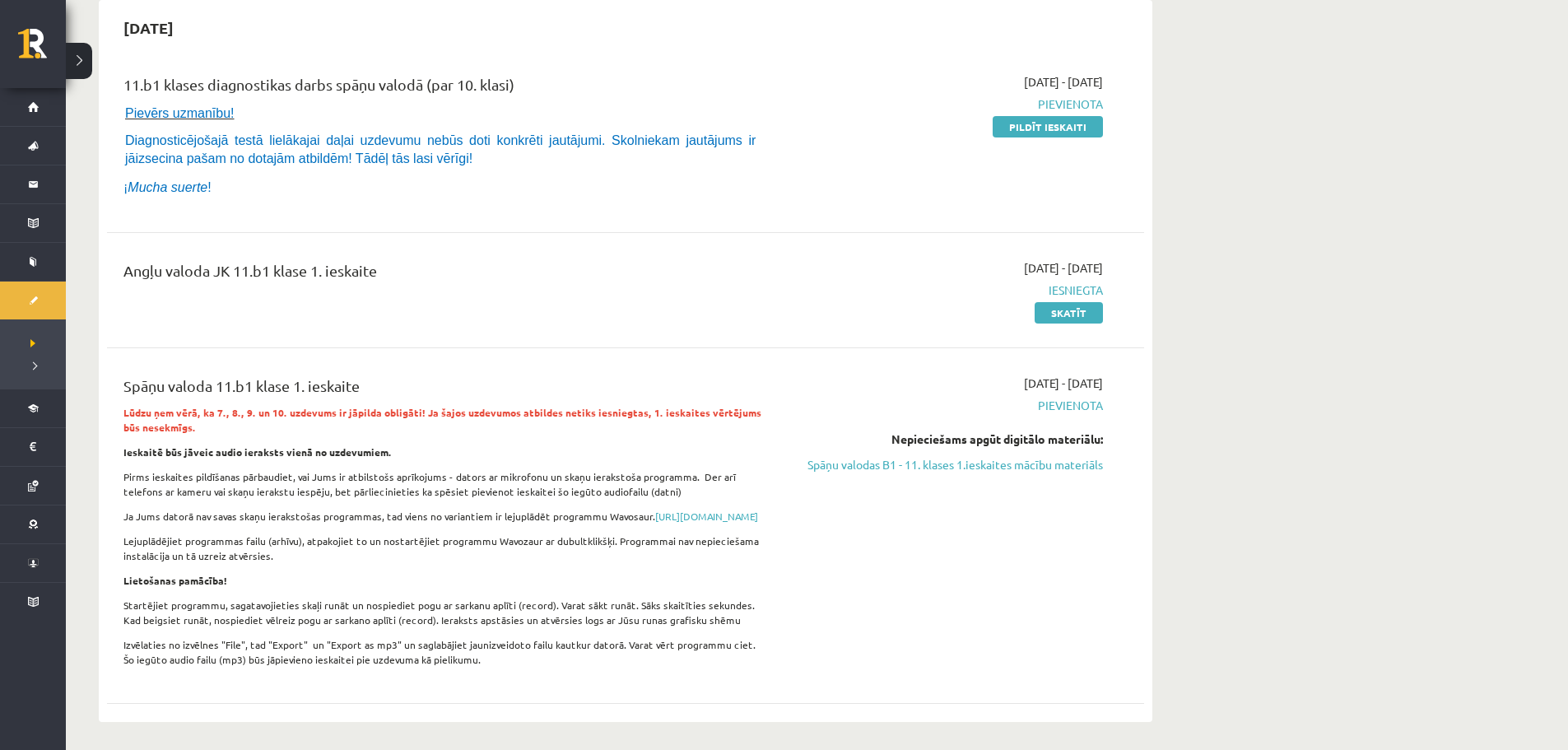
scroll to position [164, 0]
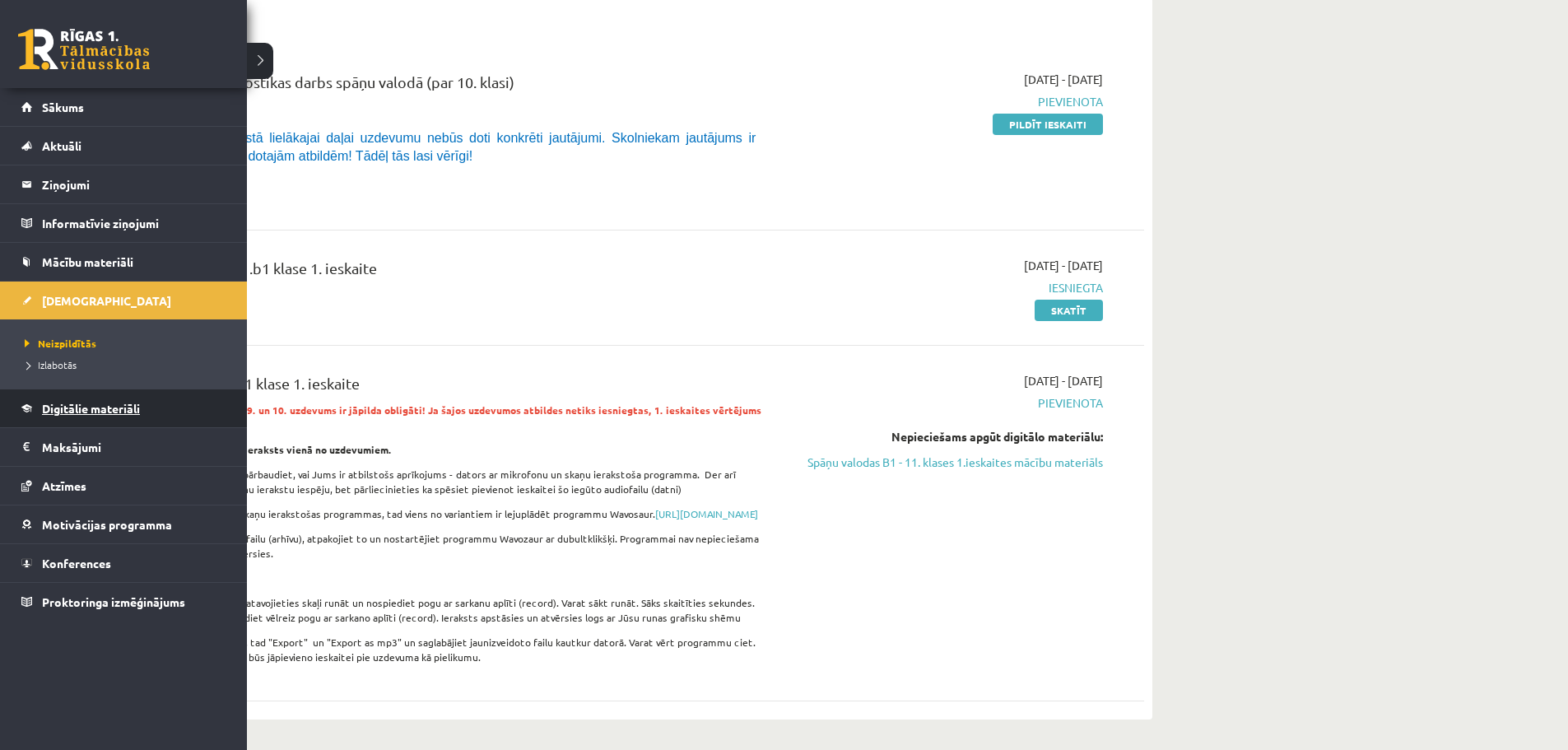
click at [80, 411] on span "Digitālie materiāli" at bounding box center [91, 408] width 98 height 14
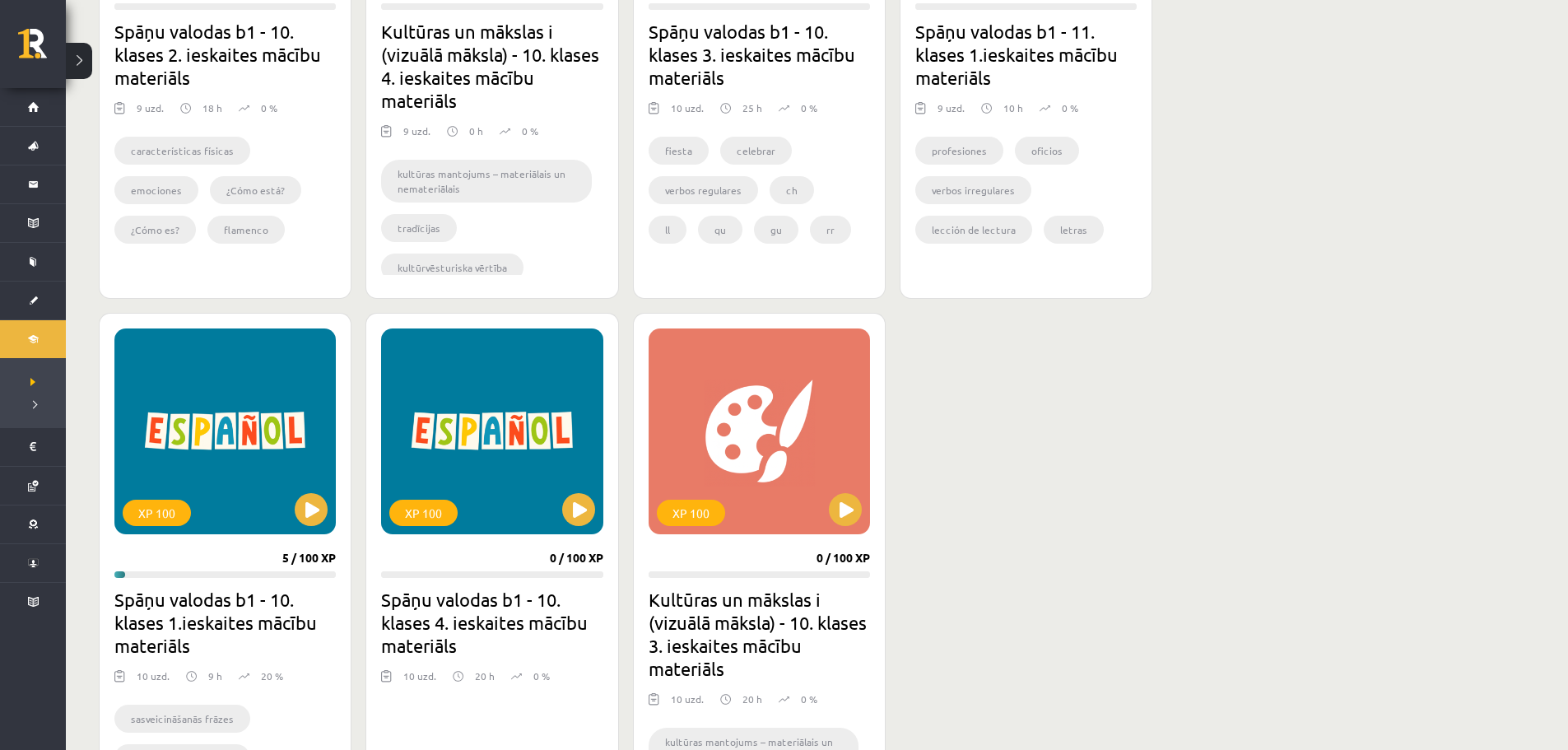
scroll to position [741, 0]
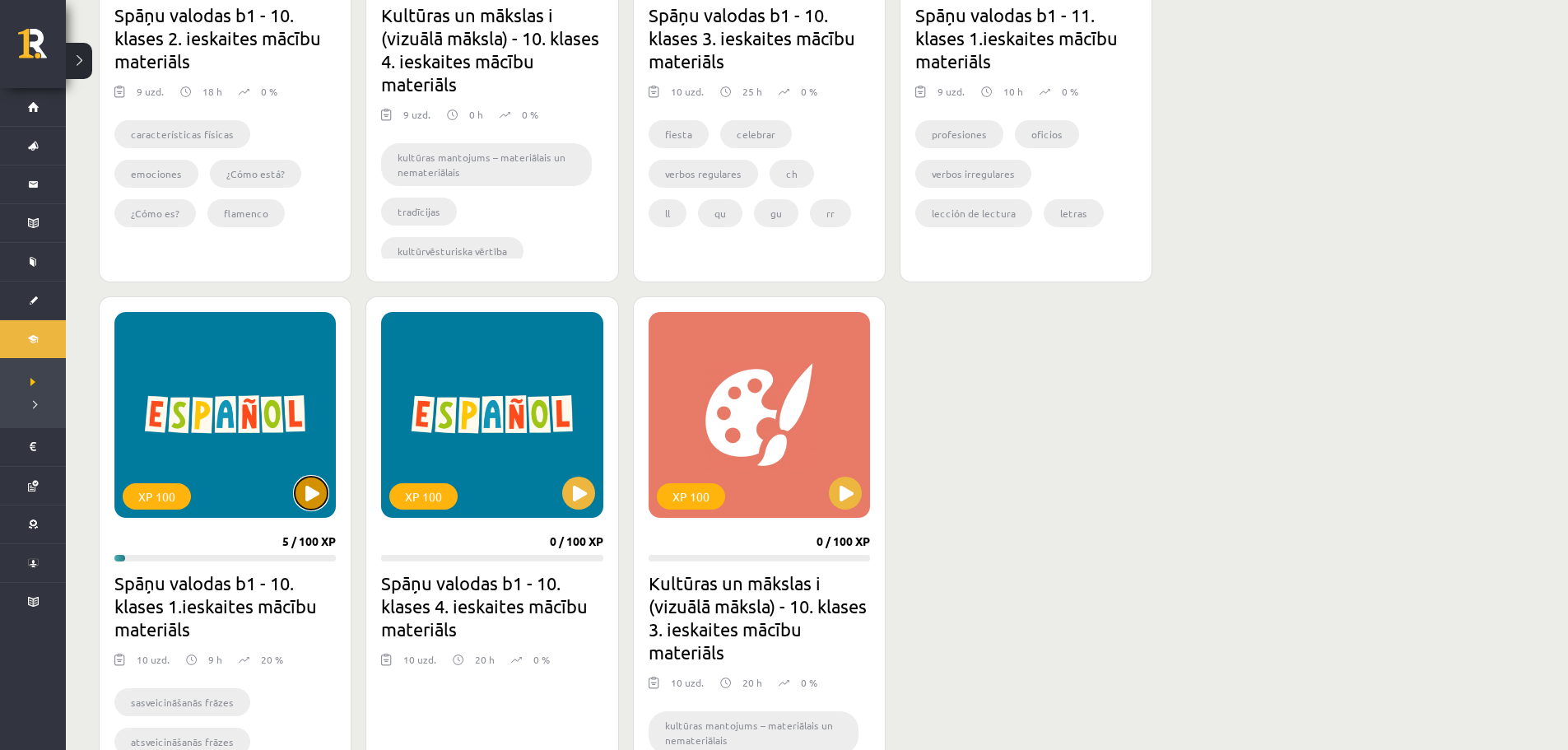
click at [302, 495] on button at bounding box center [311, 493] width 33 height 33
click at [246, 389] on div "XP 100" at bounding box center [225, 414] width 221 height 206
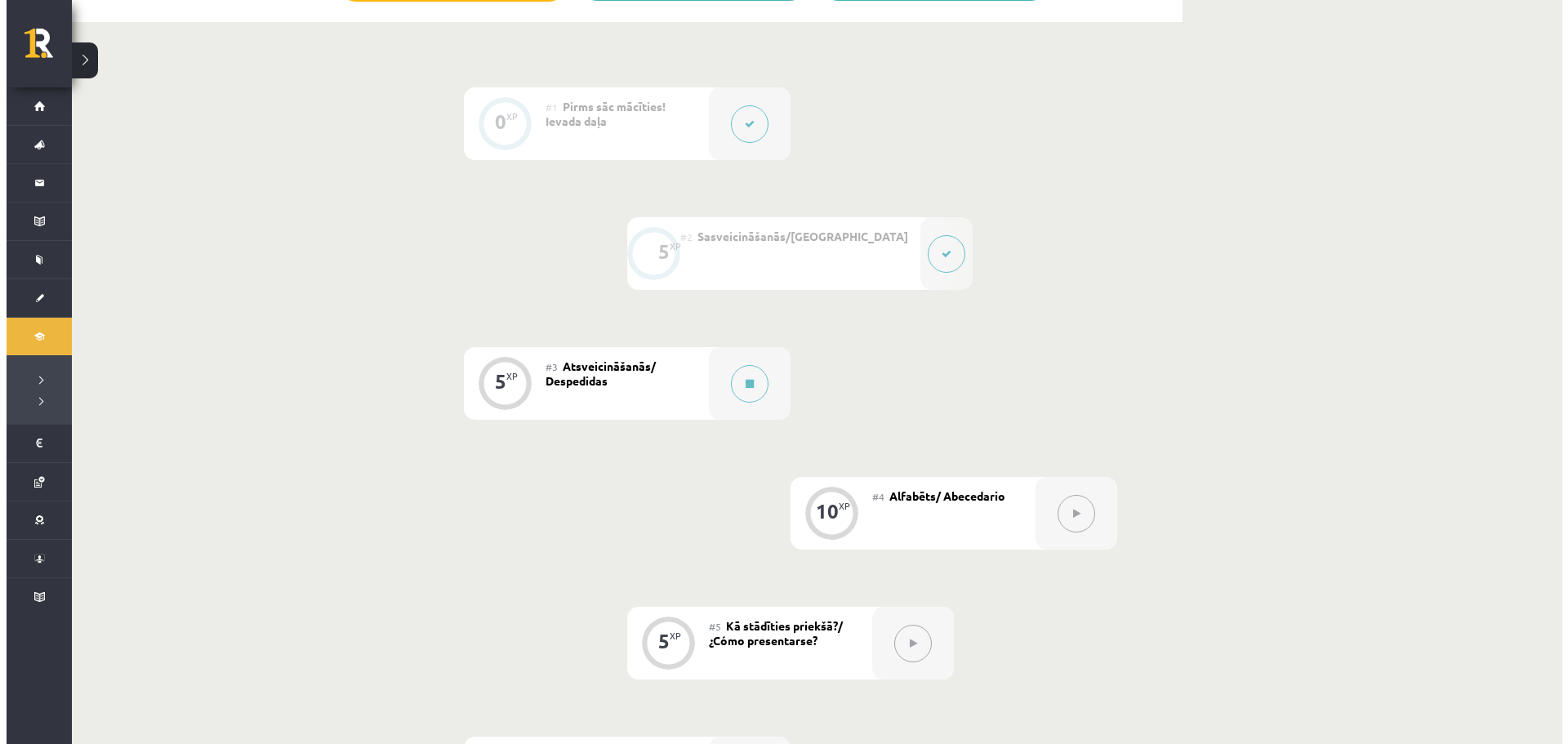
scroll to position [490, 0]
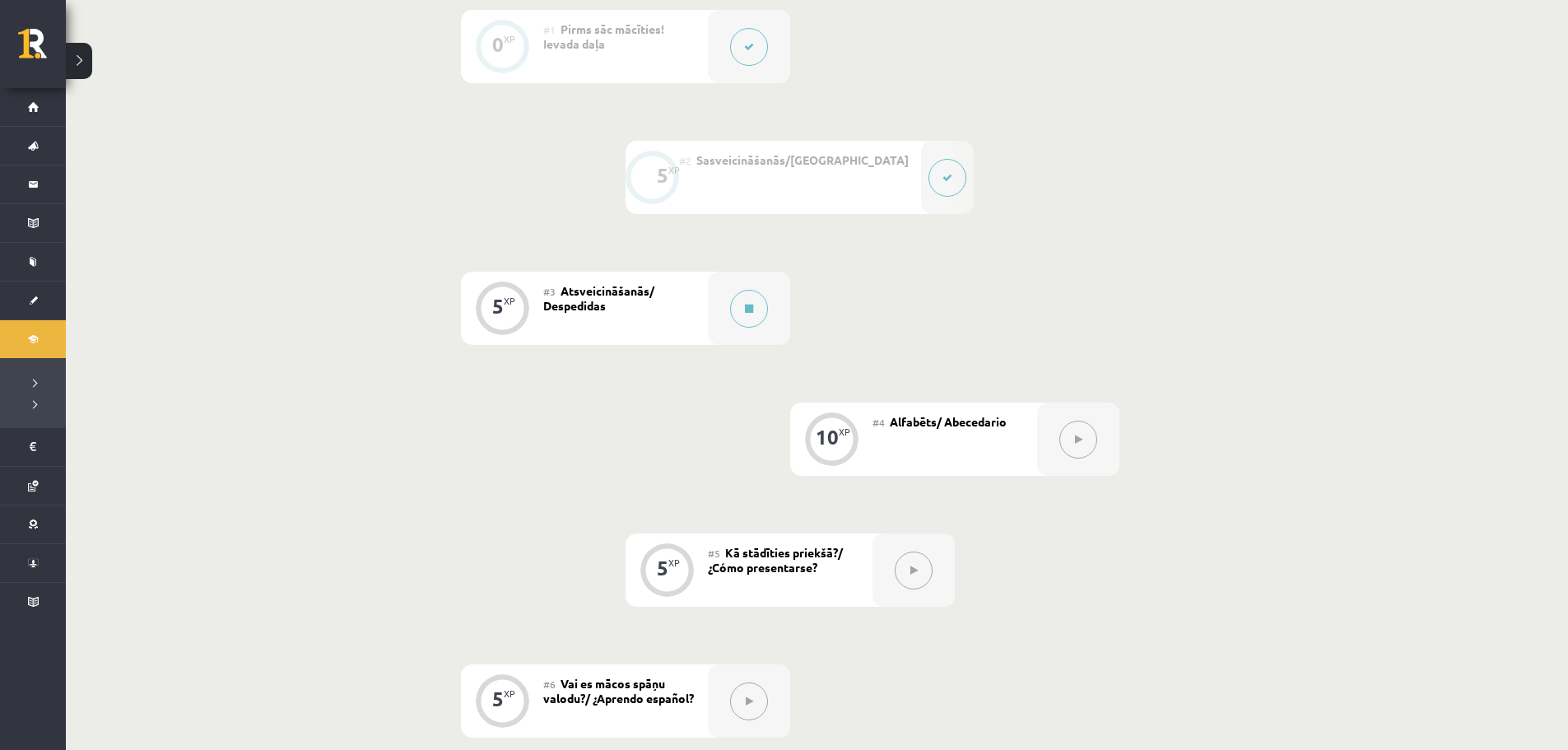
click at [604, 321] on div "#3 Atsveicināšanās/ Despedidas" at bounding box center [625, 308] width 164 height 74
click at [661, 302] on div "#3 Atsveicināšanās/ Despedidas" at bounding box center [625, 308] width 164 height 74
click at [744, 300] on button at bounding box center [749, 309] width 38 height 38
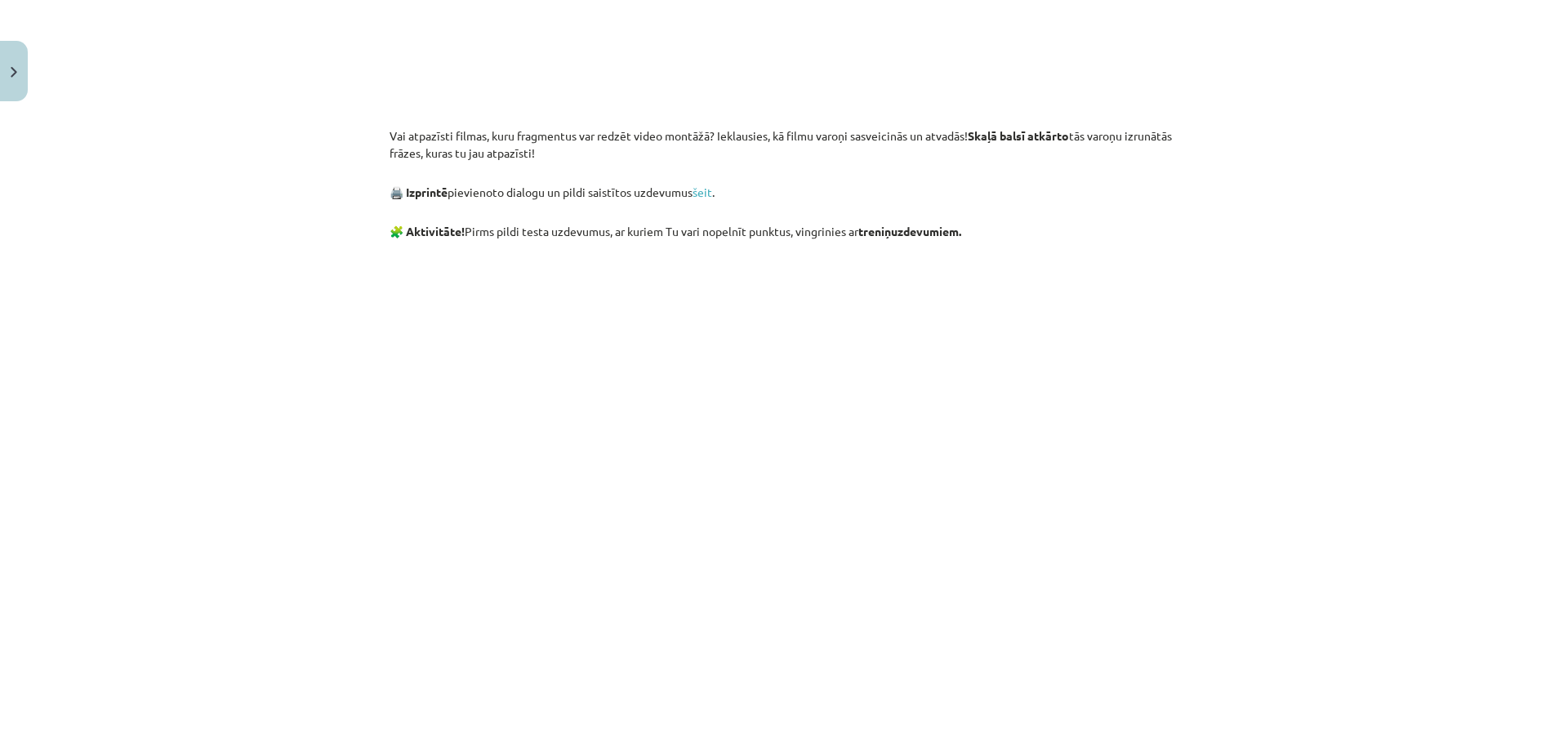
scroll to position [1306, 0]
click at [701, 195] on link "šeit" at bounding box center [702, 188] width 20 height 14
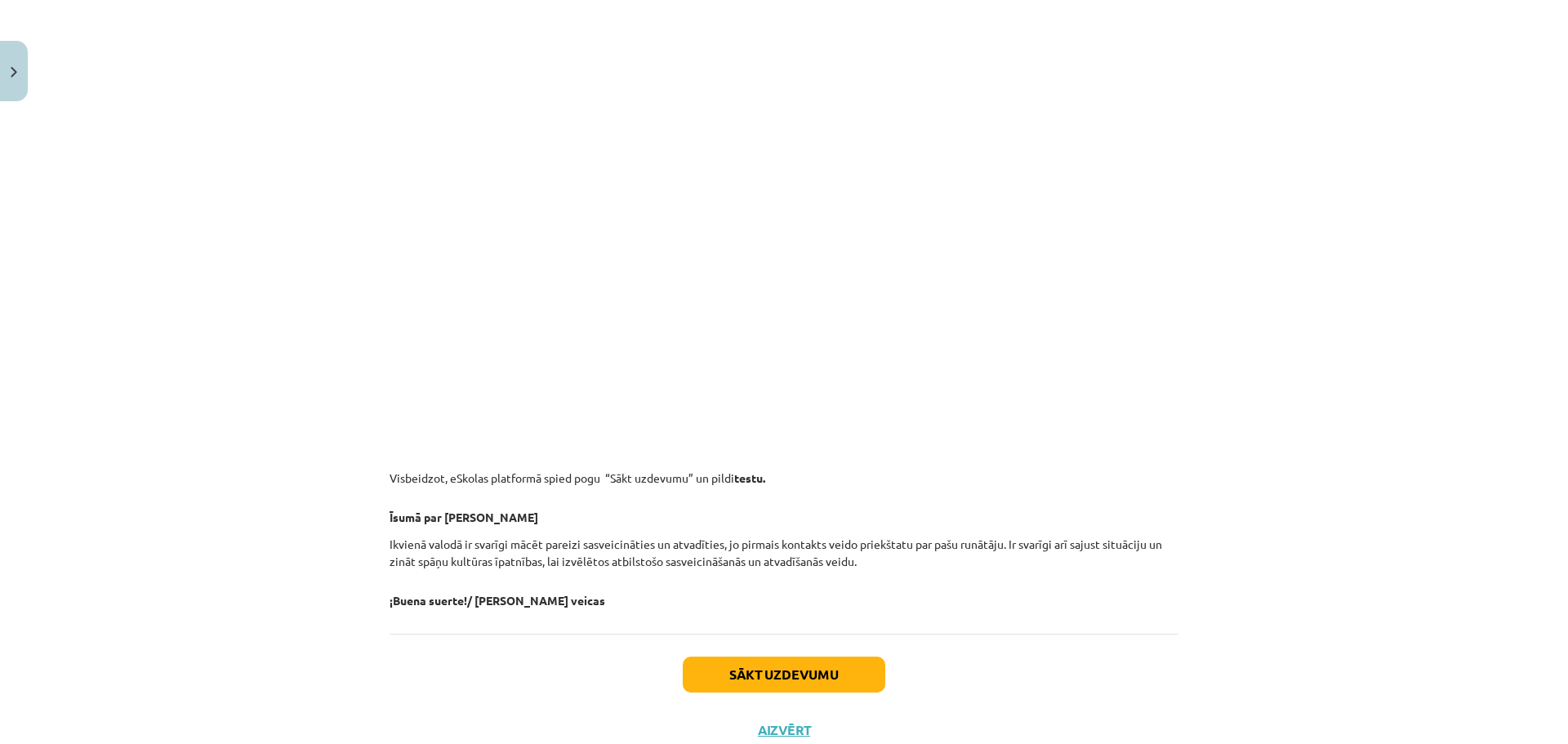
scroll to position [1714, 0]
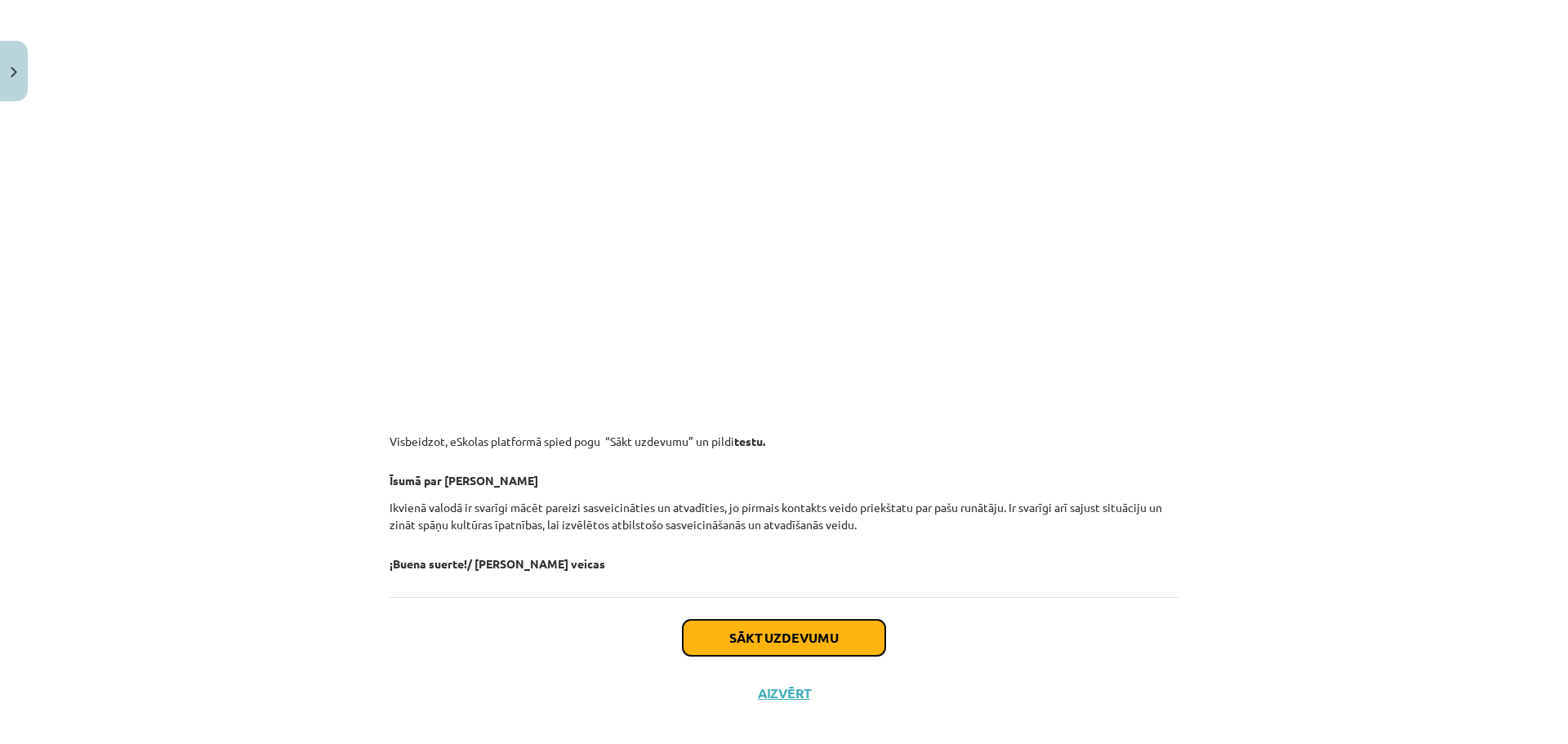
click at [735, 653] on button "Sākt uzdevumu" at bounding box center [784, 637] width 202 height 36
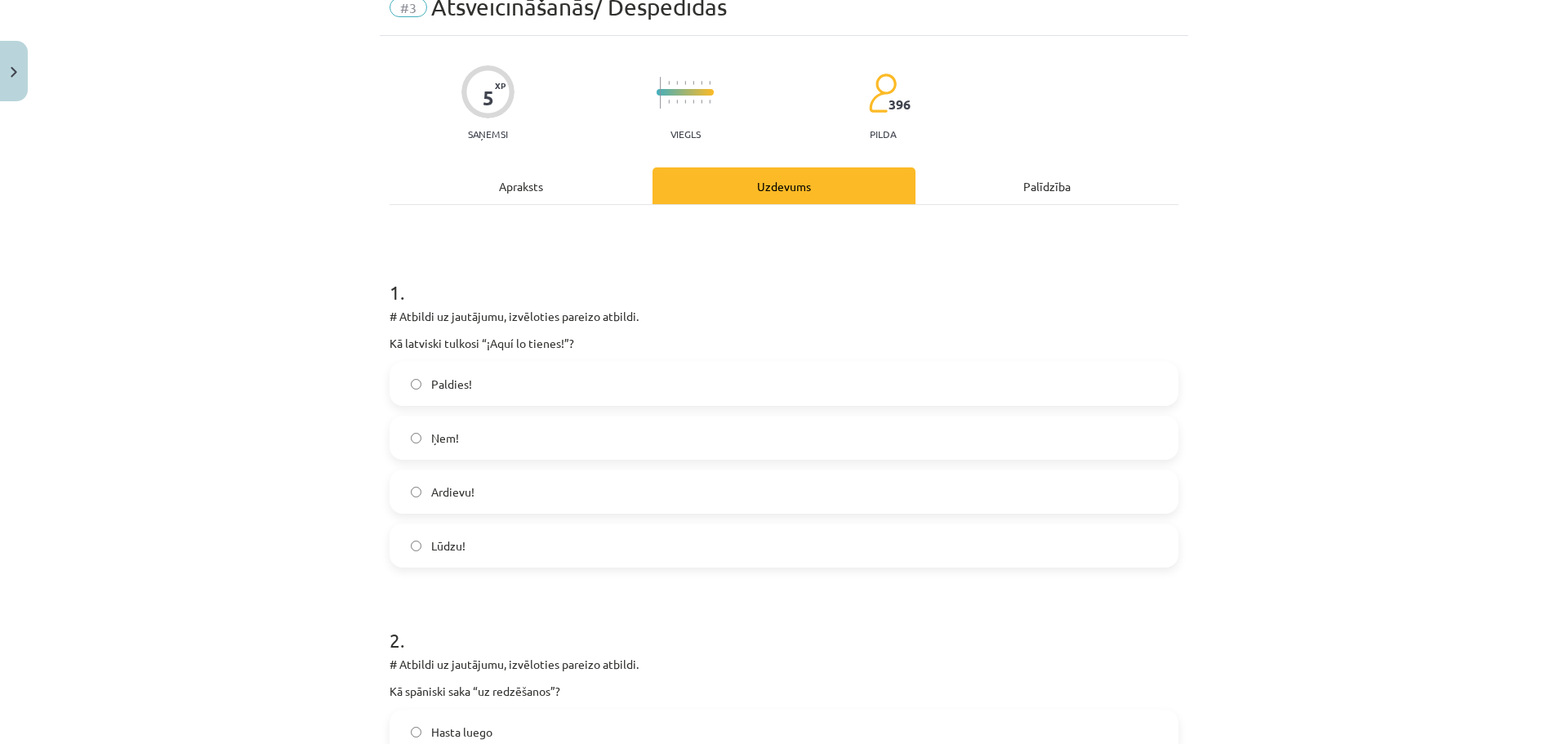
scroll to position [41, 0]
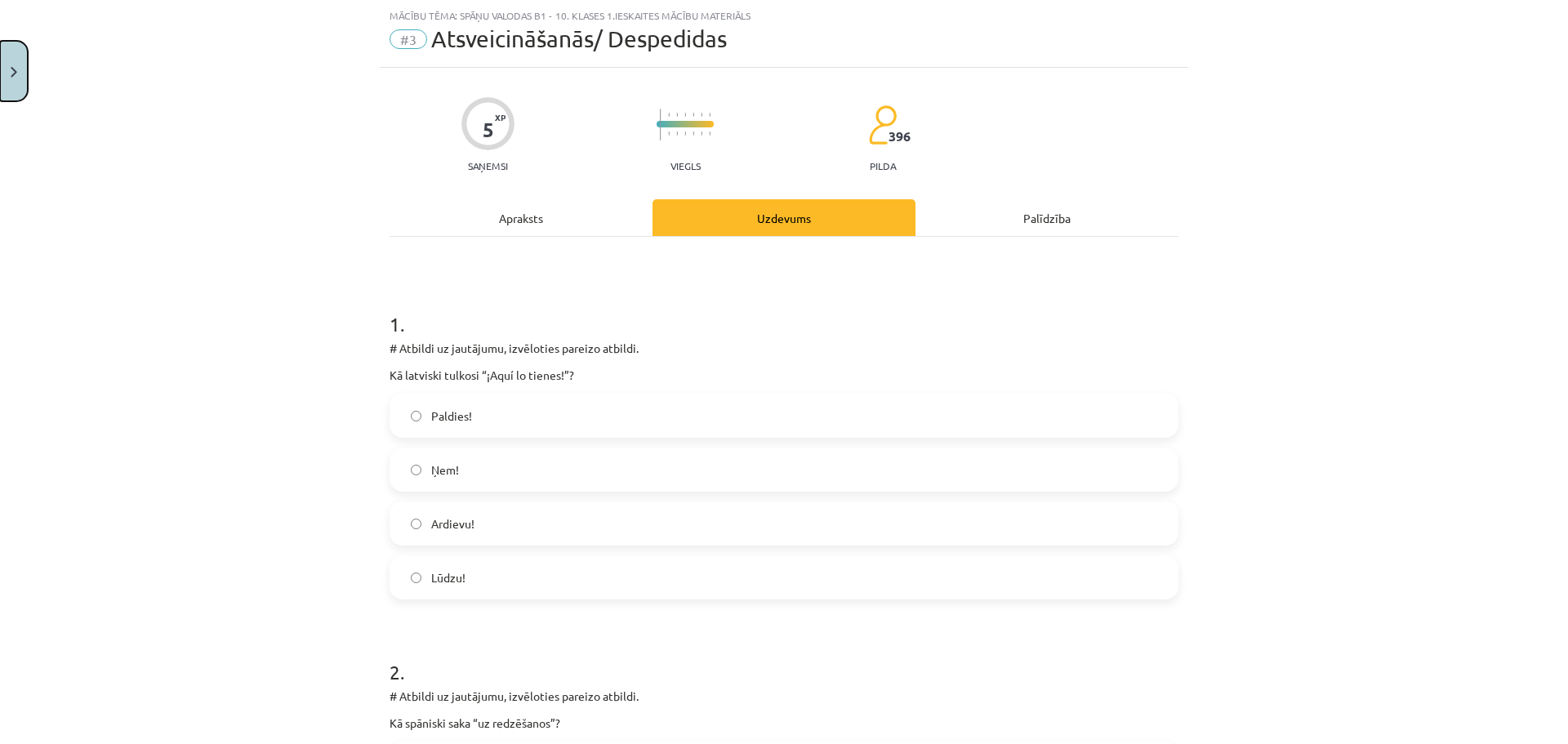
click at [10, 73] on button "Close" at bounding box center [13, 71] width 28 height 61
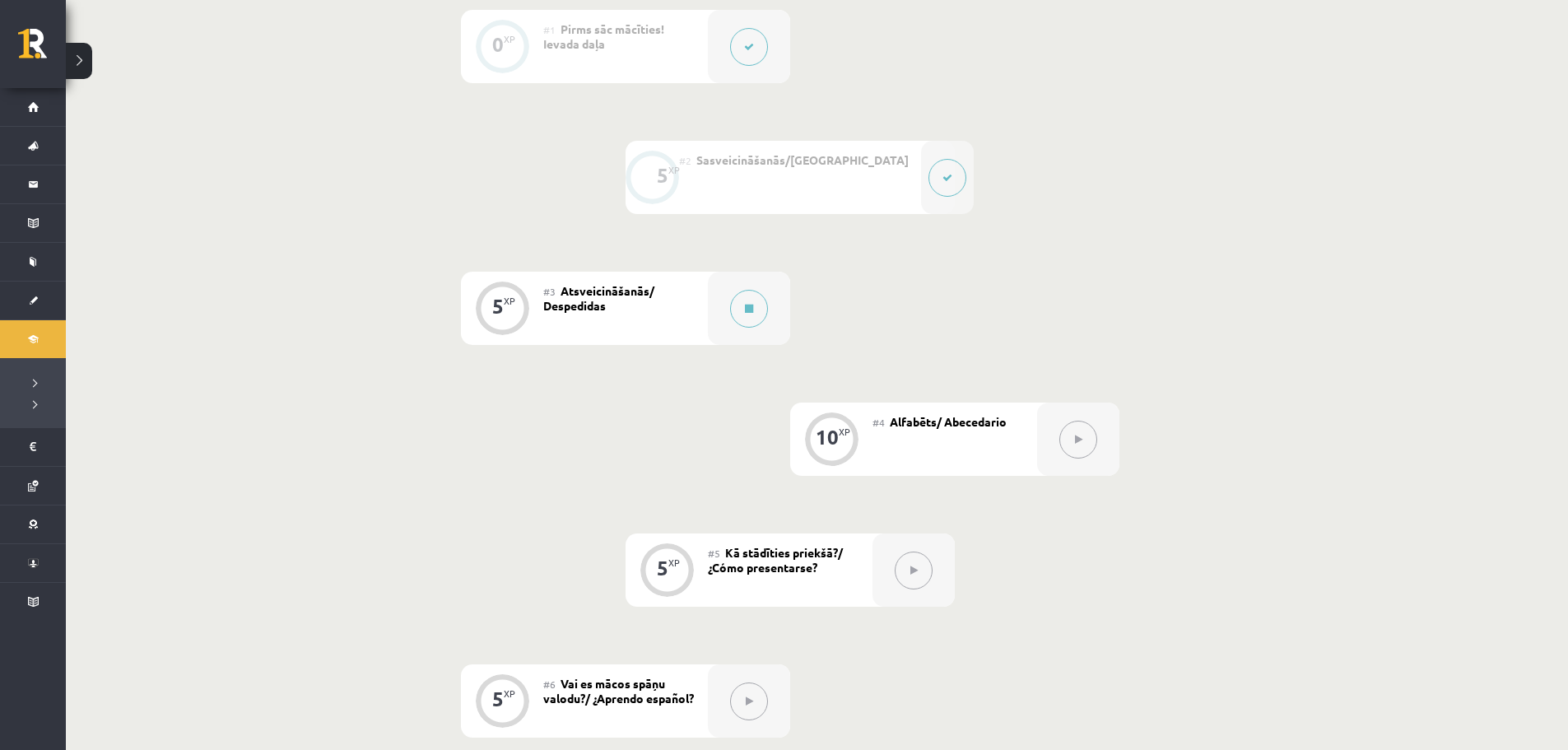
click at [654, 330] on div "#3 Atsveicināšanās/ Despedidas" at bounding box center [625, 308] width 164 height 74
click at [647, 310] on div "#3 Atsveicināšanās/ Despedidas" at bounding box center [625, 308] width 164 height 74
click at [740, 307] on button at bounding box center [749, 309] width 38 height 38
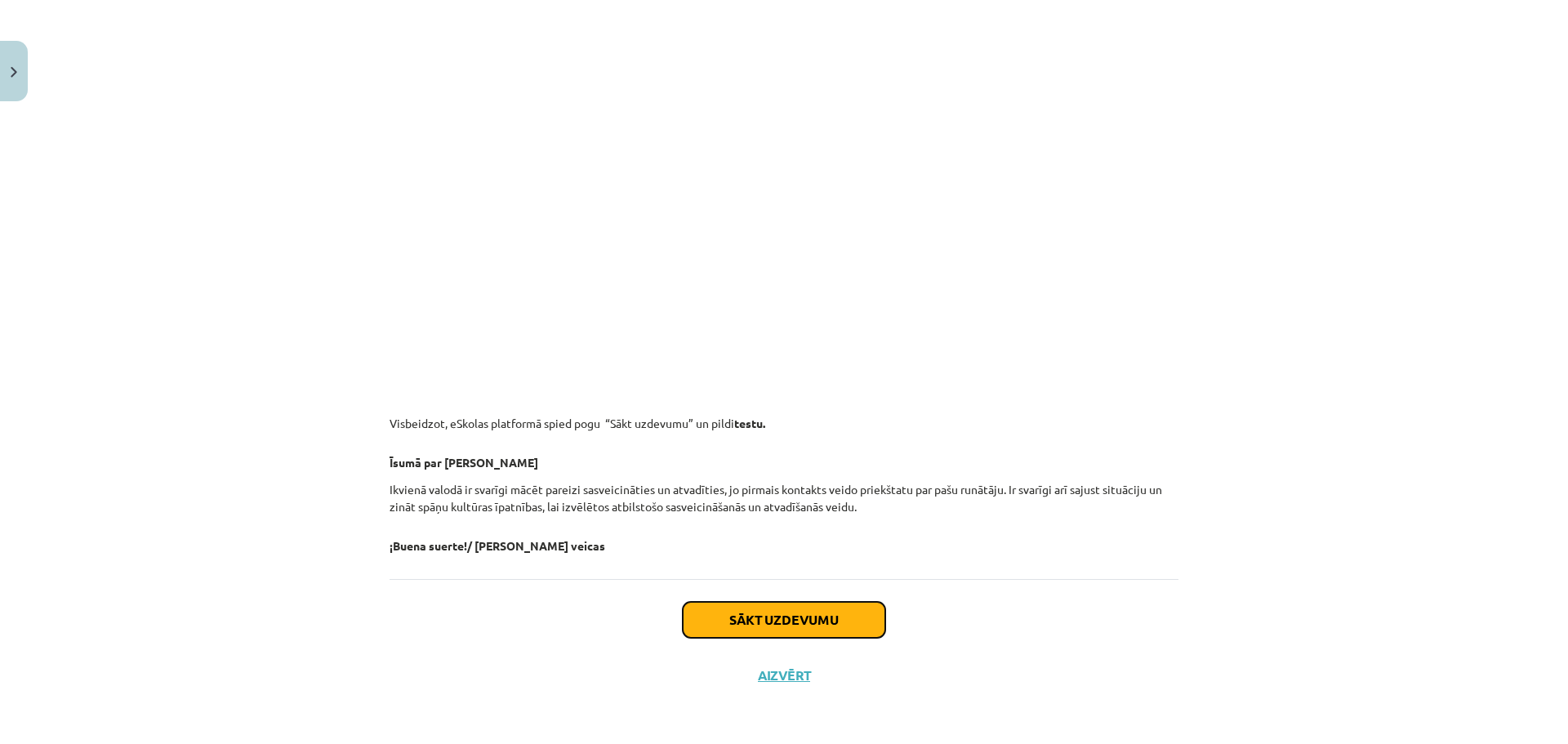
click at [854, 624] on button "Sākt uzdevumu" at bounding box center [784, 619] width 202 height 36
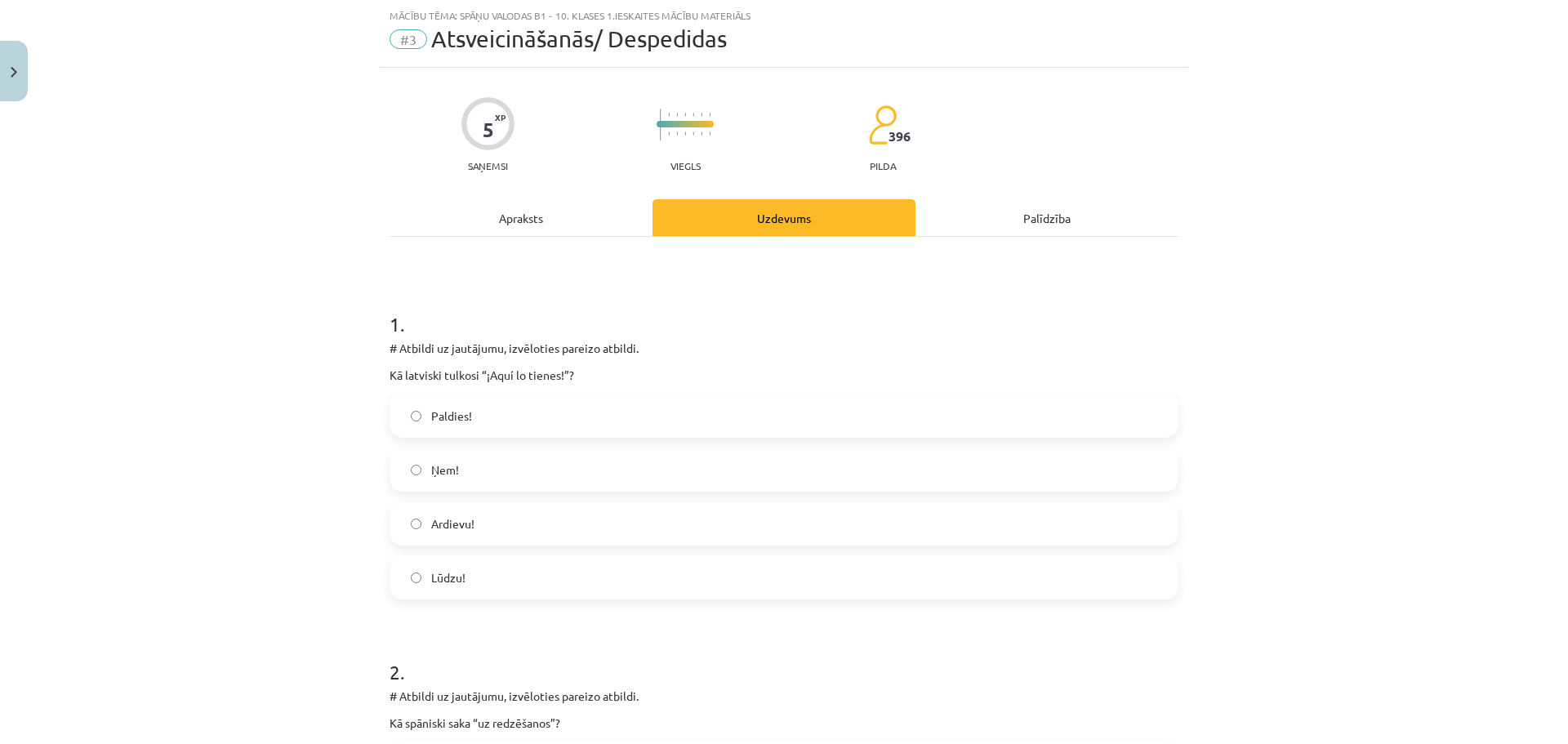
click at [464, 467] on label "Ņem!" at bounding box center [784, 470] width 785 height 41
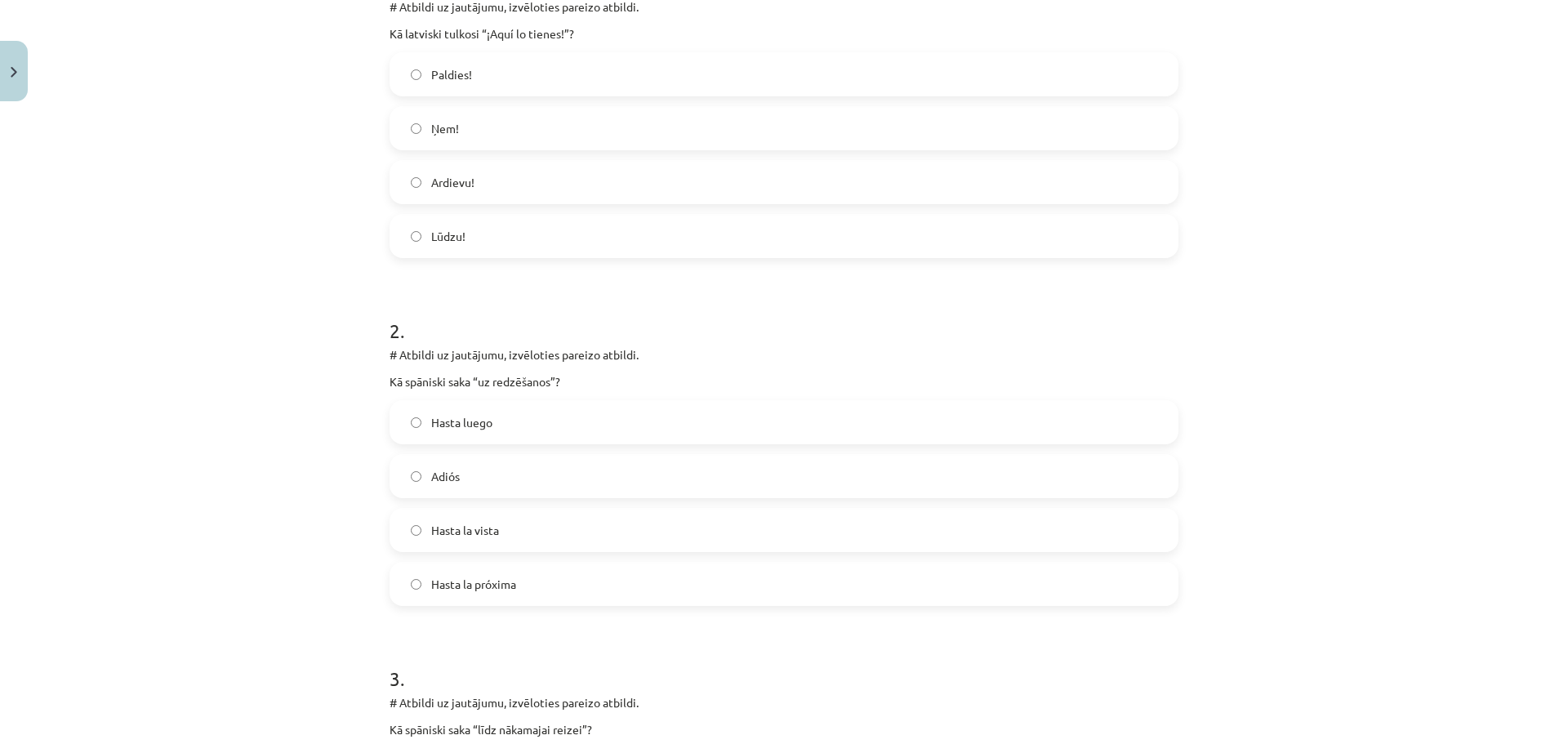
scroll to position [449, 0]
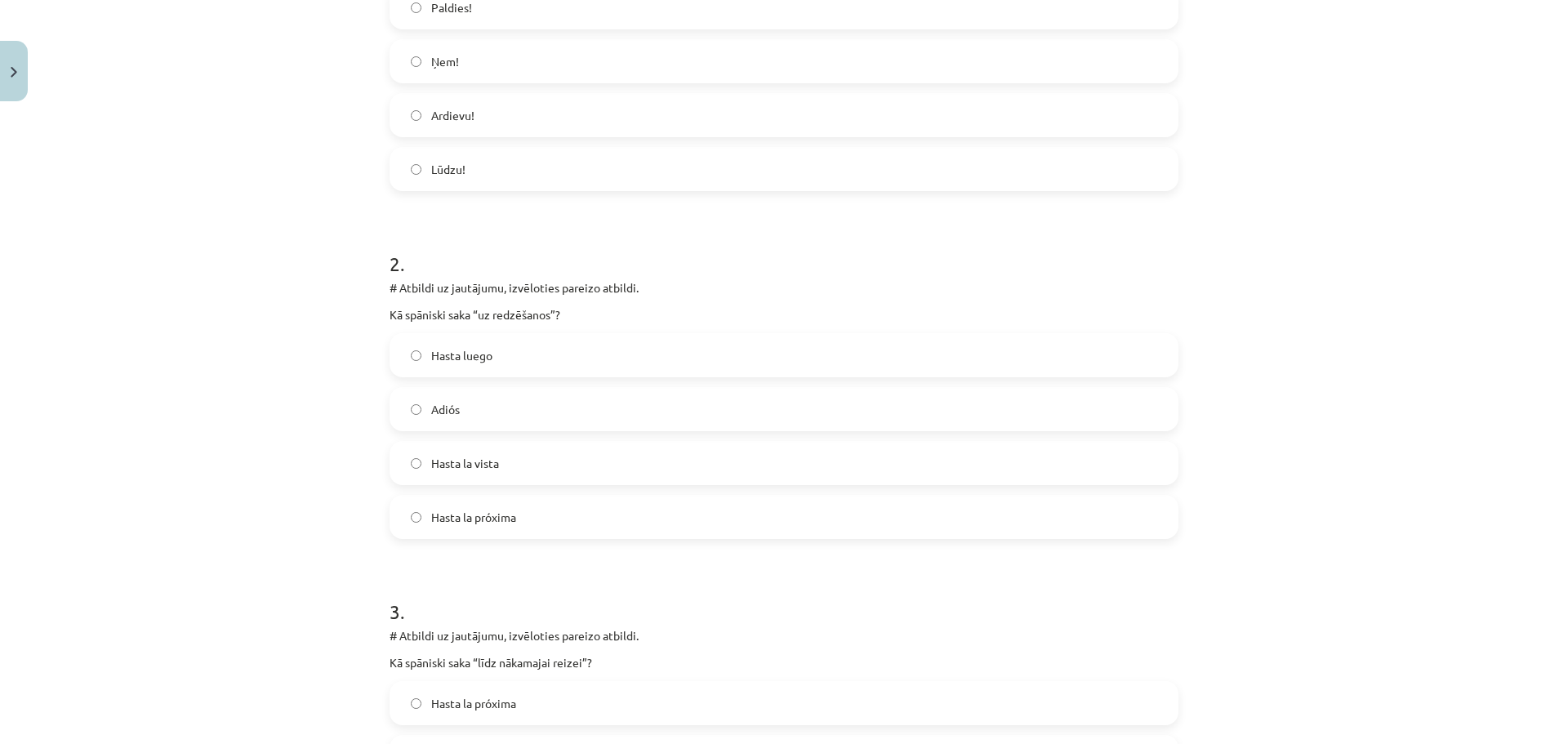
click at [534, 340] on label "Hasta luego" at bounding box center [784, 356] width 785 height 41
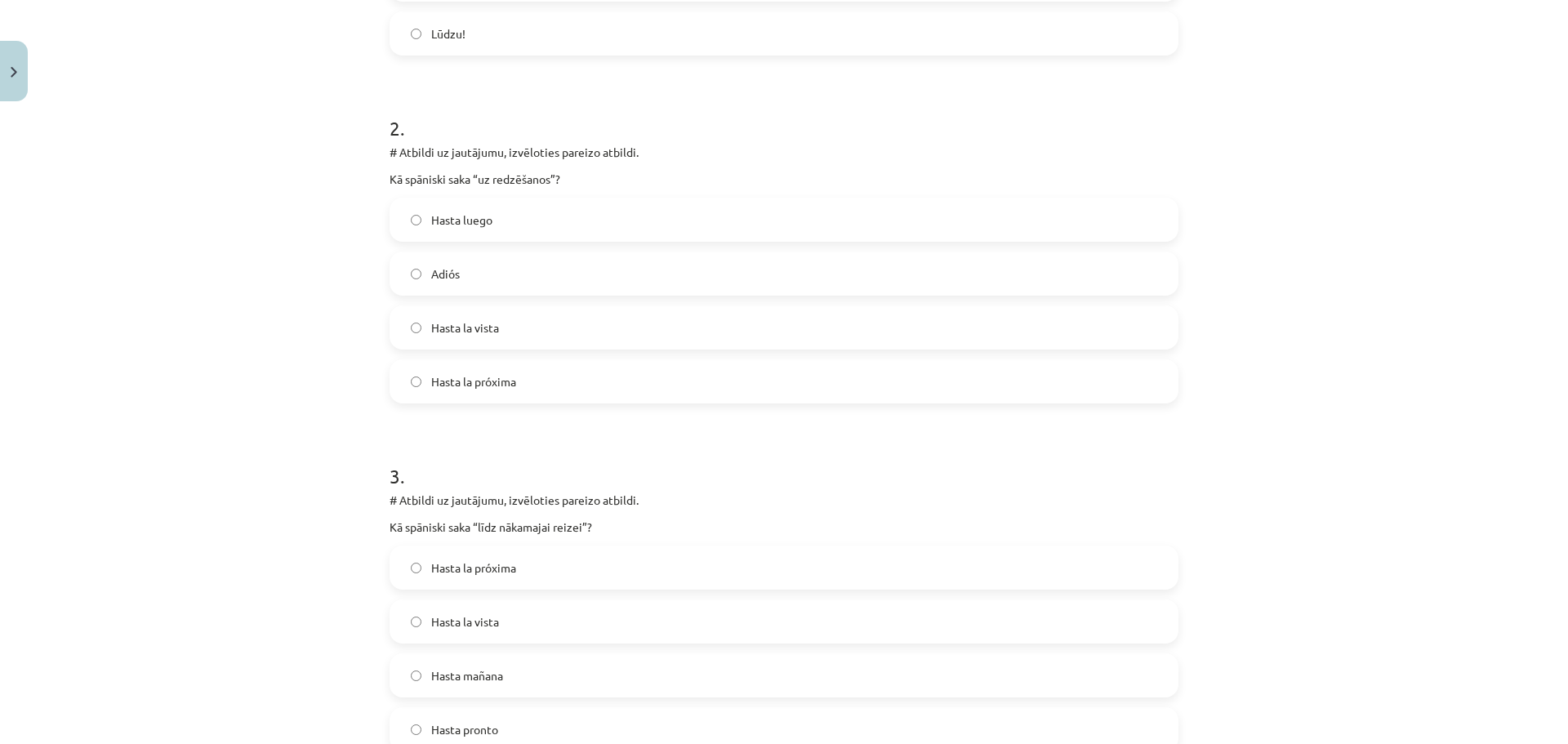
scroll to position [612, 0]
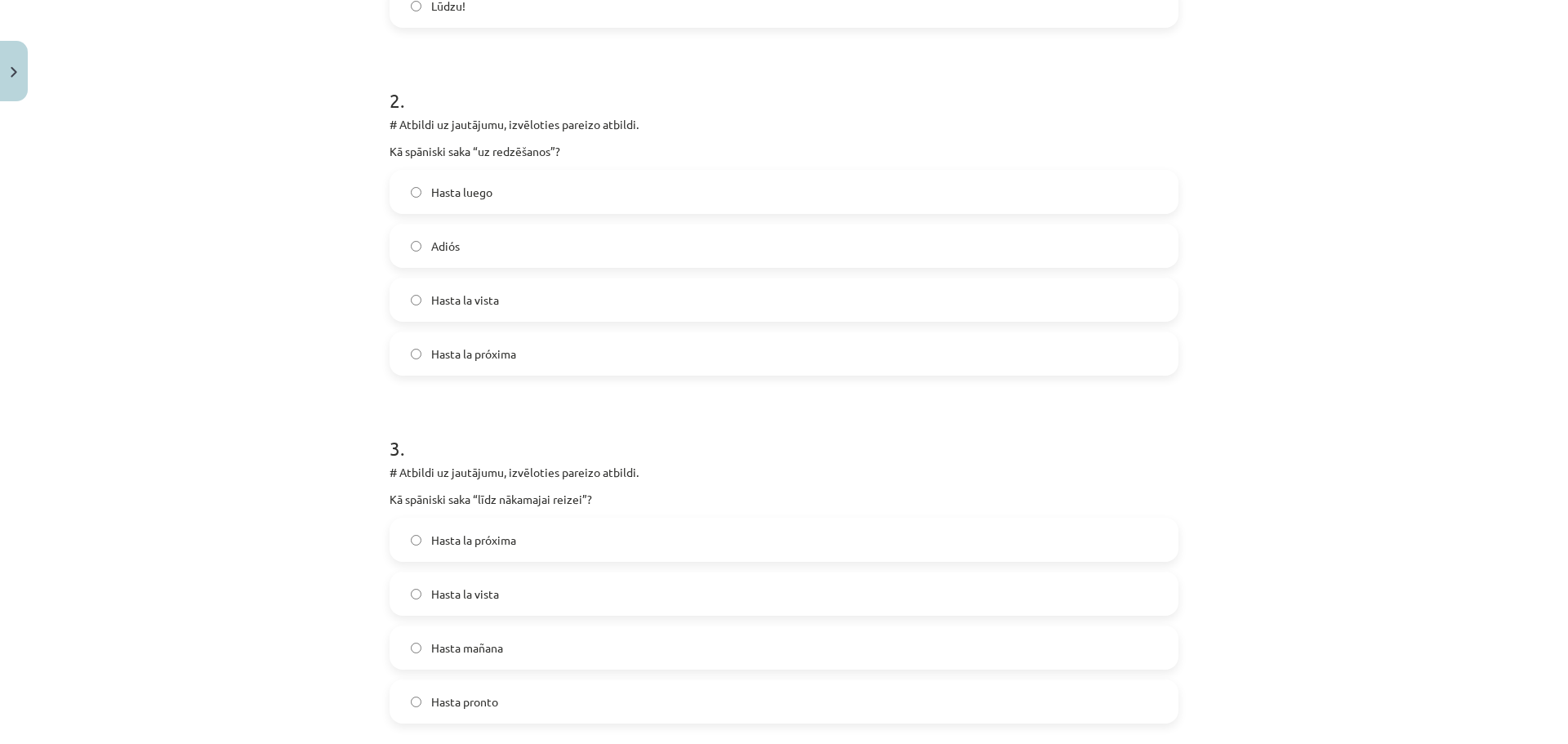
click at [506, 646] on label "Hasta mañana" at bounding box center [784, 648] width 785 height 41
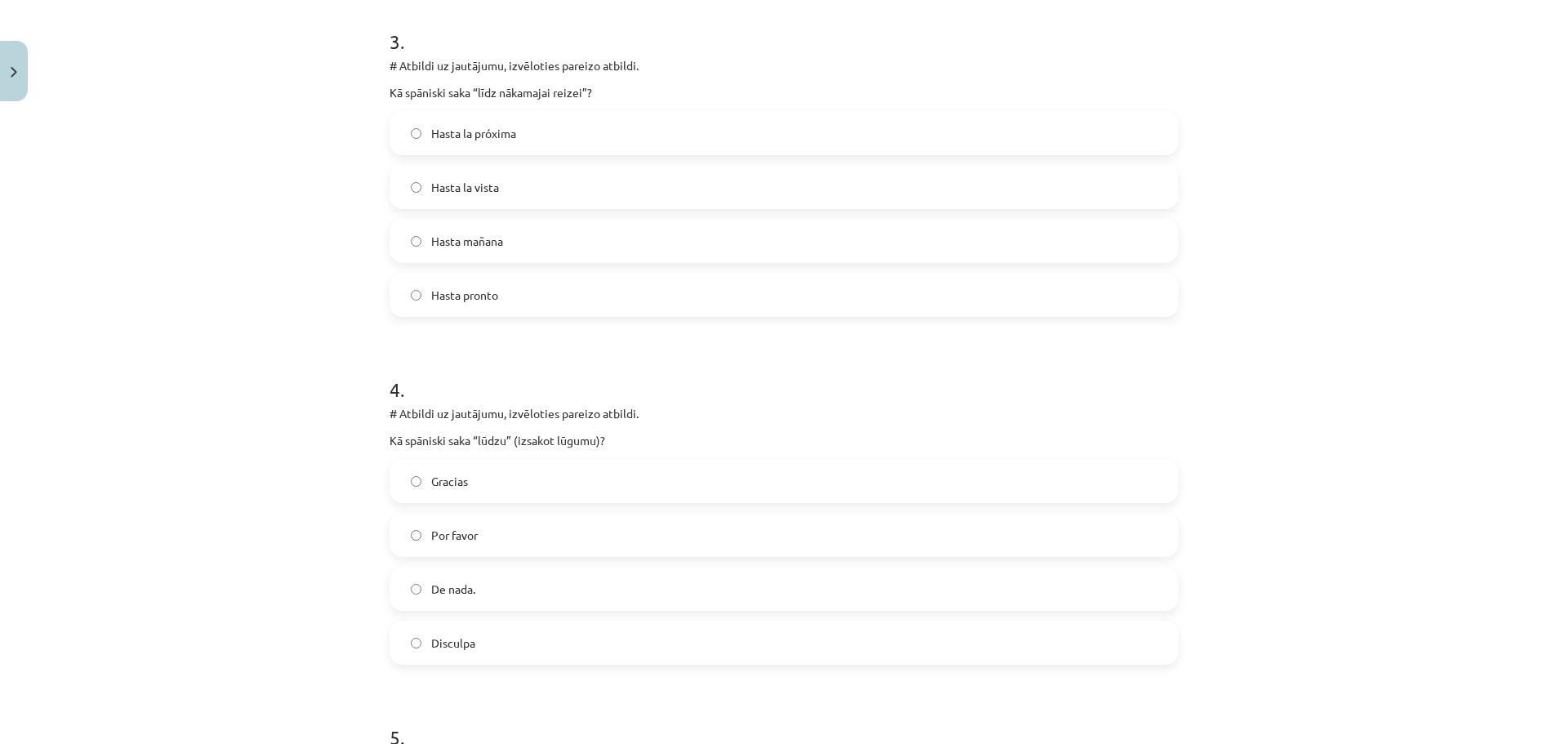
scroll to position [1020, 0]
click at [488, 537] on label "Por favor" at bounding box center [784, 533] width 785 height 41
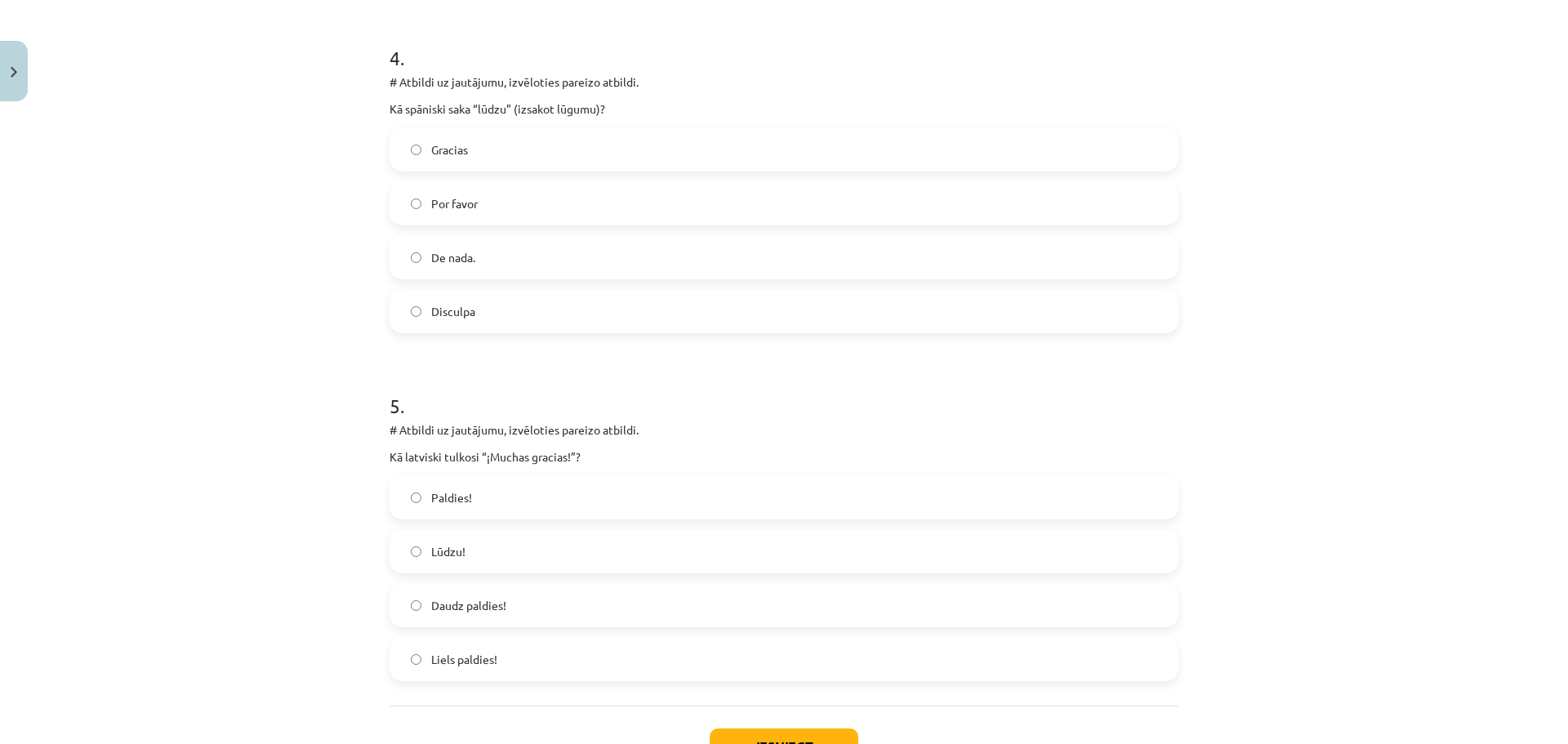
scroll to position [1429, 0]
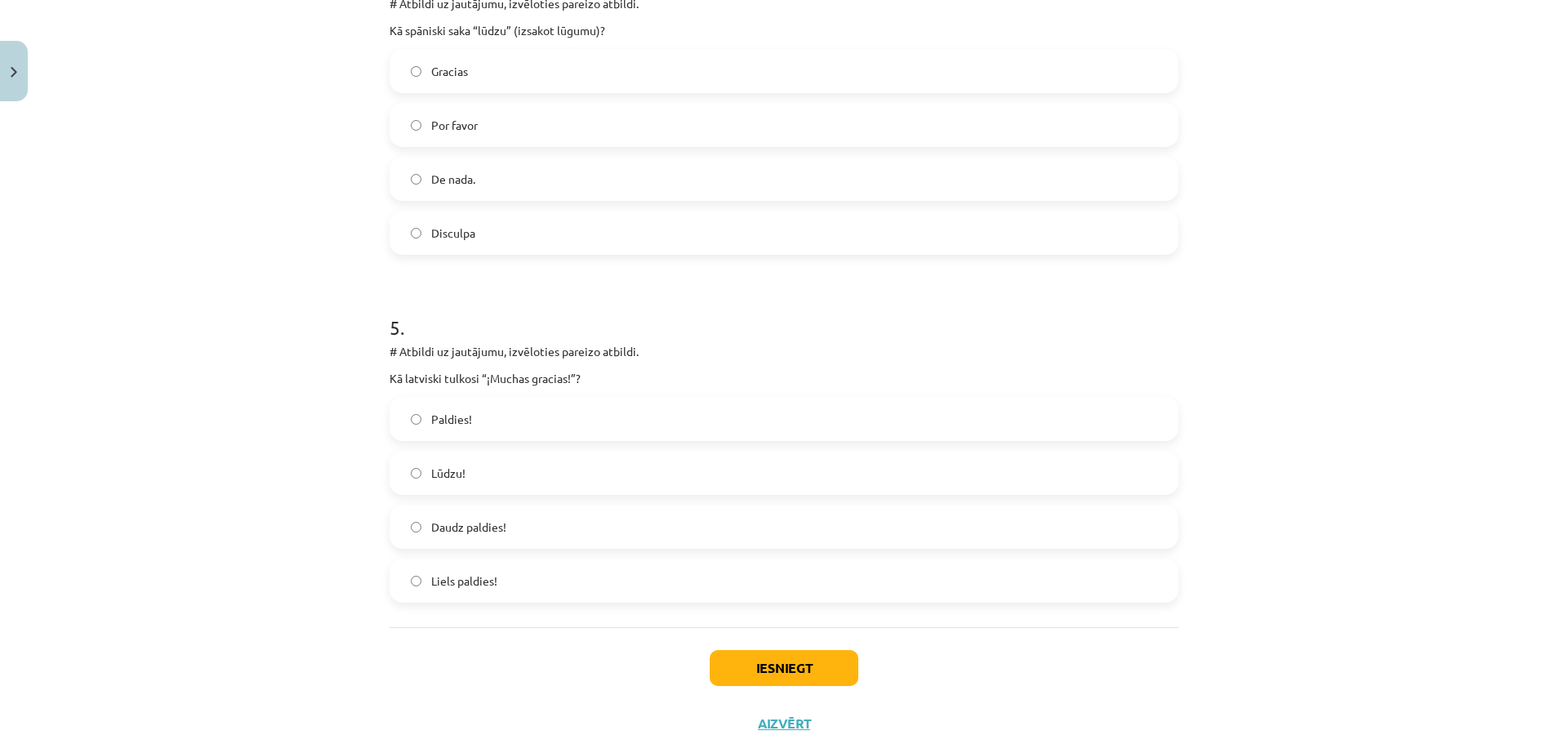
click at [530, 580] on label "Liels paldies!" at bounding box center [784, 581] width 785 height 41
click at [748, 670] on button "Iesniegt" at bounding box center [784, 667] width 149 height 36
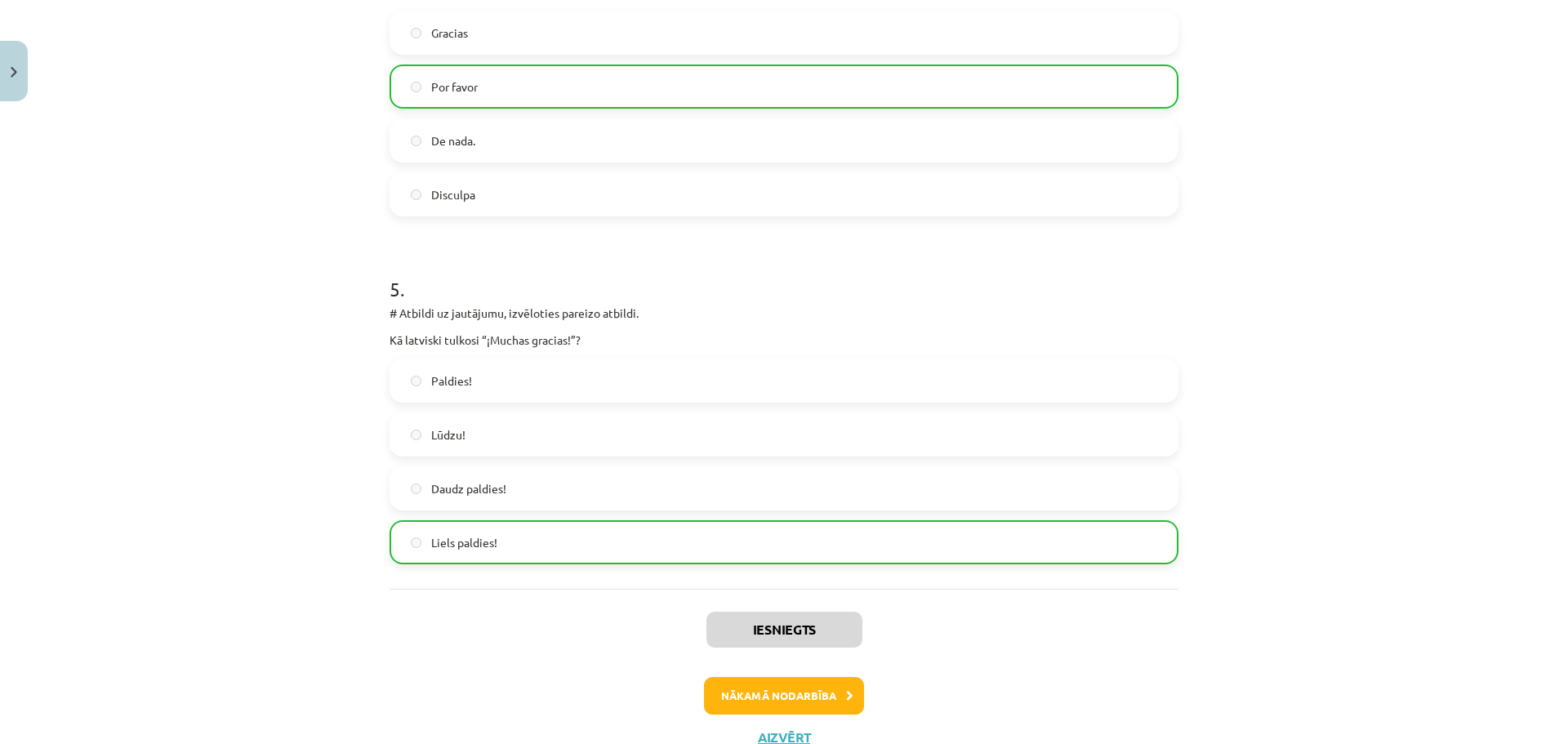
scroll to position [1529, 0]
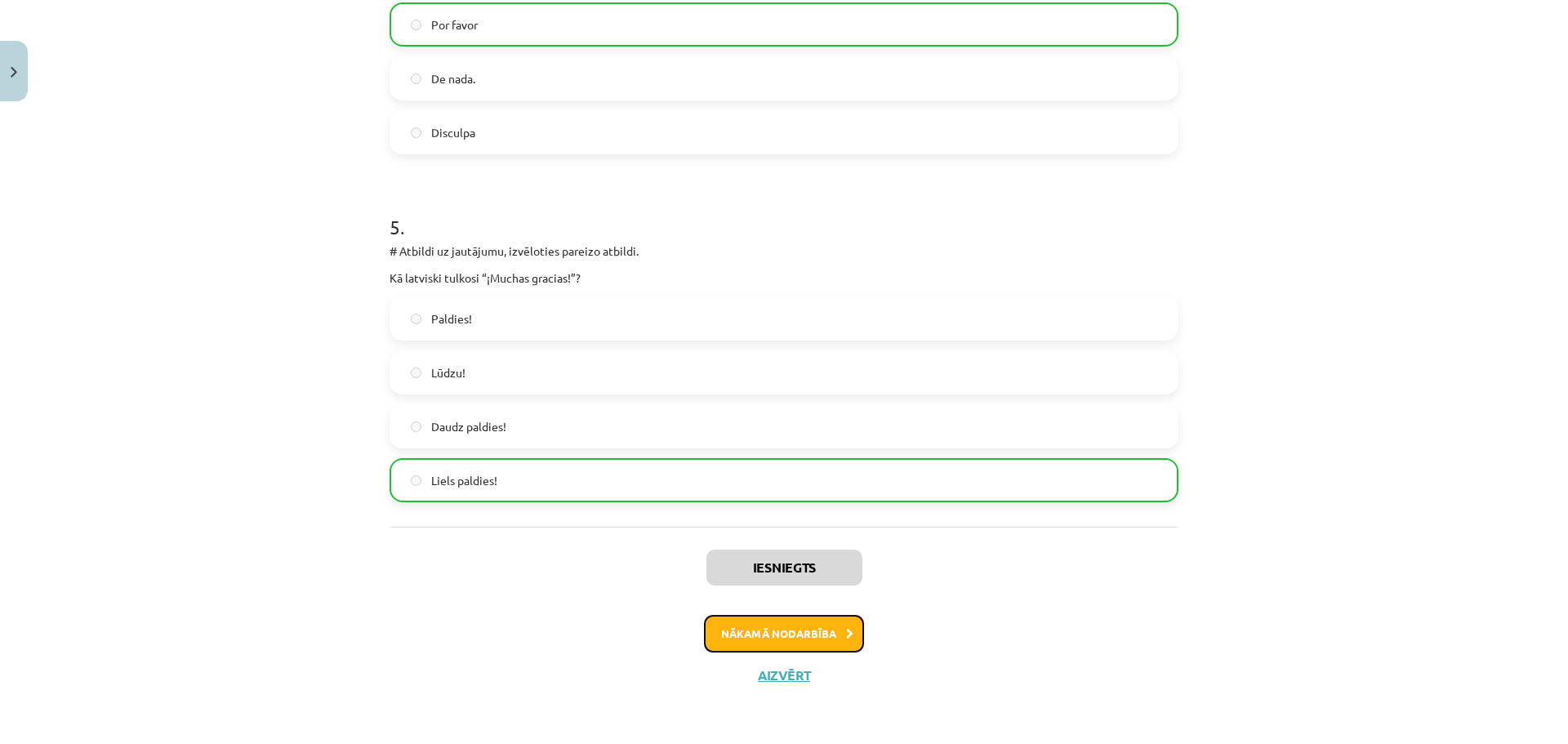
click at [800, 629] on button "Nākamā nodarbība" at bounding box center [784, 634] width 160 height 37
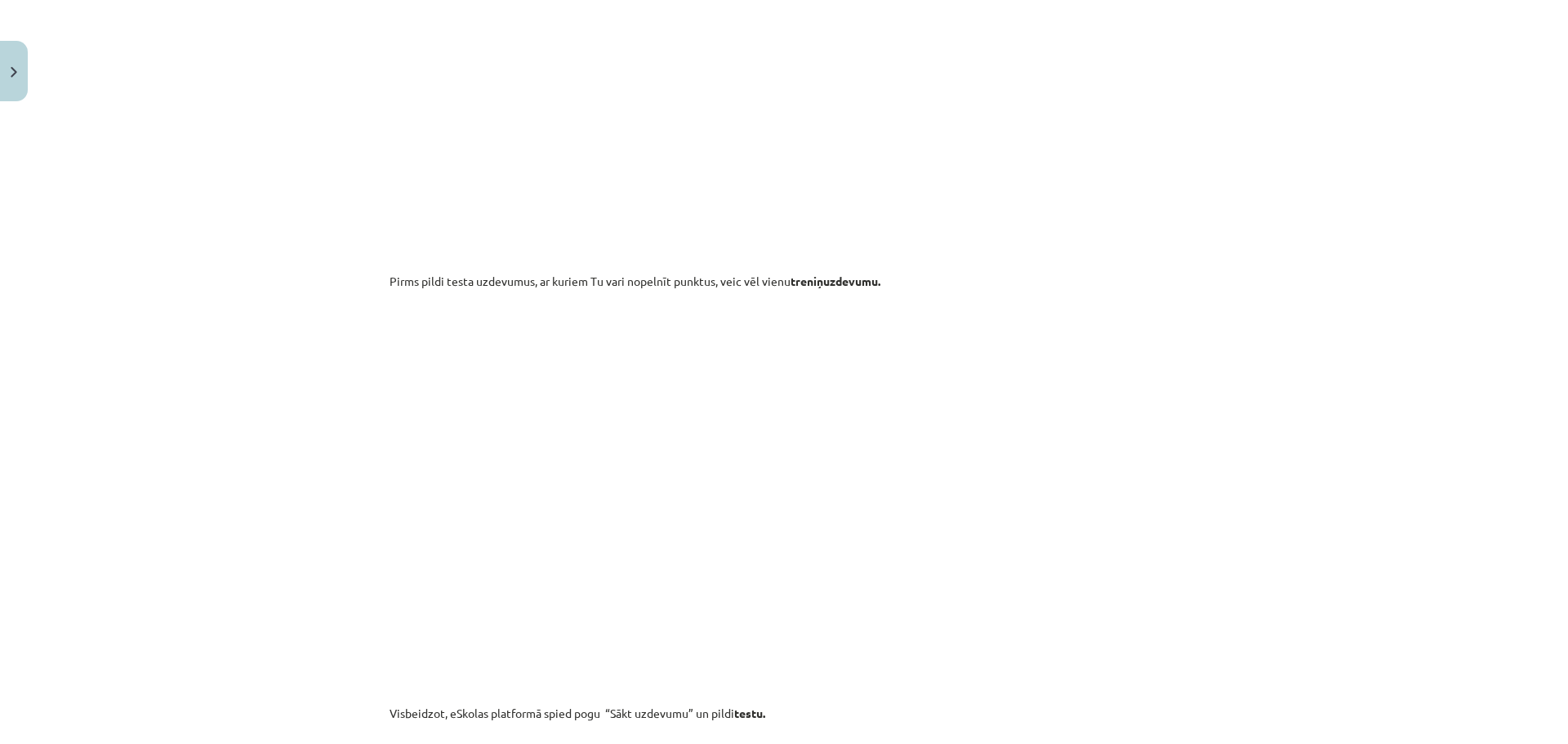
scroll to position [1449, 0]
